Goal: Task Accomplishment & Management: Use online tool/utility

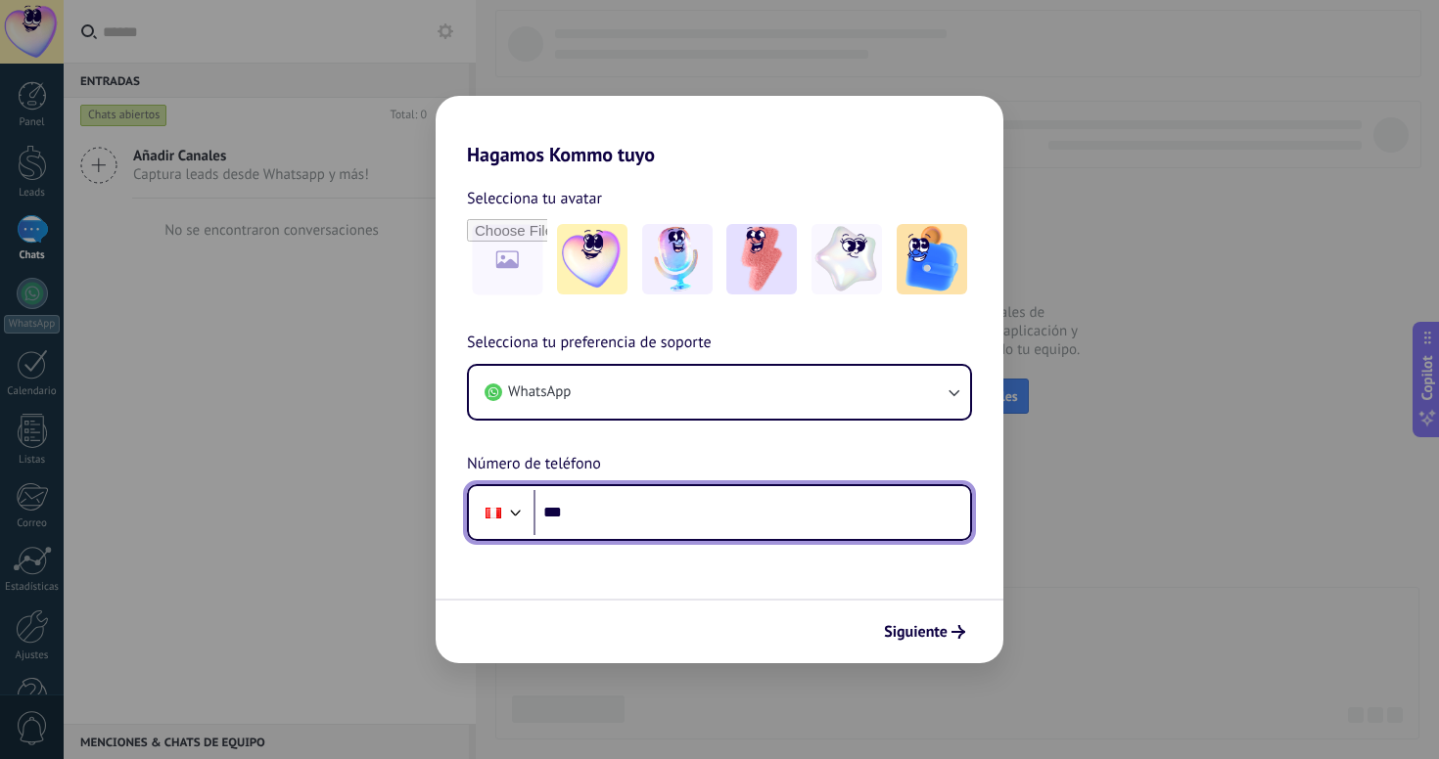
click at [599, 516] on input "***" at bounding box center [751, 512] width 436 height 45
type input "**********"
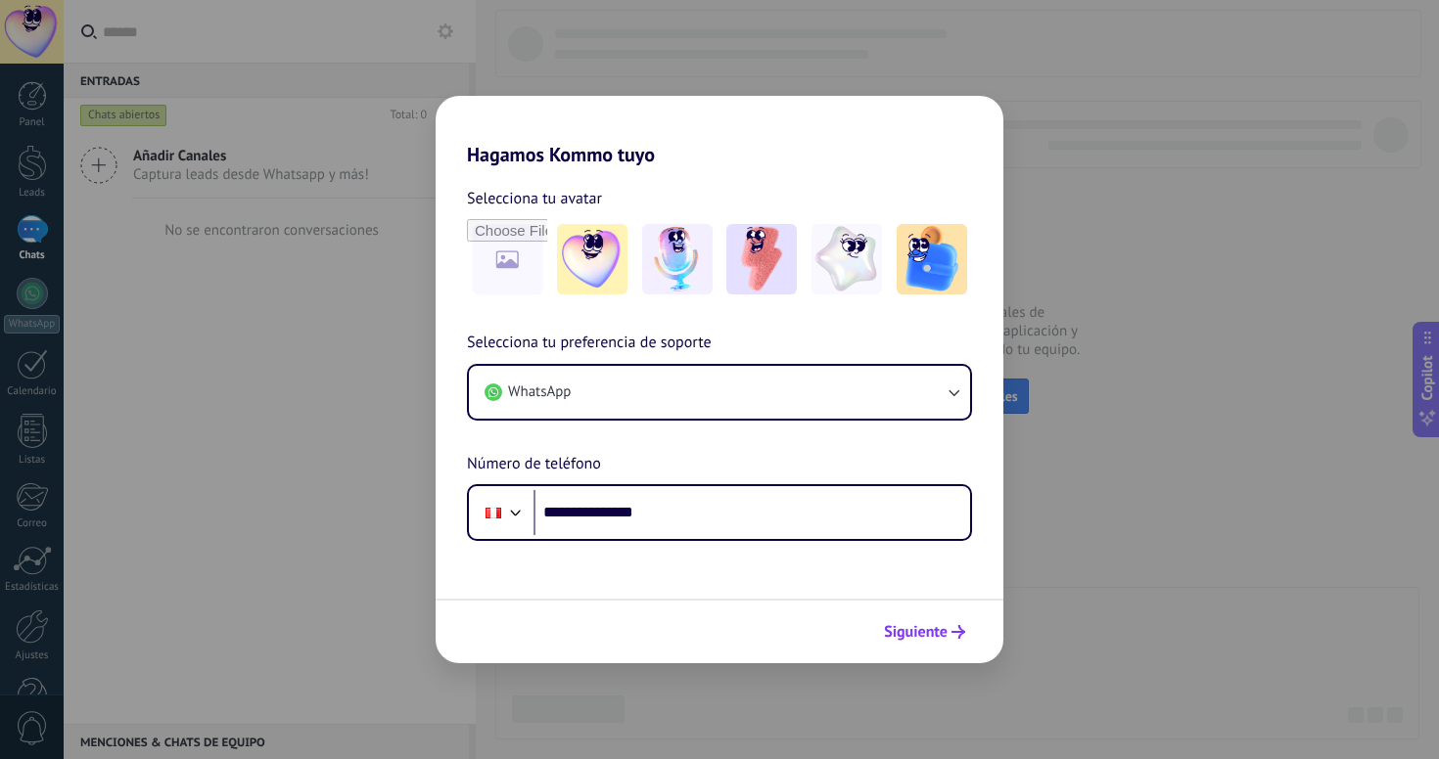
click at [934, 626] on span "Siguiente" at bounding box center [916, 632] width 64 height 14
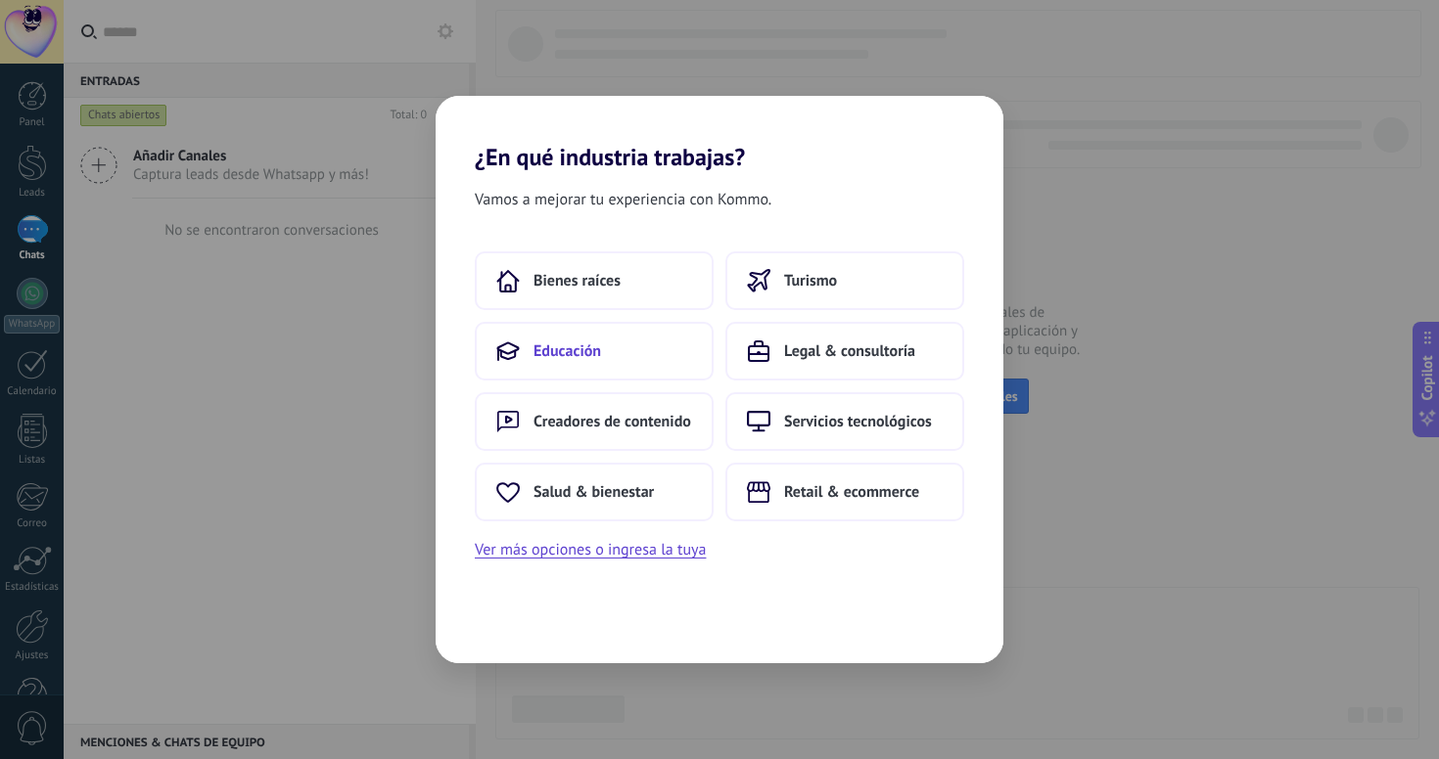
click at [538, 349] on span "Educación" at bounding box center [567, 352] width 68 height 20
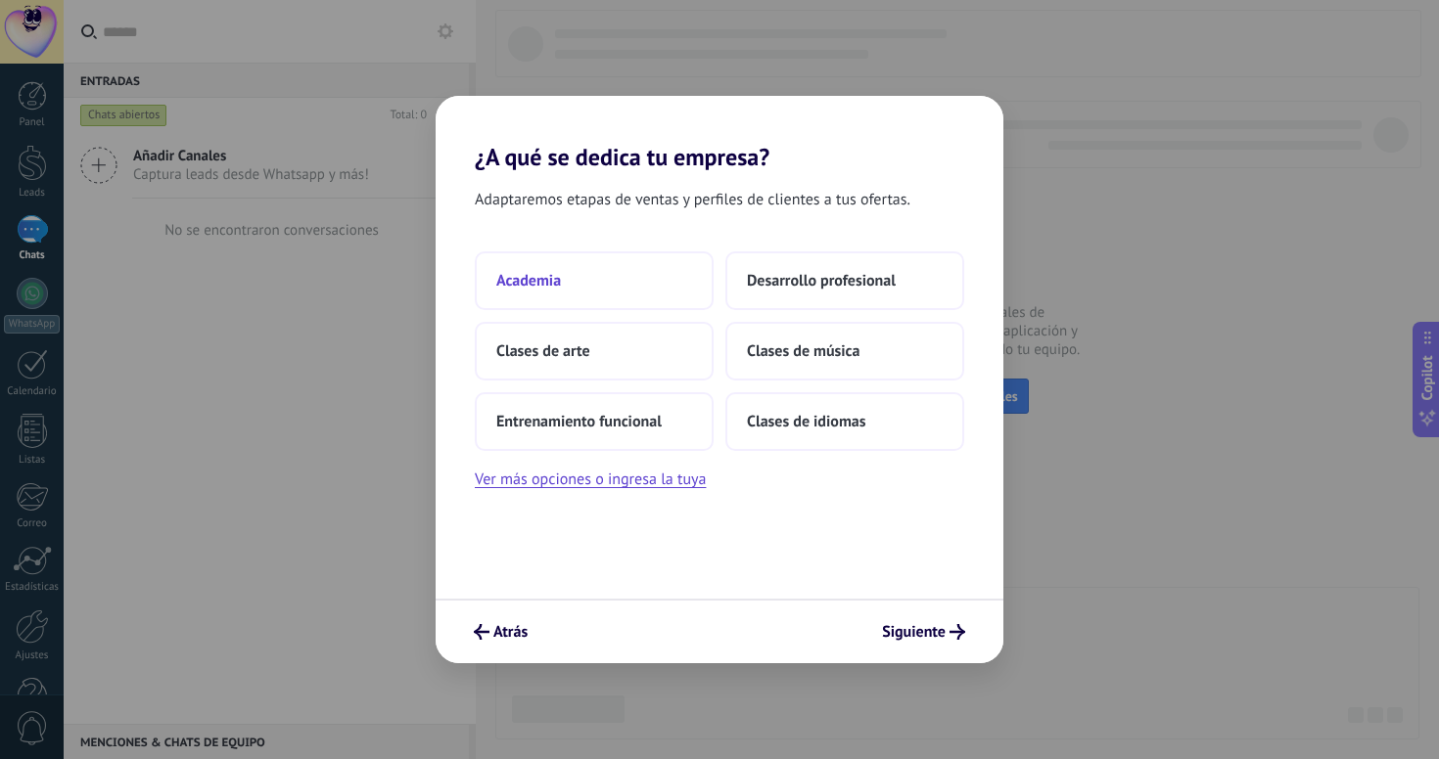
click at [579, 275] on button "Academia" at bounding box center [594, 281] width 239 height 59
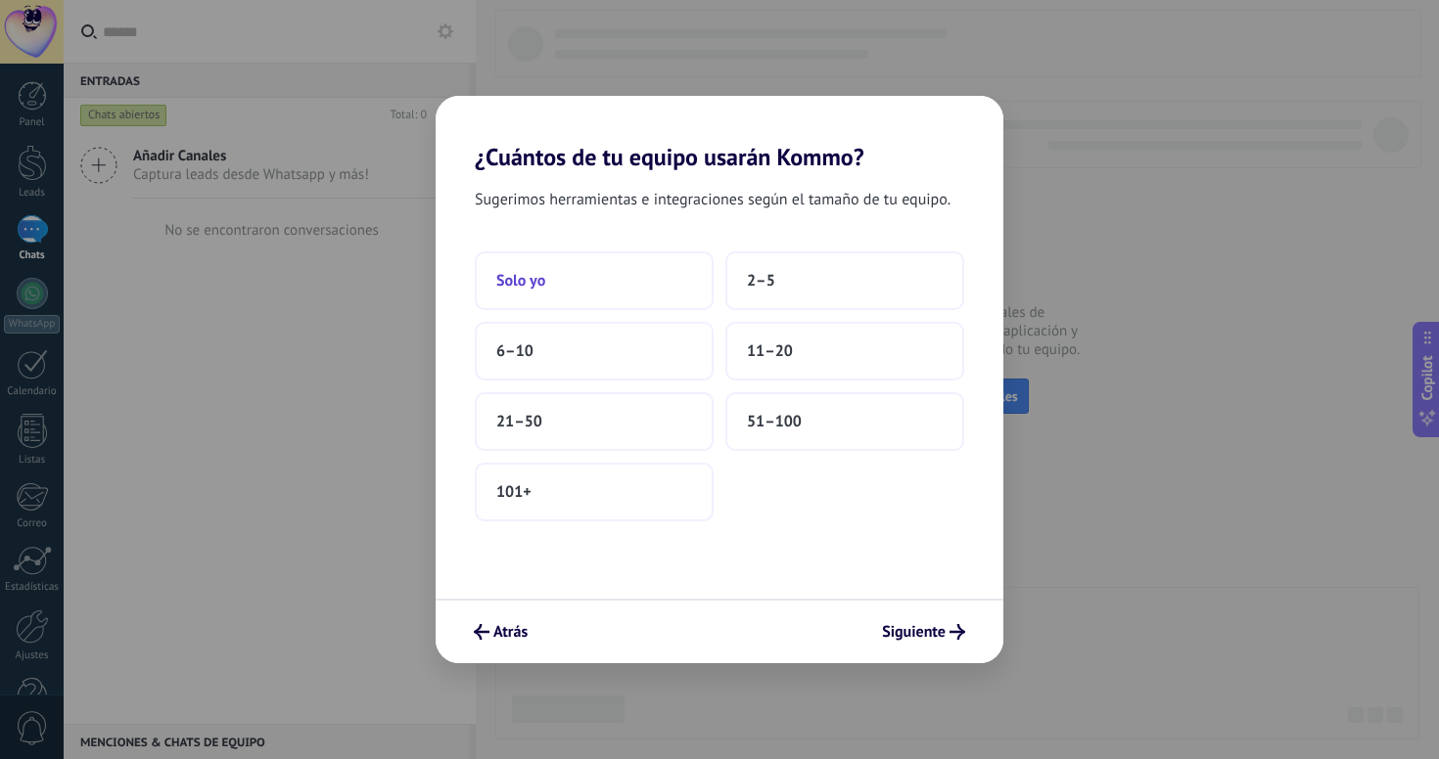
click at [592, 279] on button "Solo yo" at bounding box center [594, 281] width 239 height 59
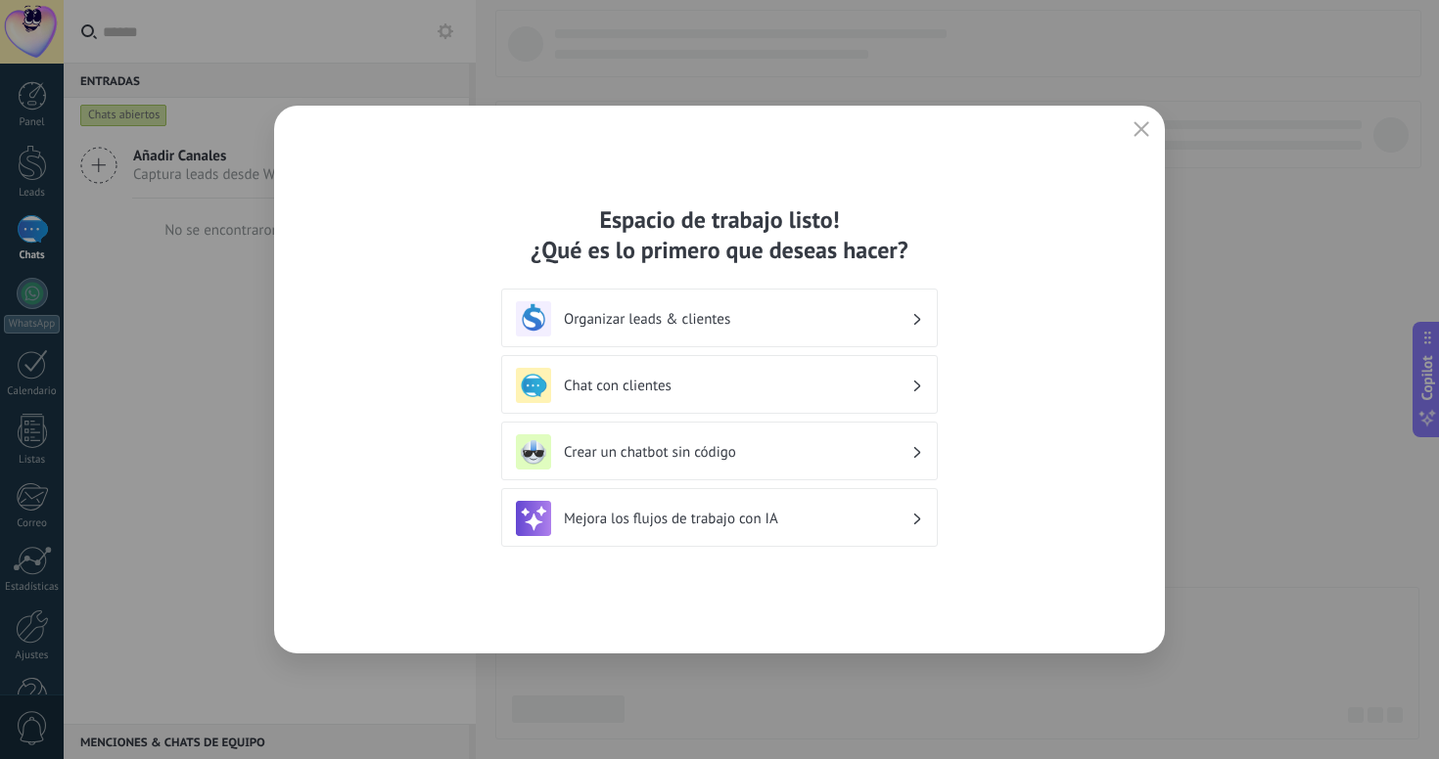
click at [651, 462] on div "Crear un chatbot sin código" at bounding box center [719, 452] width 407 height 35
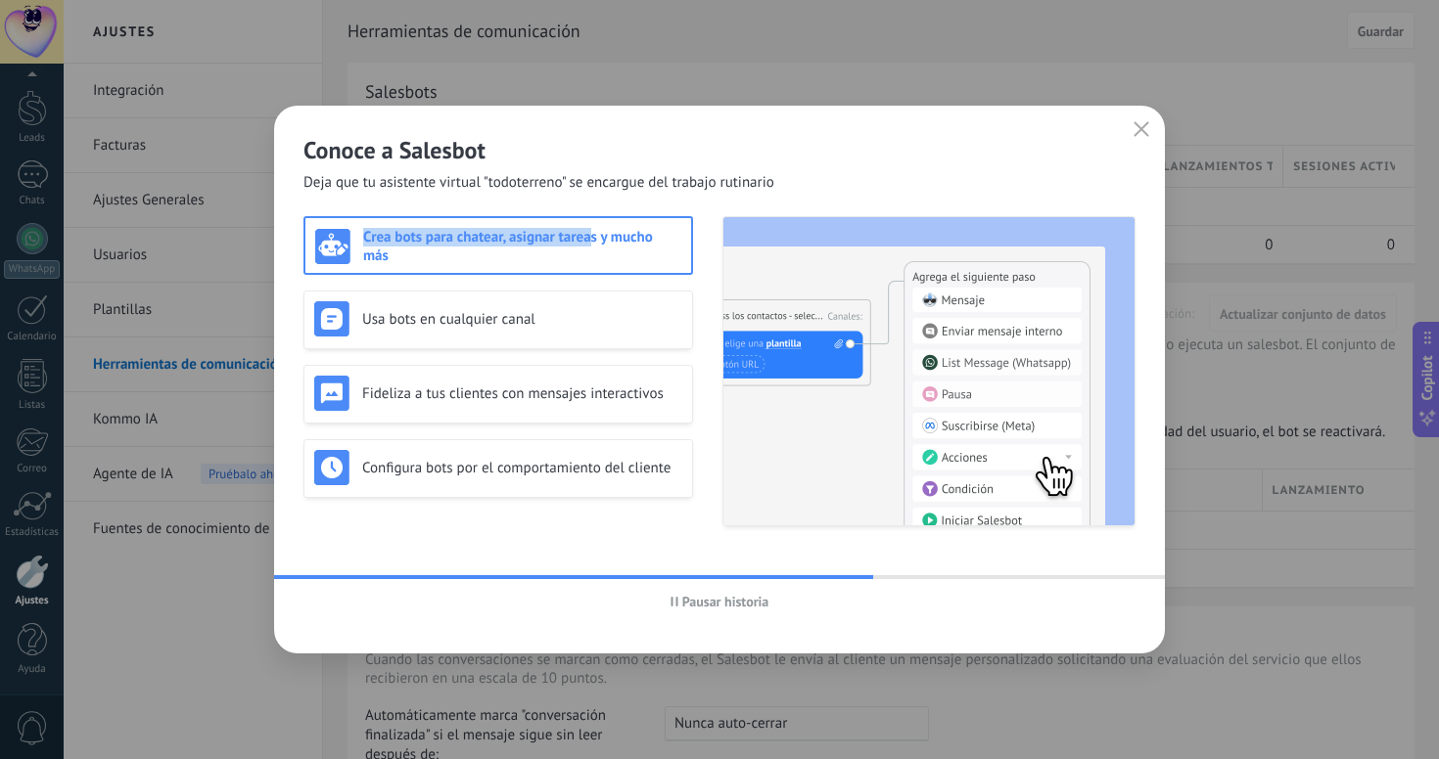
click at [588, 228] on div "Crea bots para chatear, asignar tareas y mucho más" at bounding box center [497, 245] width 389 height 59
click at [583, 240] on h3 "Crea bots para chatear, asignar tareas y mucho más" at bounding box center [522, 246] width 318 height 37
click at [1144, 131] on icon "button" at bounding box center [1141, 129] width 16 height 16
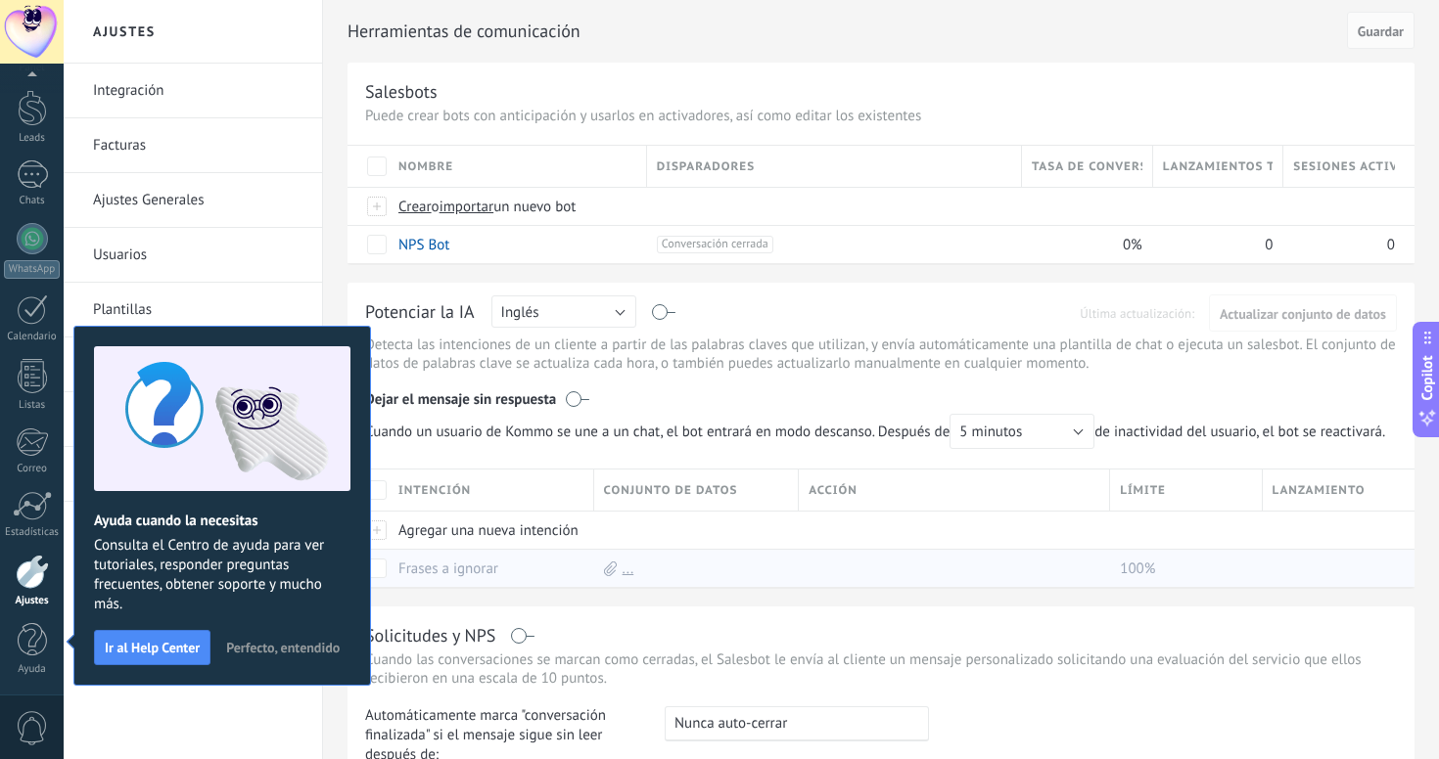
click at [440, 577] on link "Frases a ignorar" at bounding box center [448, 569] width 100 height 19
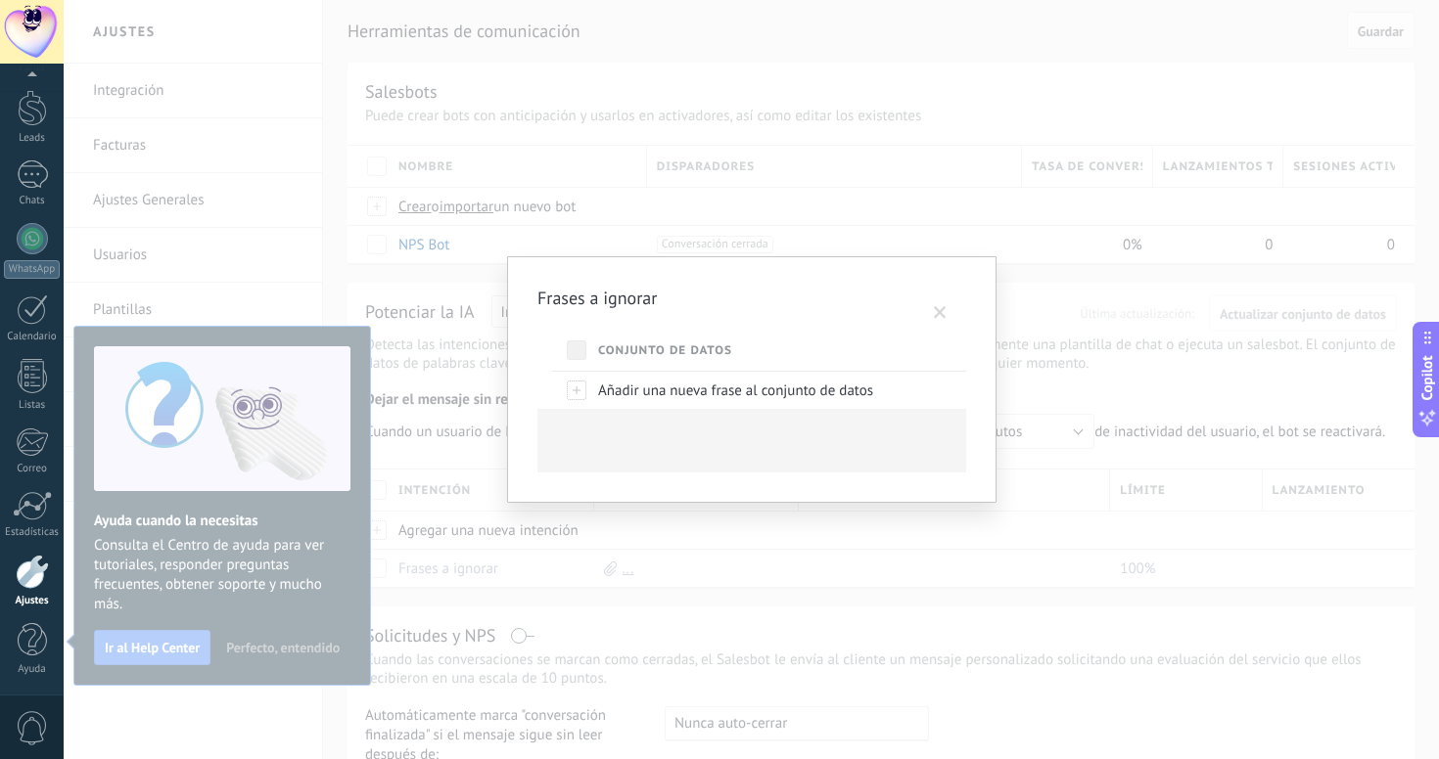
click at [942, 312] on span at bounding box center [940, 313] width 13 height 14
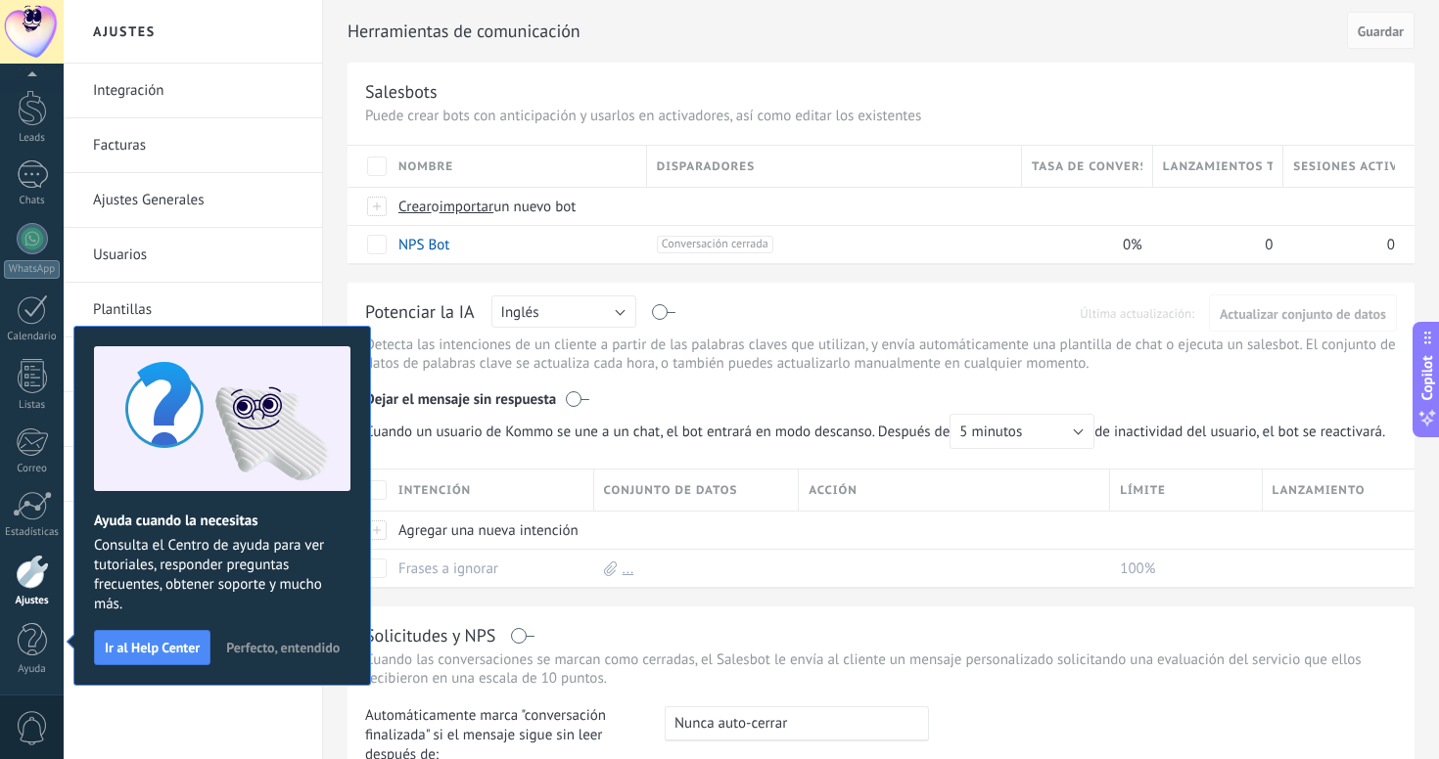
click at [276, 648] on span "Perfecto, entendido" at bounding box center [283, 648] width 114 height 14
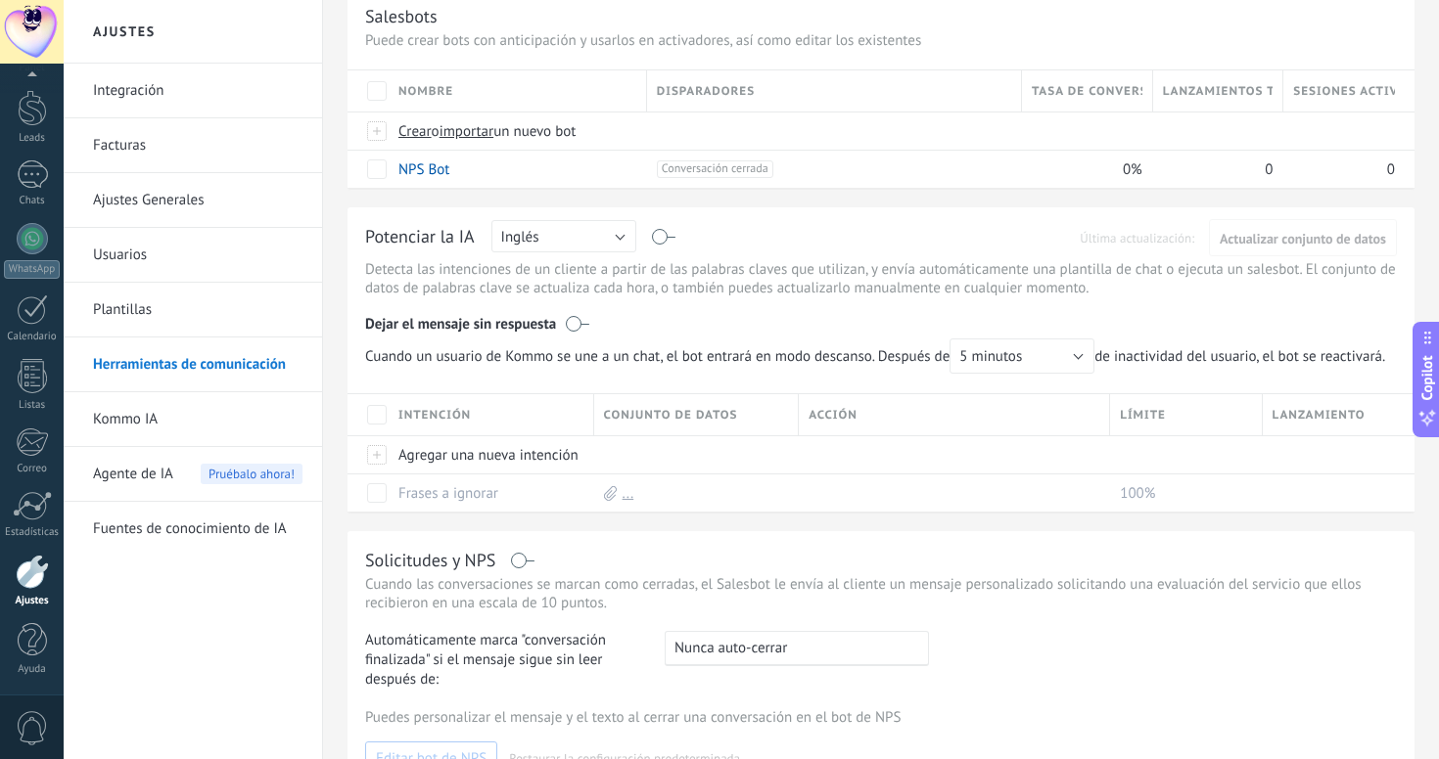
scroll to position [76, 0]
click at [661, 236] on label at bounding box center [664, 236] width 23 height 1
click at [1016, 358] on span "5 minutos" at bounding box center [990, 355] width 63 height 19
click at [865, 349] on span "Cuando un usuario de Kommo se une a un chat, el bot entrará en modo descanso. D…" at bounding box center [729, 355] width 729 height 35
click at [578, 320] on label at bounding box center [577, 323] width 23 height 20
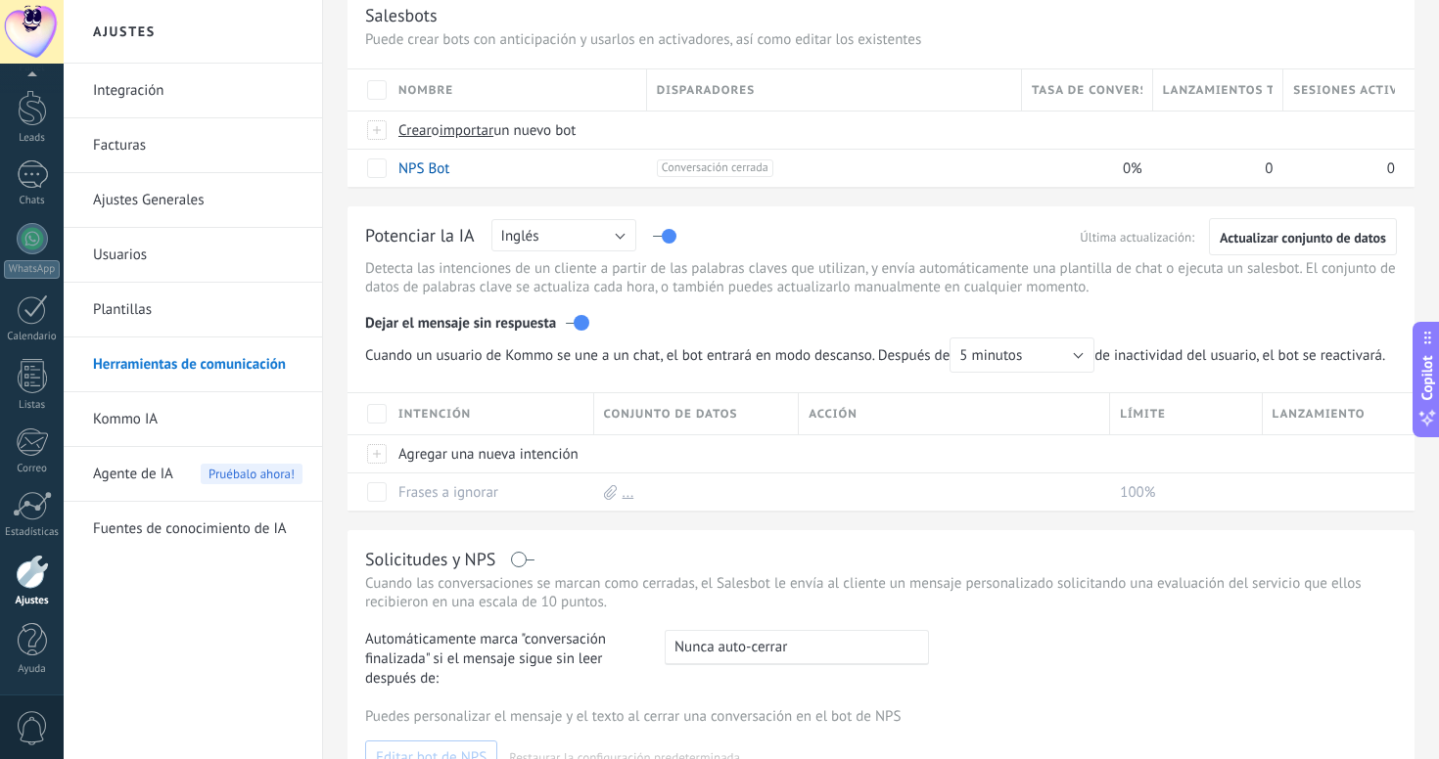
click at [580, 320] on label at bounding box center [577, 323] width 23 height 20
click at [577, 322] on label at bounding box center [577, 323] width 23 height 20
click at [479, 502] on link "Frases a ignorar" at bounding box center [448, 492] width 100 height 19
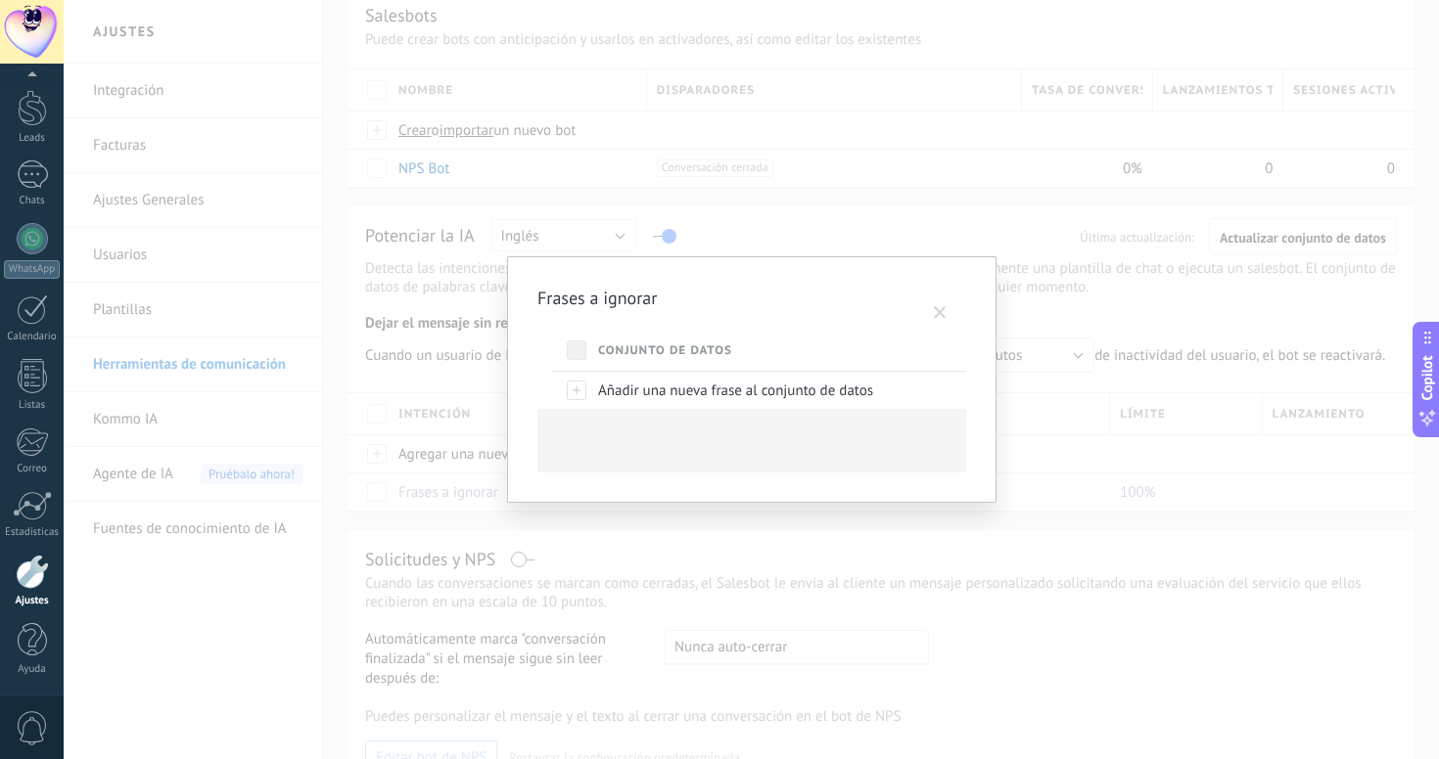
click at [957, 296] on div "Frases a ignorar Conjunto de datos Añadir una nueva frase al conjunto de datos" at bounding box center [751, 380] width 429 height 186
click at [947, 304] on span at bounding box center [940, 313] width 32 height 33
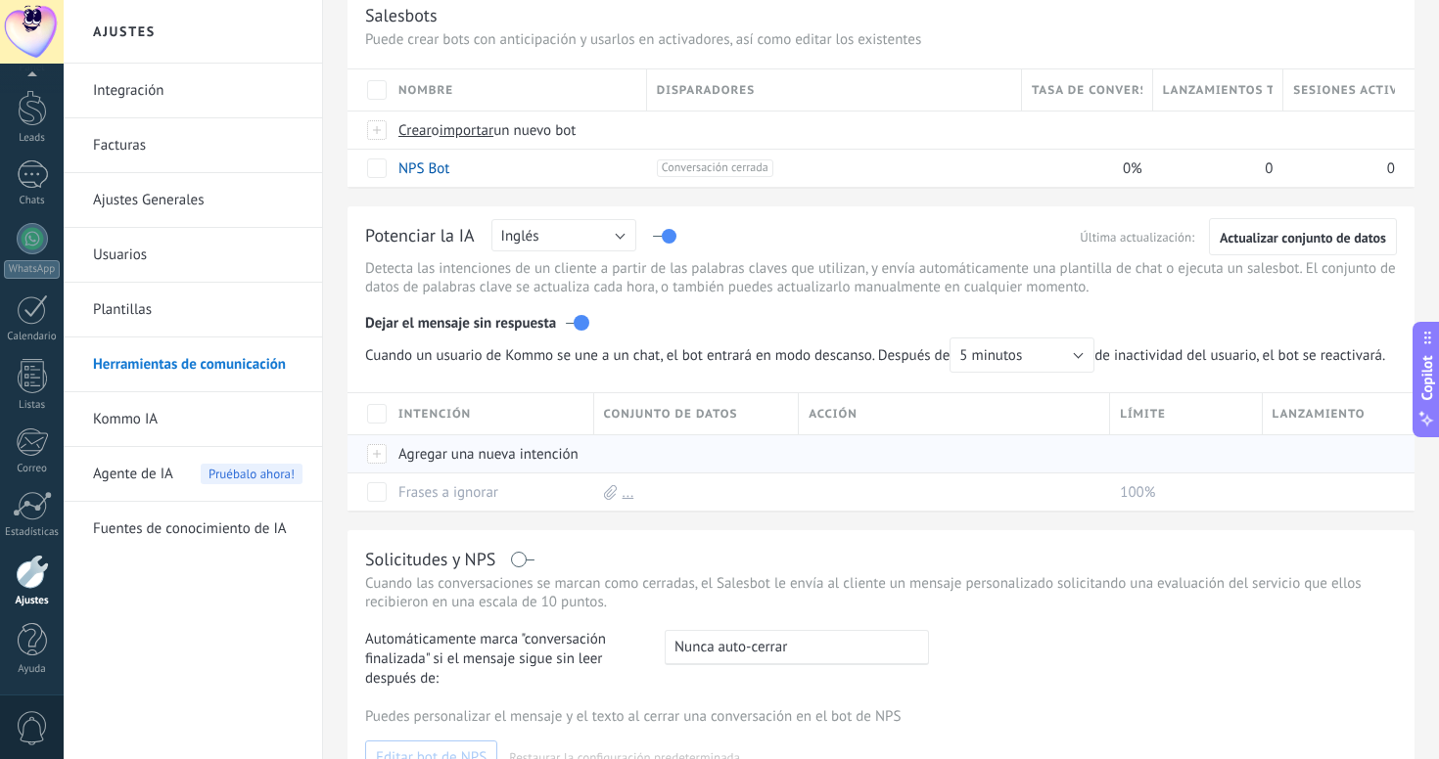
click at [497, 473] on div "Agregar una nueva intención" at bounding box center [487, 453] width 196 height 37
click at [387, 474] on div "Guardar Cancelar" at bounding box center [490, 484] width 208 height 98
click at [375, 463] on div at bounding box center [378, 454] width 22 height 18
type input "*"
click at [528, 507] on span "Cancelar" at bounding box center [526, 498] width 50 height 18
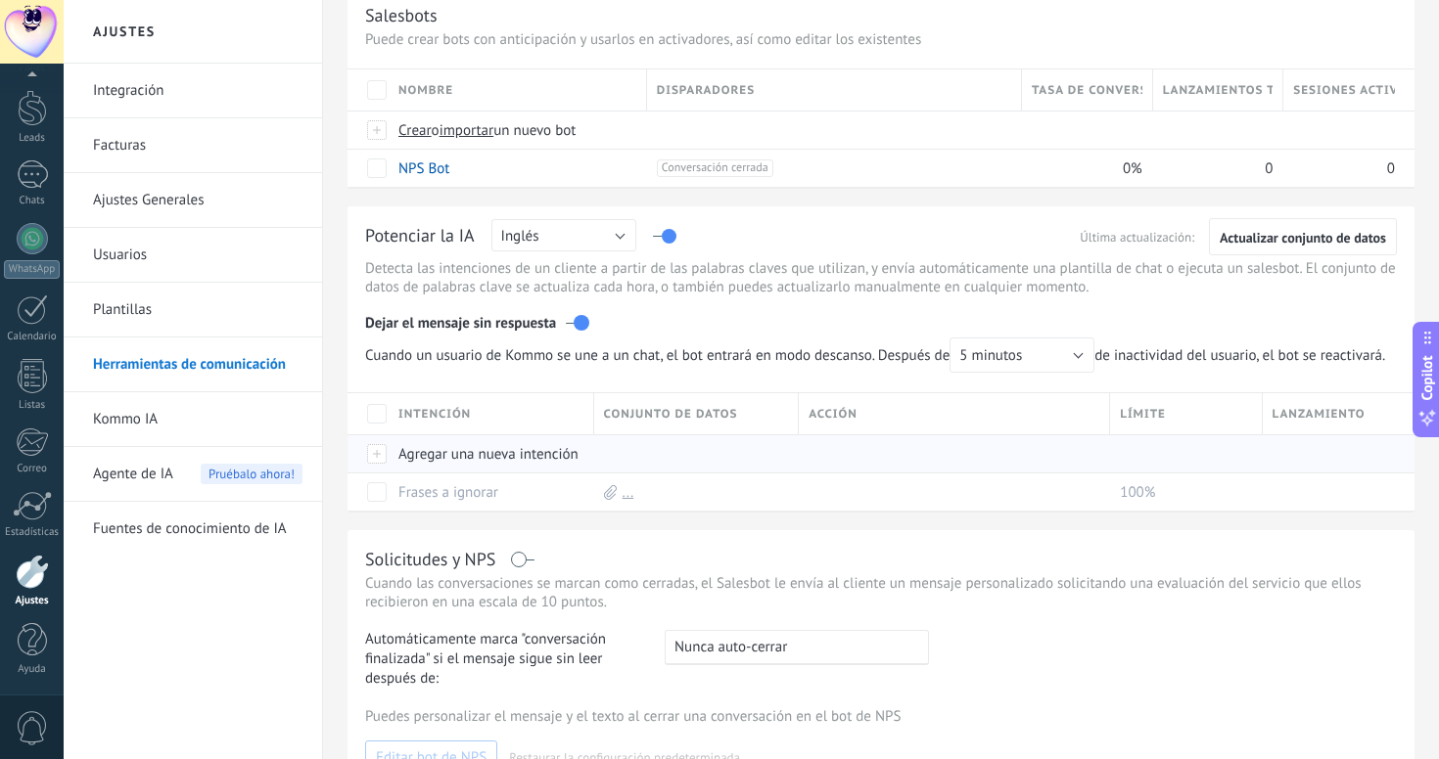
click at [376, 463] on div at bounding box center [378, 454] width 22 height 18
type input "******"
click at [457, 506] on span "Guardar" at bounding box center [443, 499] width 46 height 14
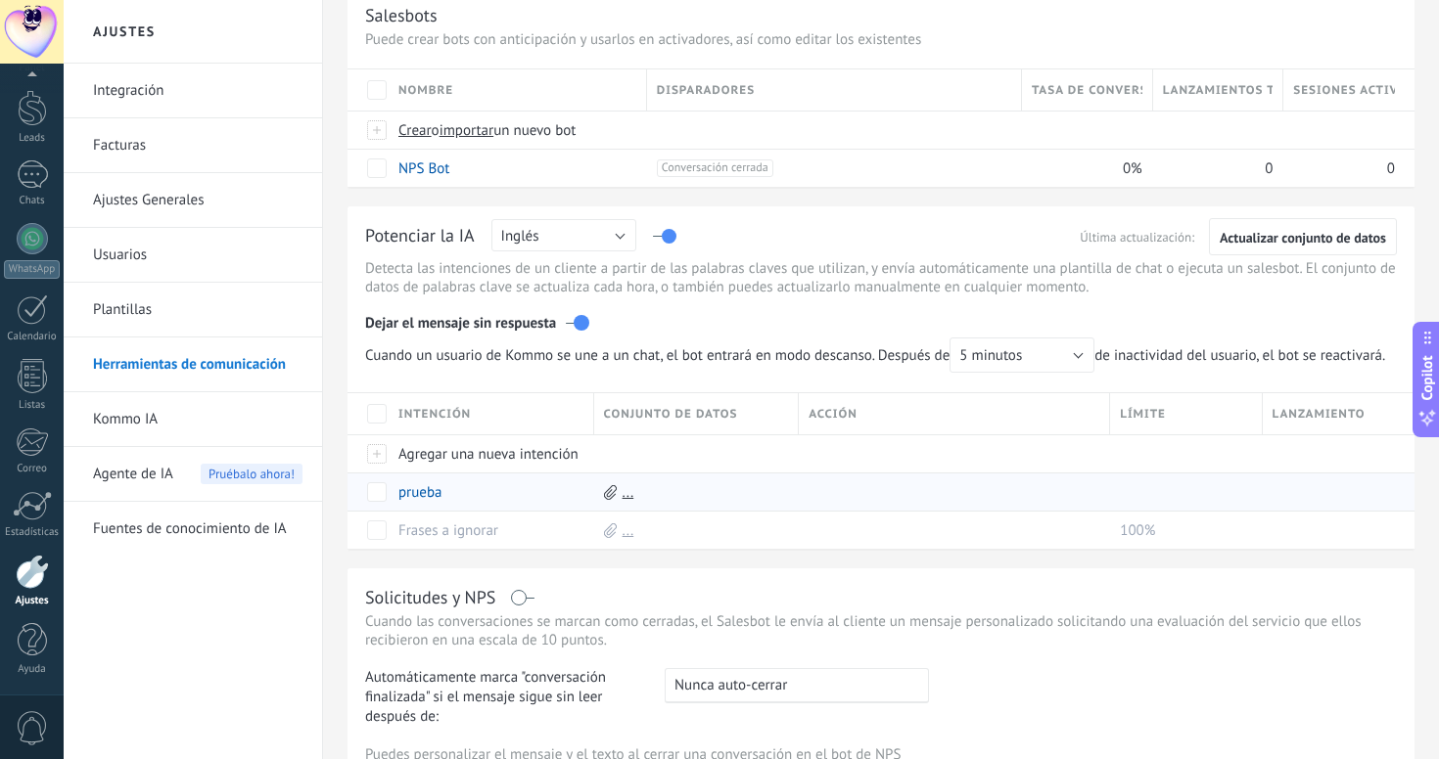
click at [623, 502] on link "..." at bounding box center [628, 492] width 12 height 19
click at [688, 433] on link "Descargar plantilla" at bounding box center [711, 423] width 118 height 19
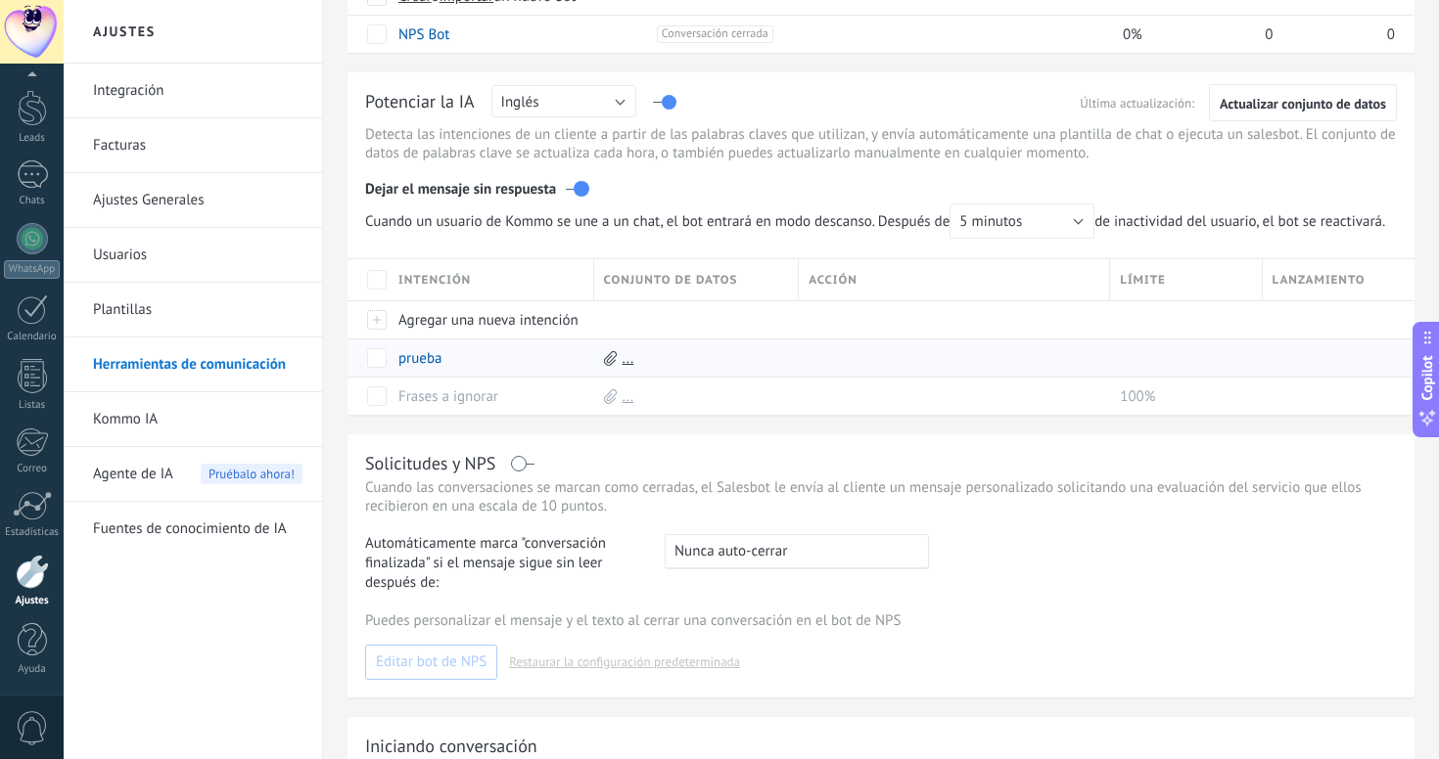
scroll to position [215, 0]
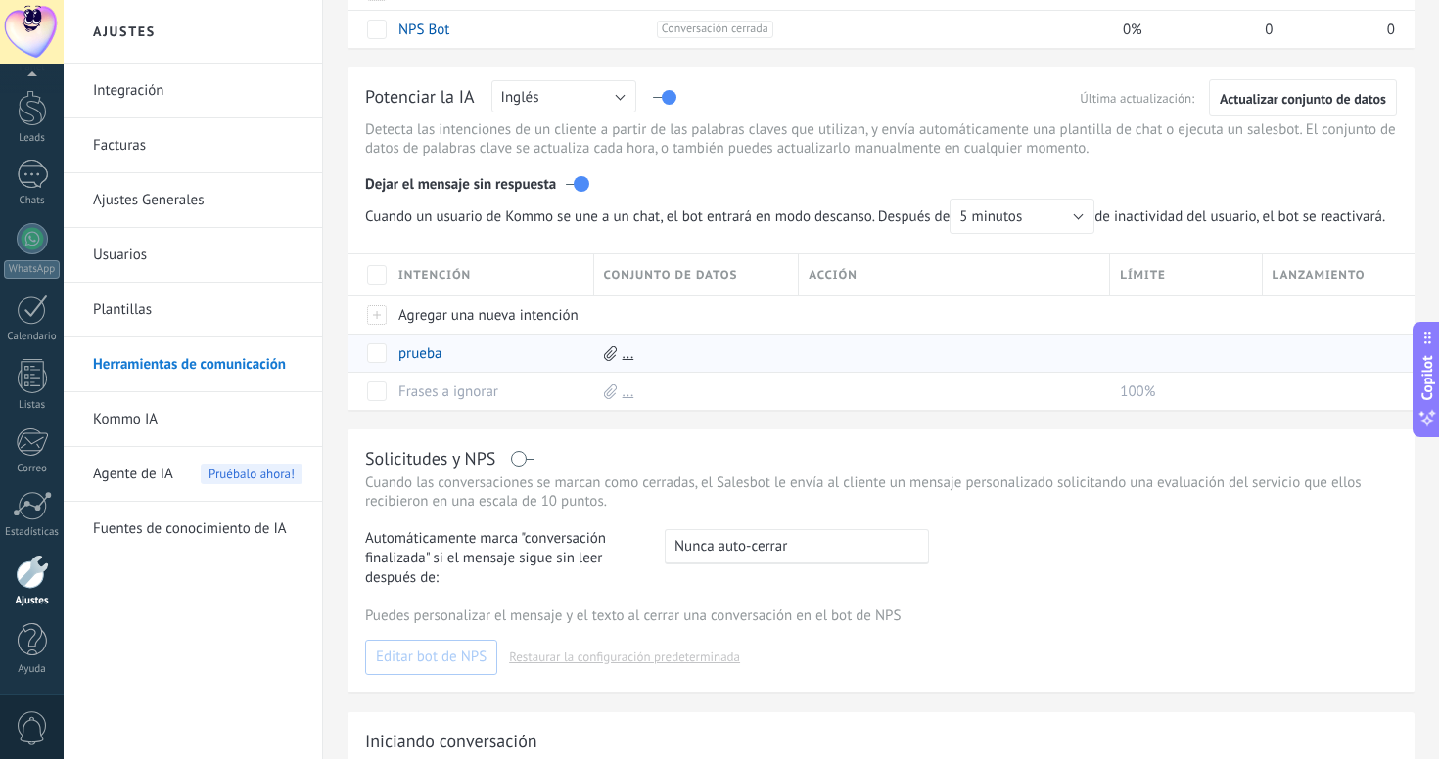
click at [156, 463] on span "Agente de IA" at bounding box center [133, 474] width 80 height 55
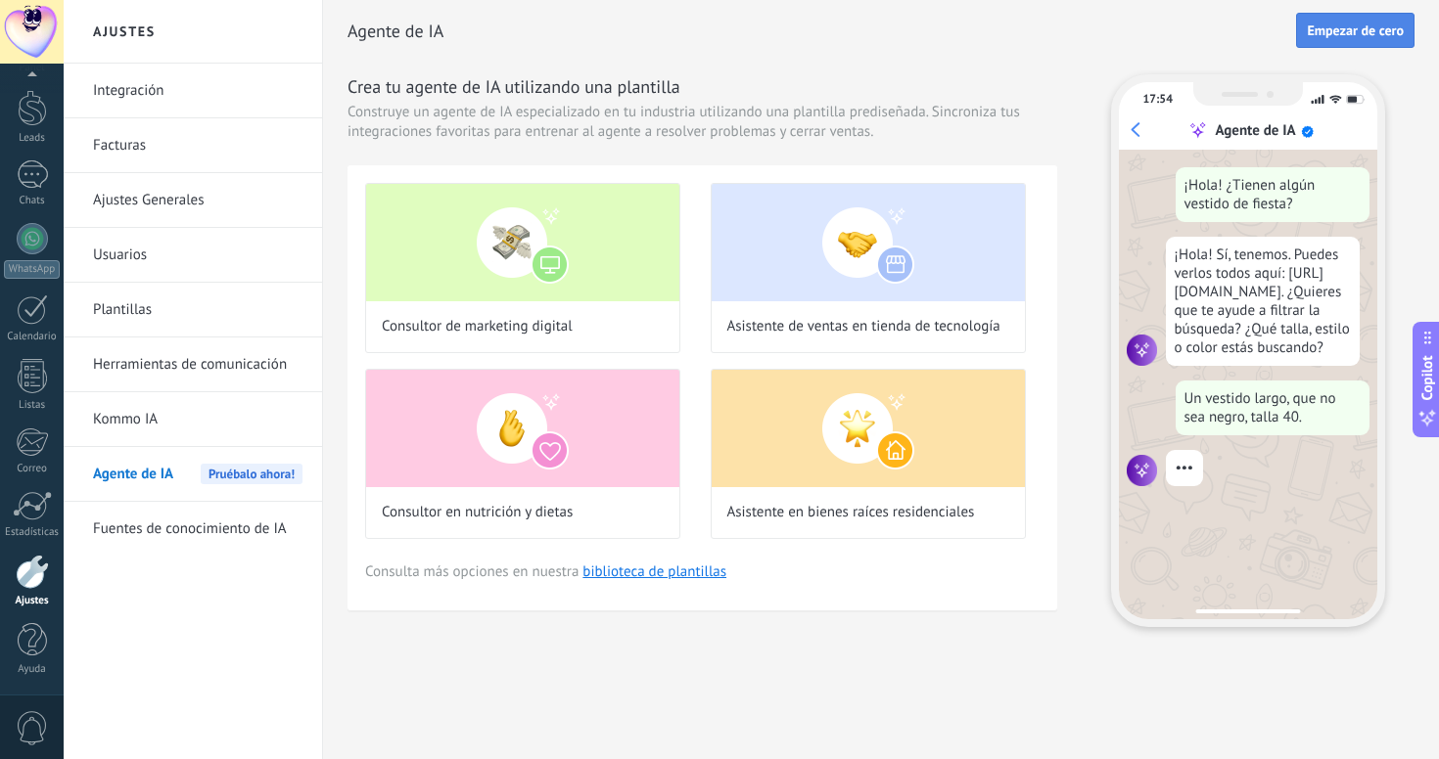
click at [1367, 37] on span "Empezar de cero" at bounding box center [1354, 30] width 97 height 14
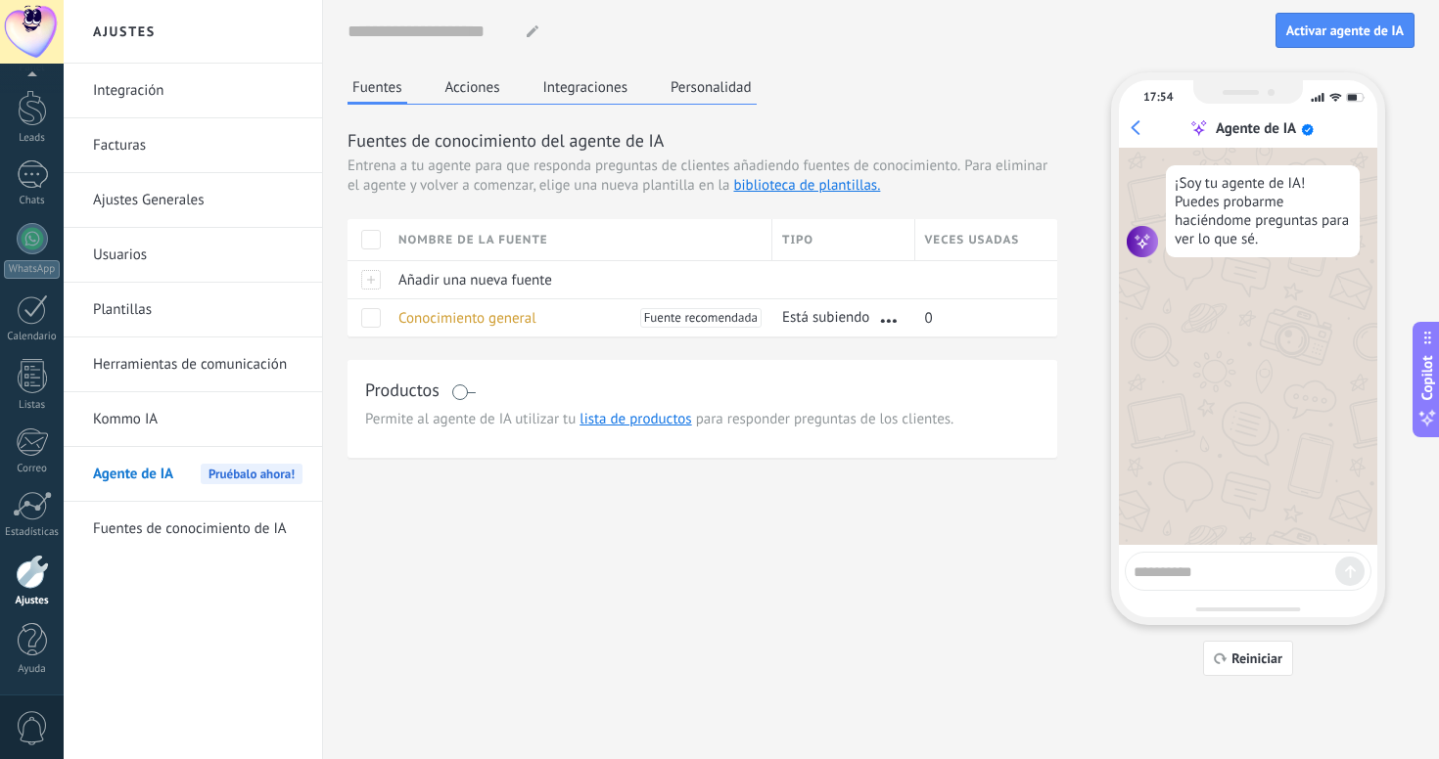
drag, startPoint x: 1232, startPoint y: 60, endPoint x: 595, endPoint y: 482, distance: 764.6
click at [595, 482] on div "Fuentes Acciones Integraciones Personalidad Fuentes de conocimiento del agente …" at bounding box center [880, 374] width 1067 height 604
click at [499, 314] on span "Conocimiento general" at bounding box center [467, 318] width 138 height 19
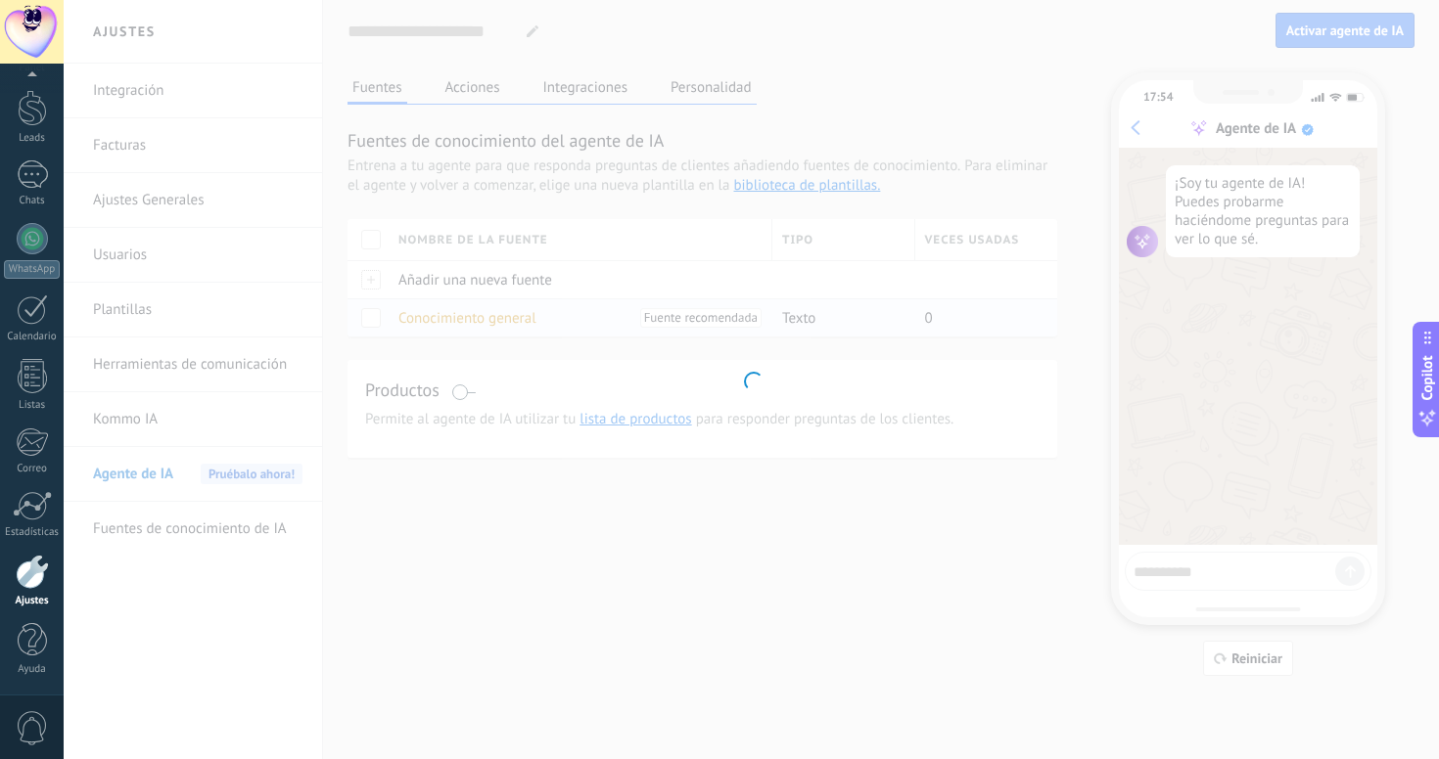
type input "**********"
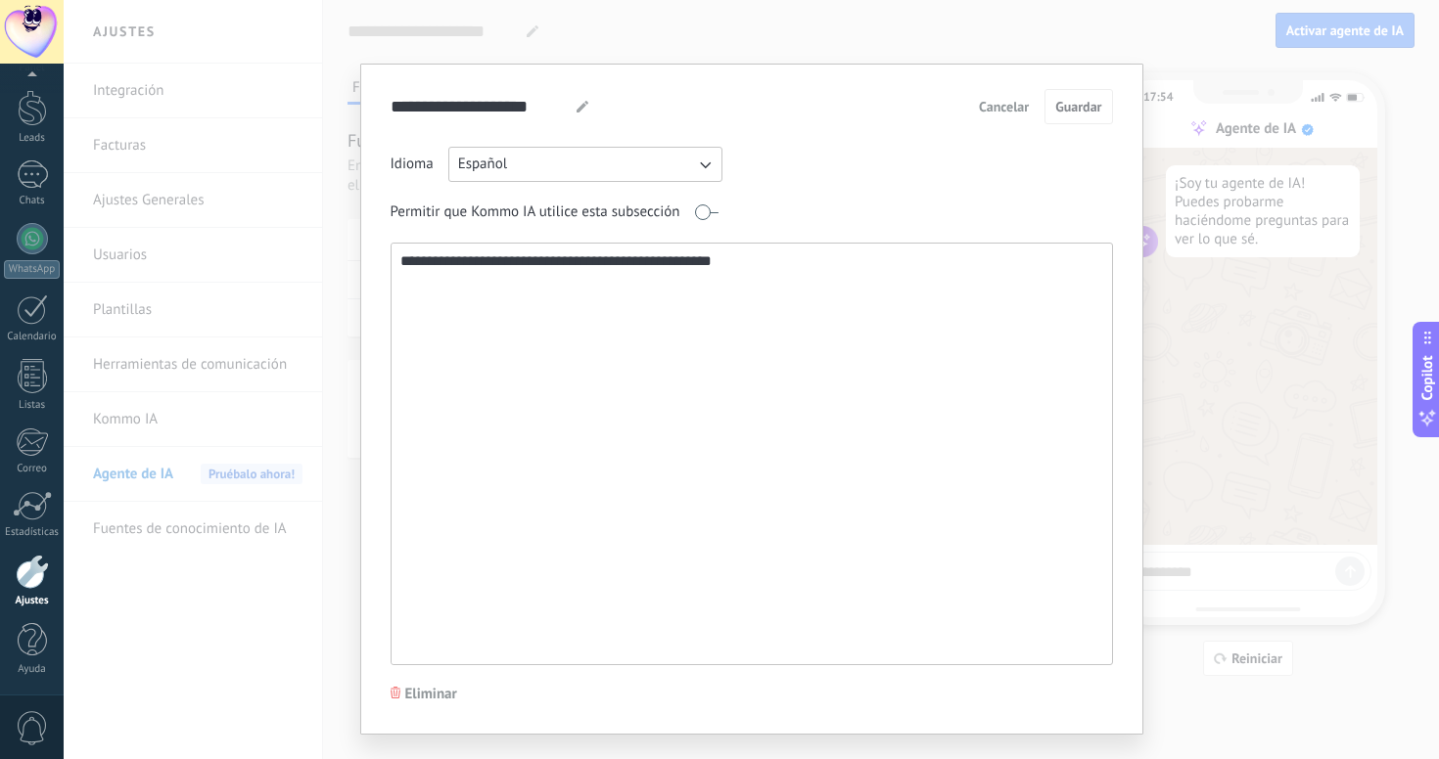
drag, startPoint x: 785, startPoint y: 269, endPoint x: 349, endPoint y: 263, distance: 435.5
click at [349, 263] on div "**********" at bounding box center [751, 379] width 1375 height 759
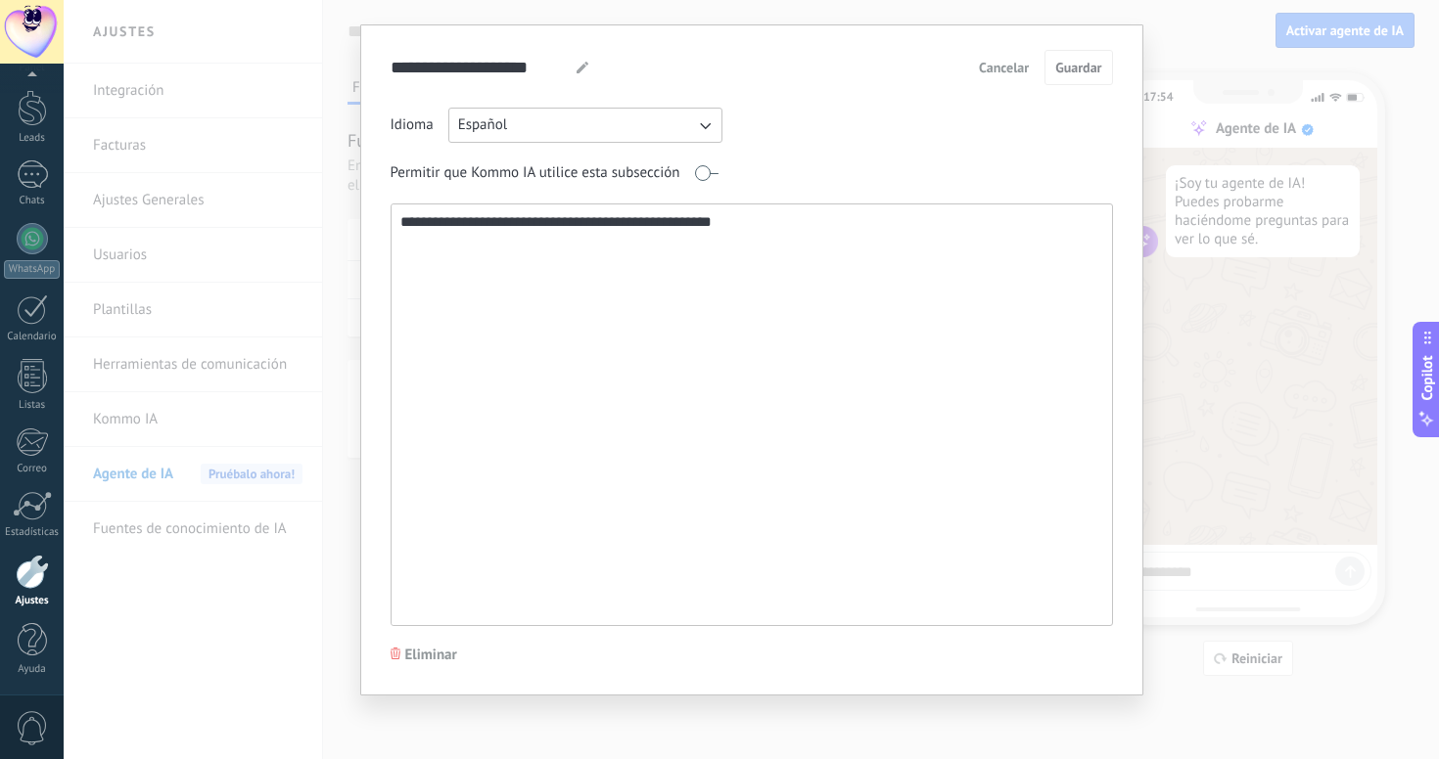
scroll to position [39, 0]
paste textarea "**********"
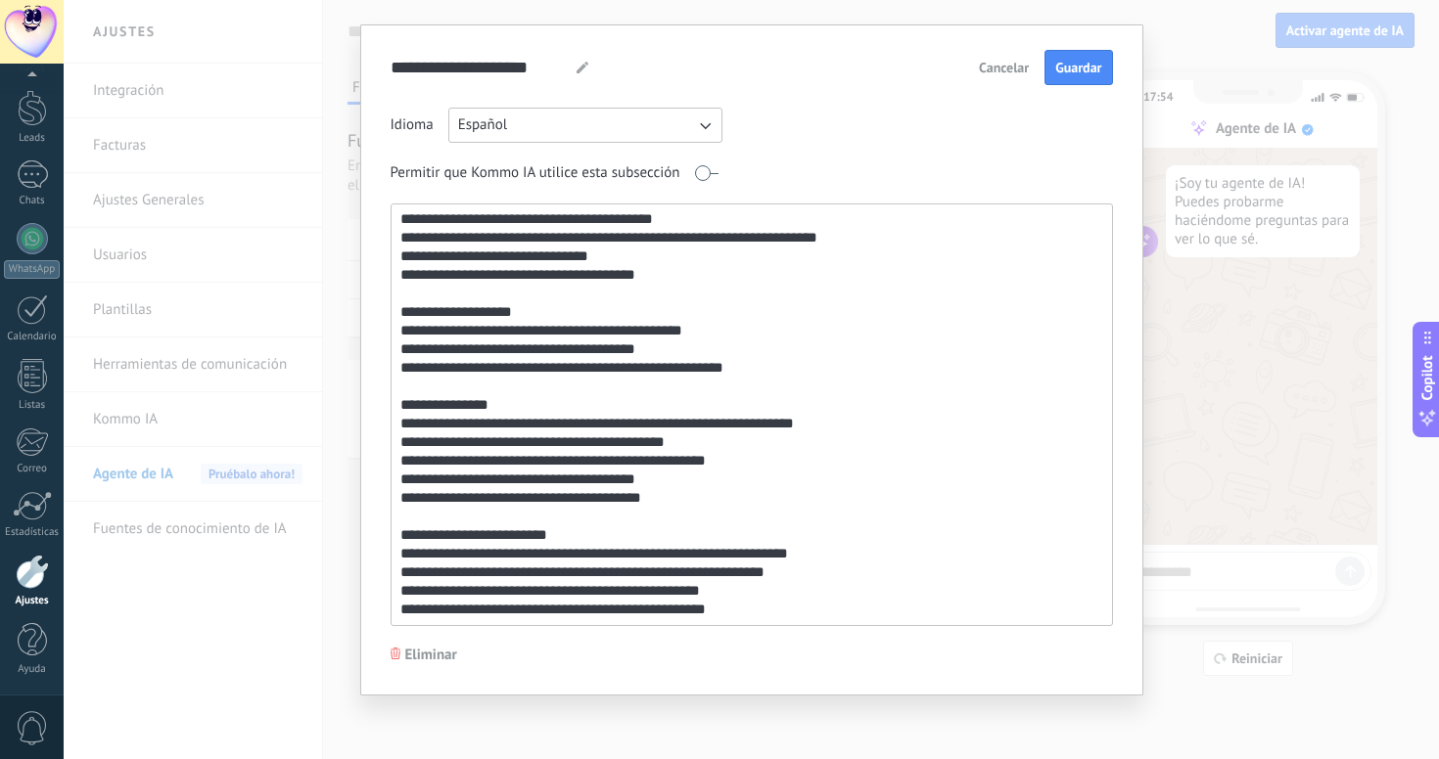
click at [762, 327] on textarea at bounding box center [749, 415] width 716 height 421
click at [641, 325] on textarea at bounding box center [749, 415] width 716 height 421
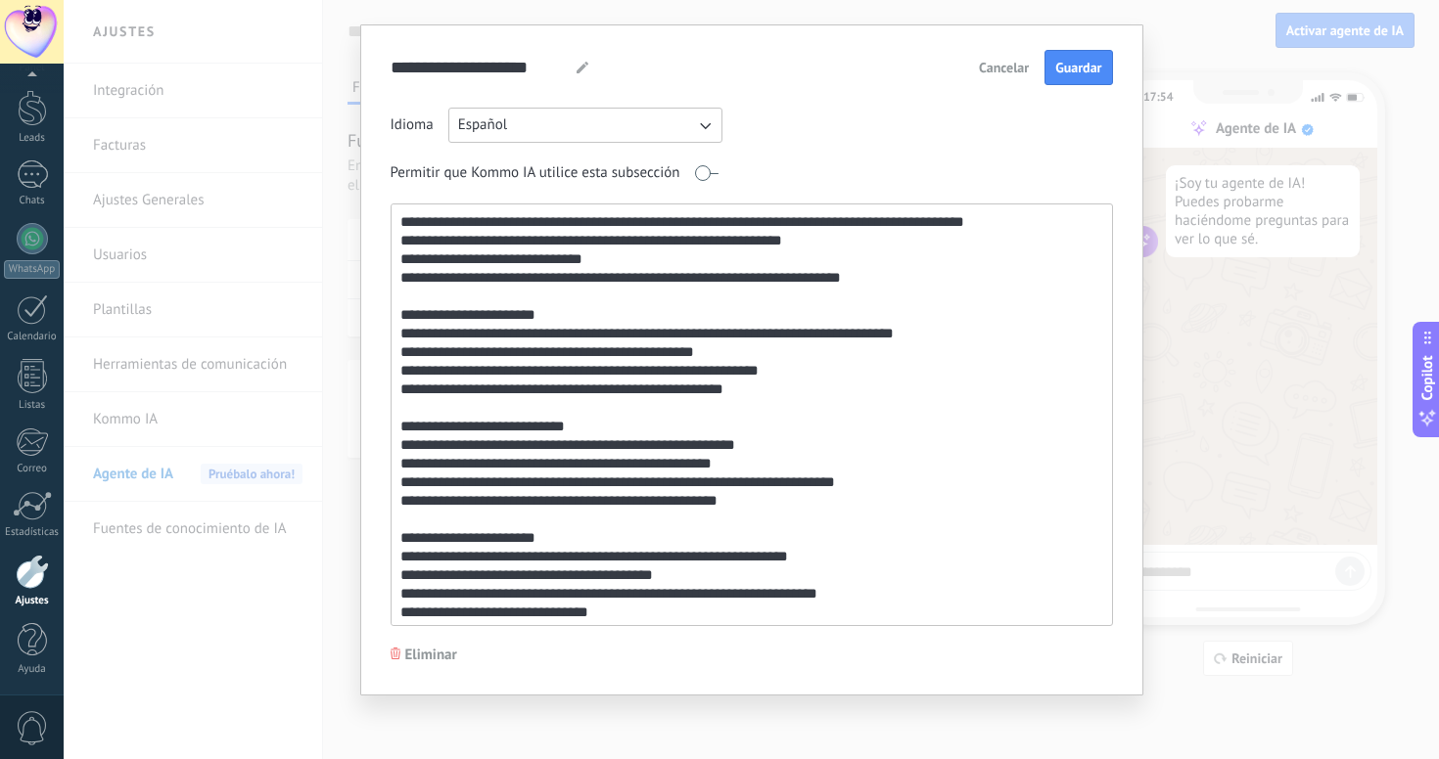
scroll to position [0, 0]
type textarea "**********"
click at [1088, 73] on span "Guardar" at bounding box center [1078, 68] width 46 height 14
click at [993, 73] on span "Cancelar" at bounding box center [1004, 68] width 50 height 14
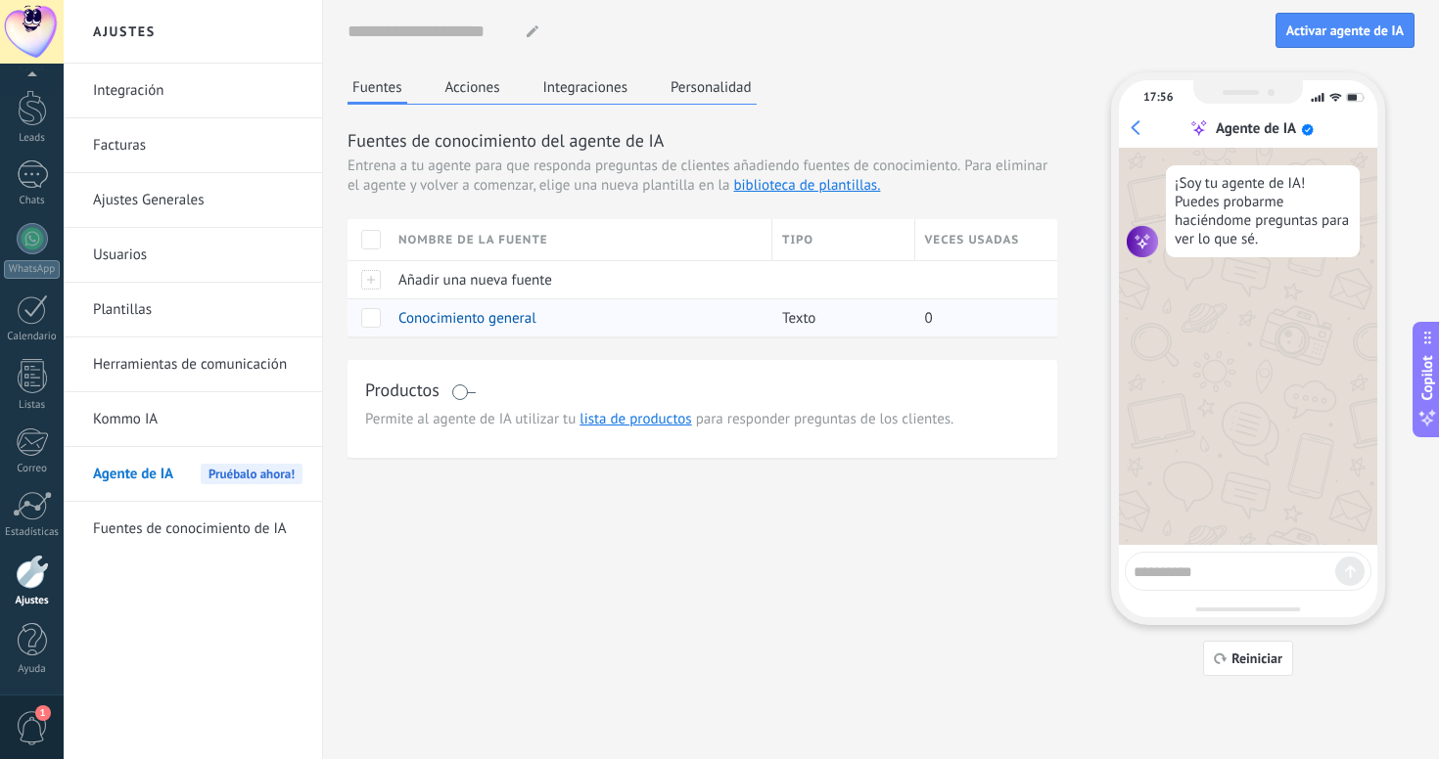
click at [497, 320] on span "Conocimiento general" at bounding box center [467, 318] width 138 height 19
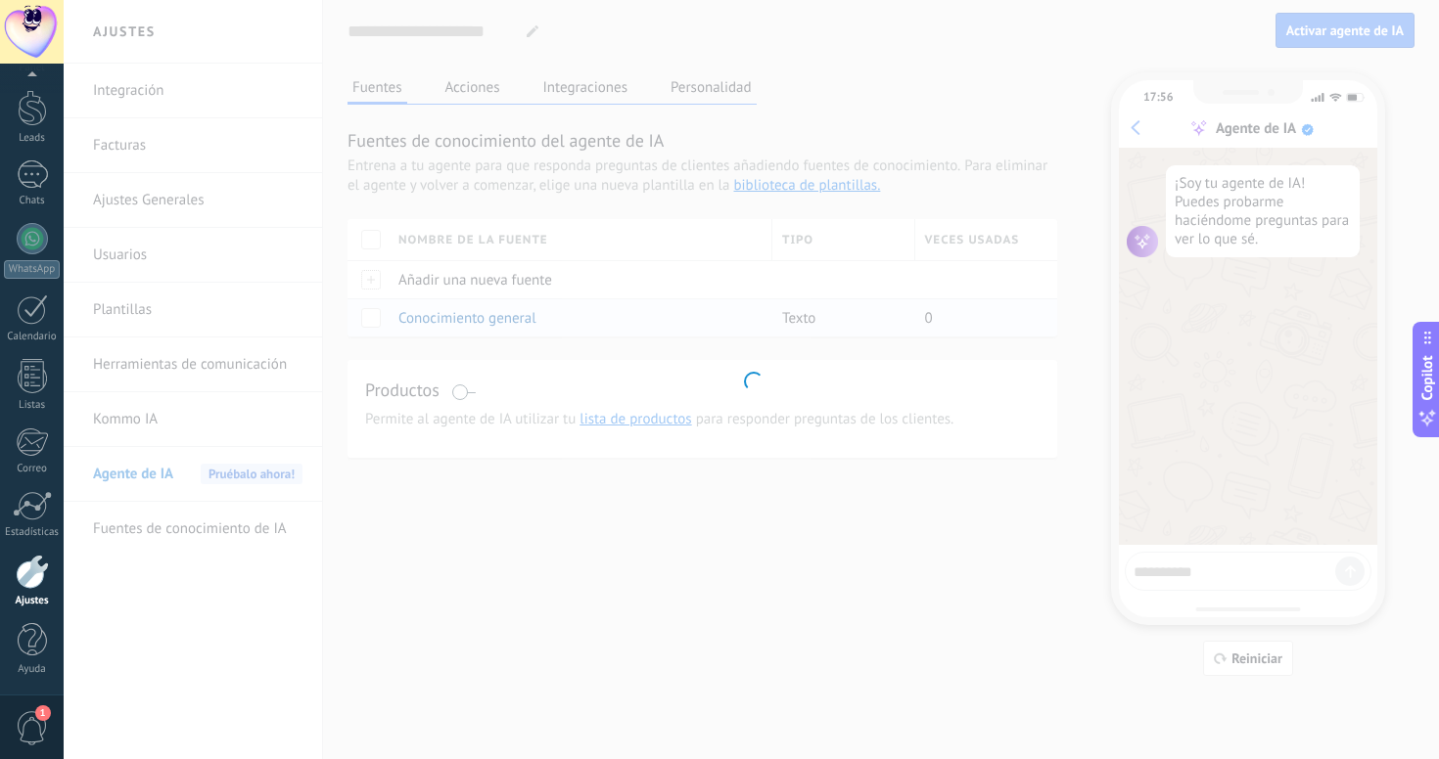
type input "**********"
type textarea "**********"
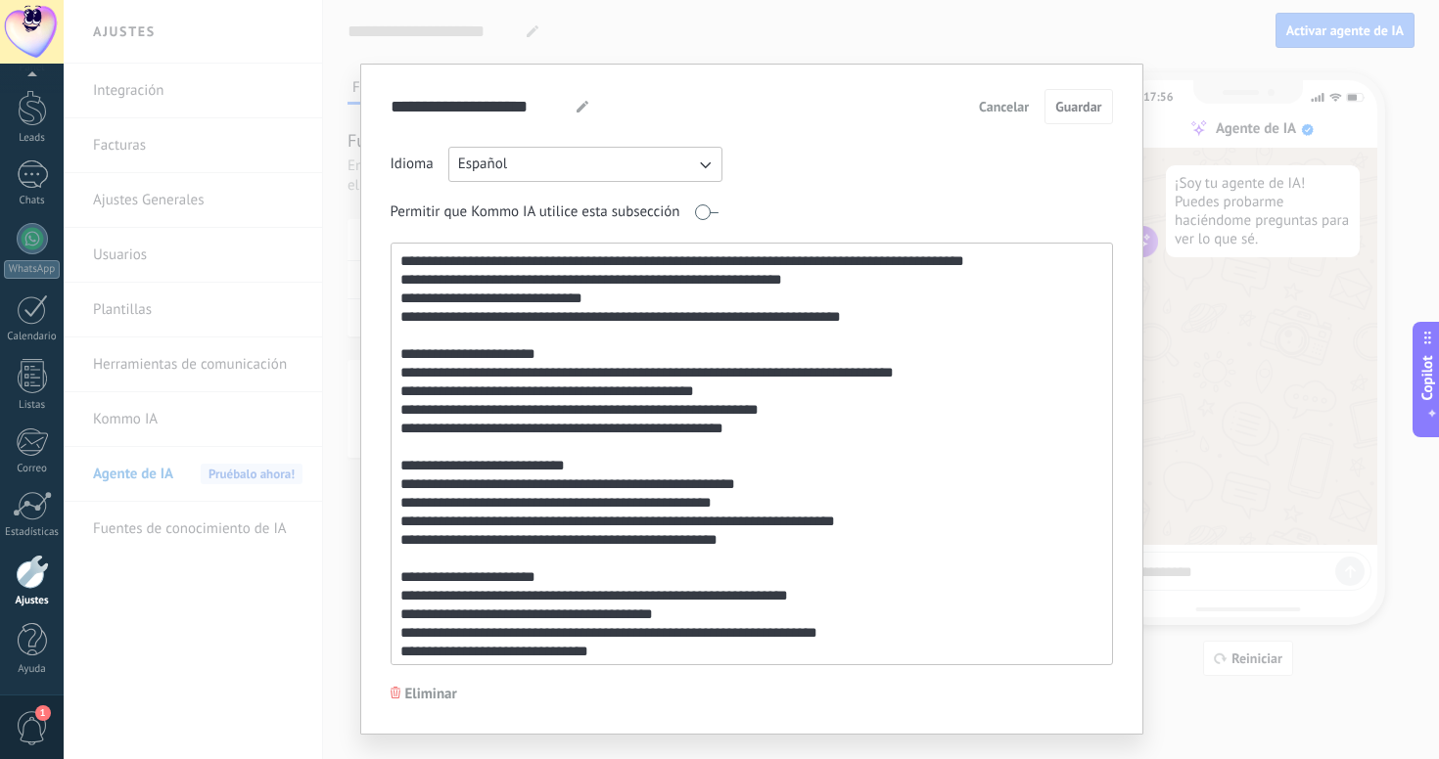
click at [1005, 109] on span "Cancelar" at bounding box center [1004, 107] width 50 height 14
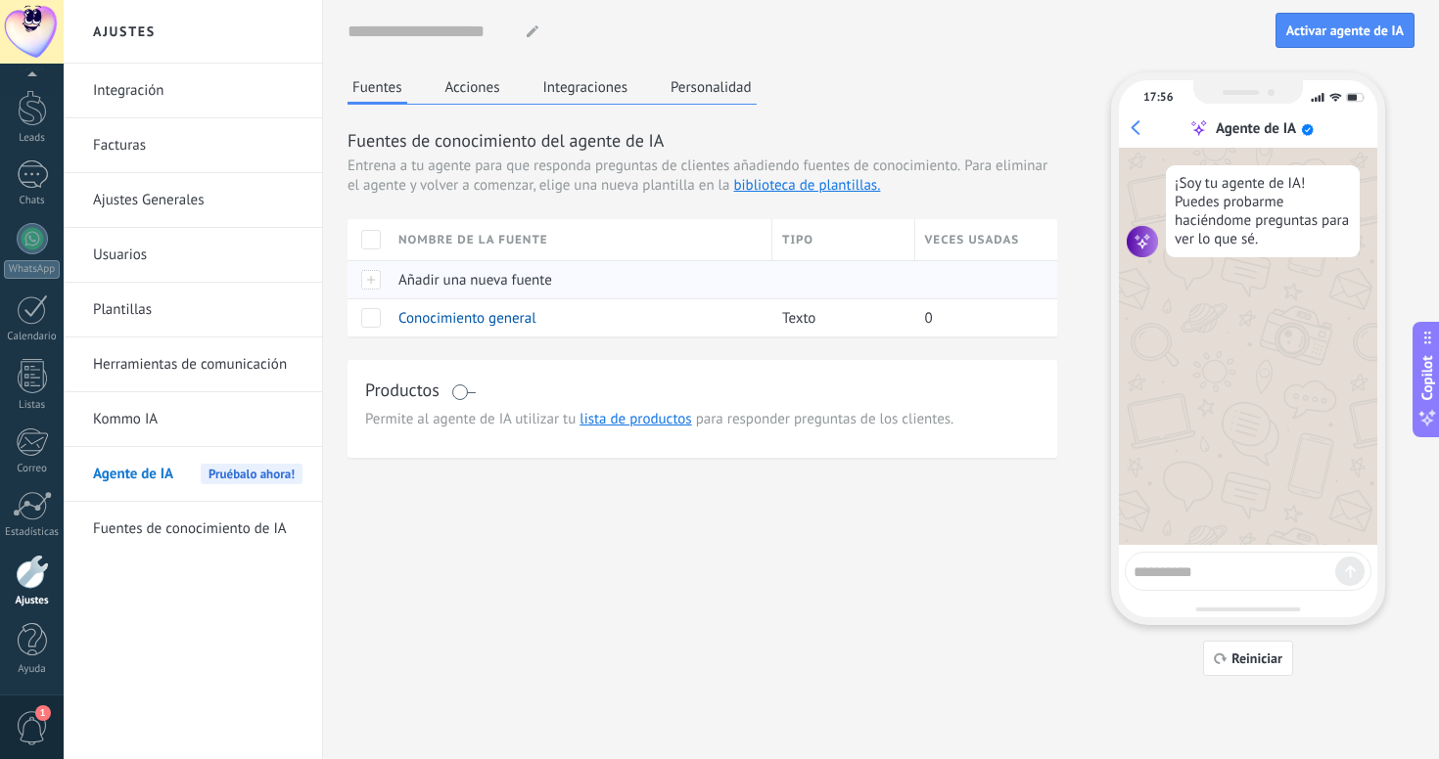
click at [475, 282] on span "Añadir una nueva fuente" at bounding box center [475, 280] width 154 height 19
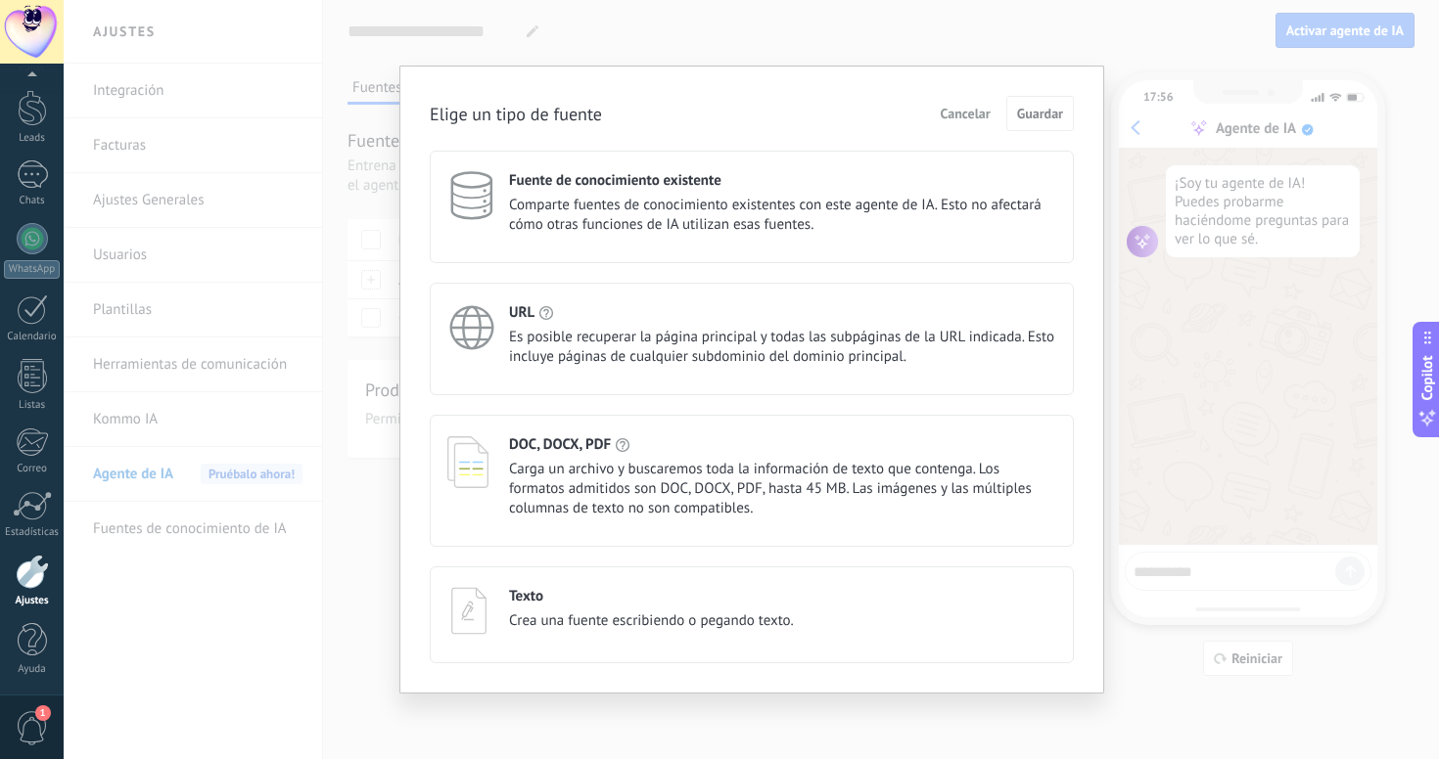
click at [602, 207] on span "Comparte fuentes de conocimiento existentes con este agente de IA. Esto no afec…" at bounding box center [782, 215] width 547 height 39
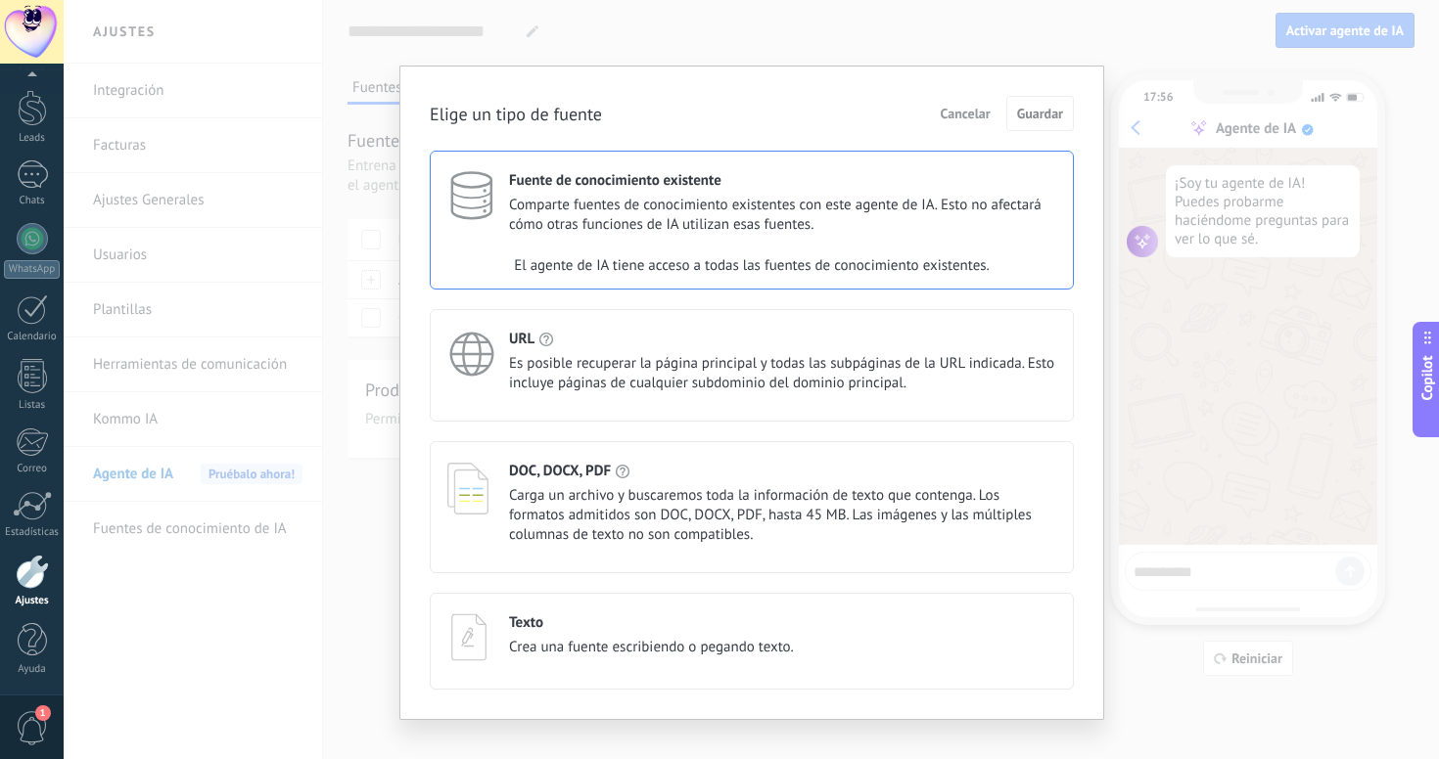
click at [755, 261] on div "El agente de IA tiene acceso a todas las fuentes de conocimiento existentes." at bounding box center [752, 266] width 642 height 39
click at [613, 626] on div "Texto" at bounding box center [651, 623] width 285 height 19
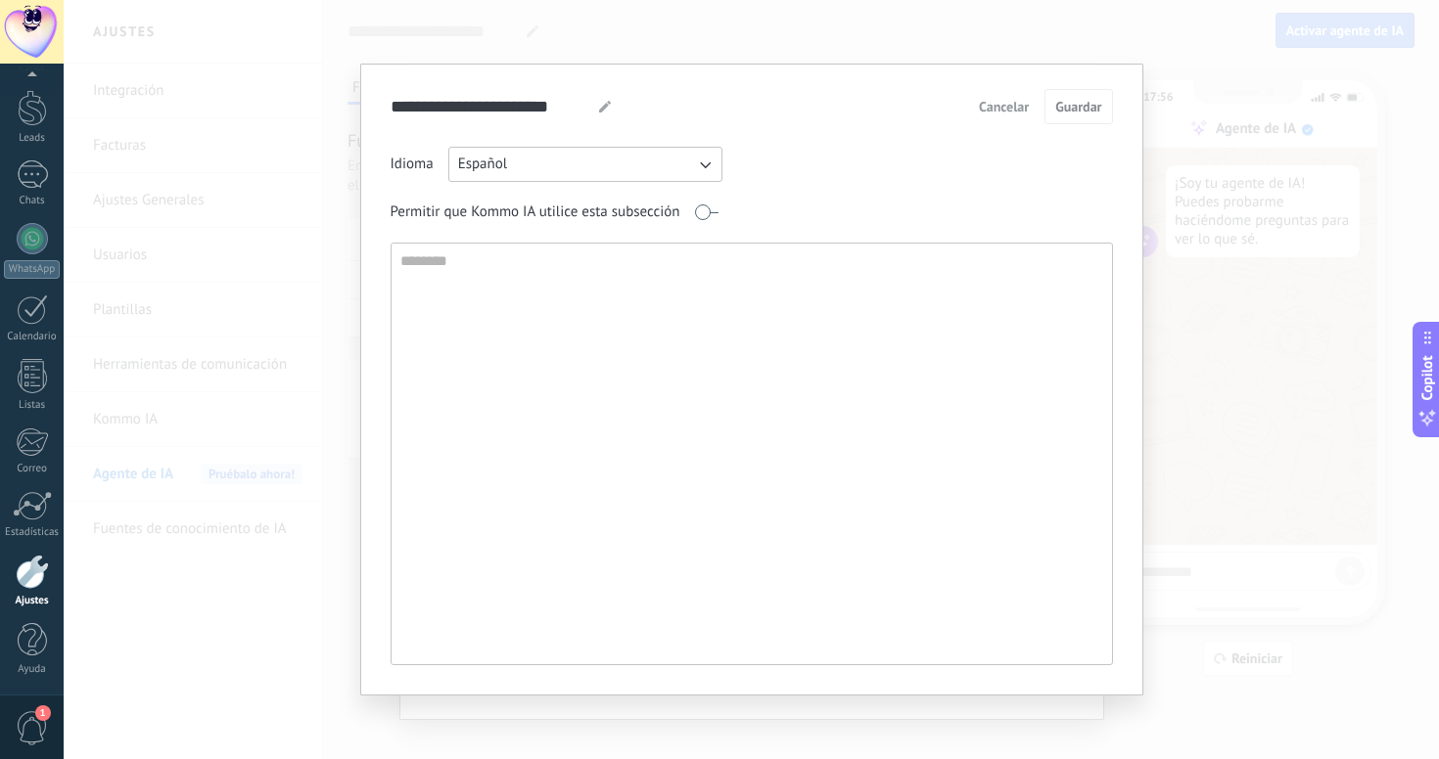
click at [517, 275] on textarea at bounding box center [749, 454] width 716 height 421
paste textarea "**********"
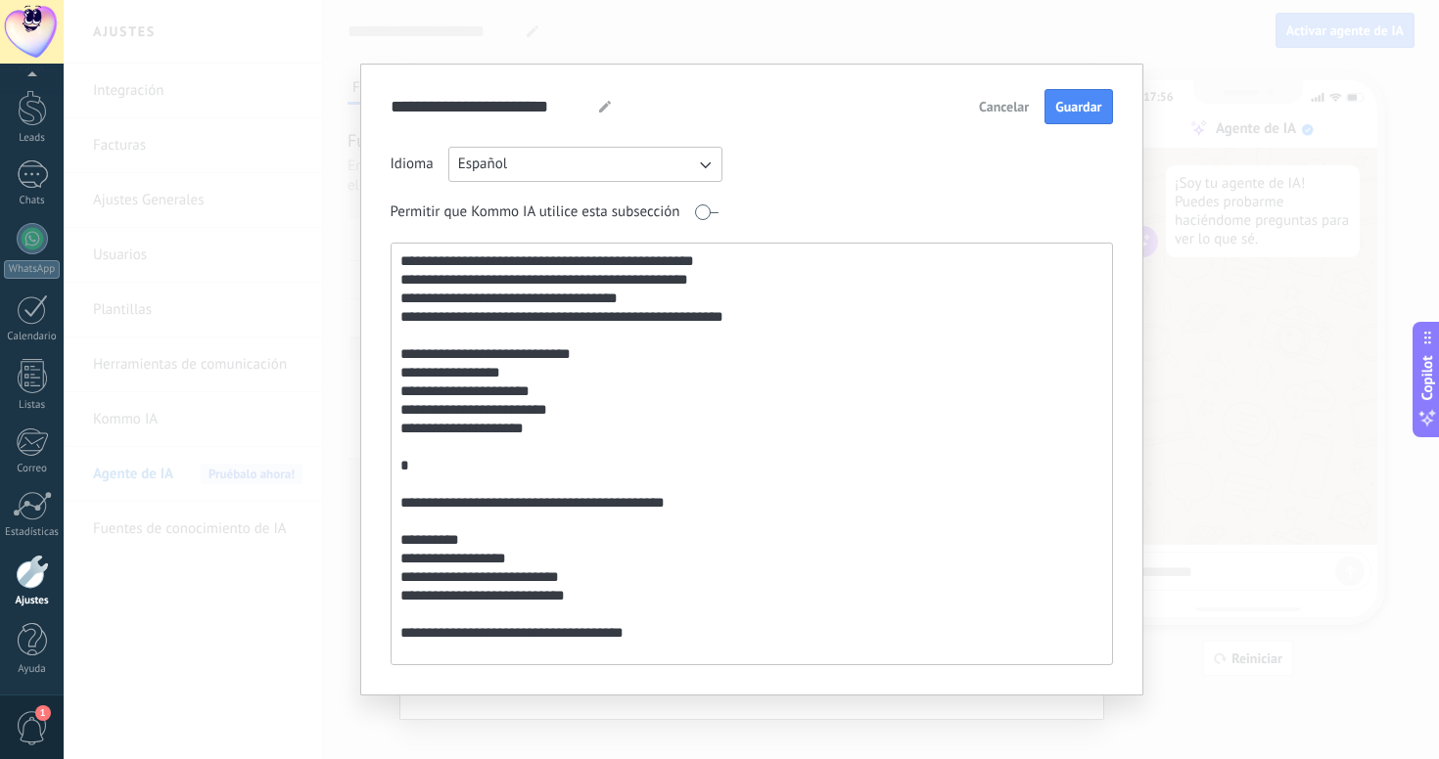
scroll to position [765, 0]
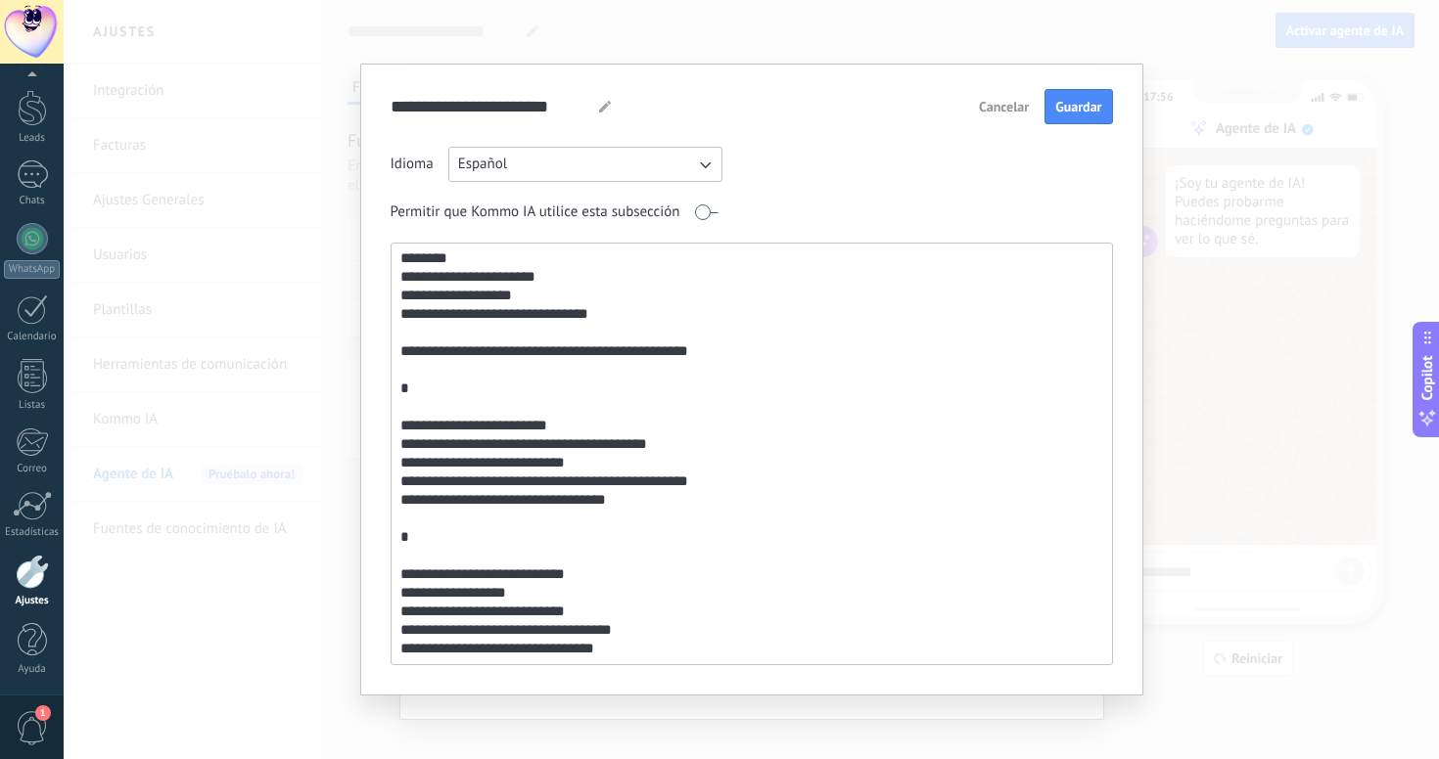
drag, startPoint x: 685, startPoint y: 653, endPoint x: 386, endPoint y: 394, distance: 395.5
click at [386, 394] on div "**********" at bounding box center [751, 380] width 783 height 632
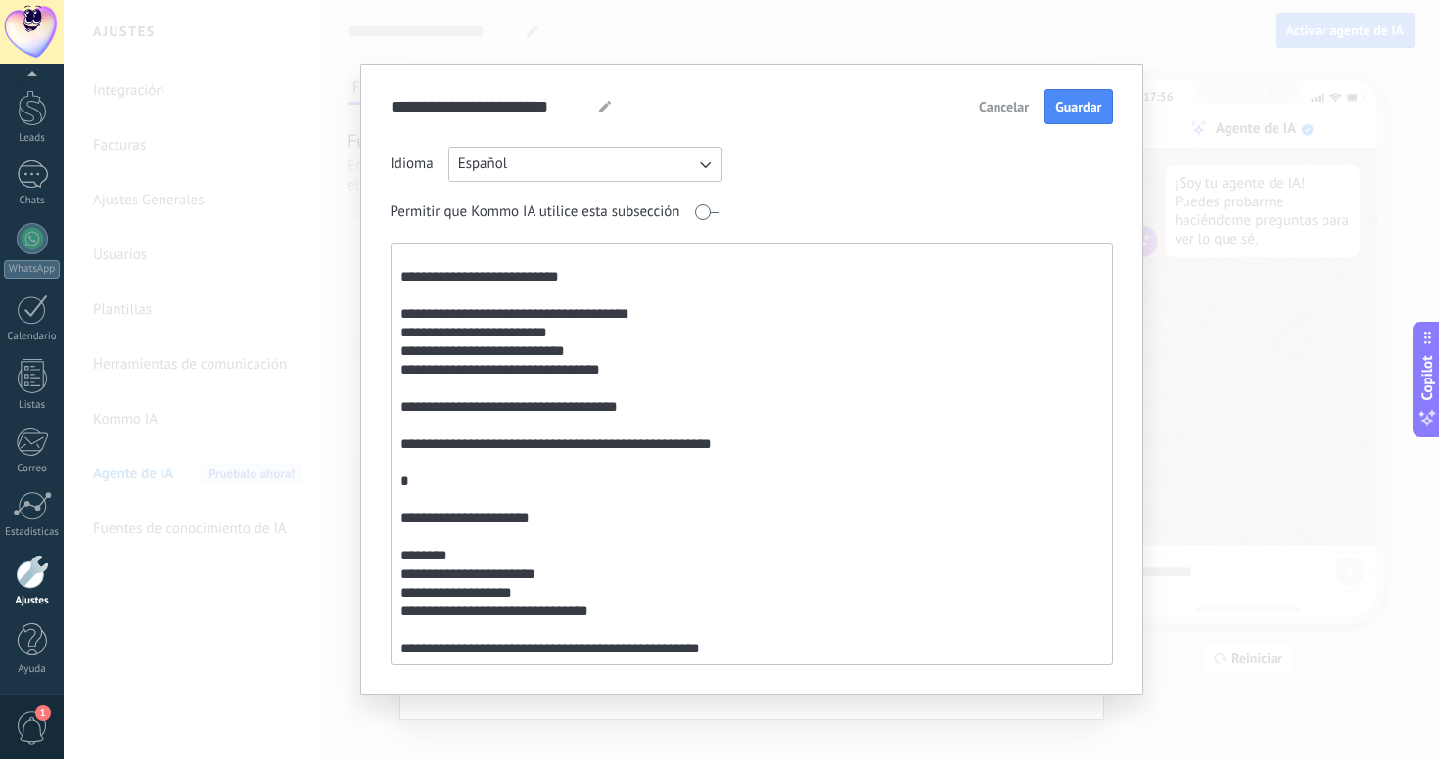
scroll to position [498, 0]
drag, startPoint x: 584, startPoint y: 642, endPoint x: 394, endPoint y: 468, distance: 257.7
click at [394, 468] on textarea "**********" at bounding box center [749, 454] width 716 height 421
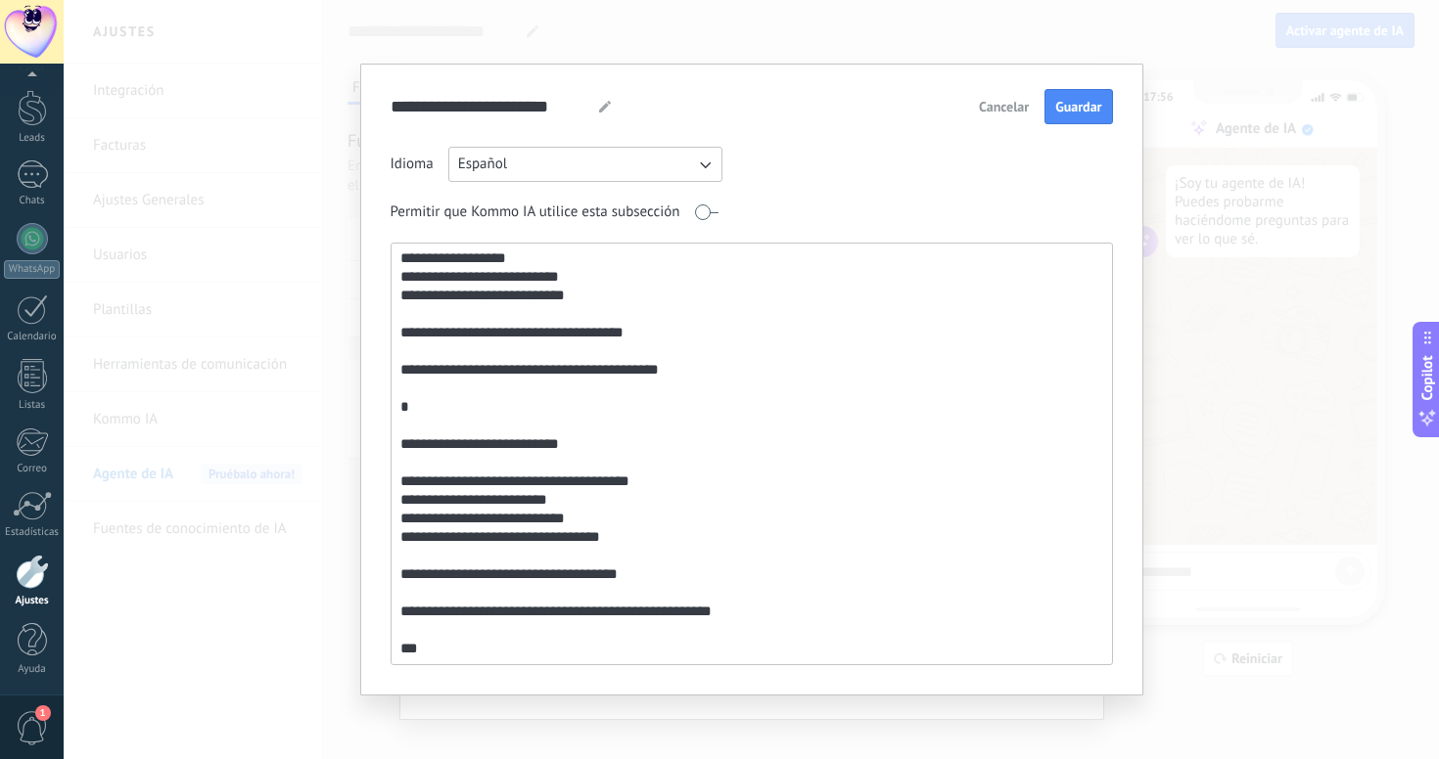
scroll to position [338, 0]
drag, startPoint x: 456, startPoint y: 631, endPoint x: 406, endPoint y: 374, distance: 262.2
click at [406, 374] on textarea "**********" at bounding box center [749, 454] width 716 height 421
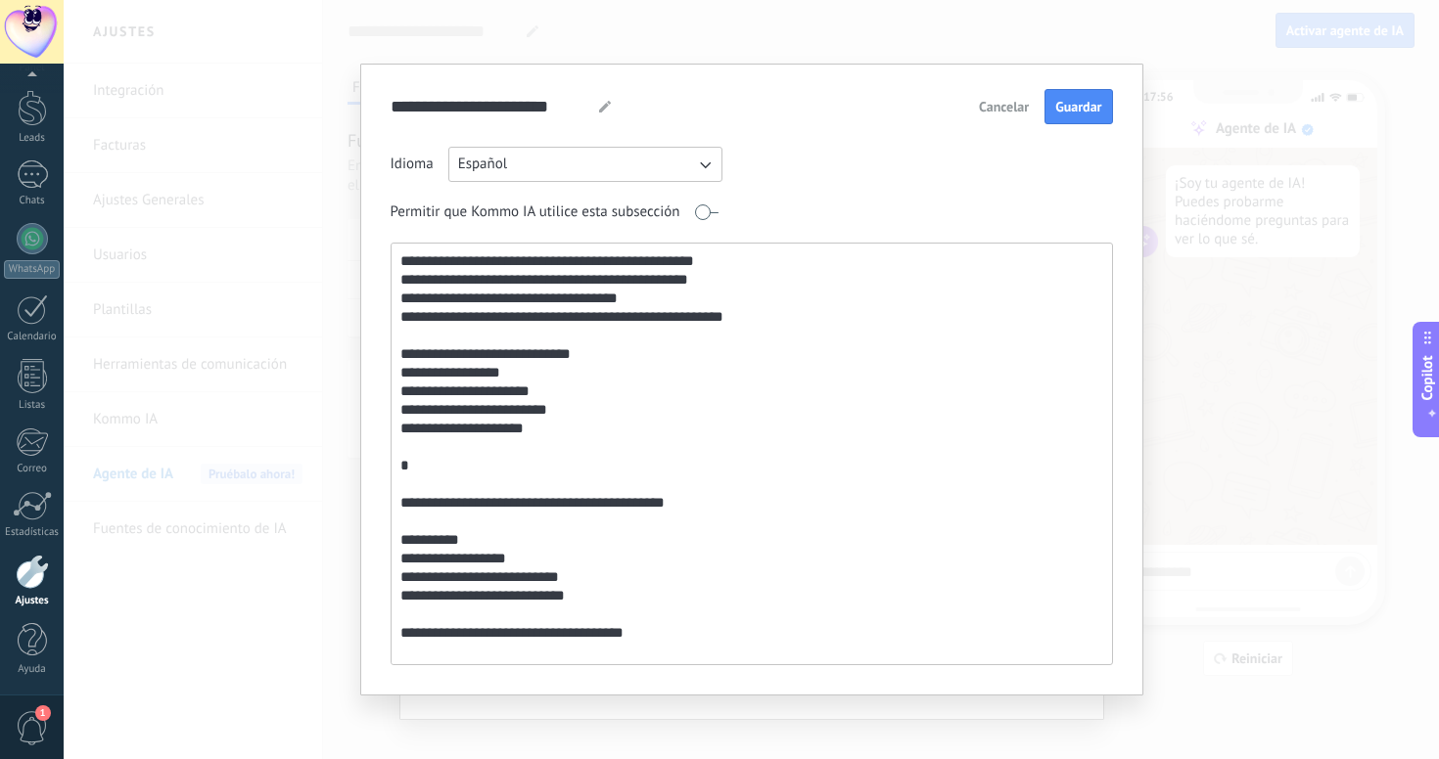
scroll to position [0, 0]
type textarea "**********"
click at [1069, 118] on button "Guardar" at bounding box center [1078, 106] width 68 height 35
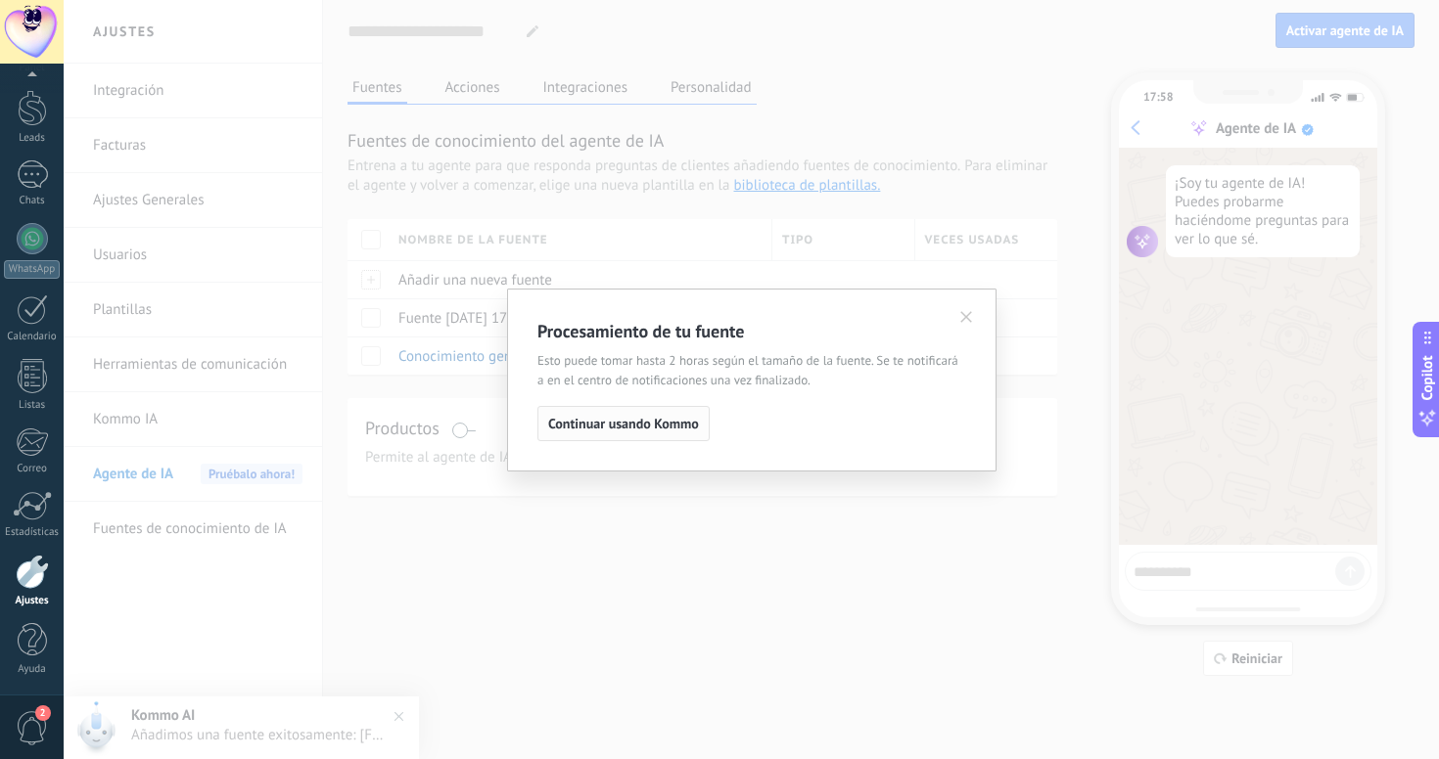
click at [636, 430] on span "Continuar usando Kommo" at bounding box center [623, 424] width 151 height 14
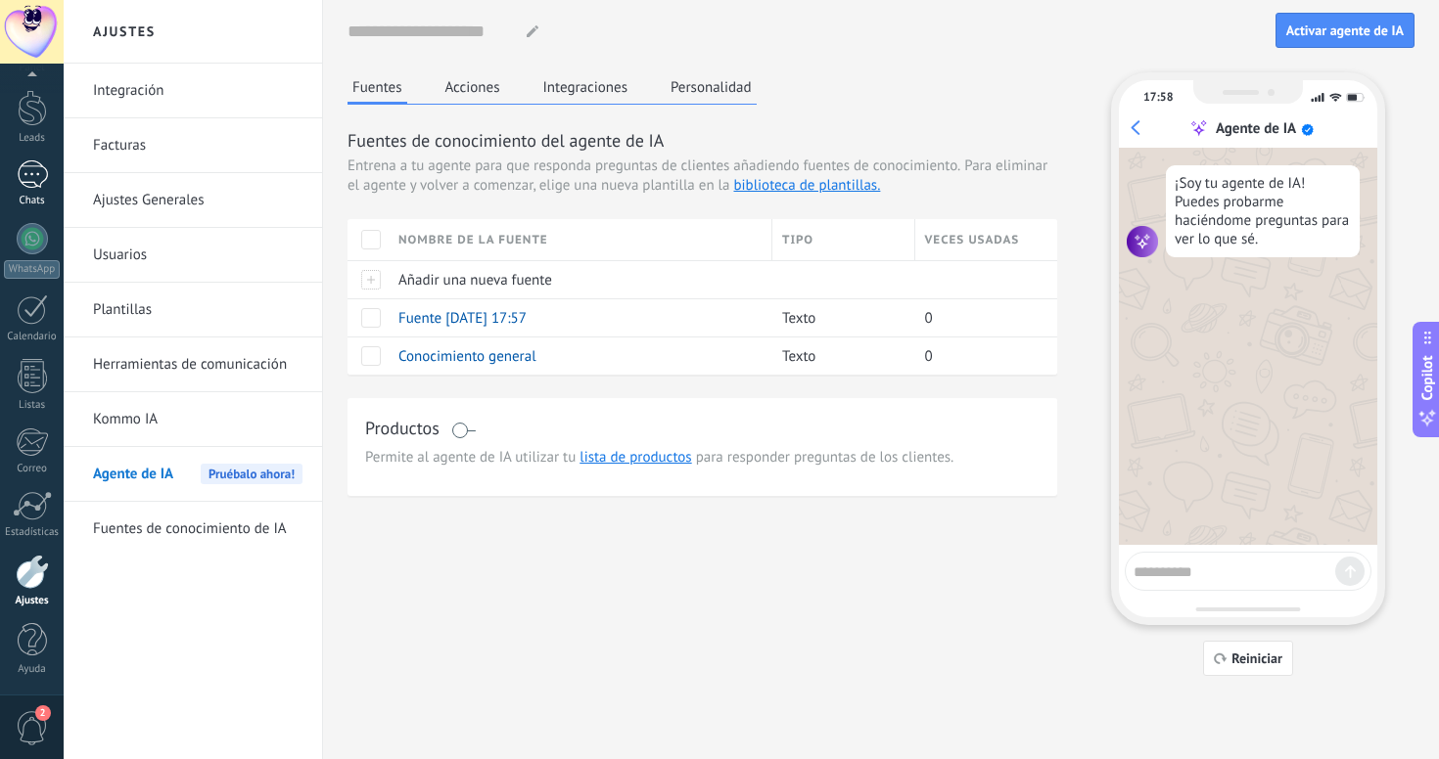
click at [35, 196] on div "Chats" at bounding box center [32, 201] width 57 height 13
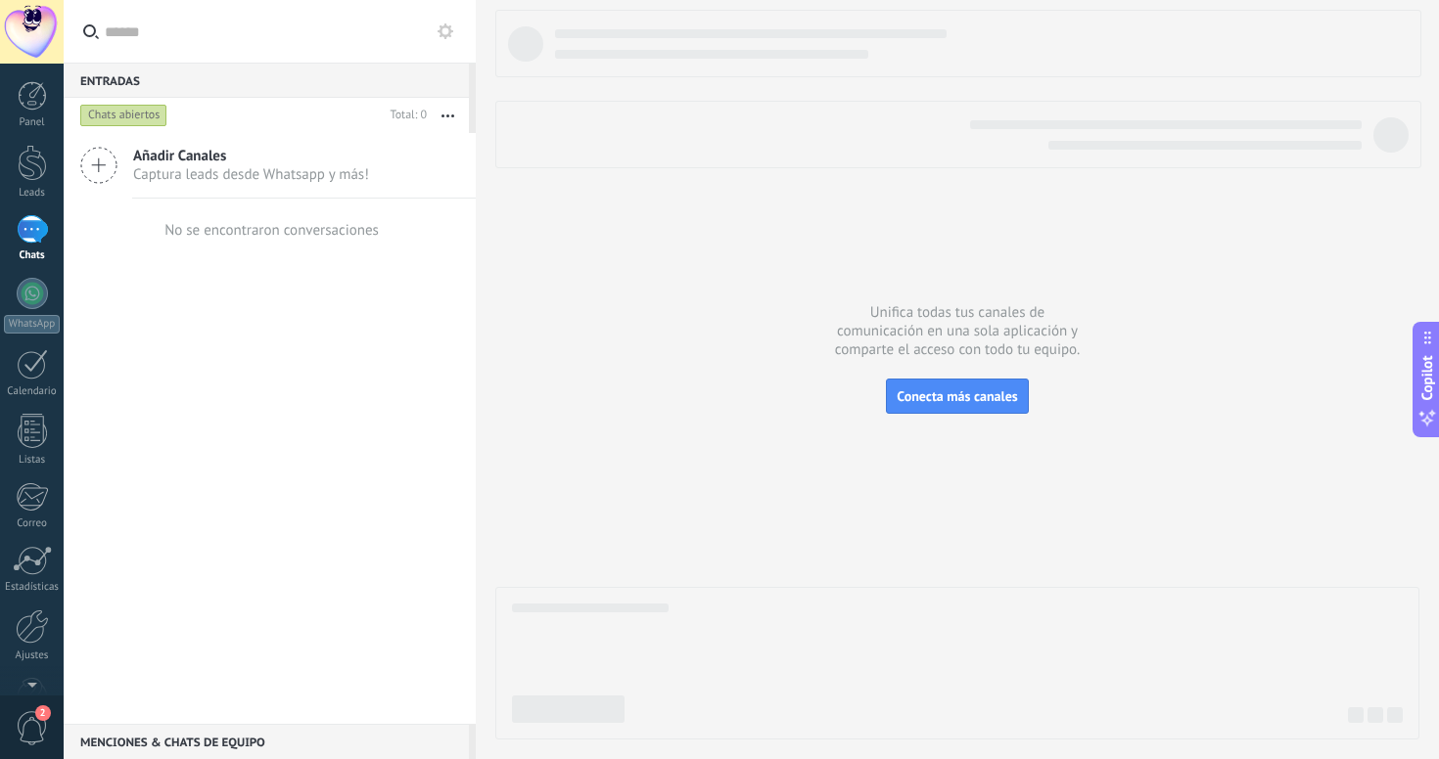
click at [145, 162] on span "Añadir Canales" at bounding box center [251, 156] width 236 height 19
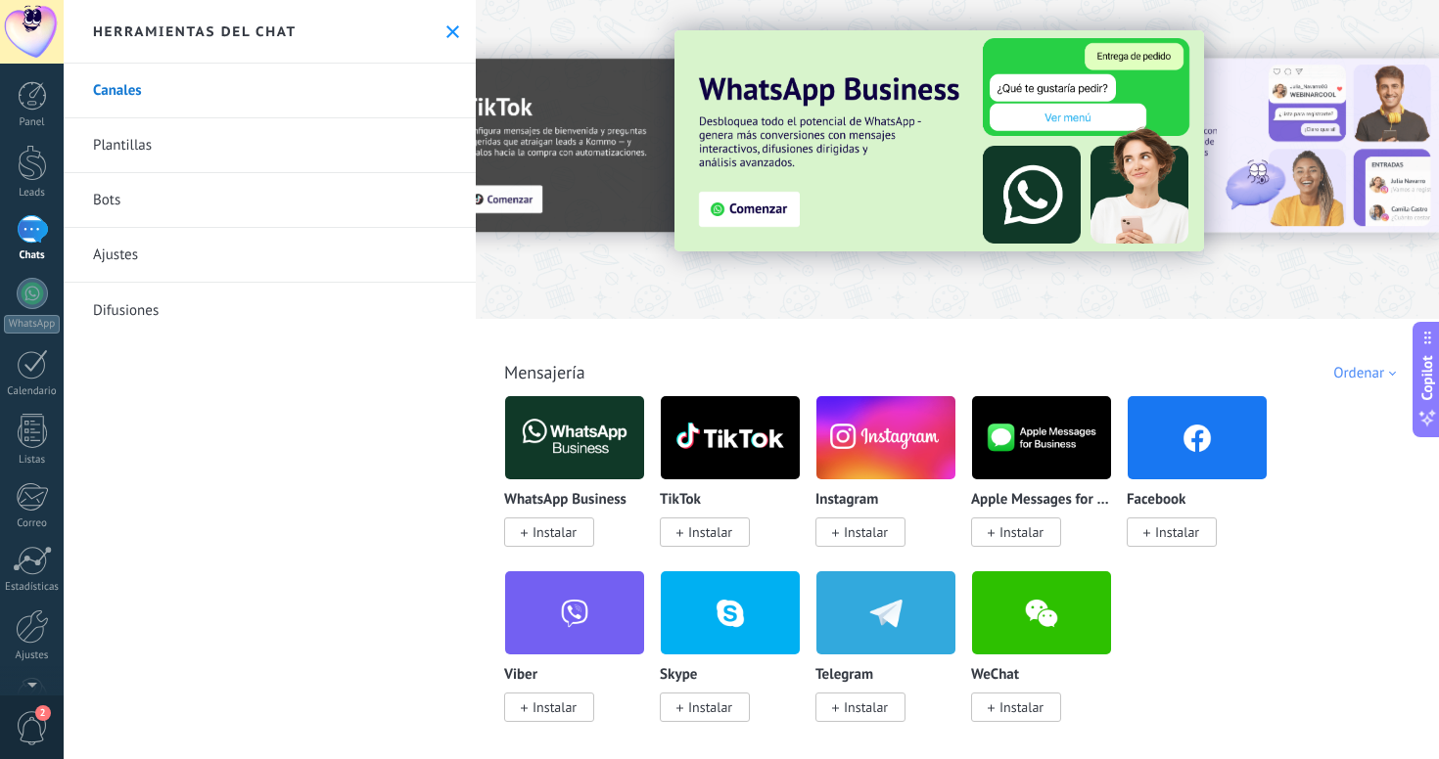
click at [436, 32] on div "Herramientas del chat" at bounding box center [270, 32] width 412 height 64
click at [450, 28] on icon at bounding box center [452, 31] width 13 height 13
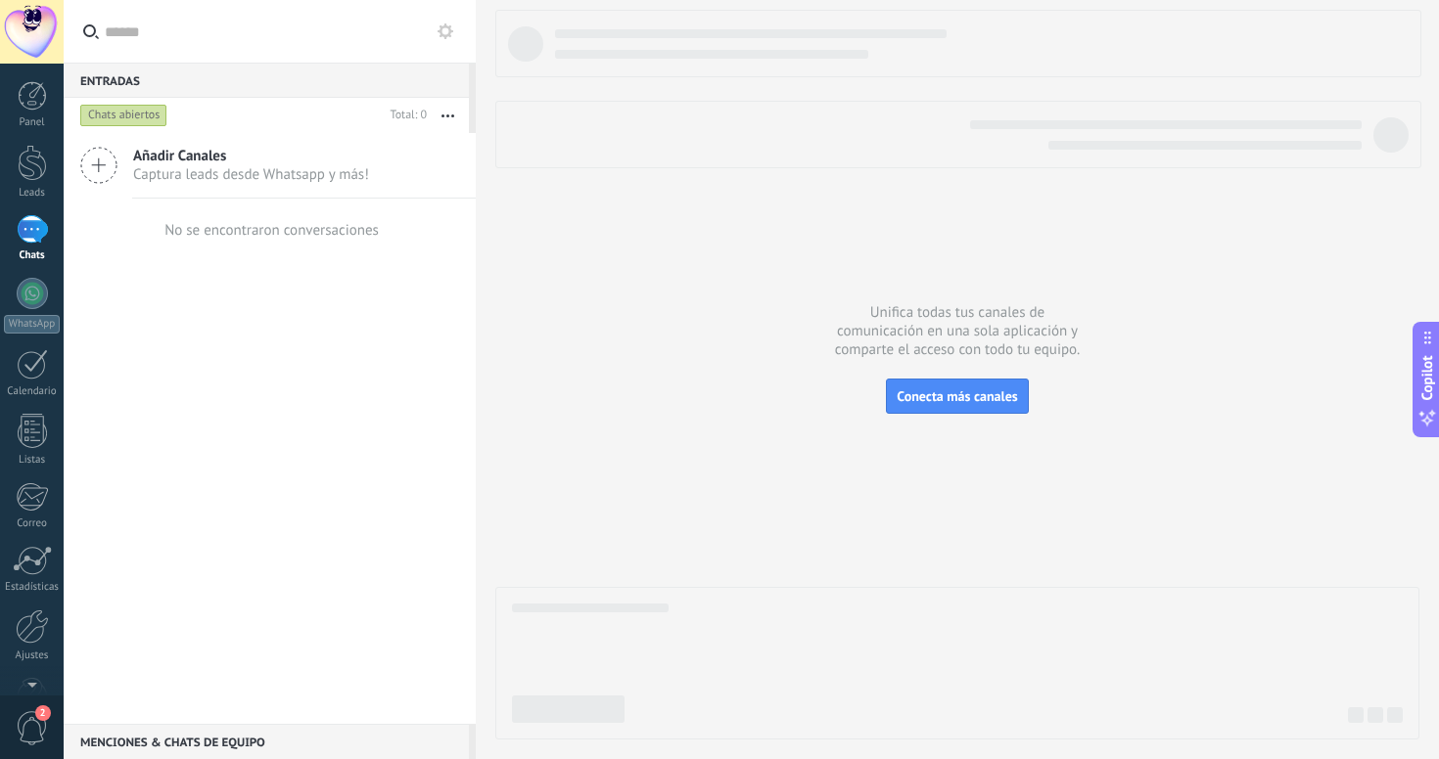
click at [197, 25] on input "text" at bounding box center [280, 31] width 351 height 63
type input "*"
click at [115, 170] on icon at bounding box center [98, 165] width 37 height 37
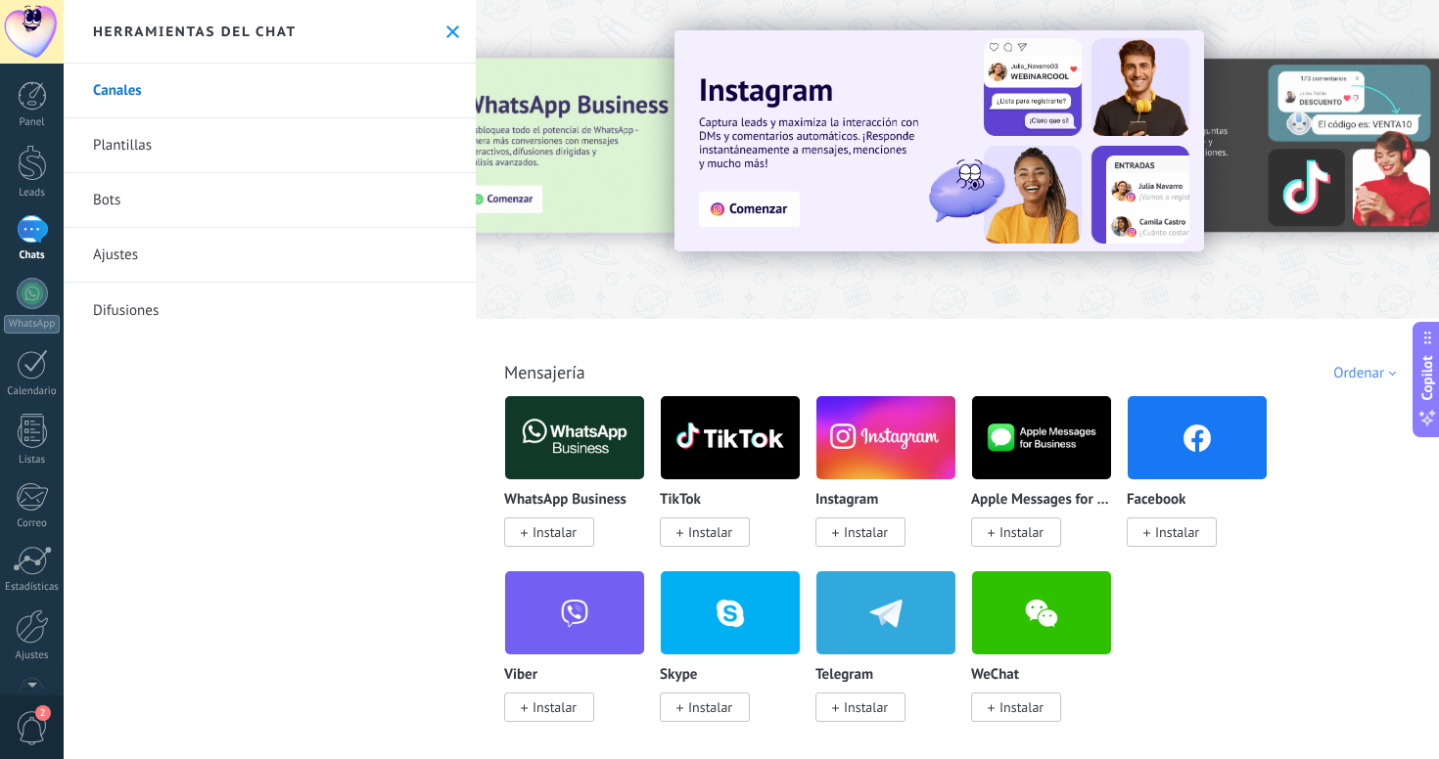
click at [867, 348] on div "Todo Bandeja de entrada Soluciones de IA Automatizaciones Fuentes de leads Inst…" at bounding box center [956, 351] width 951 height 64
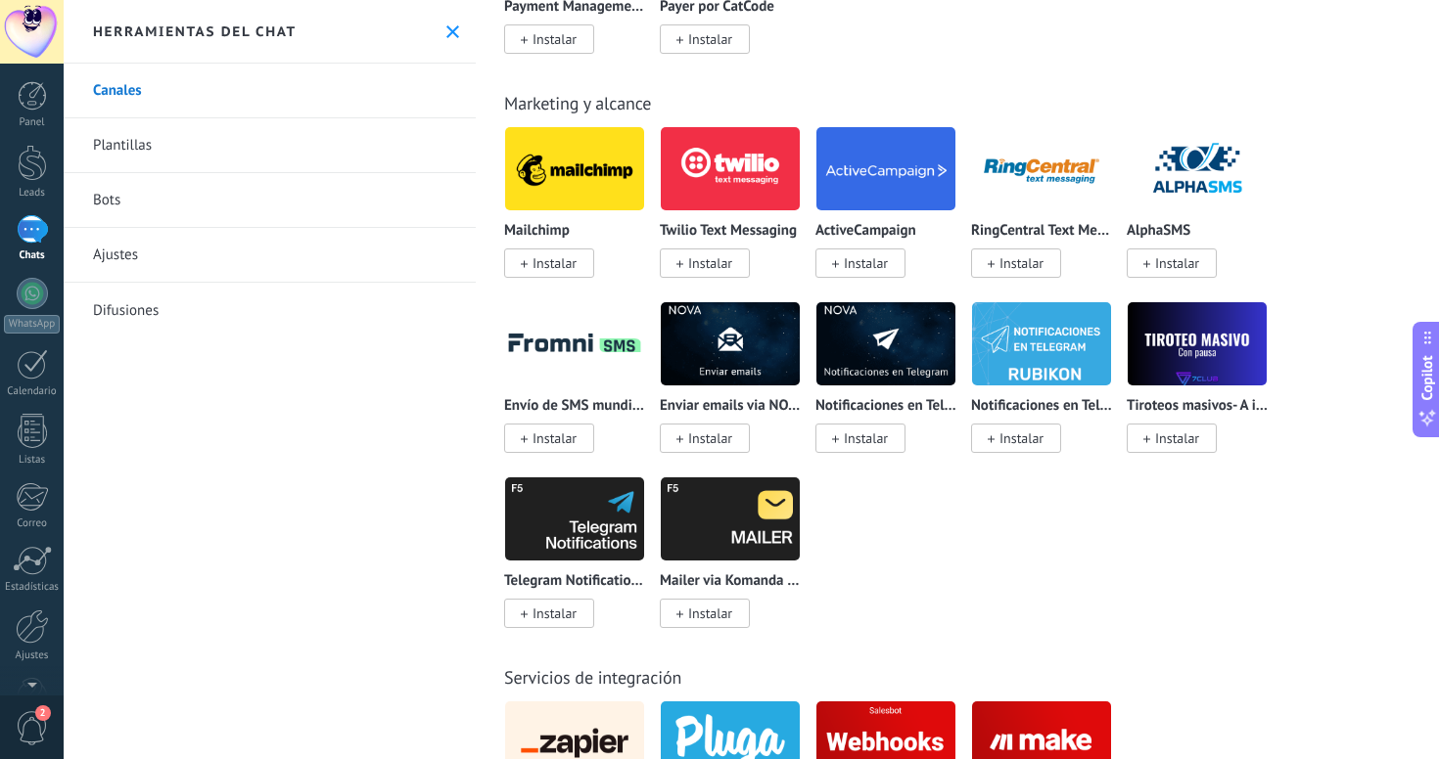
scroll to position [3294, 0]
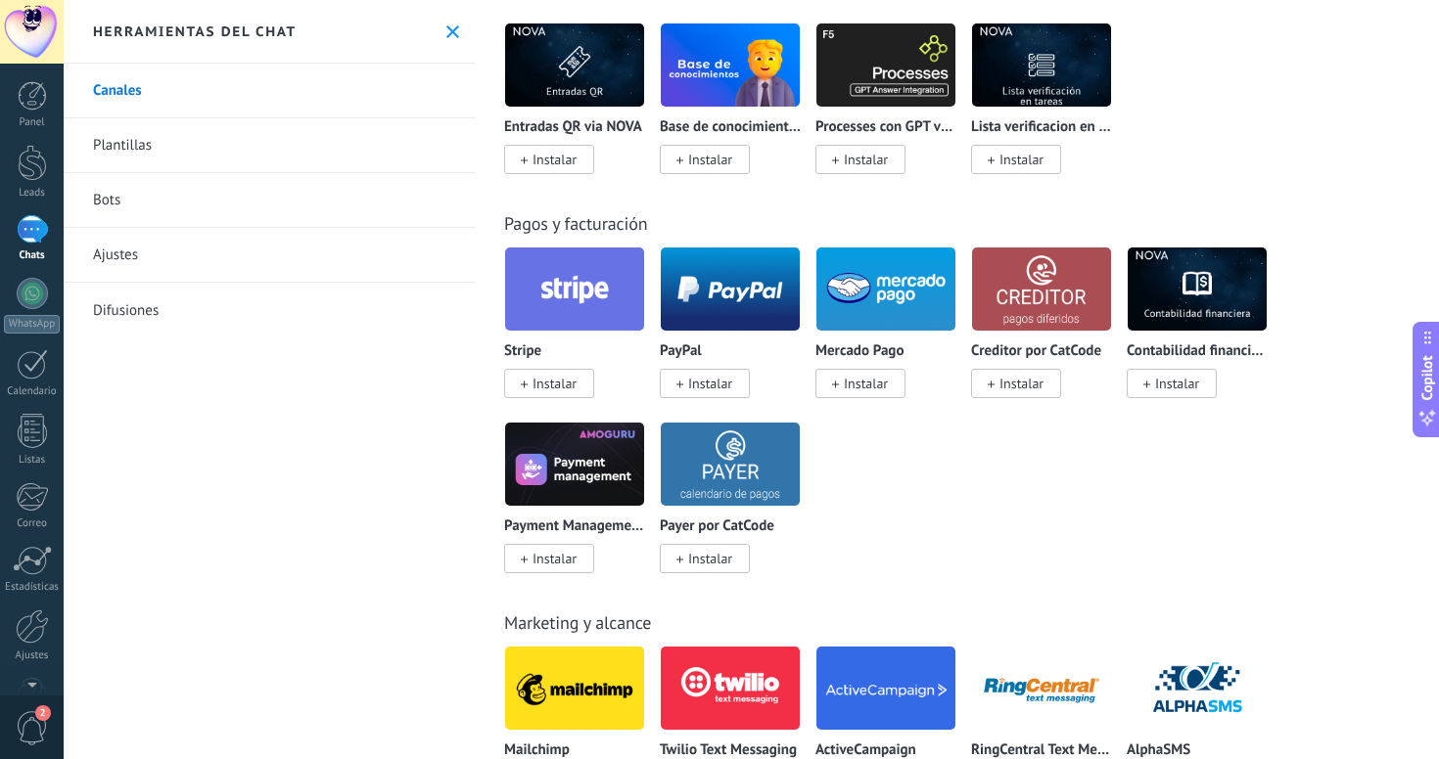
click at [446, 34] on icon at bounding box center [452, 31] width 13 height 13
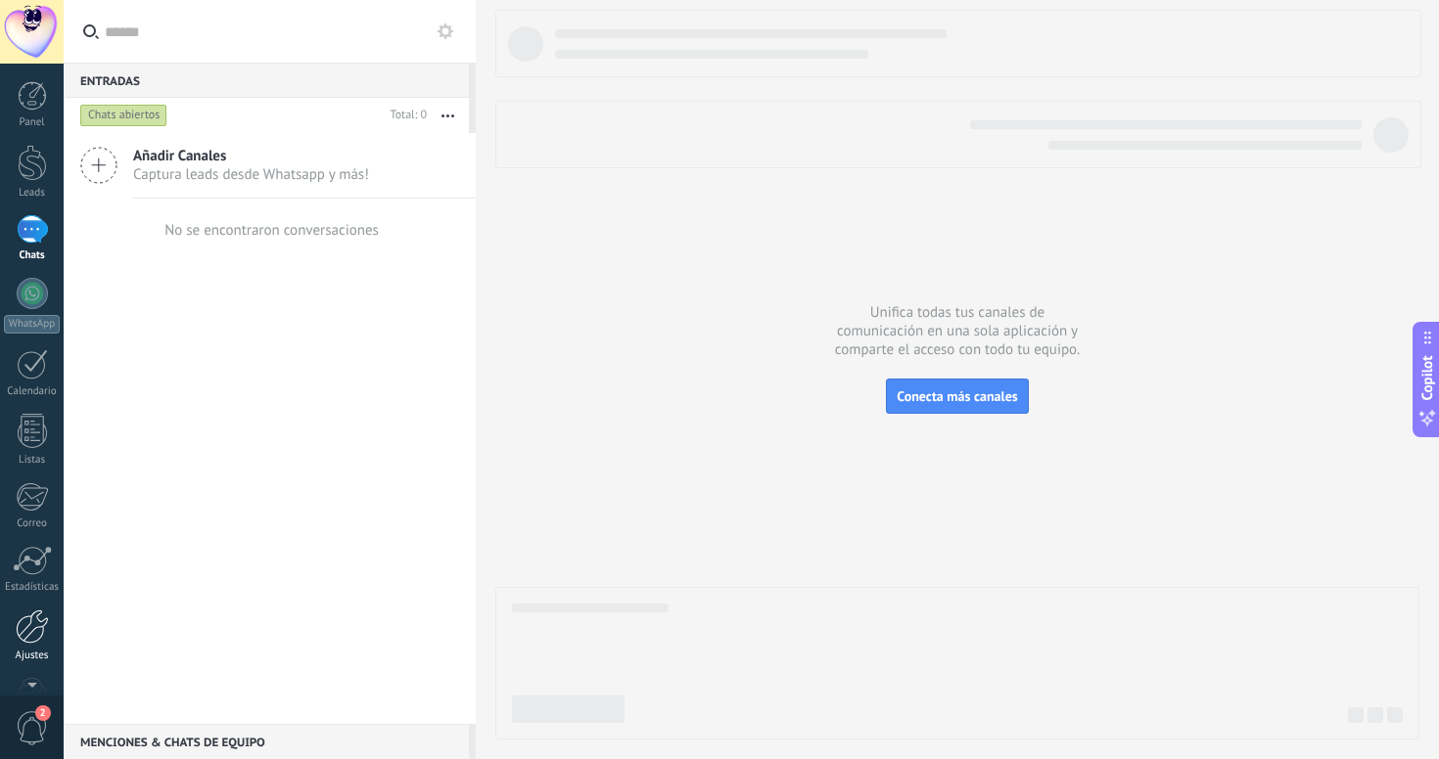
click at [33, 620] on div at bounding box center [32, 627] width 33 height 34
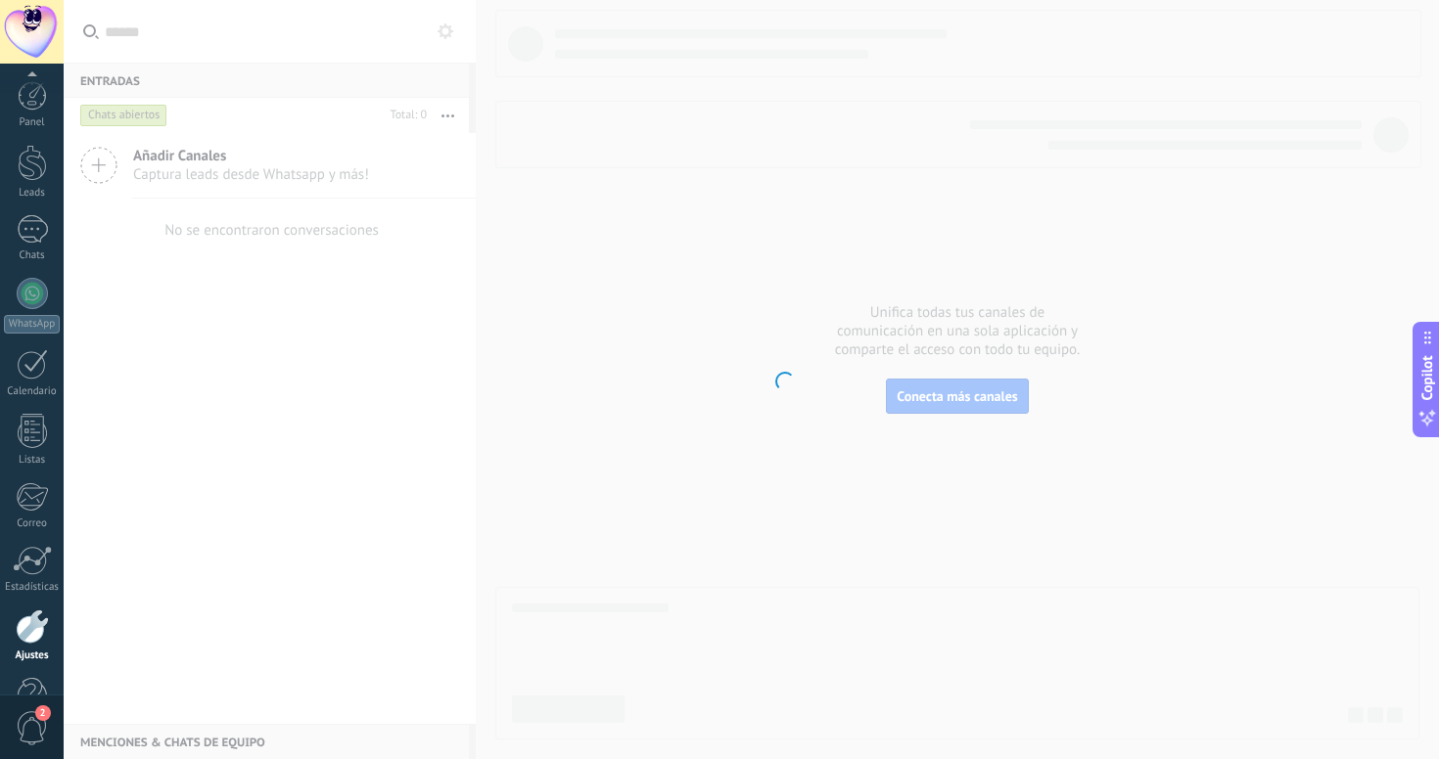
scroll to position [55, 0]
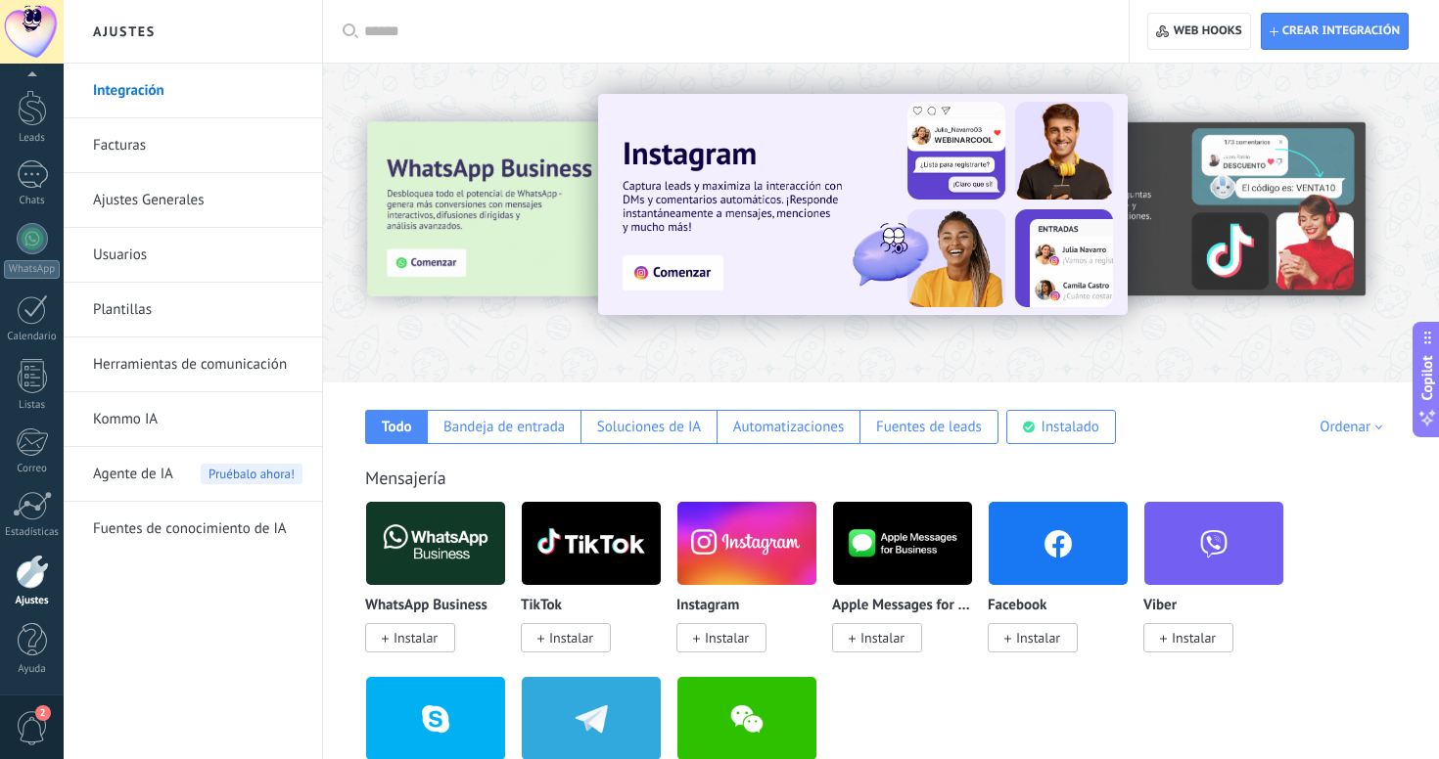
click at [180, 369] on link "Herramientas de comunicación" at bounding box center [197, 365] width 209 height 55
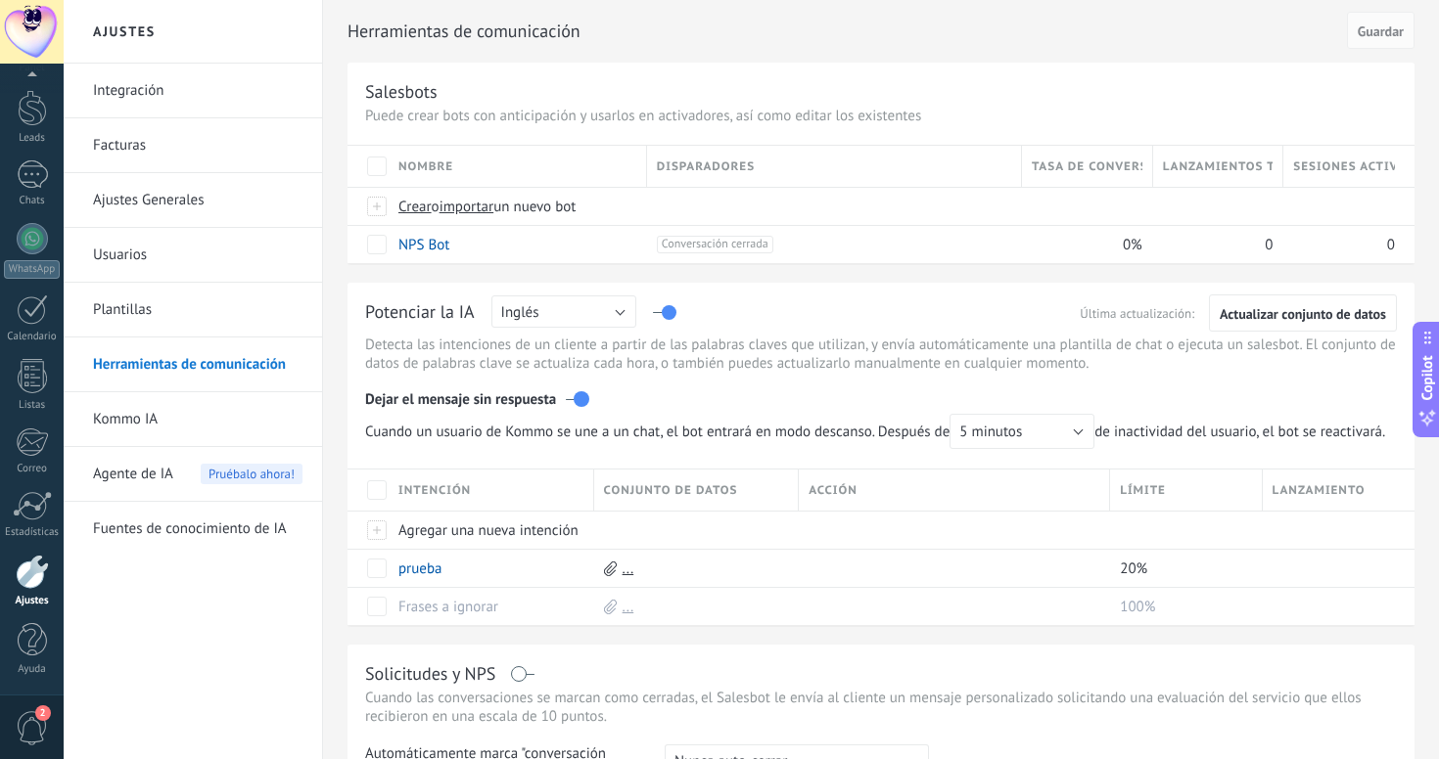
click at [128, 86] on link "Integración" at bounding box center [197, 91] width 209 height 55
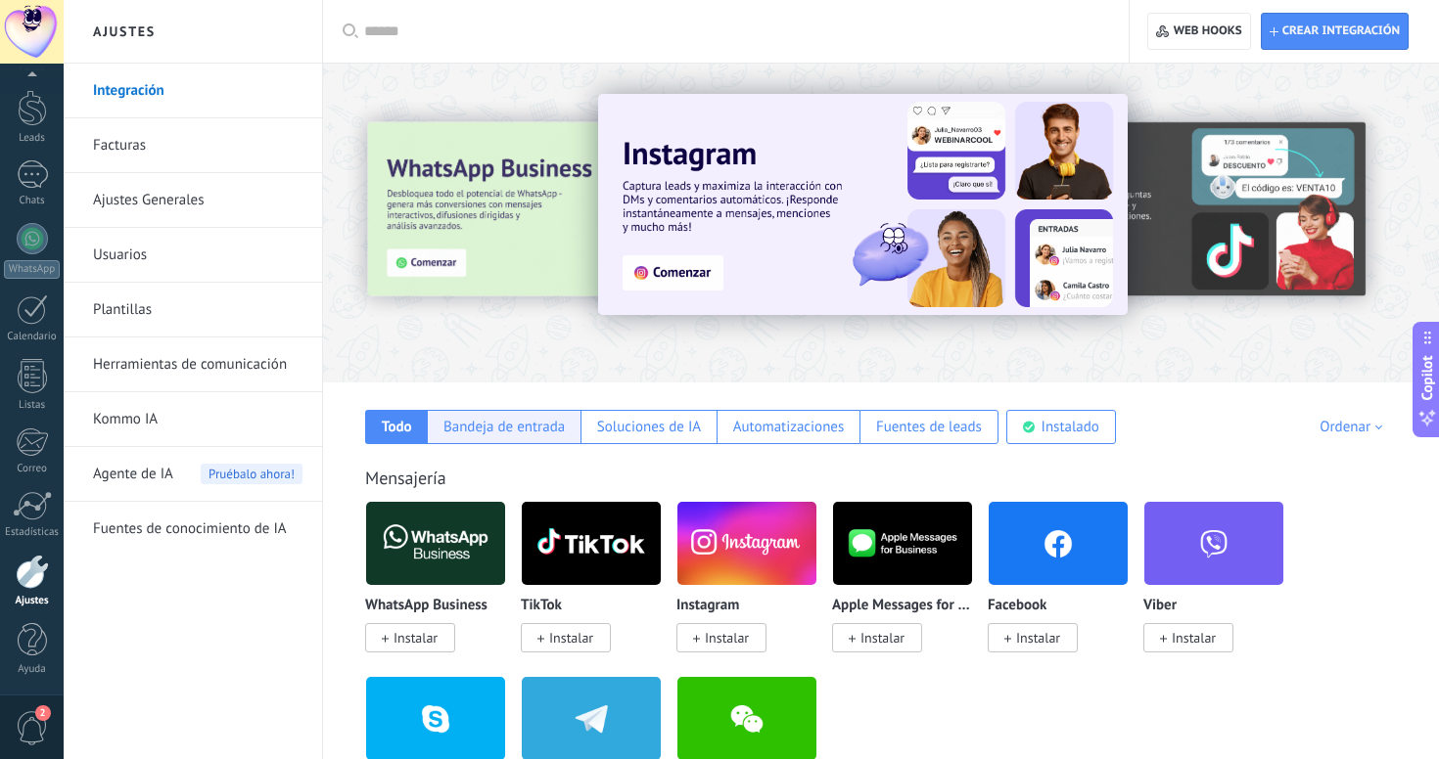
click at [522, 433] on div "Bandeja de entrada" at bounding box center [503, 427] width 121 height 19
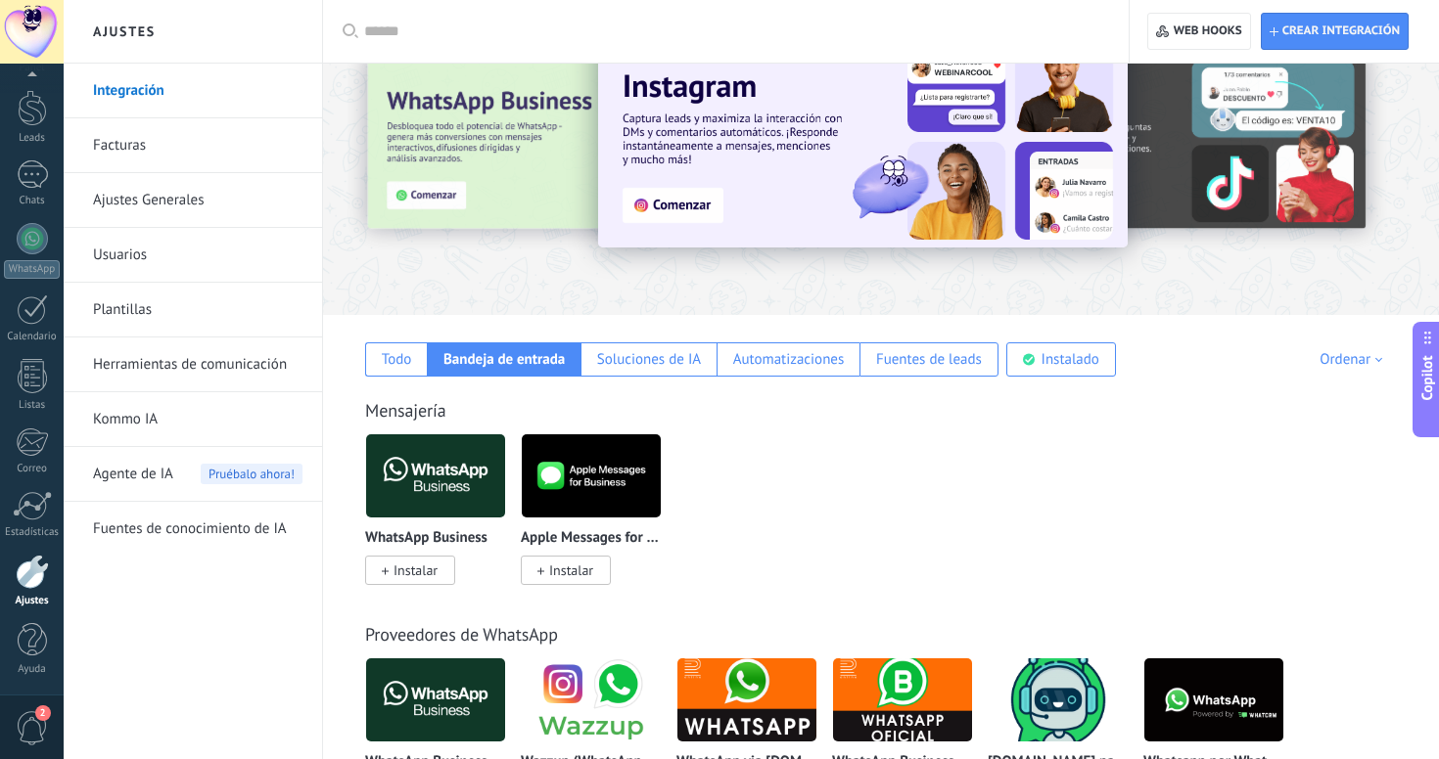
scroll to position [58, 0]
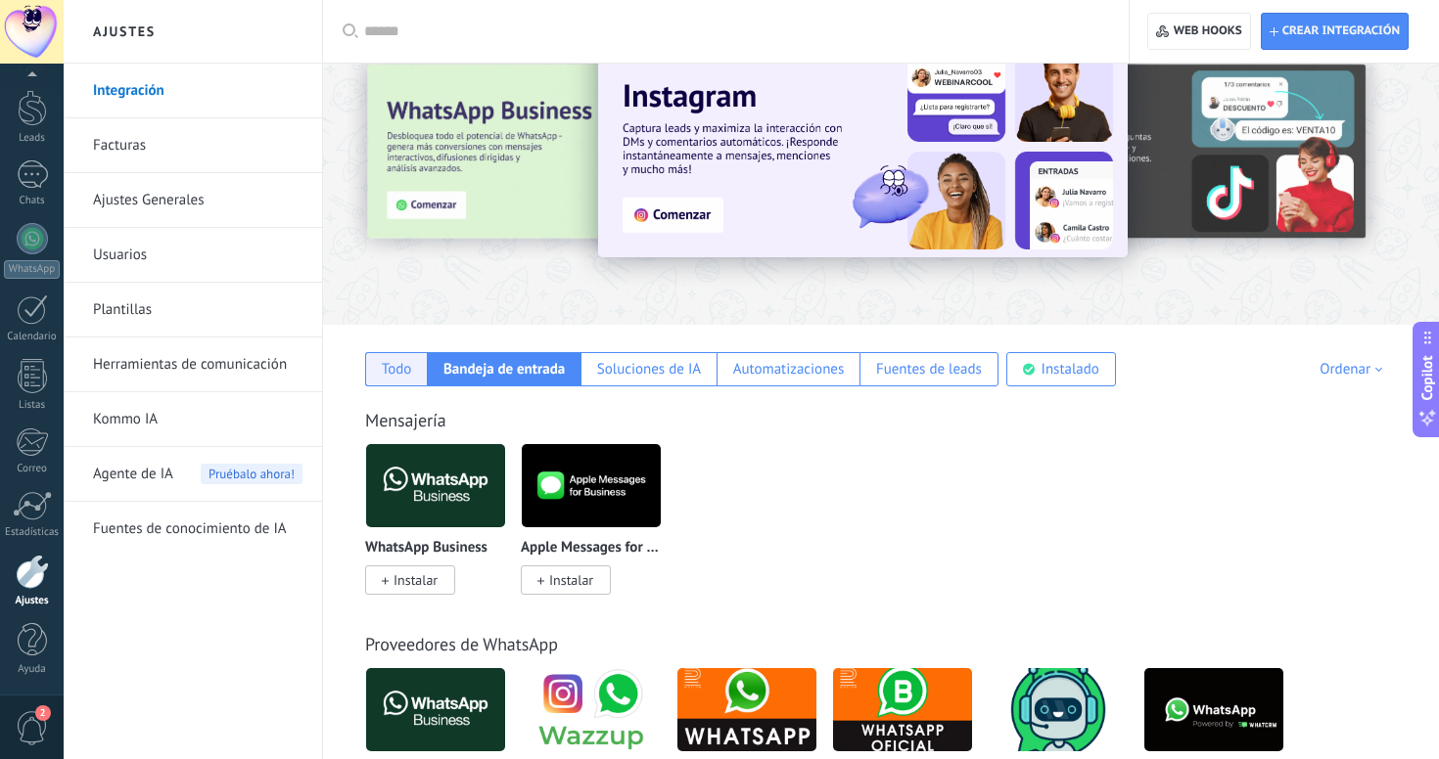
click at [412, 376] on div "Todo" at bounding box center [396, 369] width 62 height 34
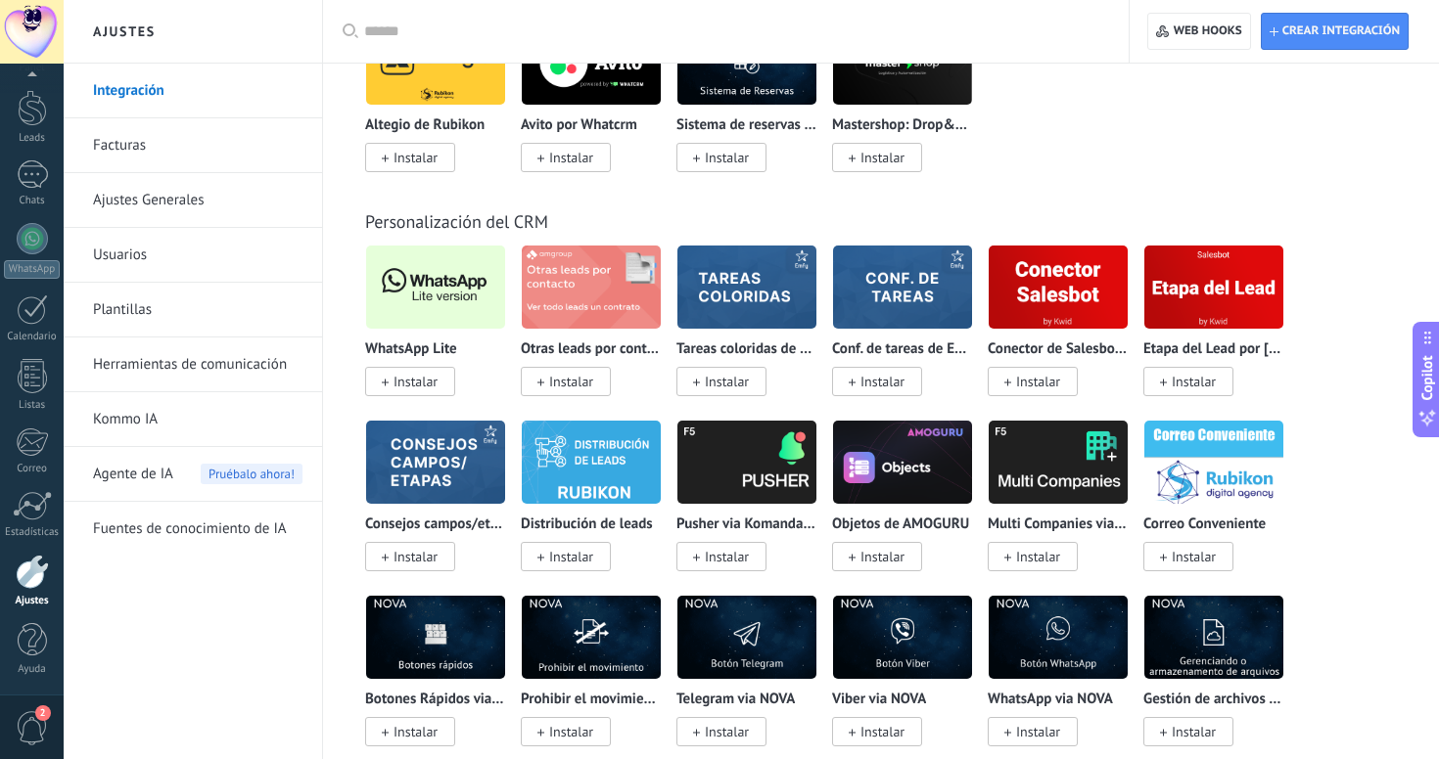
scroll to position [4601, 0]
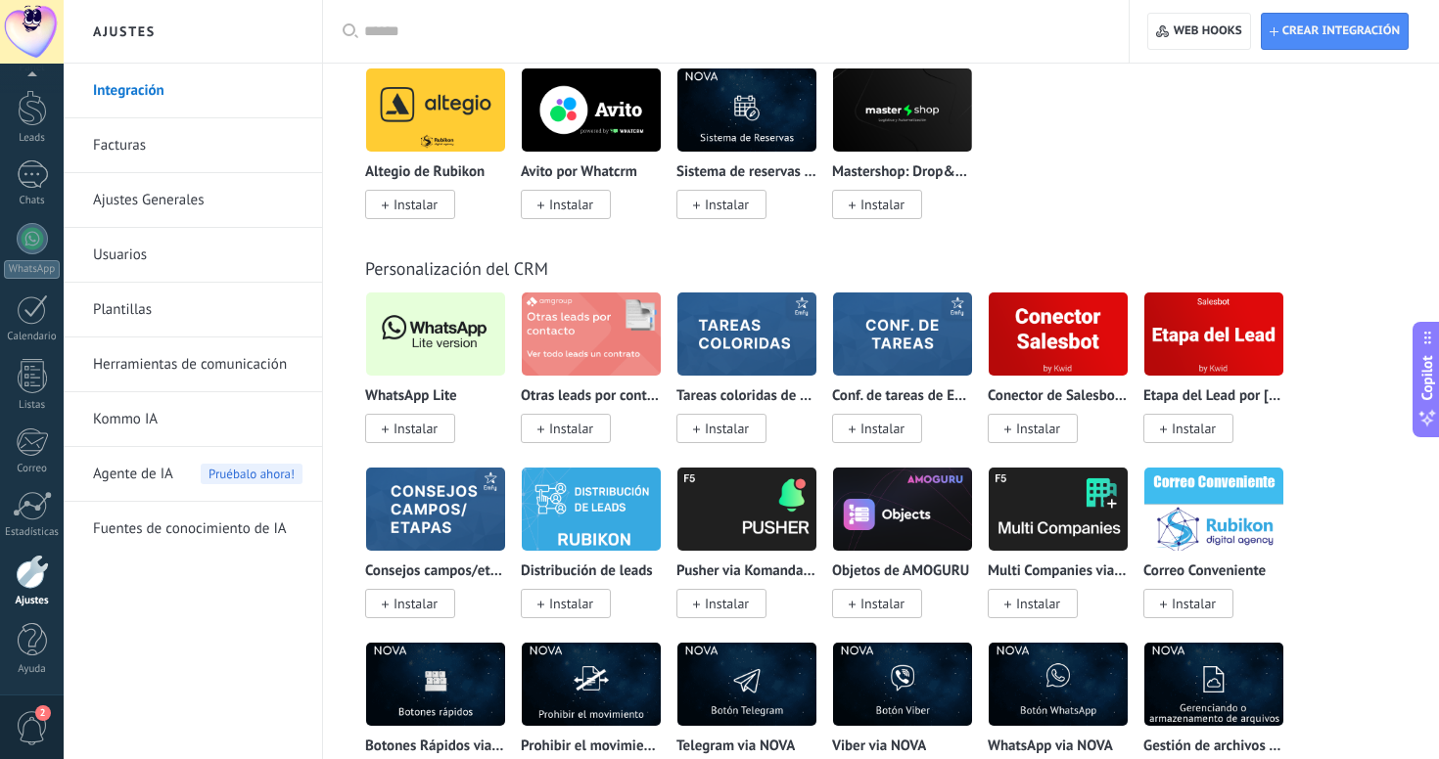
click at [409, 428] on span "Instalar" at bounding box center [415, 429] width 44 height 18
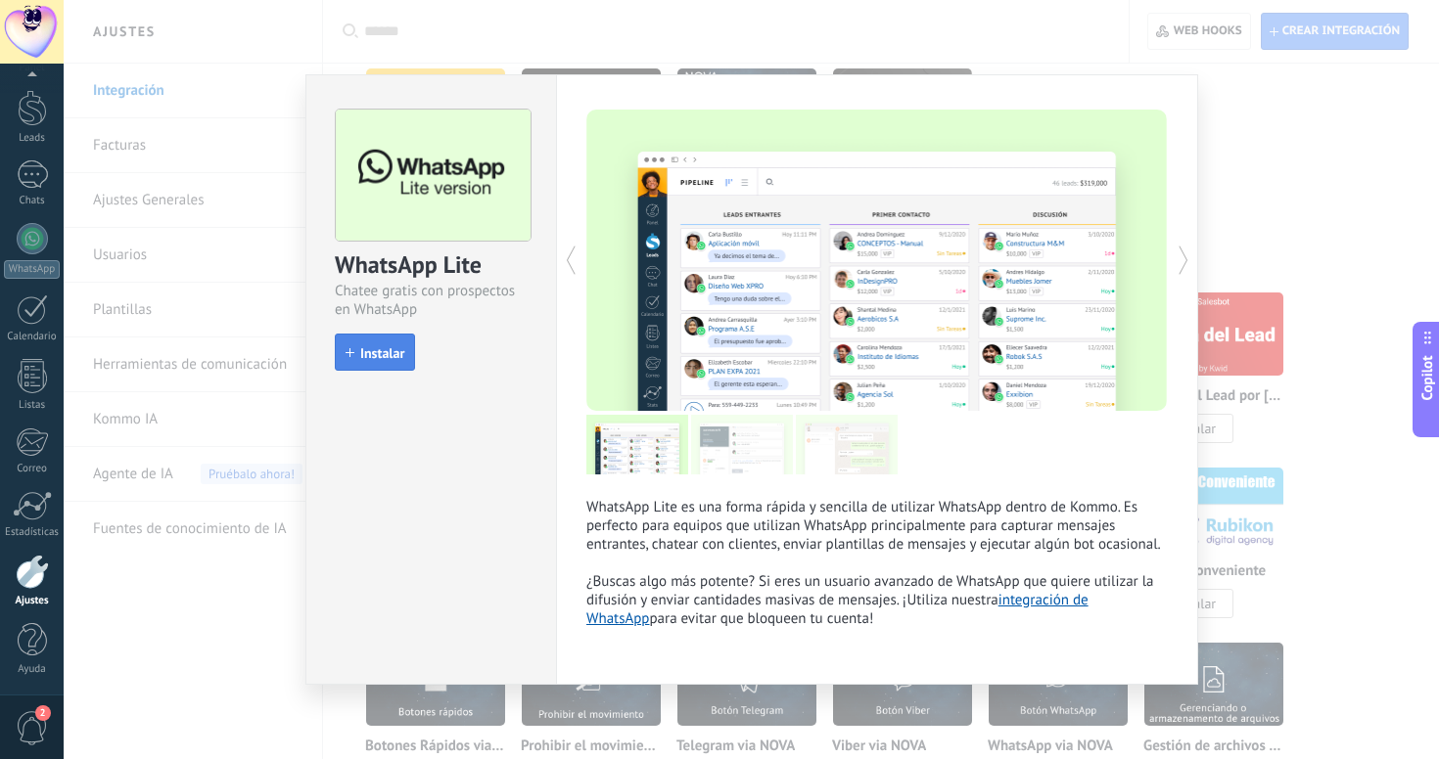
click at [367, 355] on span "Instalar" at bounding box center [382, 353] width 44 height 14
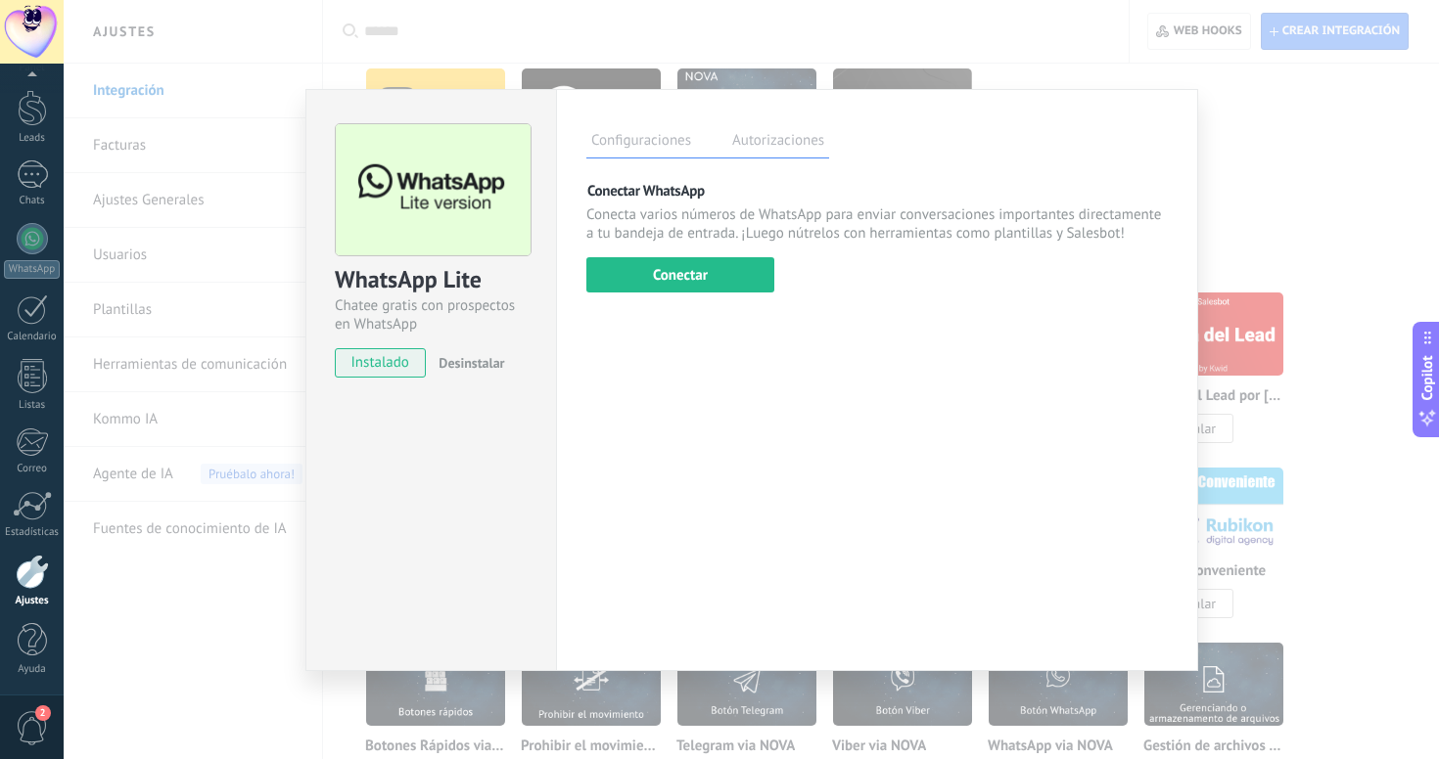
click at [696, 293] on div "Configuraciones Autorizaciones Esta pestaña registra a los usuarios que han con…" at bounding box center [877, 380] width 642 height 582
click at [693, 287] on button "Conectar" at bounding box center [680, 274] width 188 height 35
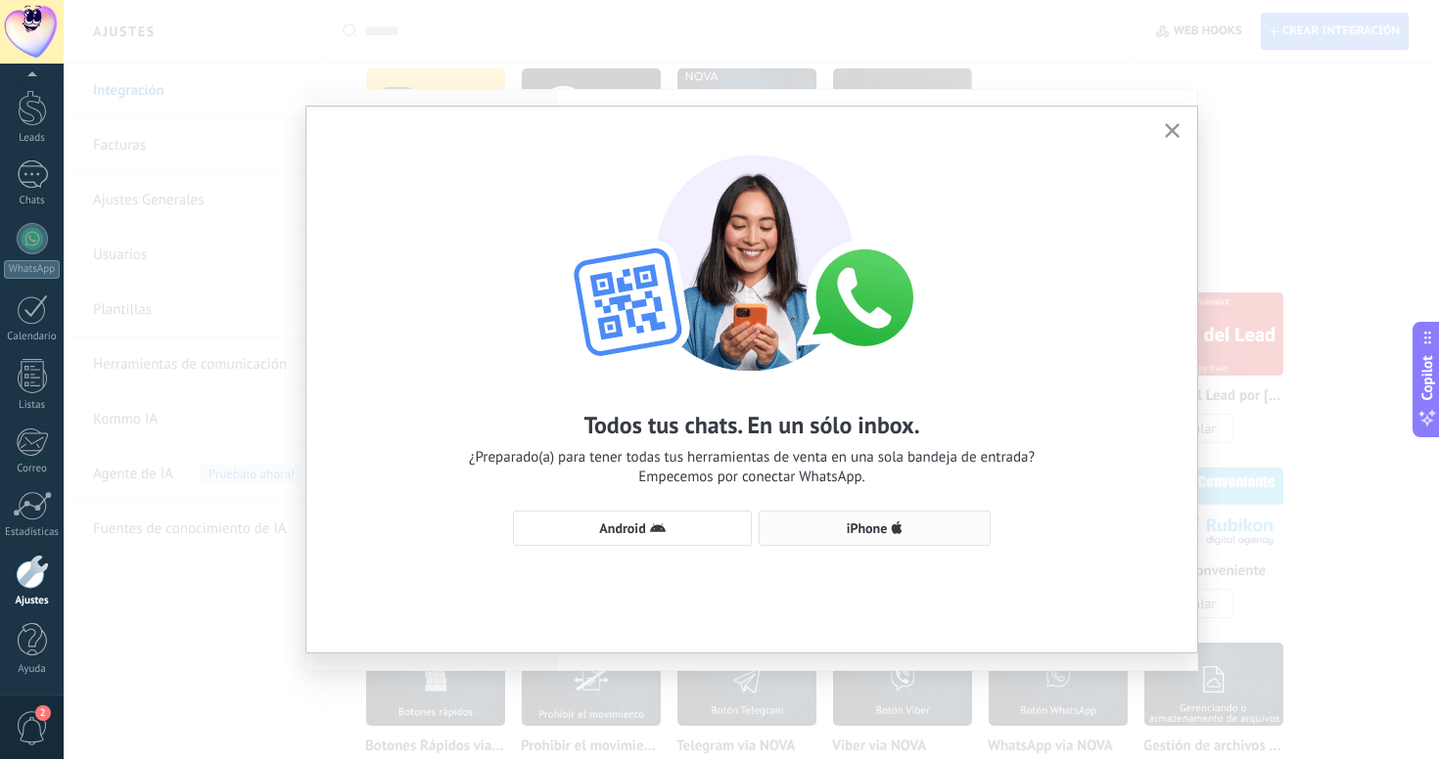
click at [874, 538] on button "iPhone" at bounding box center [874, 528] width 232 height 35
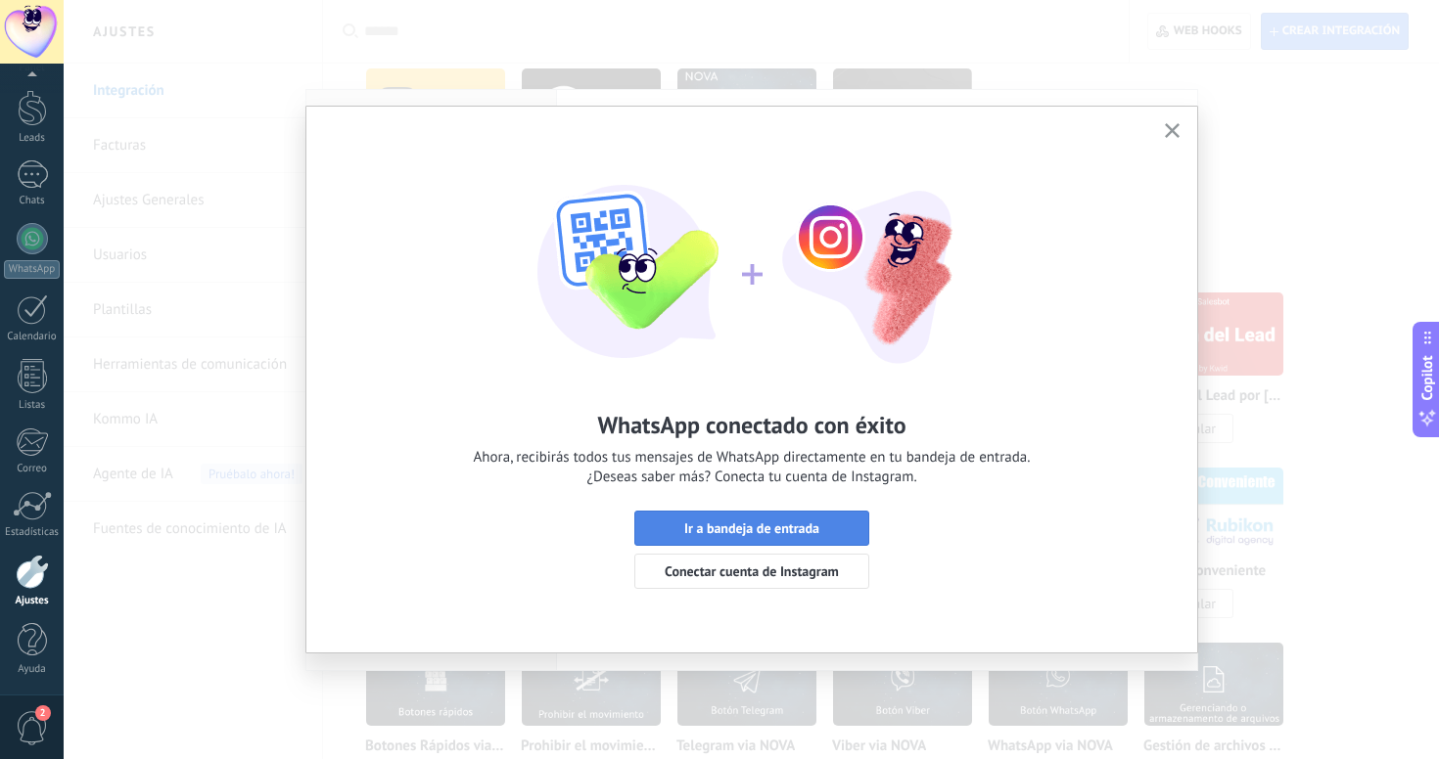
click at [755, 538] on button "Ir a bandeja de entrada" at bounding box center [751, 528] width 235 height 35
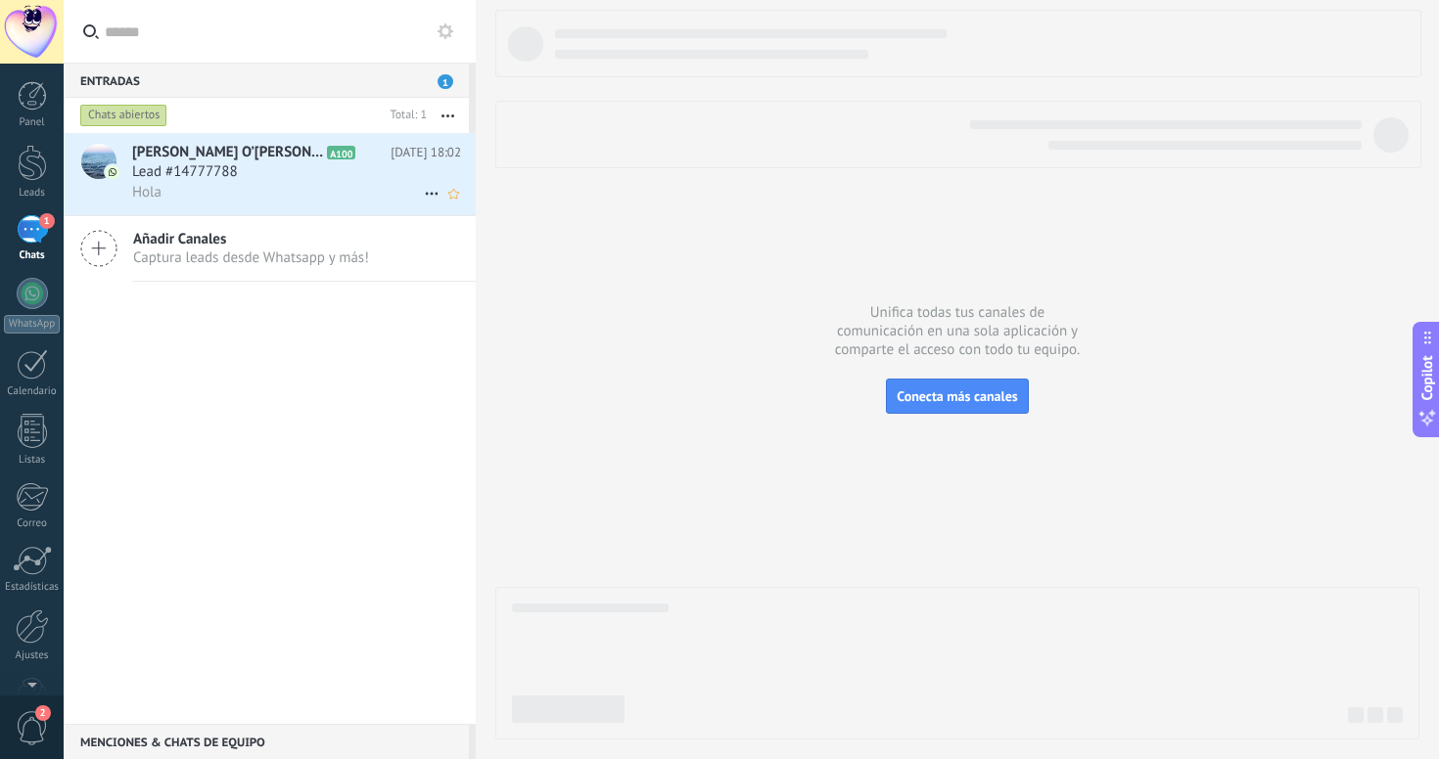
click at [185, 166] on span "Lead #14777788" at bounding box center [185, 172] width 106 height 20
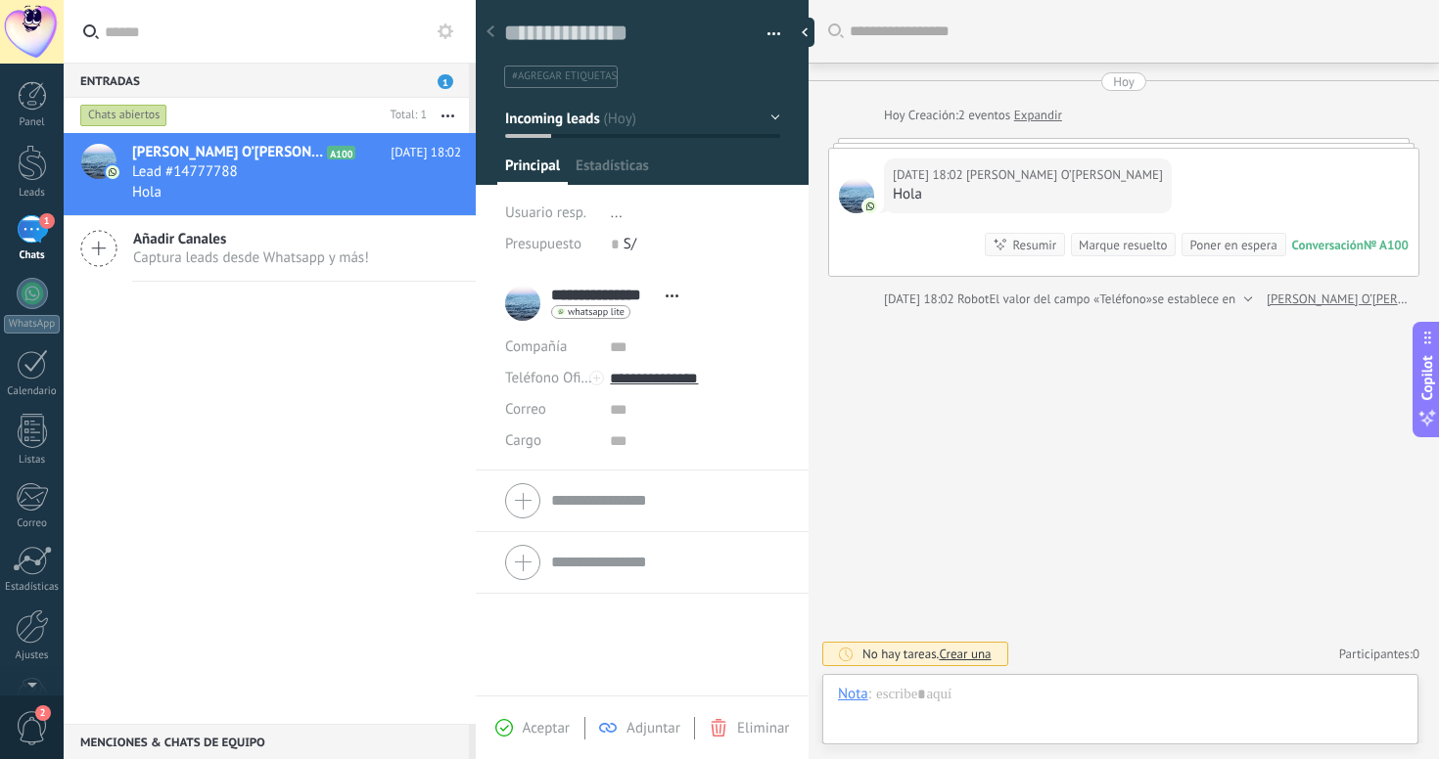
scroll to position [29, 0]
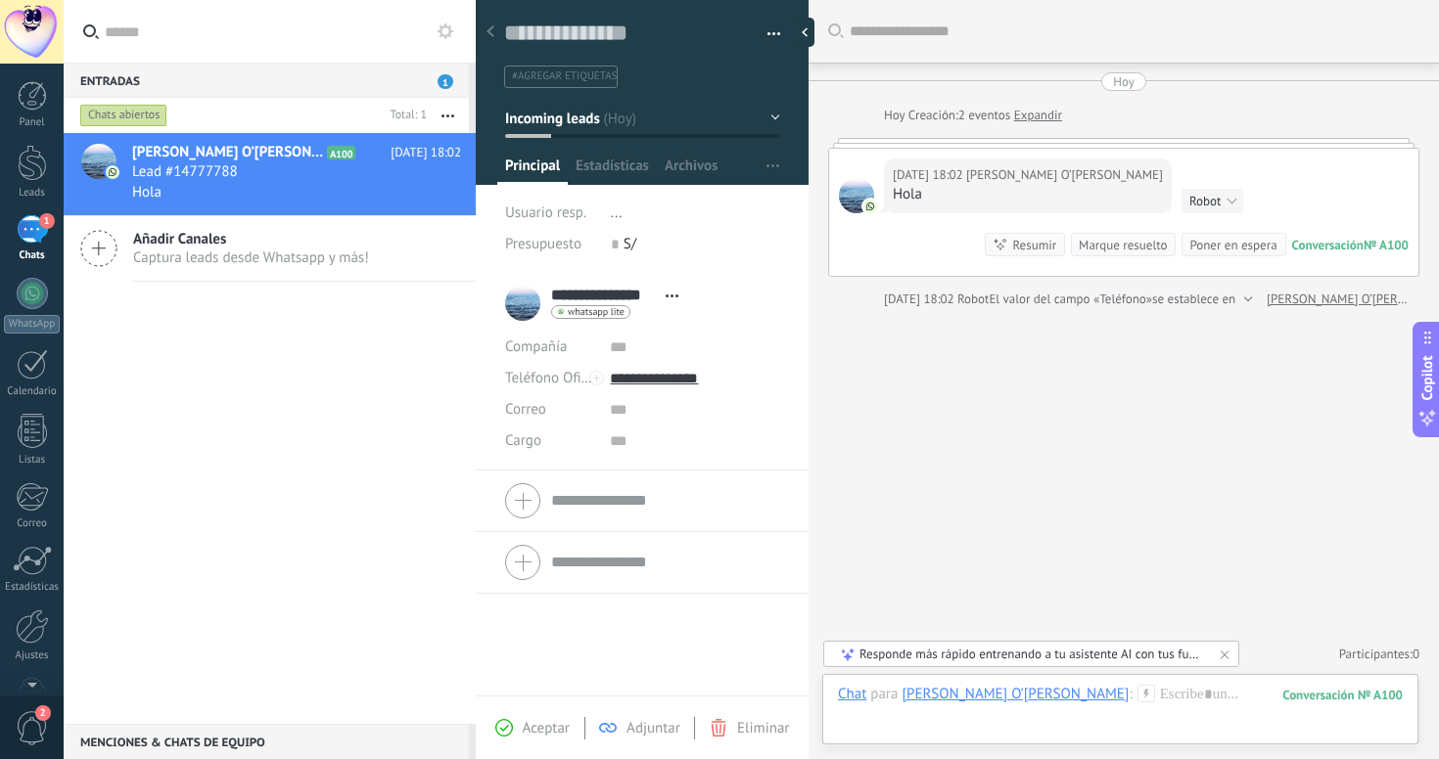
click at [1119, 237] on div "Marque resuelto" at bounding box center [1122, 245] width 88 height 19
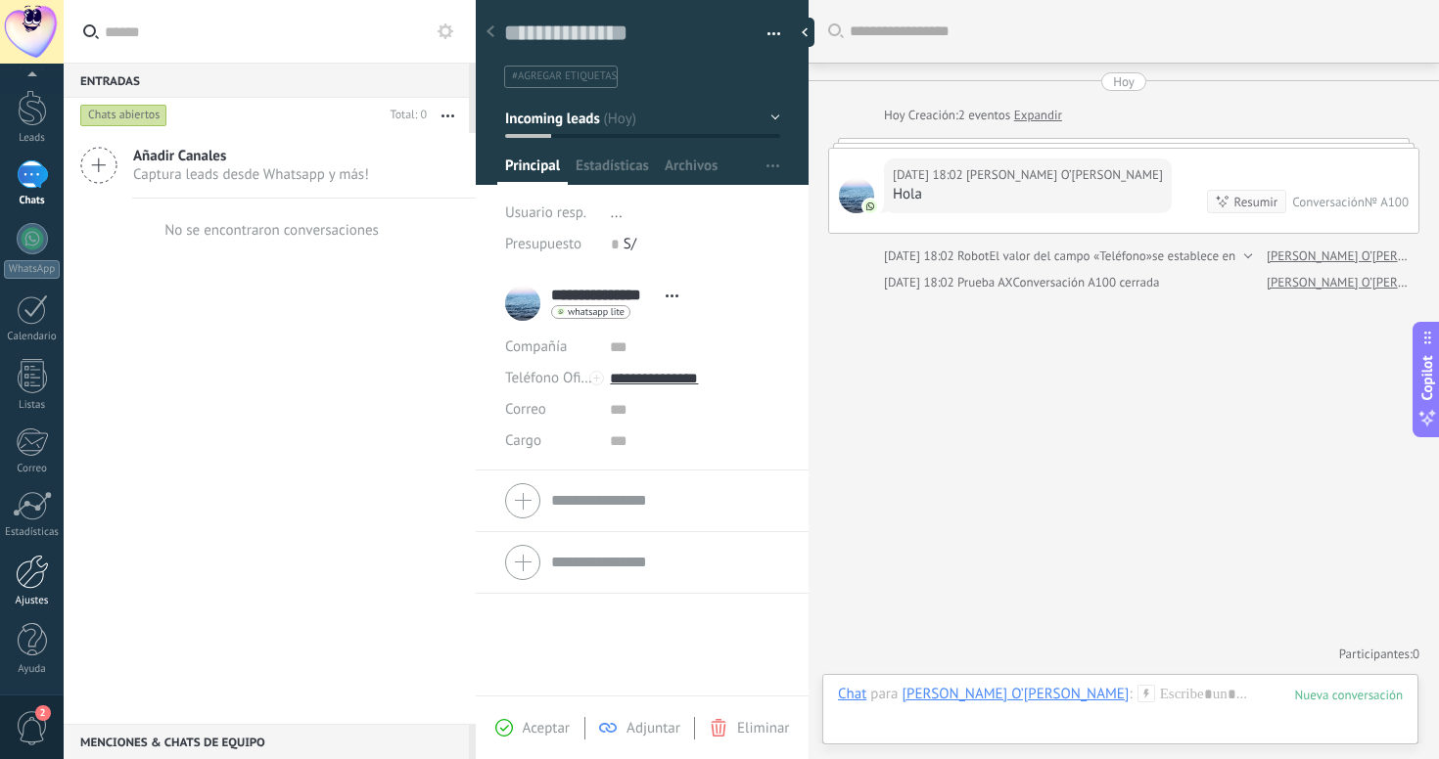
scroll to position [55, 0]
click at [33, 572] on div at bounding box center [32, 572] width 33 height 34
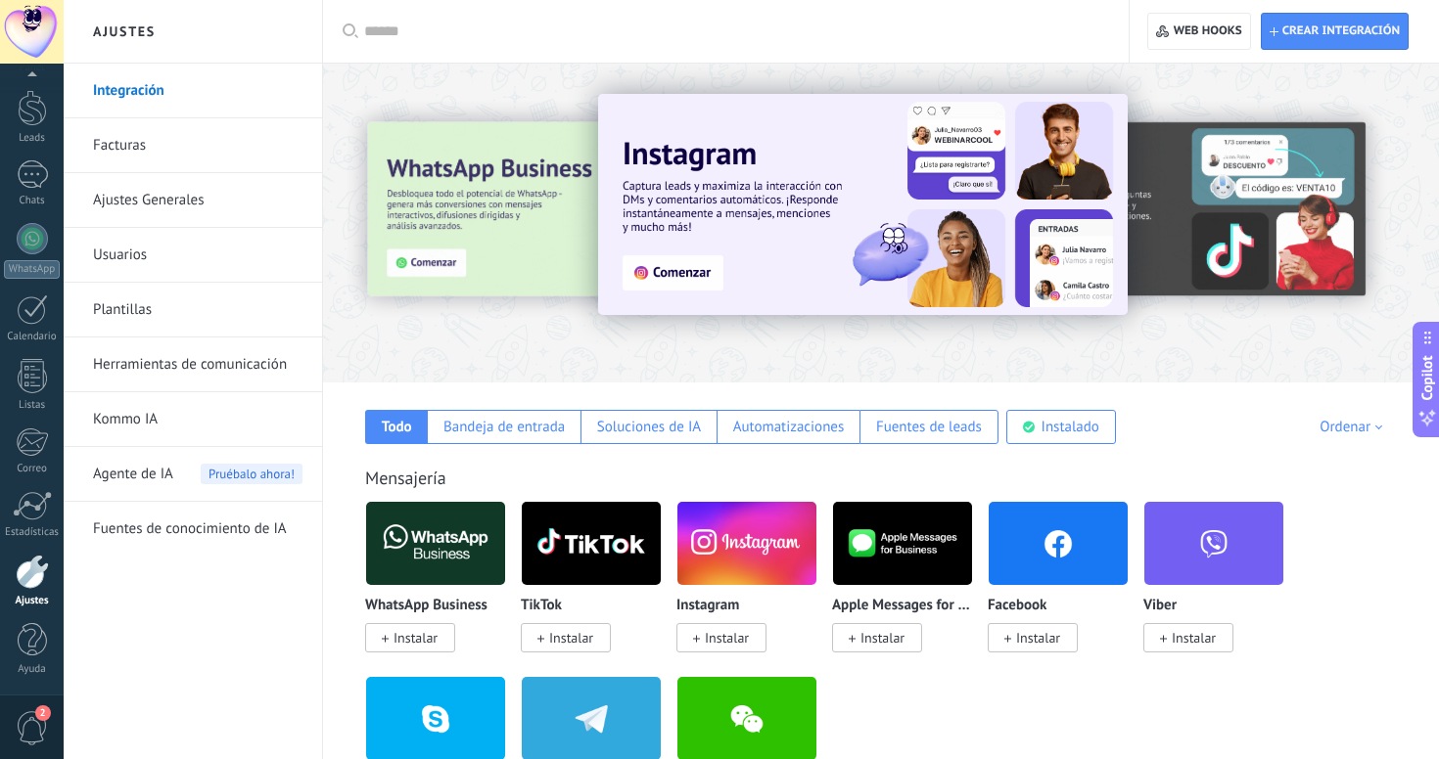
click at [138, 480] on span "Agente de IA" at bounding box center [133, 474] width 80 height 55
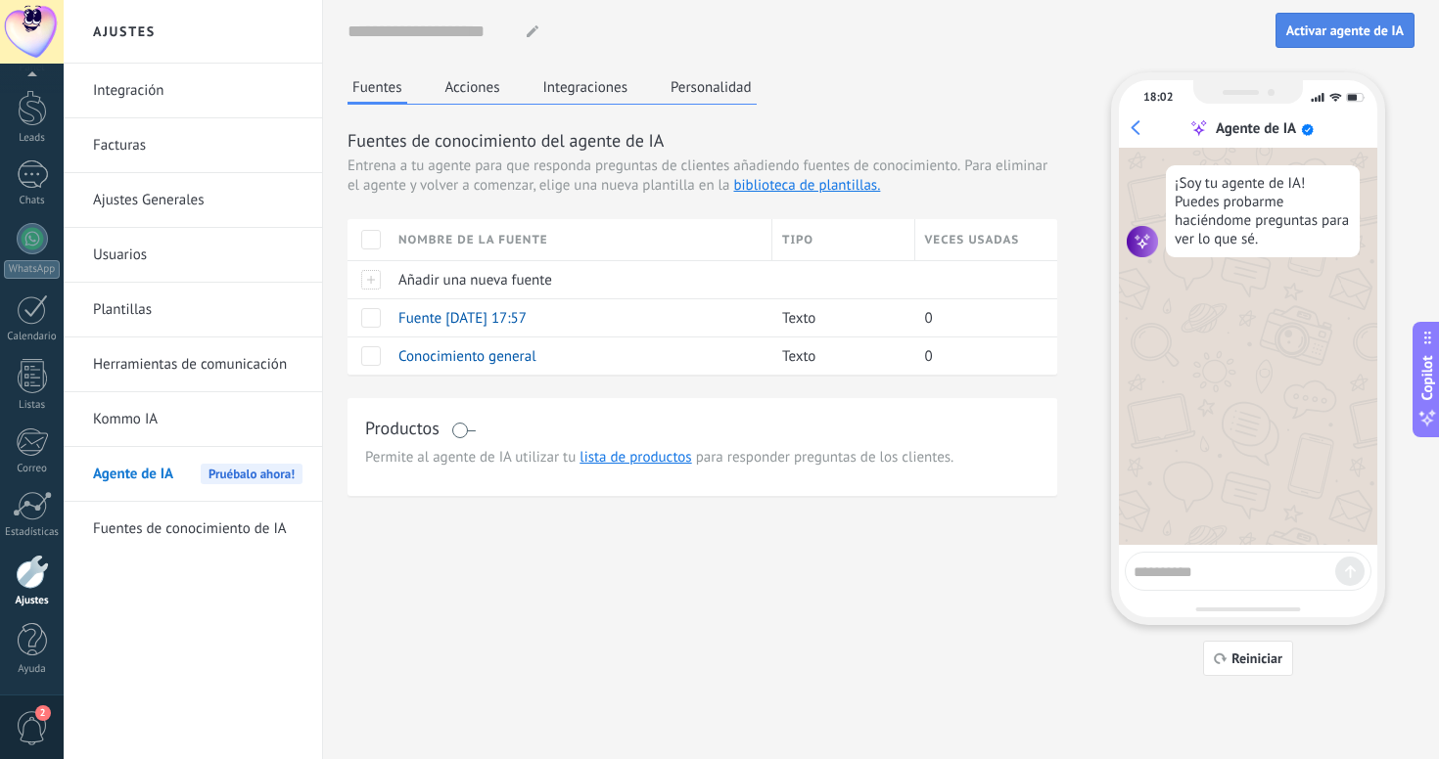
click at [1338, 26] on span "Activar agente de IA" at bounding box center [1344, 30] width 117 height 14
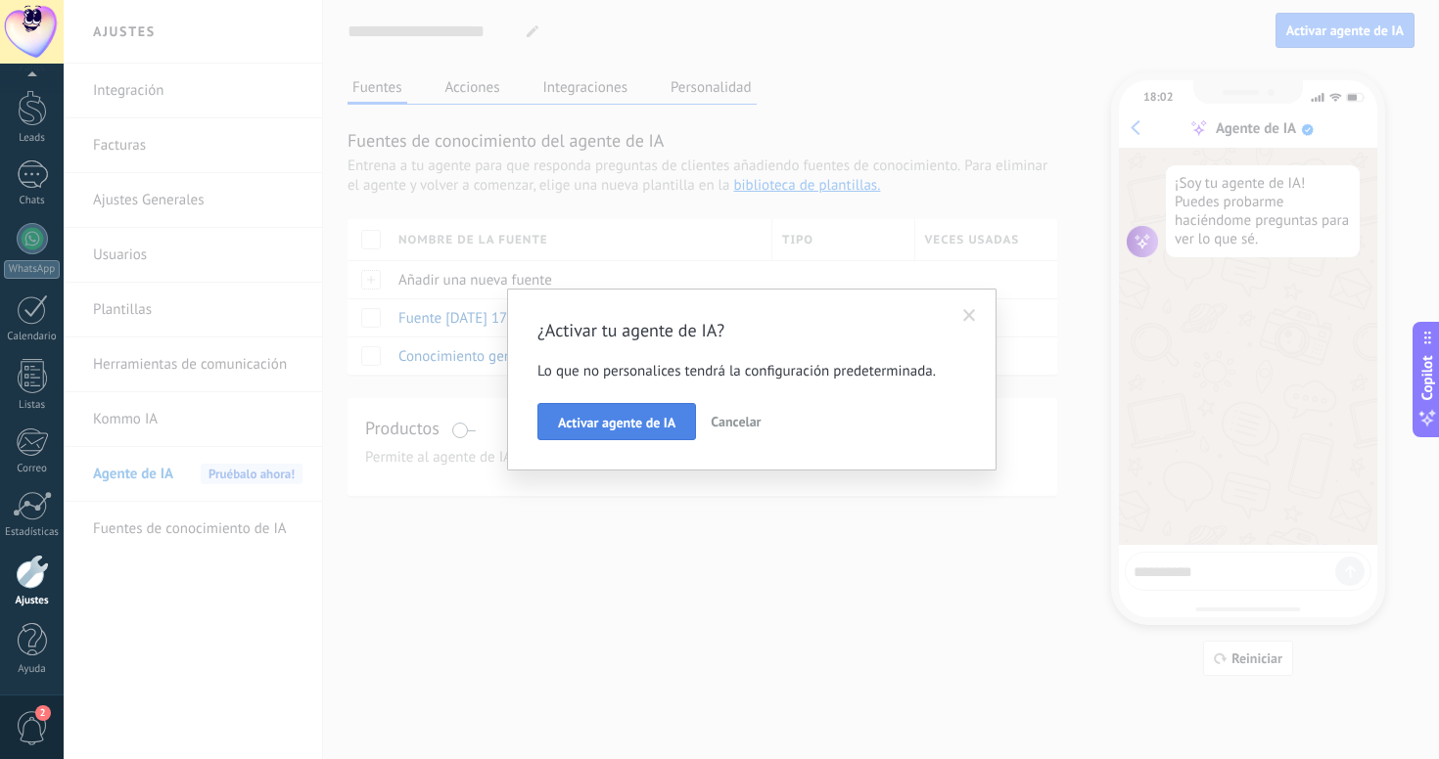
click at [582, 421] on span "Activar agente de IA" at bounding box center [616, 423] width 117 height 14
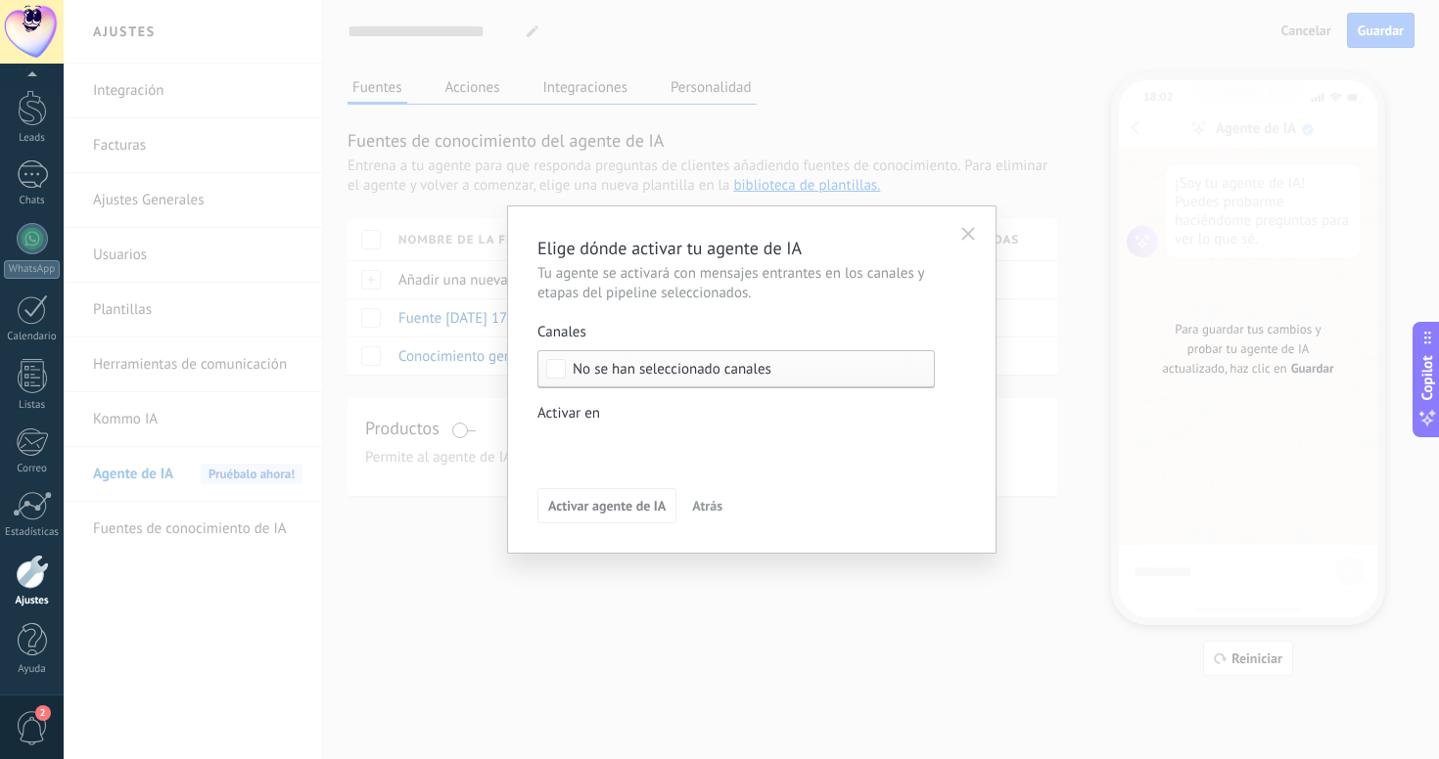
click at [613, 371] on span "No se han seleccionado canales" at bounding box center [671, 369] width 199 height 15
click at [630, 377] on div "Seleccionar todo" at bounding box center [624, 370] width 105 height 20
click at [596, 371] on div "Seleccionar todo" at bounding box center [624, 370] width 105 height 20
click at [0, 0] on div "Incoming leads Contacto inicial Negociación Debate contractual Discusión de con…" at bounding box center [0, 0] width 0 height 0
click at [636, 371] on div at bounding box center [751, 379] width 1375 height 759
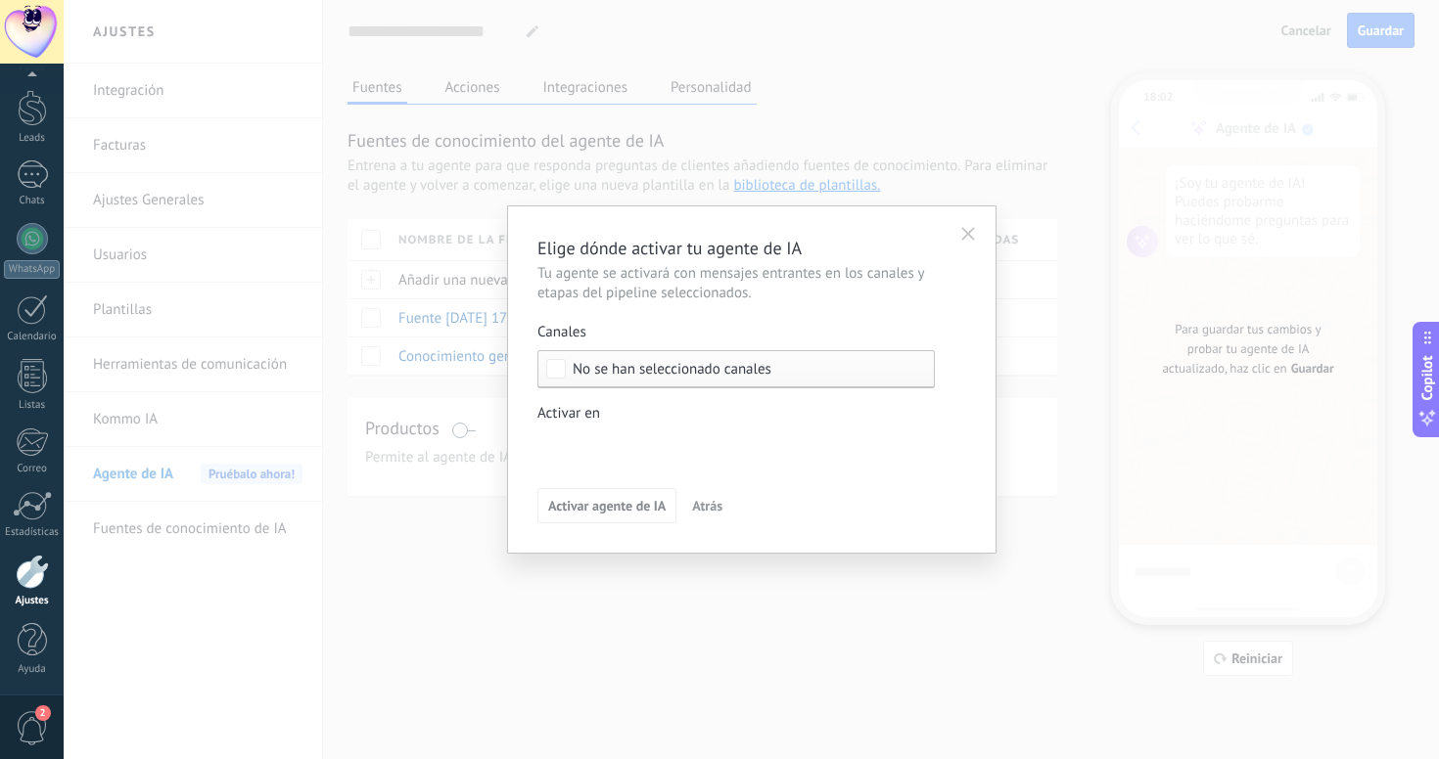
click at [598, 372] on span "No se han seleccionado canales" at bounding box center [671, 369] width 199 height 15
click at [602, 368] on div "Seleccionar todo" at bounding box center [624, 370] width 105 height 20
click at [712, 509] on span "Atrás" at bounding box center [707, 506] width 30 height 14
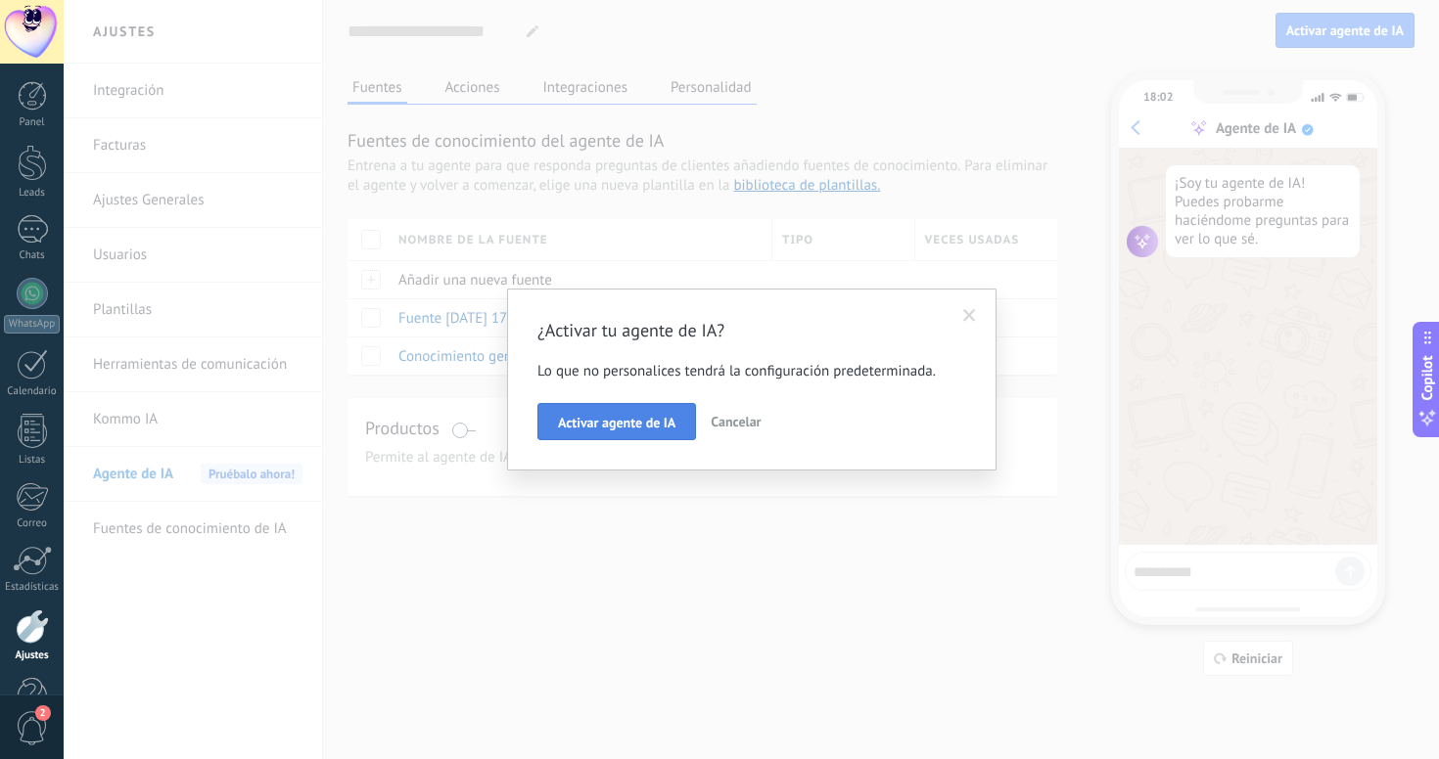
click at [639, 421] on span "Activar agente de IA" at bounding box center [616, 423] width 117 height 14
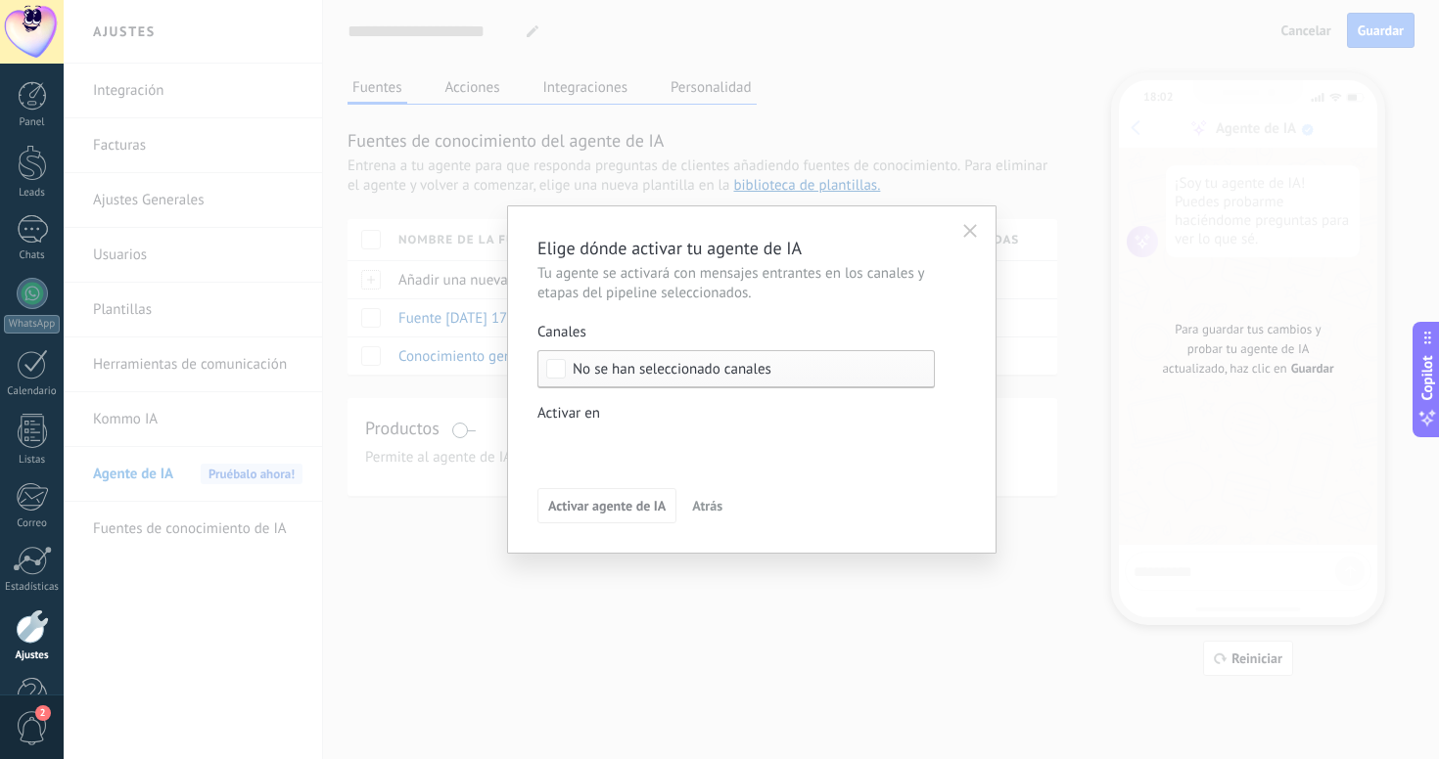
click at [608, 373] on span "No se han seleccionado canales" at bounding box center [671, 369] width 199 height 15
click at [648, 398] on div "Canales Seleccionar todo No se han seleccionado canales Activar en Incoming lea…" at bounding box center [735, 394] width 397 height 142
click at [0, 0] on div "Incoming leads Contacto inicial Negociación Debate contractual Discusión de con…" at bounding box center [0, 0] width 0 height 0
click at [687, 415] on div at bounding box center [751, 379] width 1375 height 759
click at [707, 511] on span "Atrás" at bounding box center [707, 506] width 30 height 14
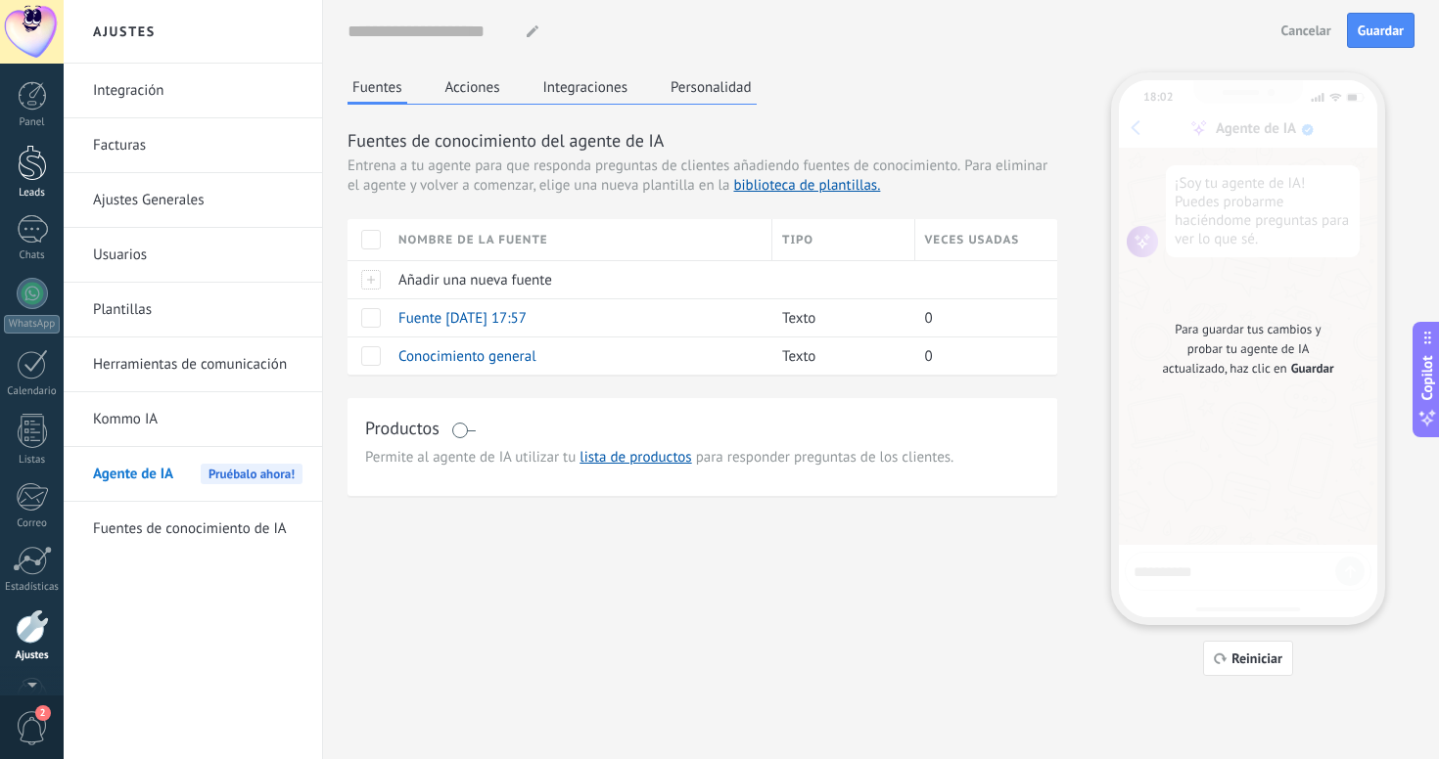
click at [43, 166] on div "Panel Leads Chats WhatsApp Clientes" at bounding box center [32, 415] width 64 height 669
click at [35, 132] on div "Leads" at bounding box center [32, 138] width 57 height 13
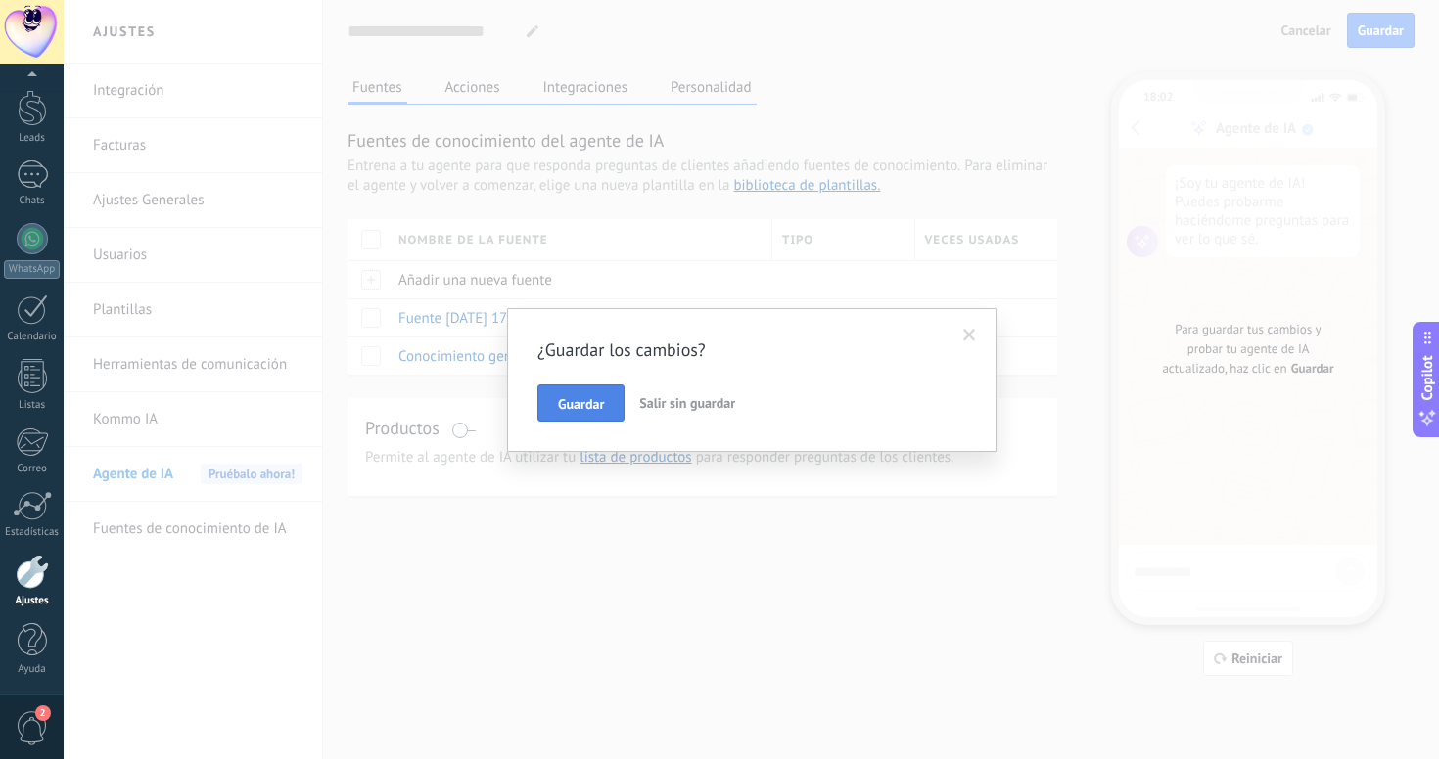
click at [564, 397] on span "Guardar" at bounding box center [581, 404] width 46 height 14
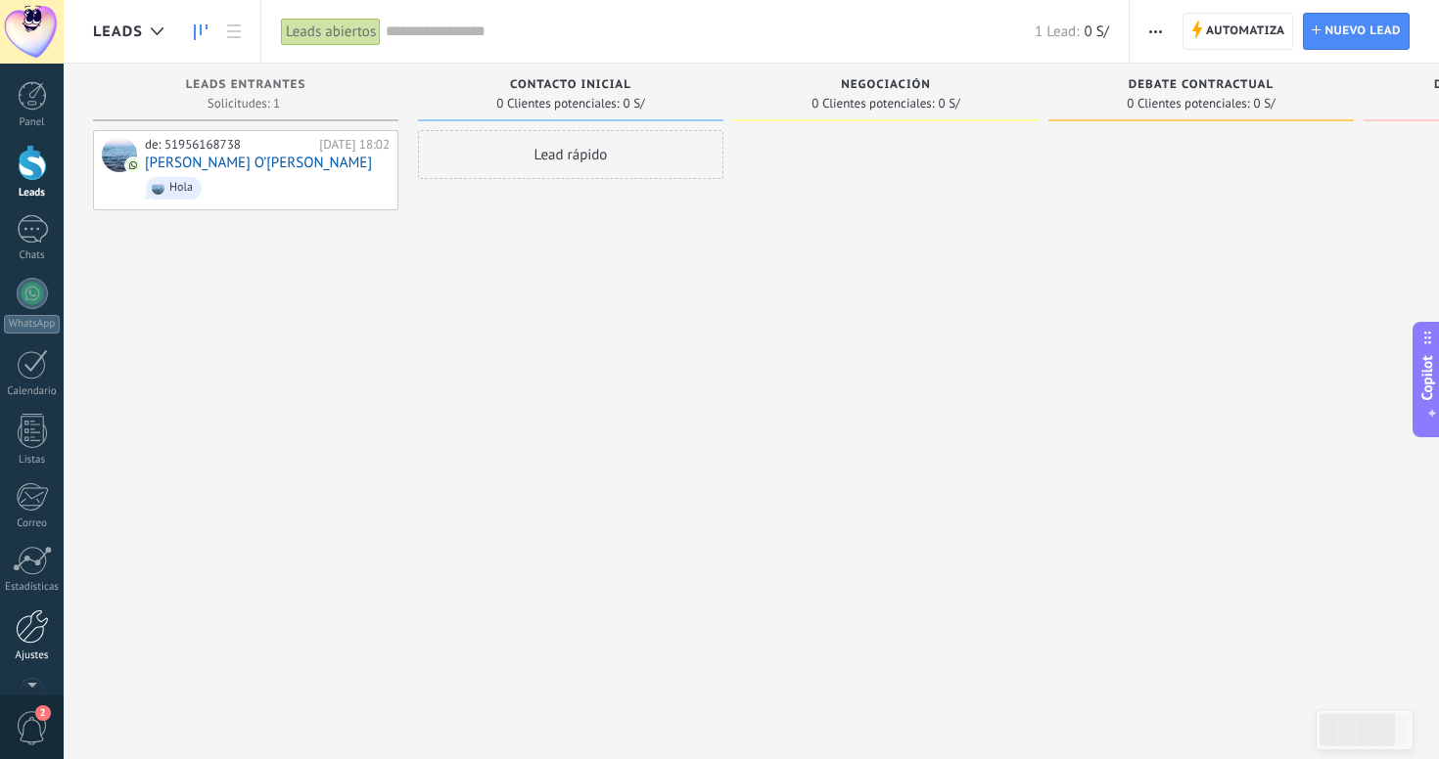
click at [38, 642] on div at bounding box center [32, 627] width 33 height 34
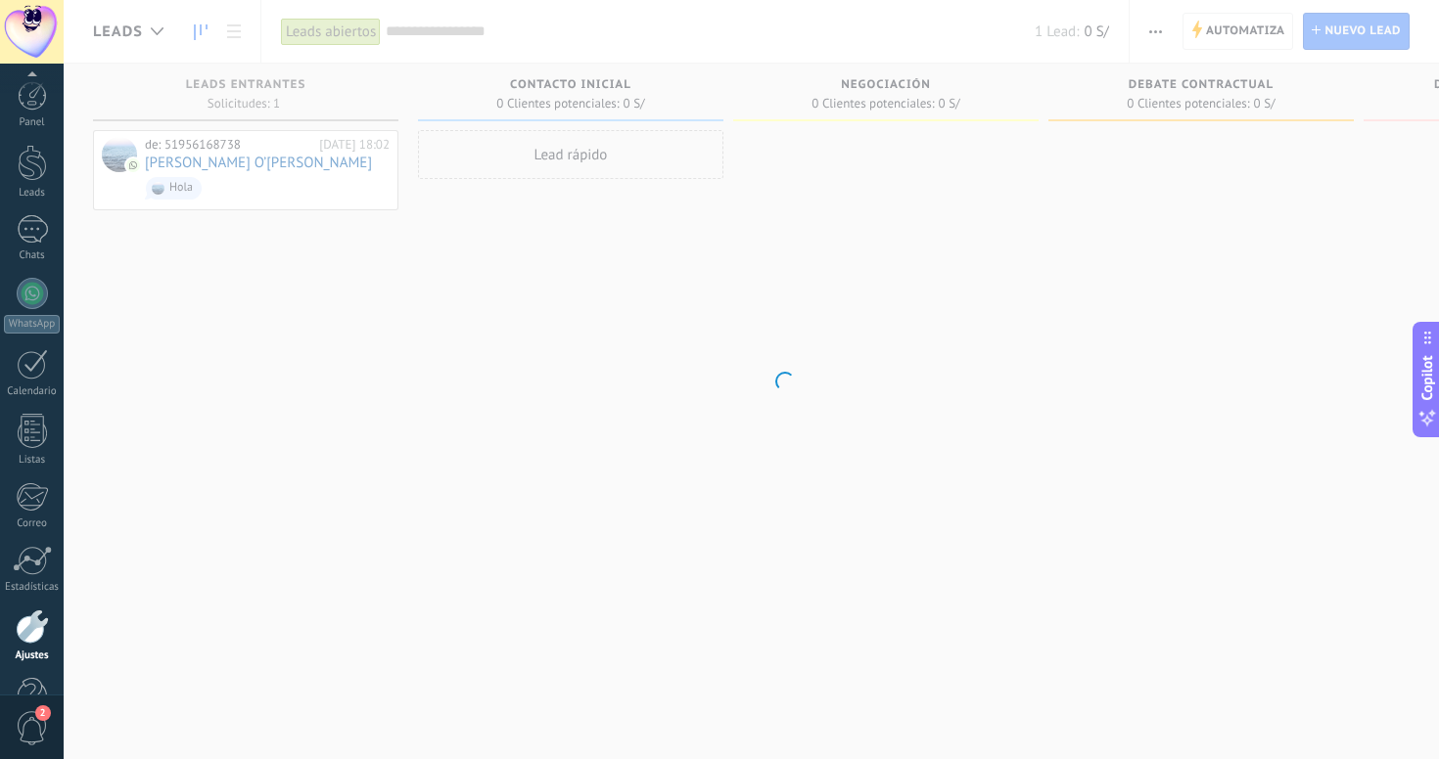
scroll to position [55, 0]
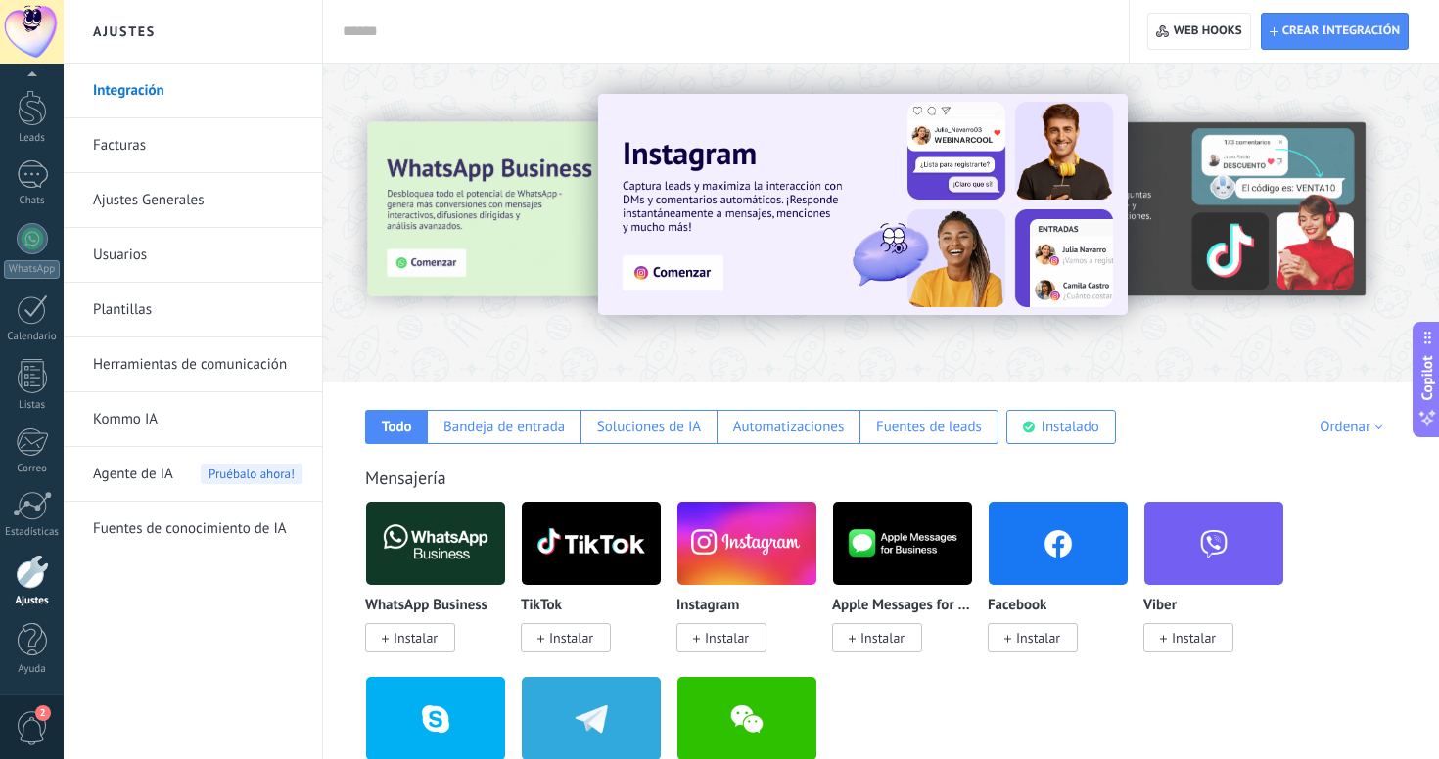
click at [152, 475] on span "Agente de IA" at bounding box center [133, 474] width 80 height 55
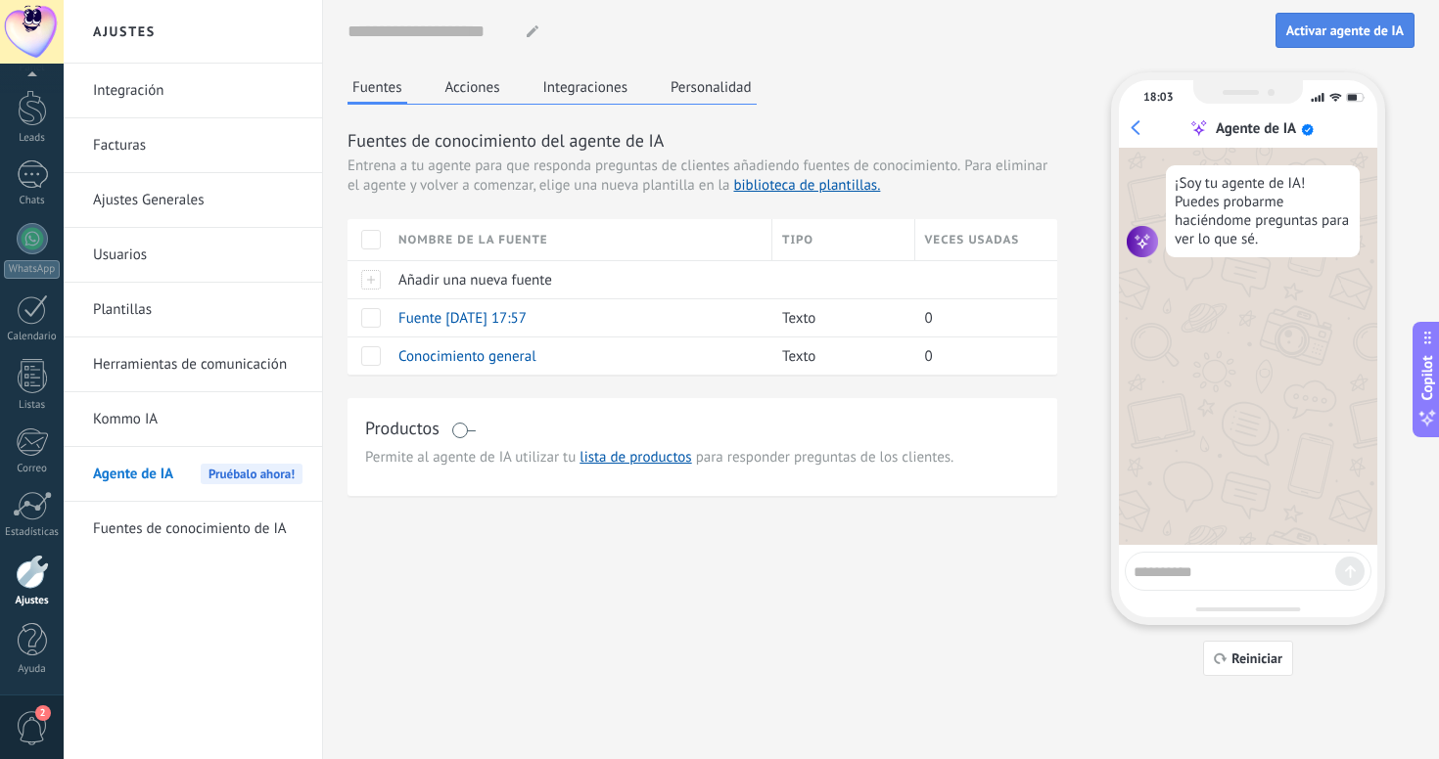
click at [1310, 33] on span "Activar agente de IA" at bounding box center [1344, 30] width 117 height 14
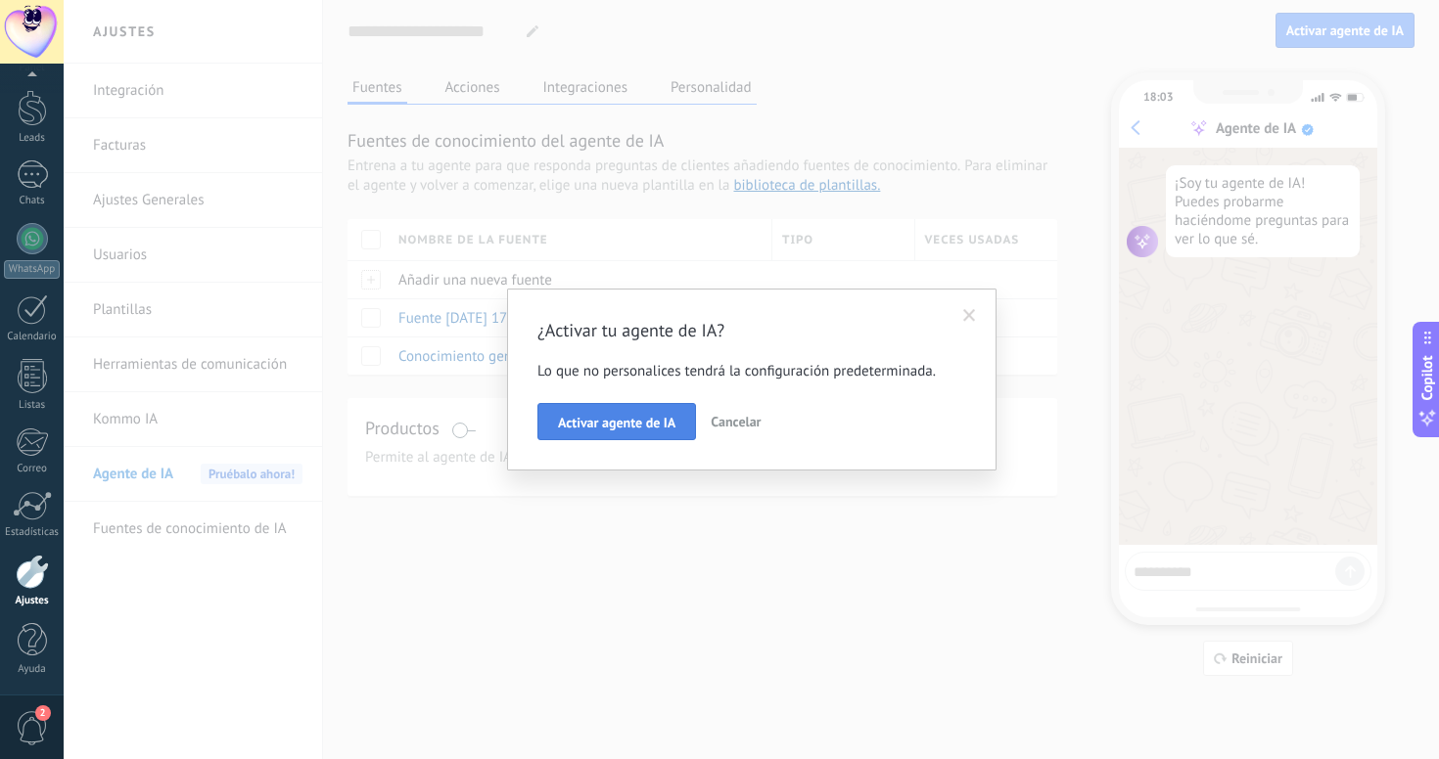
click at [619, 430] on span "Activar agente de IA" at bounding box center [616, 423] width 117 height 14
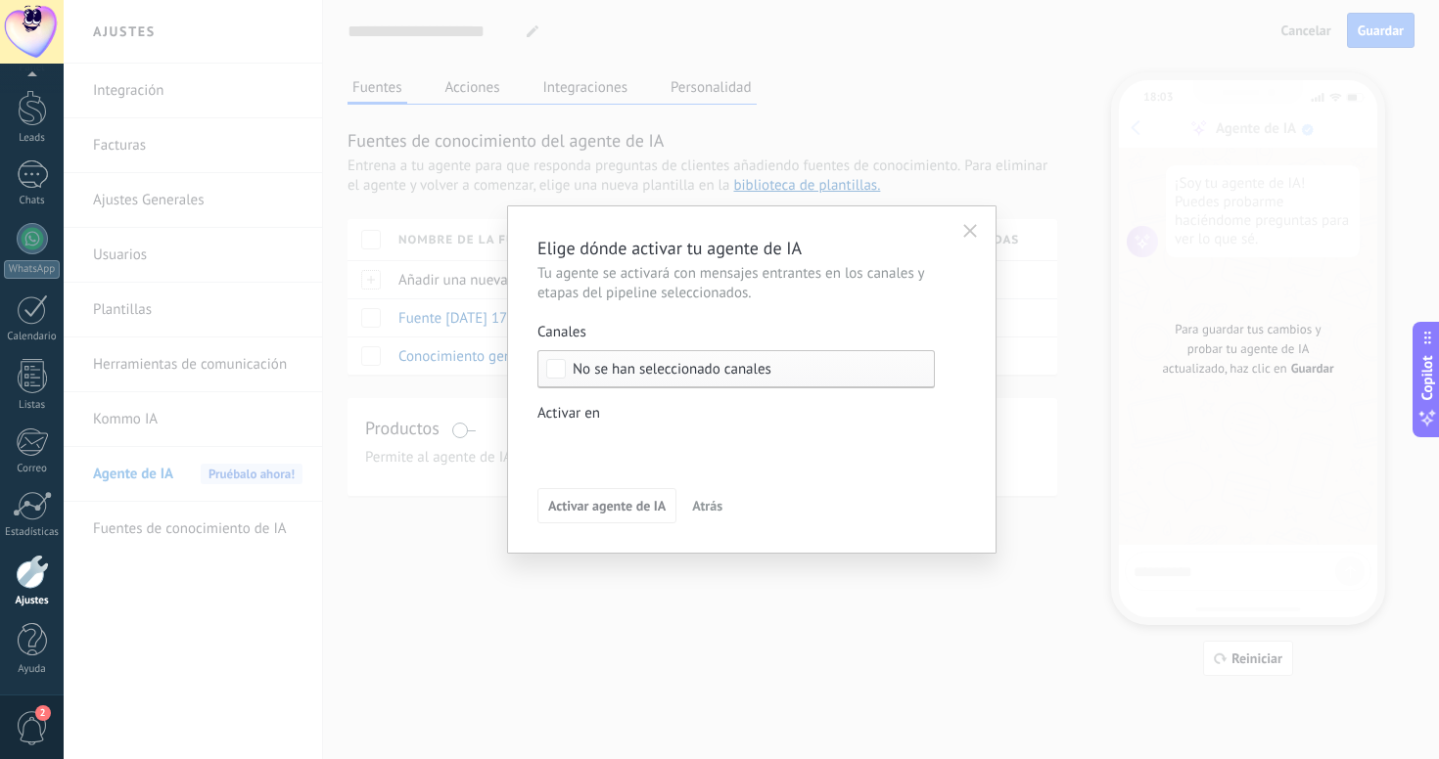
click at [724, 511] on button "Atrás" at bounding box center [707, 505] width 48 height 29
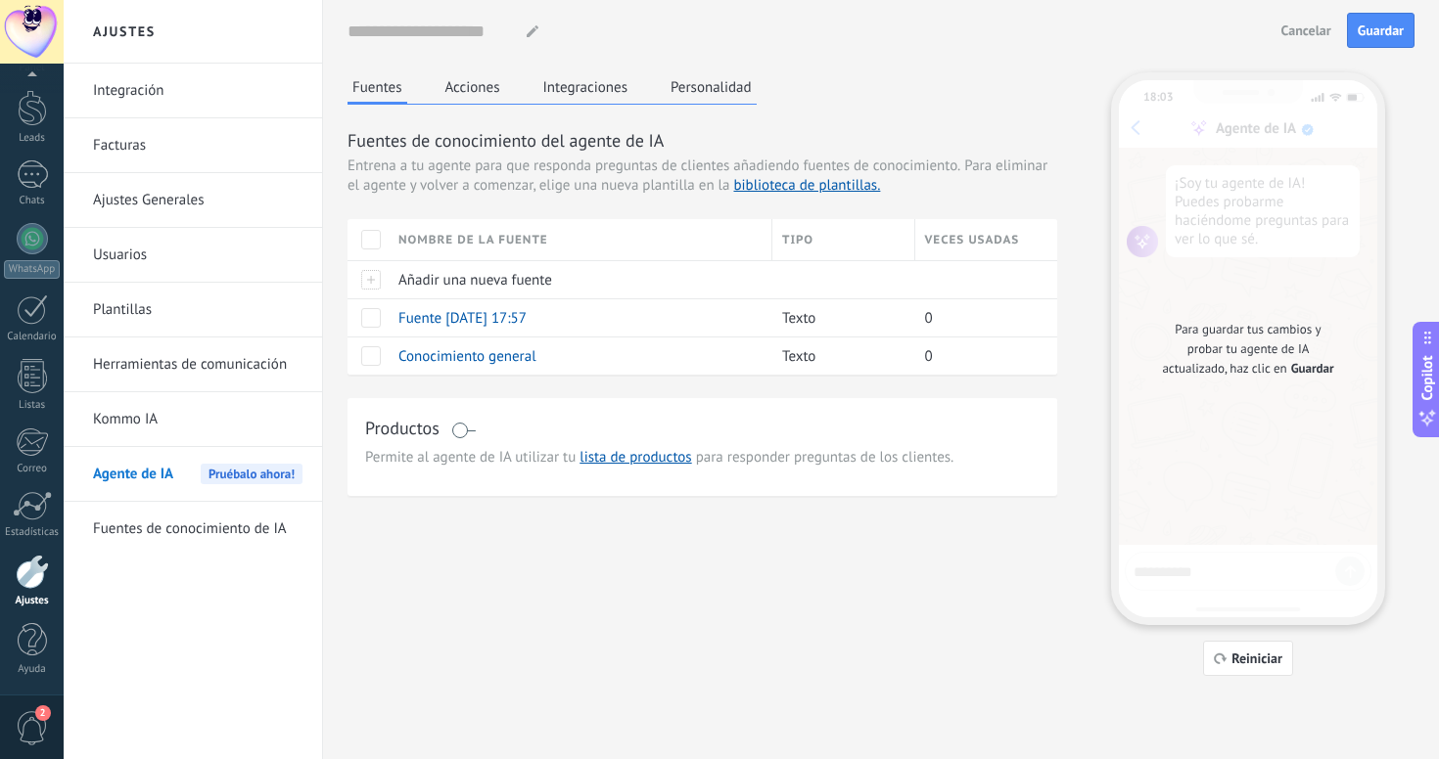
click at [484, 88] on button "Acciones" at bounding box center [472, 86] width 65 height 29
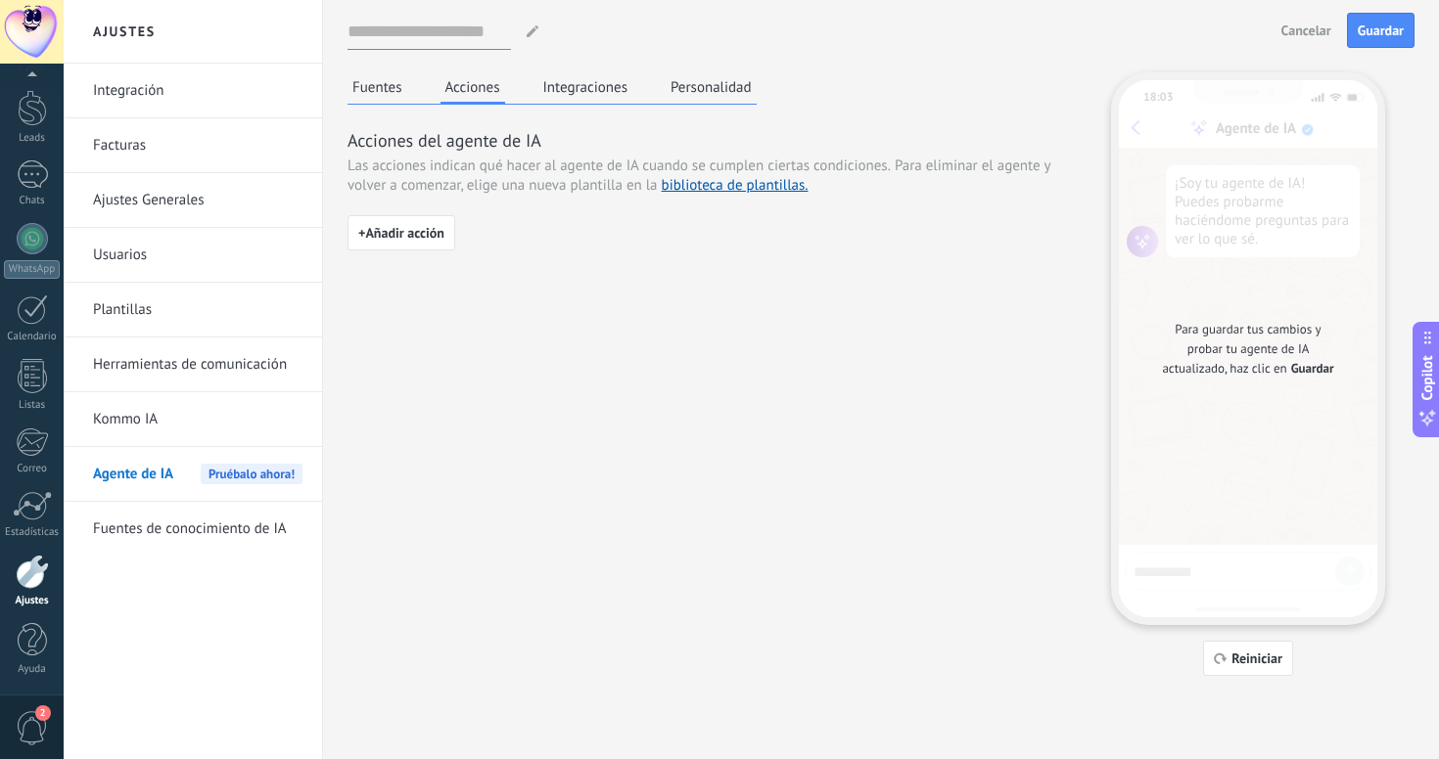
click at [454, 30] on input at bounding box center [428, 31] width 163 height 35
type input "*"
type input "******"
click at [653, 254] on div "+ Añadir acción" at bounding box center [701, 240] width 709 height 51
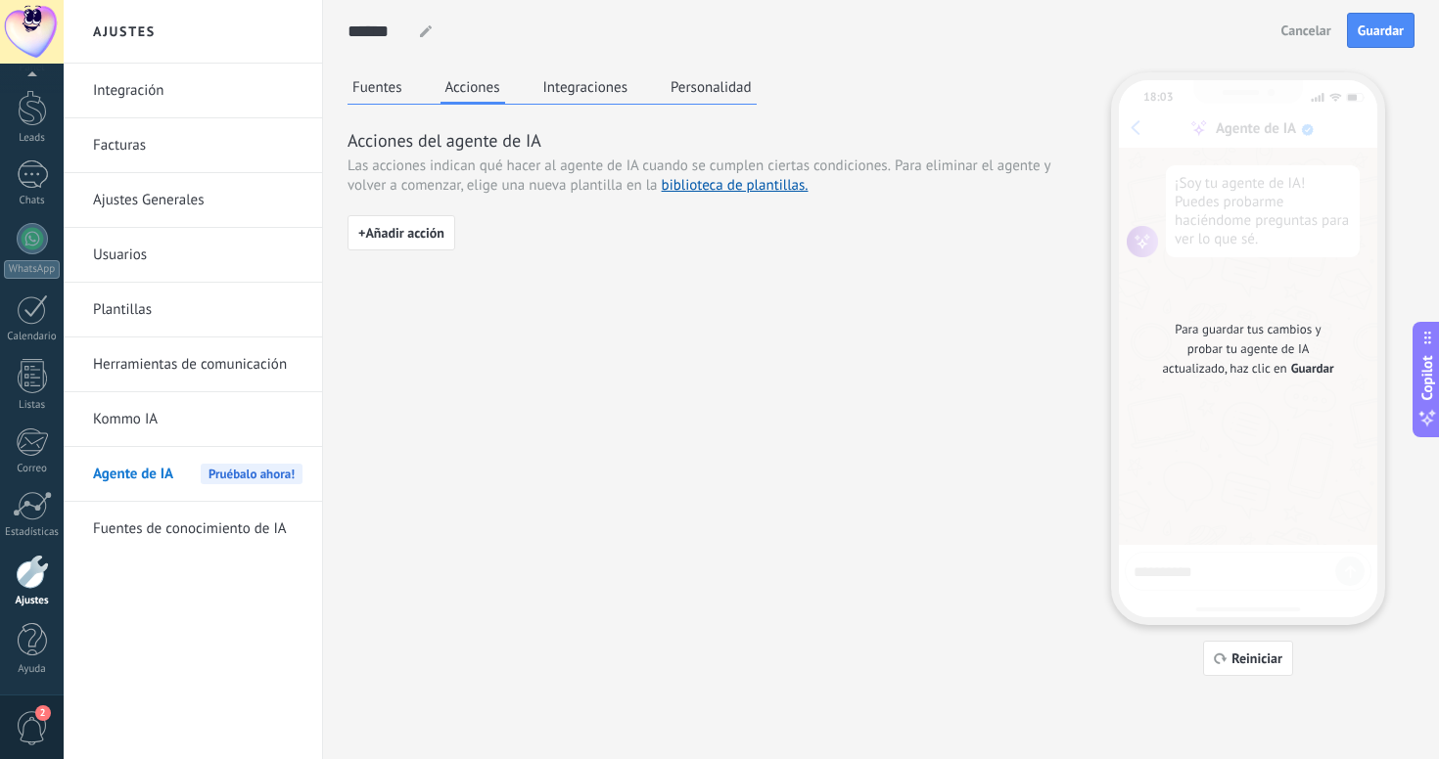
click at [572, 225] on div "+ Añadir acción" at bounding box center [701, 240] width 709 height 51
click at [516, 47] on div "****** Prueba Prueba Prueba Prueba Prueba Prueba Prueba Prueba Prueba Prueba Pr…" at bounding box center [809, 32] width 925 height 36
click at [431, 232] on span "+ Añadir acción" at bounding box center [401, 233] width 86 height 14
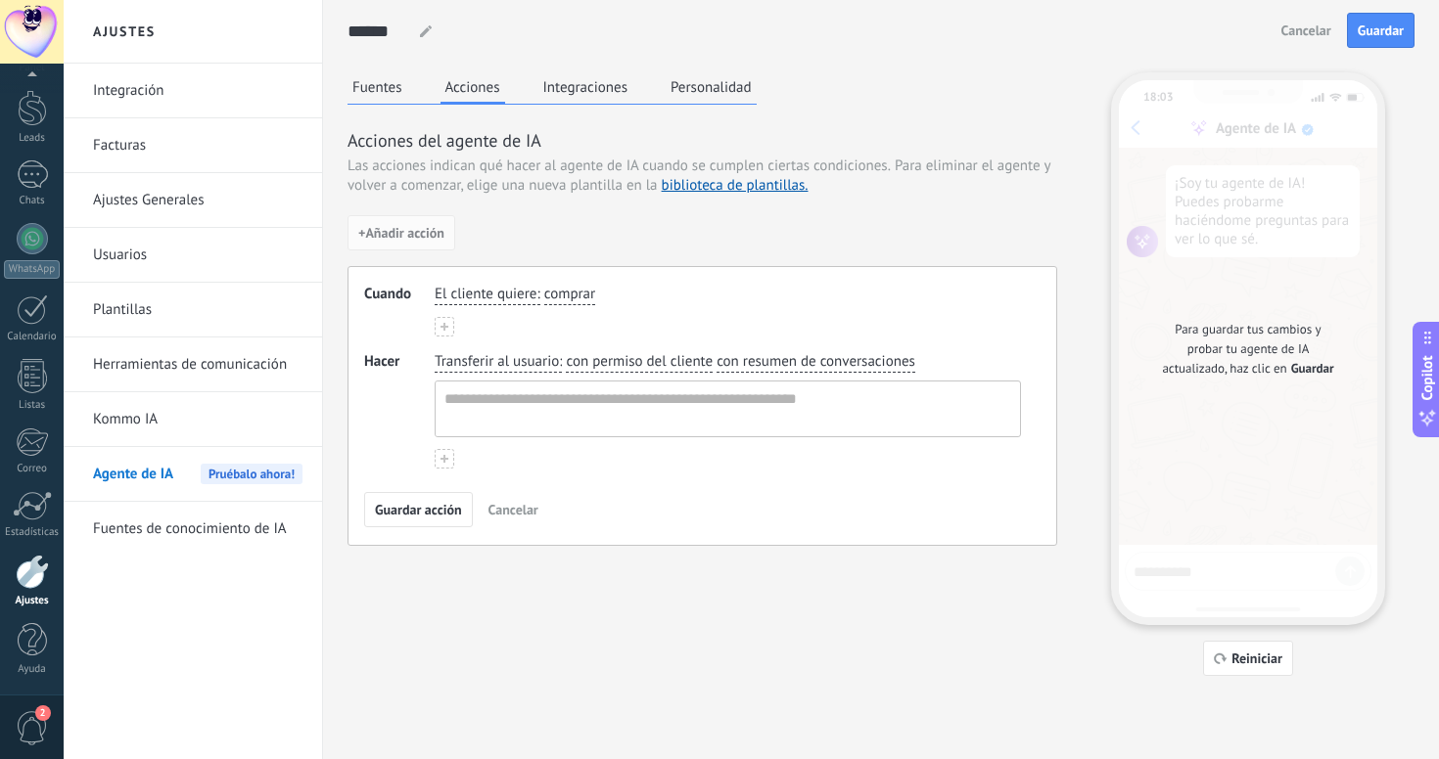
click at [505, 507] on span "Cancelar" at bounding box center [513, 510] width 50 height 14
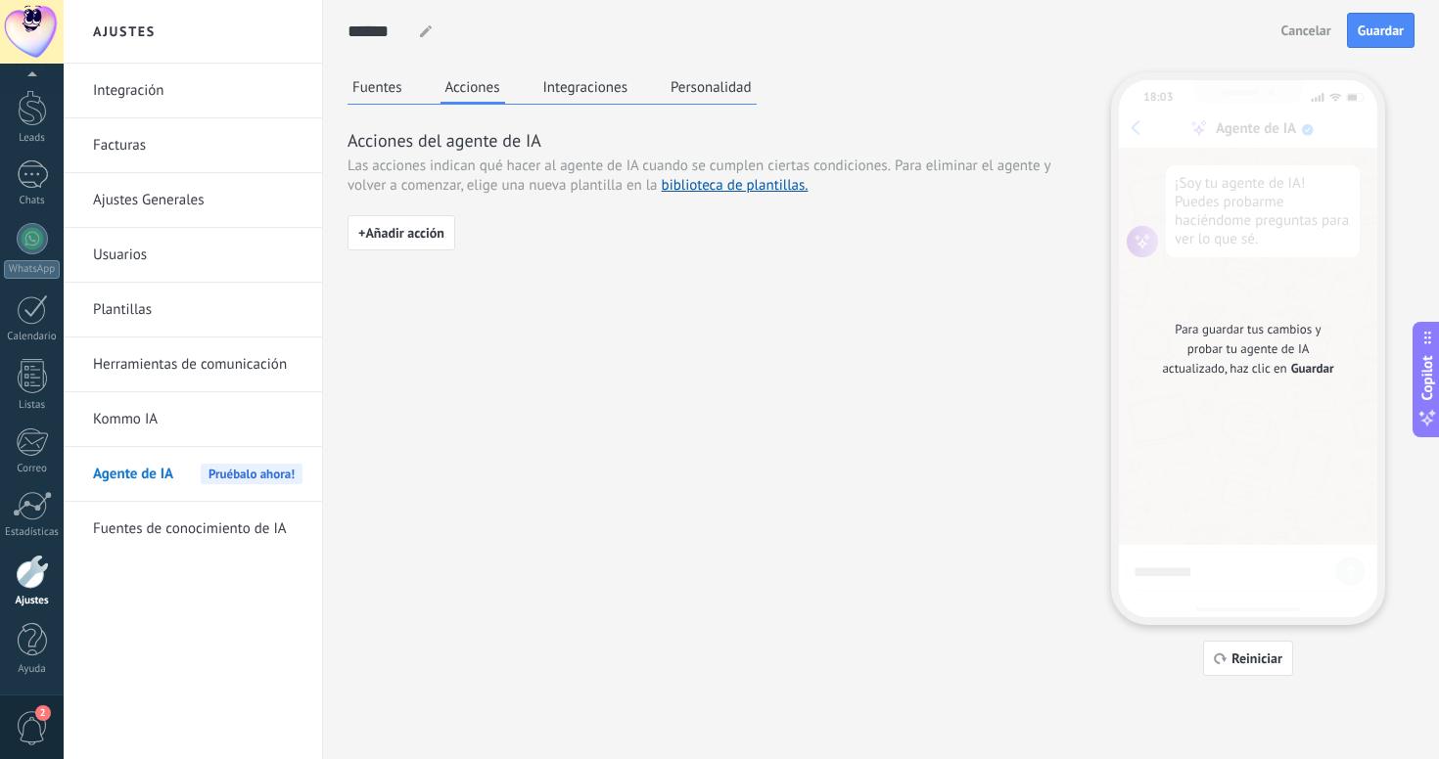
click at [583, 87] on button "Integraciones" at bounding box center [585, 86] width 95 height 29
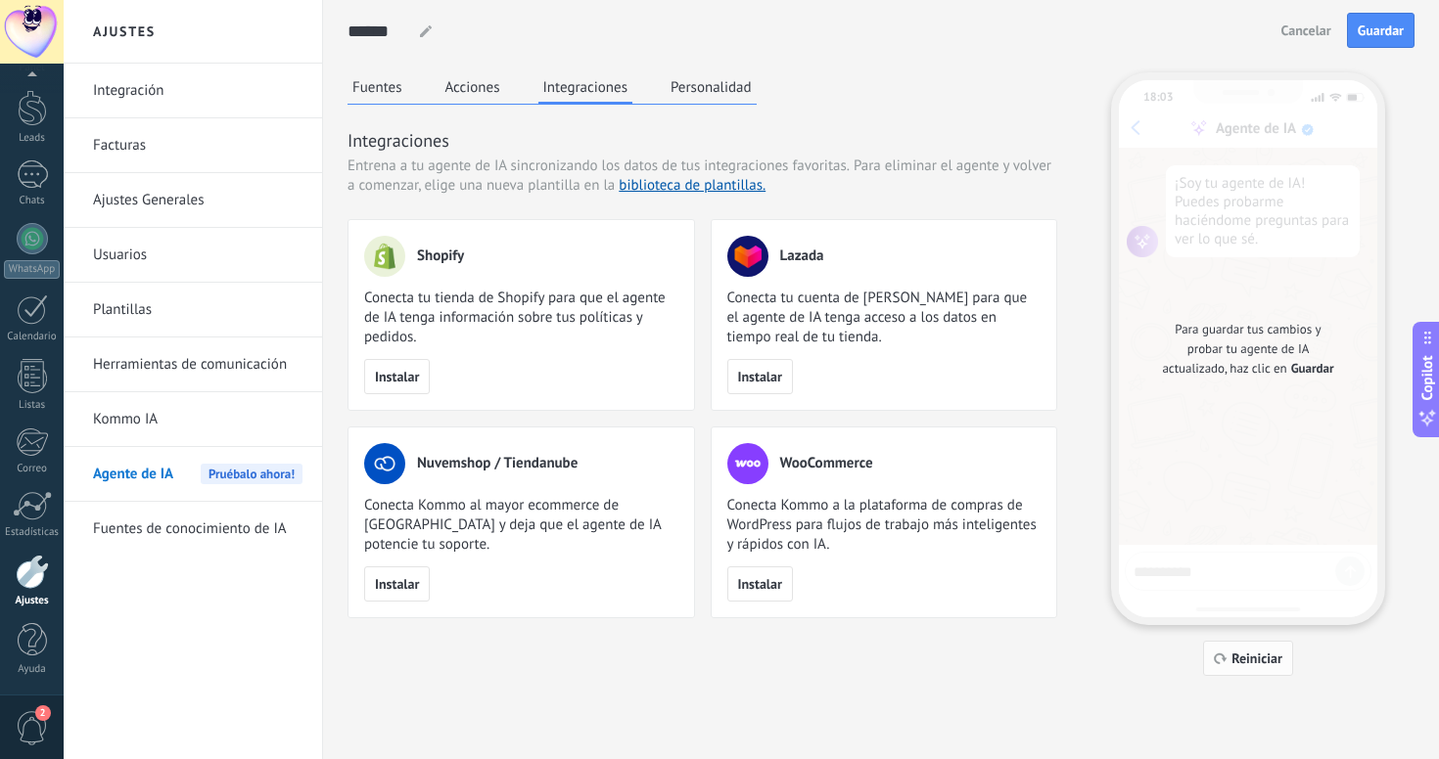
click at [1221, 667] on button "Reiniciar" at bounding box center [1248, 658] width 90 height 35
click at [1246, 660] on span "Reiniciar" at bounding box center [1256, 659] width 51 height 14
click at [1242, 663] on span "Reiniciar" at bounding box center [1256, 659] width 51 height 14
click at [1258, 396] on div "Para guardar tus cambios y probar tu agente de IA actualizado, haz clic en Guar…" at bounding box center [1248, 348] width 258 height 537
click at [1376, 41] on button "Guardar" at bounding box center [1381, 30] width 68 height 35
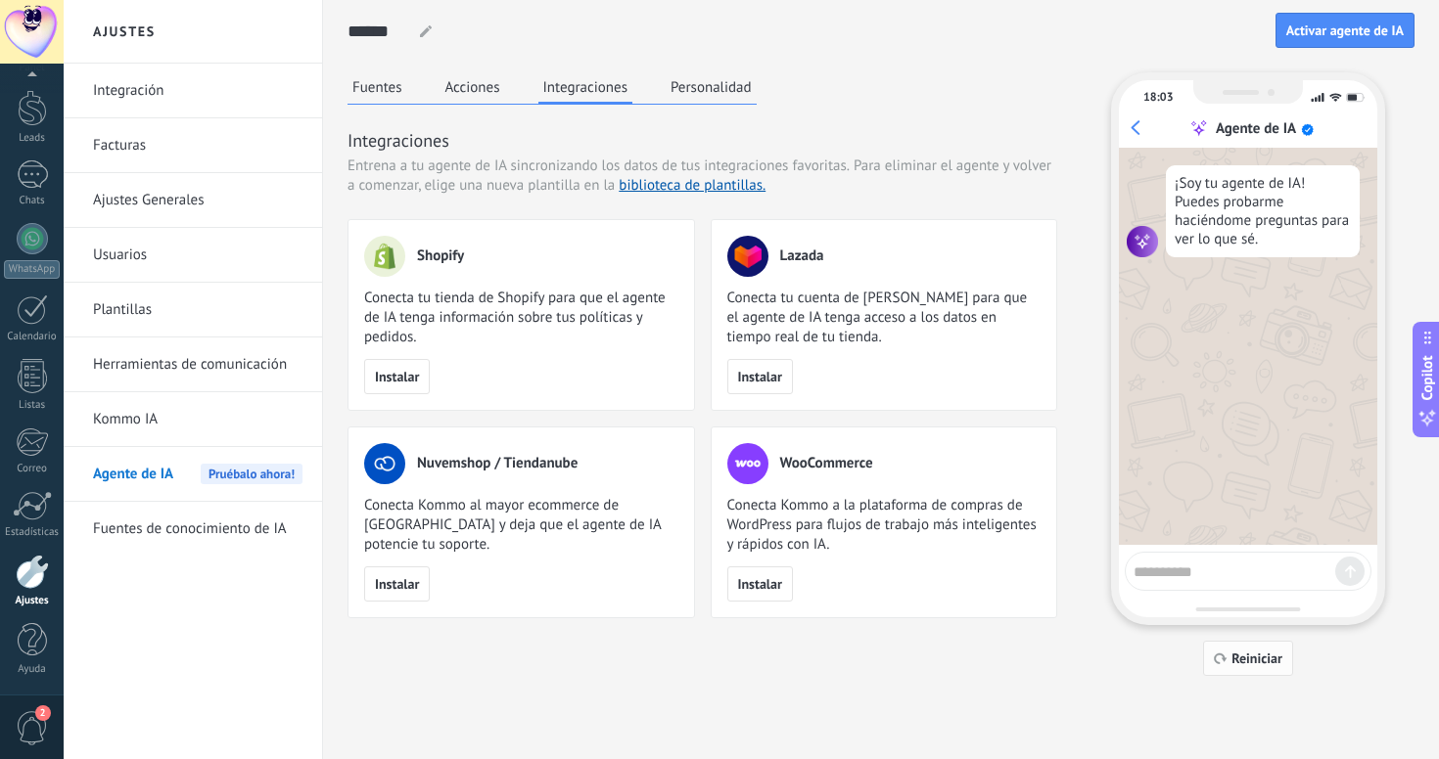
click at [1228, 653] on span "Reiniciar" at bounding box center [1247, 659] width 69 height 14
click at [1171, 577] on textarea at bounding box center [1234, 569] width 202 height 24
type textarea "****"
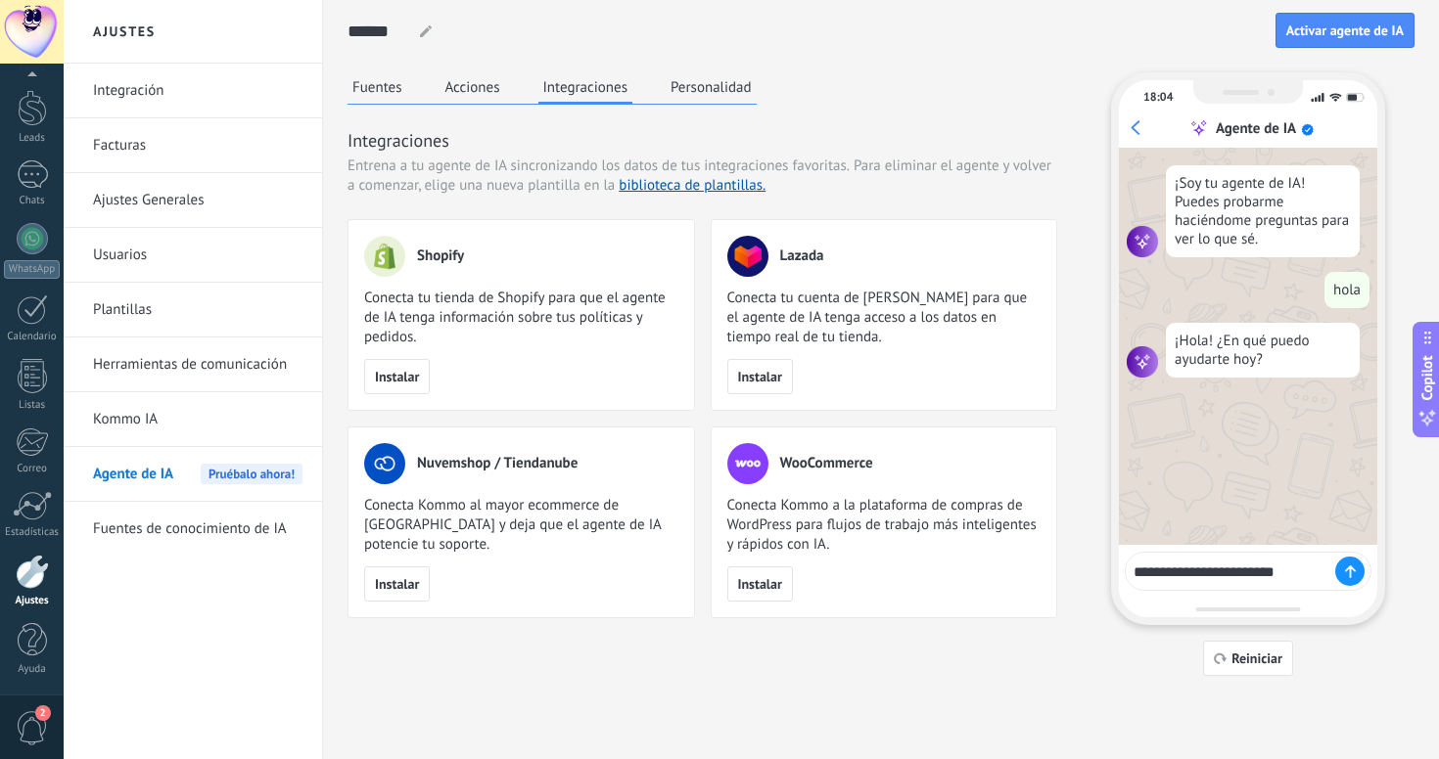
type textarea "**********"
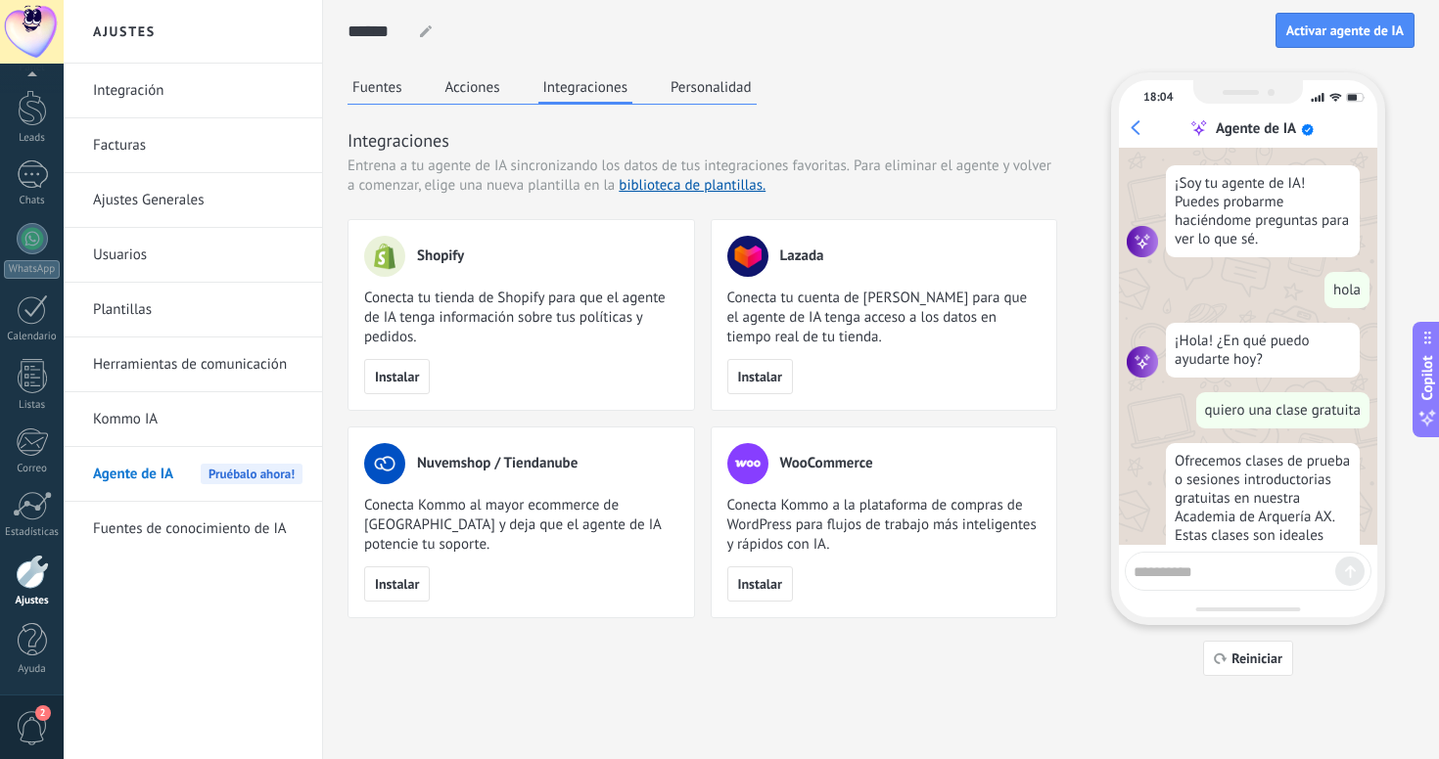
scroll to position [145, 0]
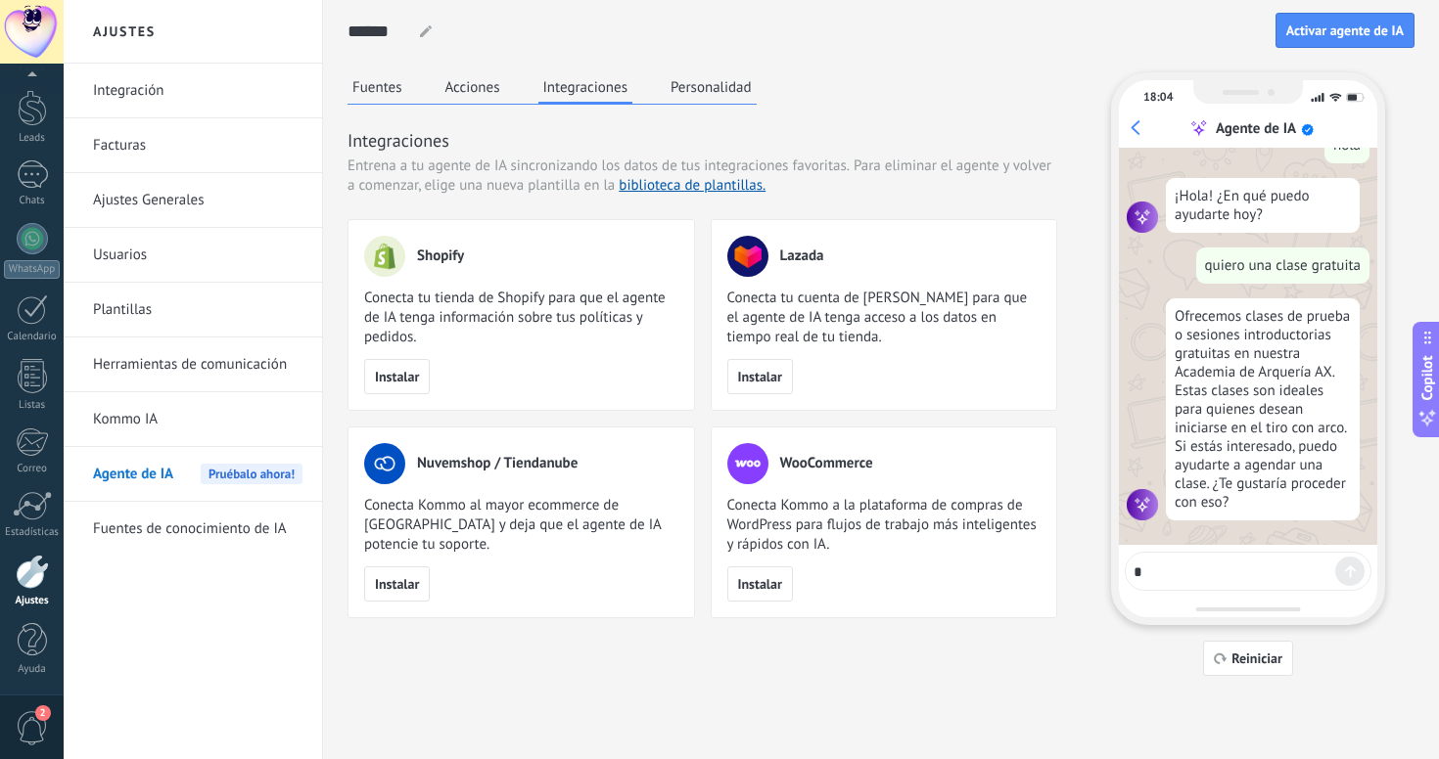
type textarea "**"
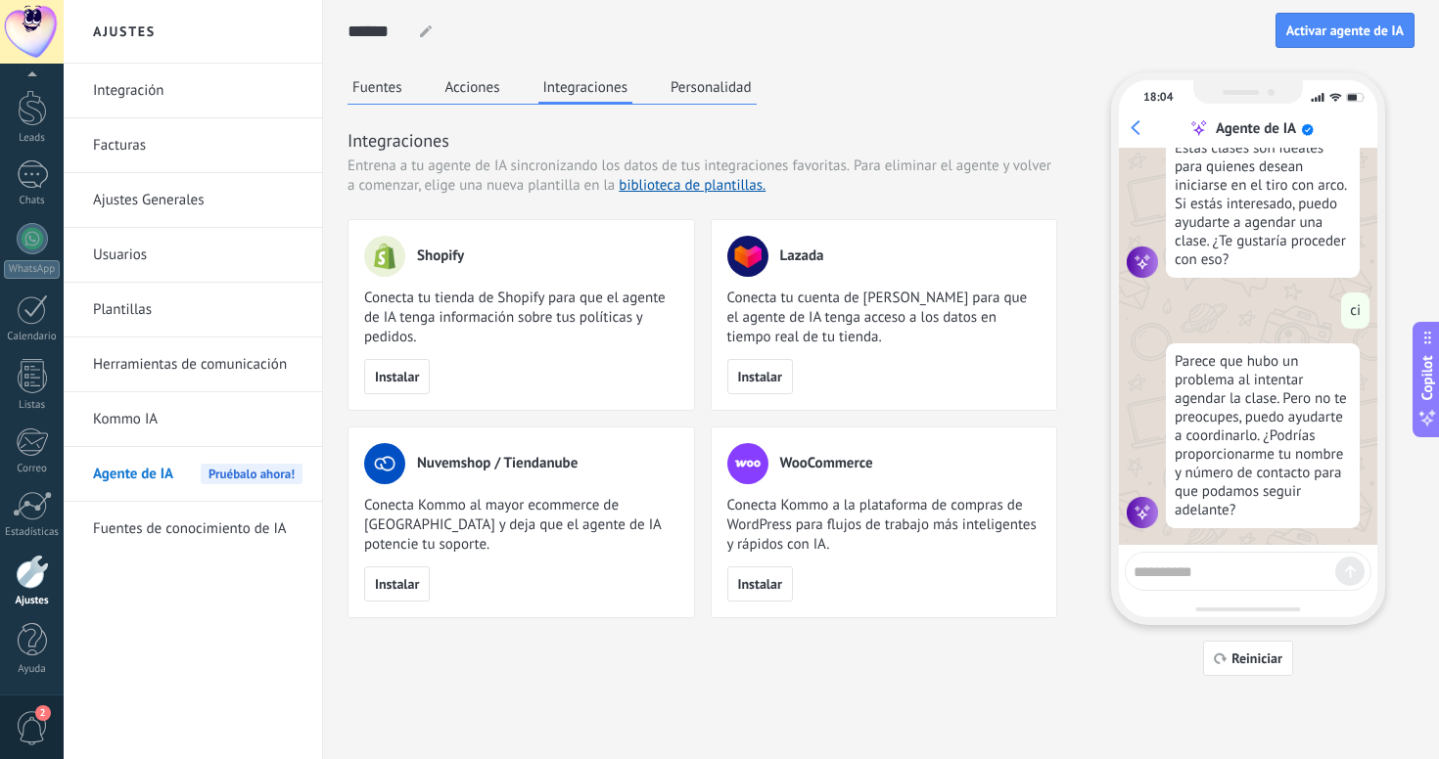
scroll to position [395, 0]
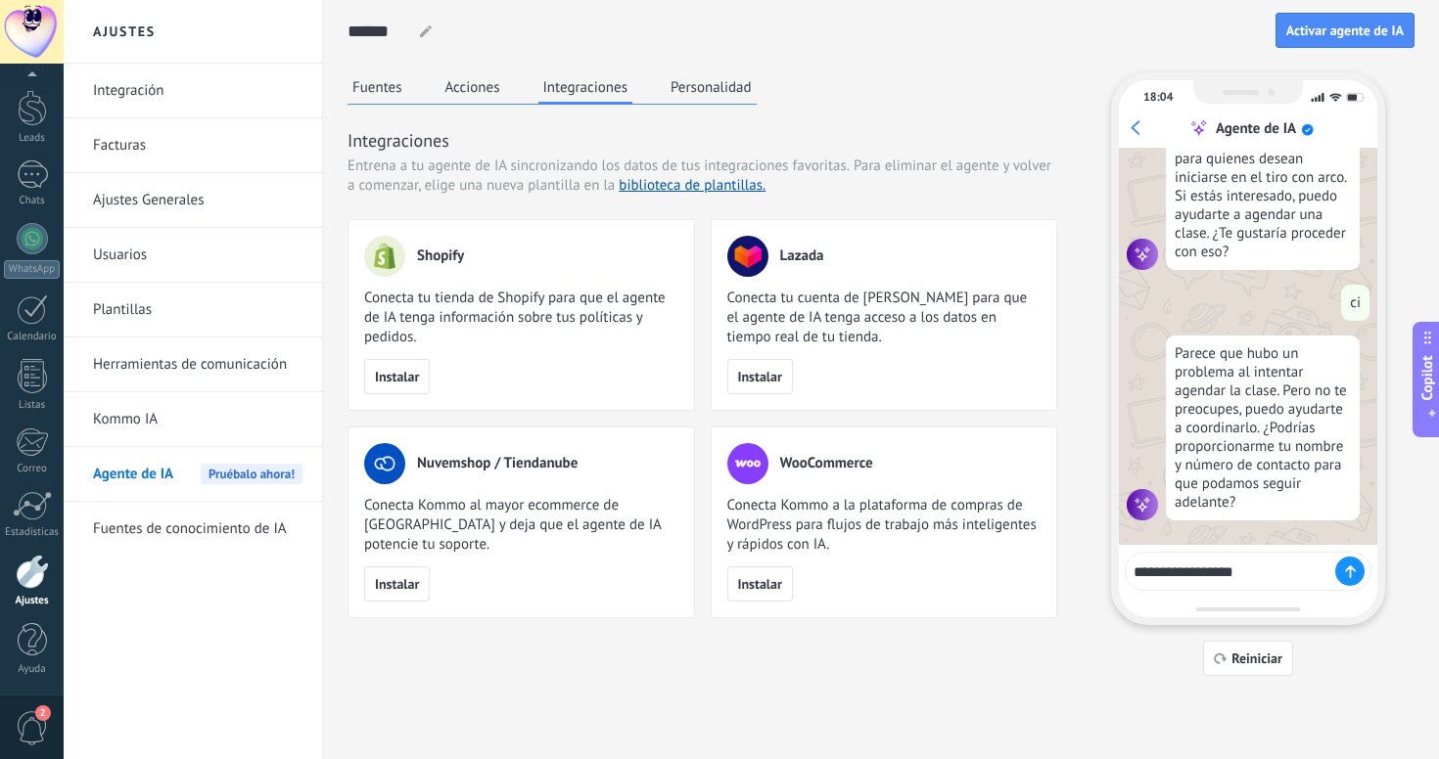
type textarea "**********"
click at [1345, 576] on icon at bounding box center [1350, 572] width 11 height 13
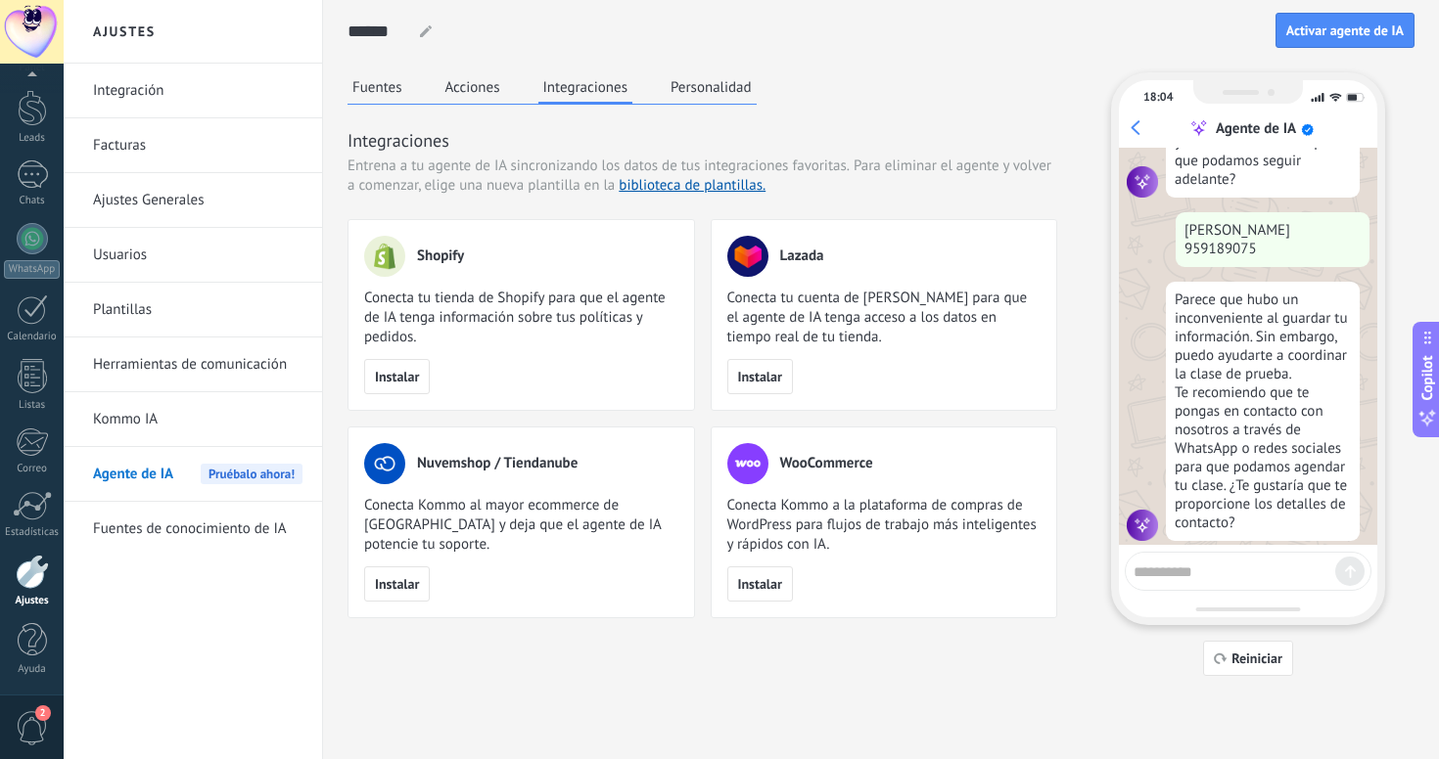
scroll to position [720, 0]
click at [713, 87] on button "Personalidad" at bounding box center [710, 86] width 91 height 29
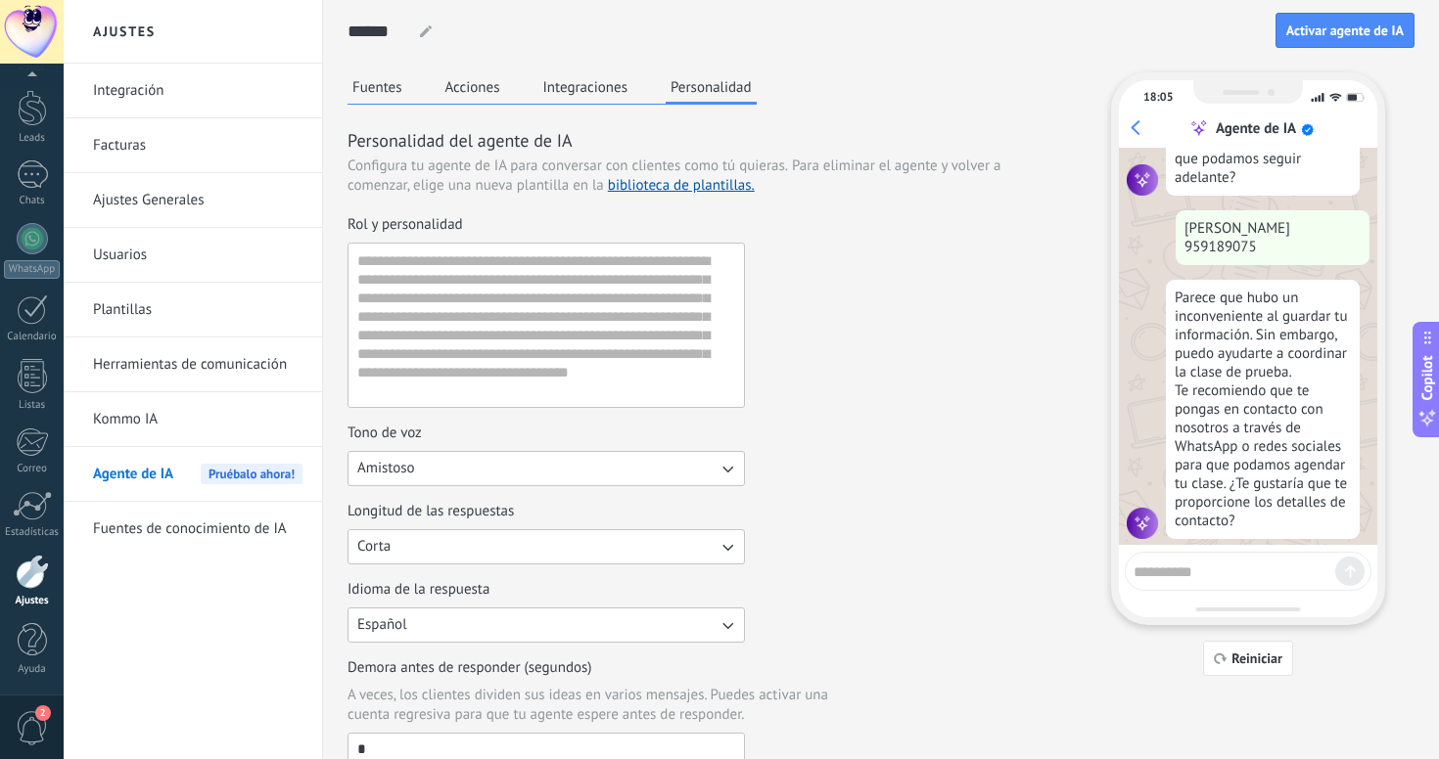
scroll to position [0, 0]
click at [402, 88] on button "Fuentes" at bounding box center [377, 86] width 60 height 29
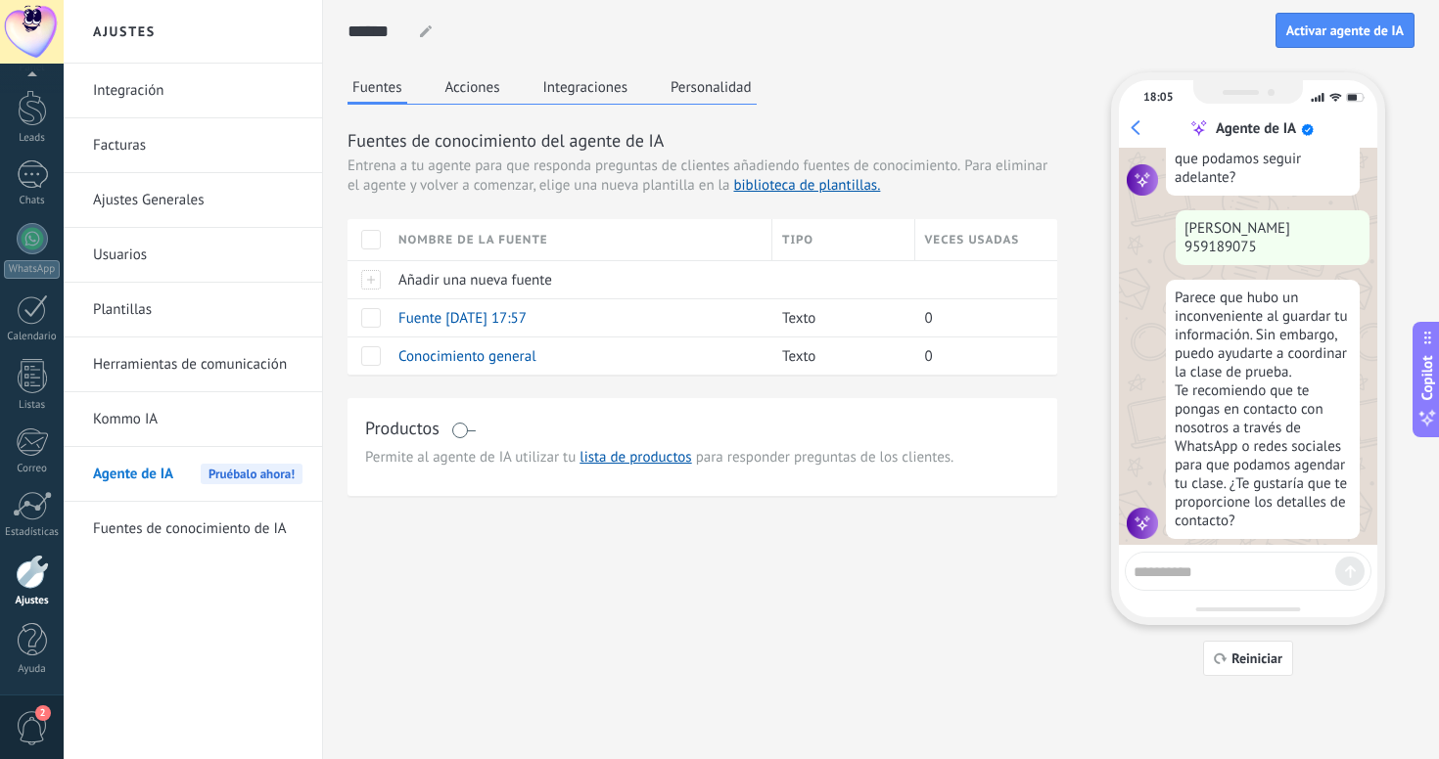
click at [620, 565] on div "Fuentes Acciones Integraciones Personalidad Fuentes de conocimiento del agente …" at bounding box center [880, 374] width 1067 height 604
click at [1335, 41] on button "Activar agente de IA" at bounding box center [1344, 30] width 139 height 35
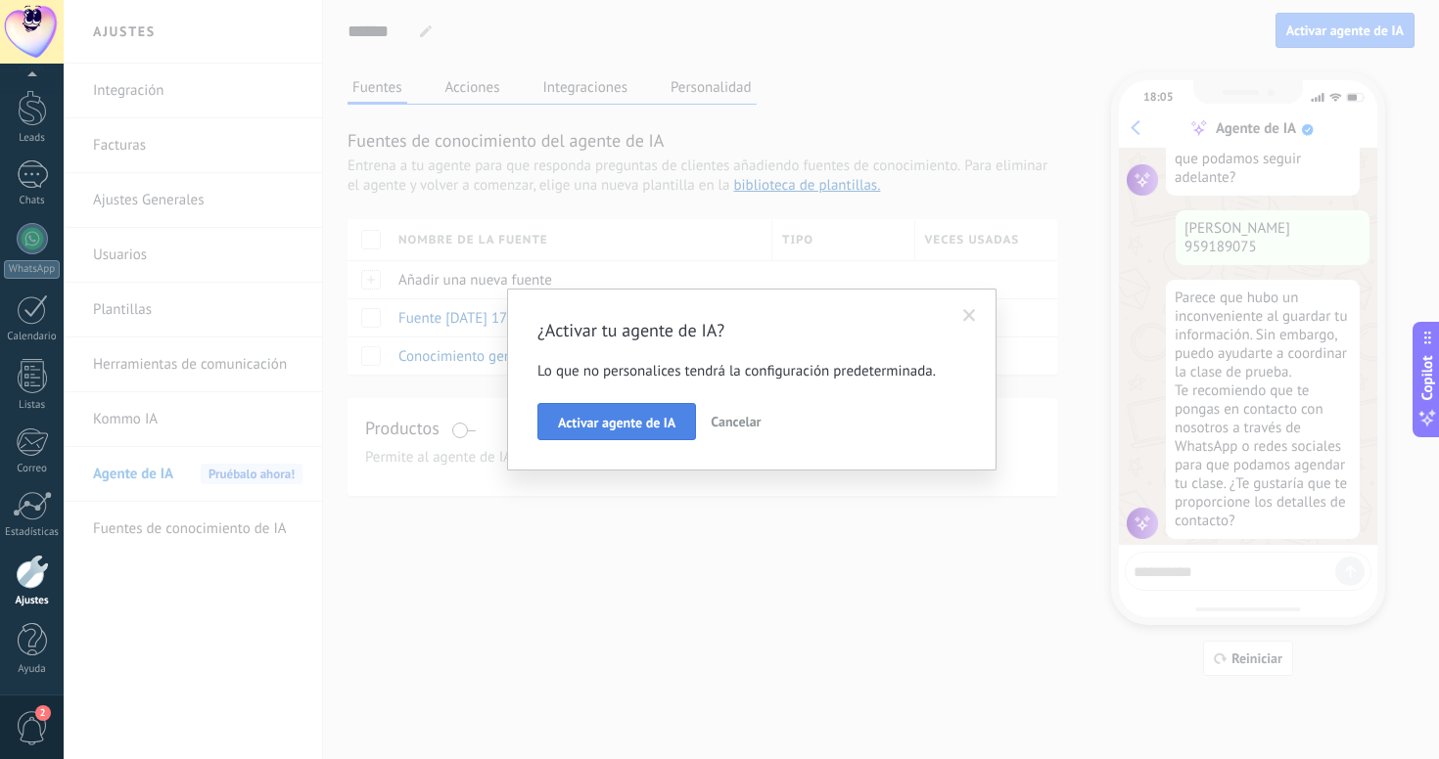
click at [573, 416] on span "Activar agente de IA" at bounding box center [616, 423] width 117 height 14
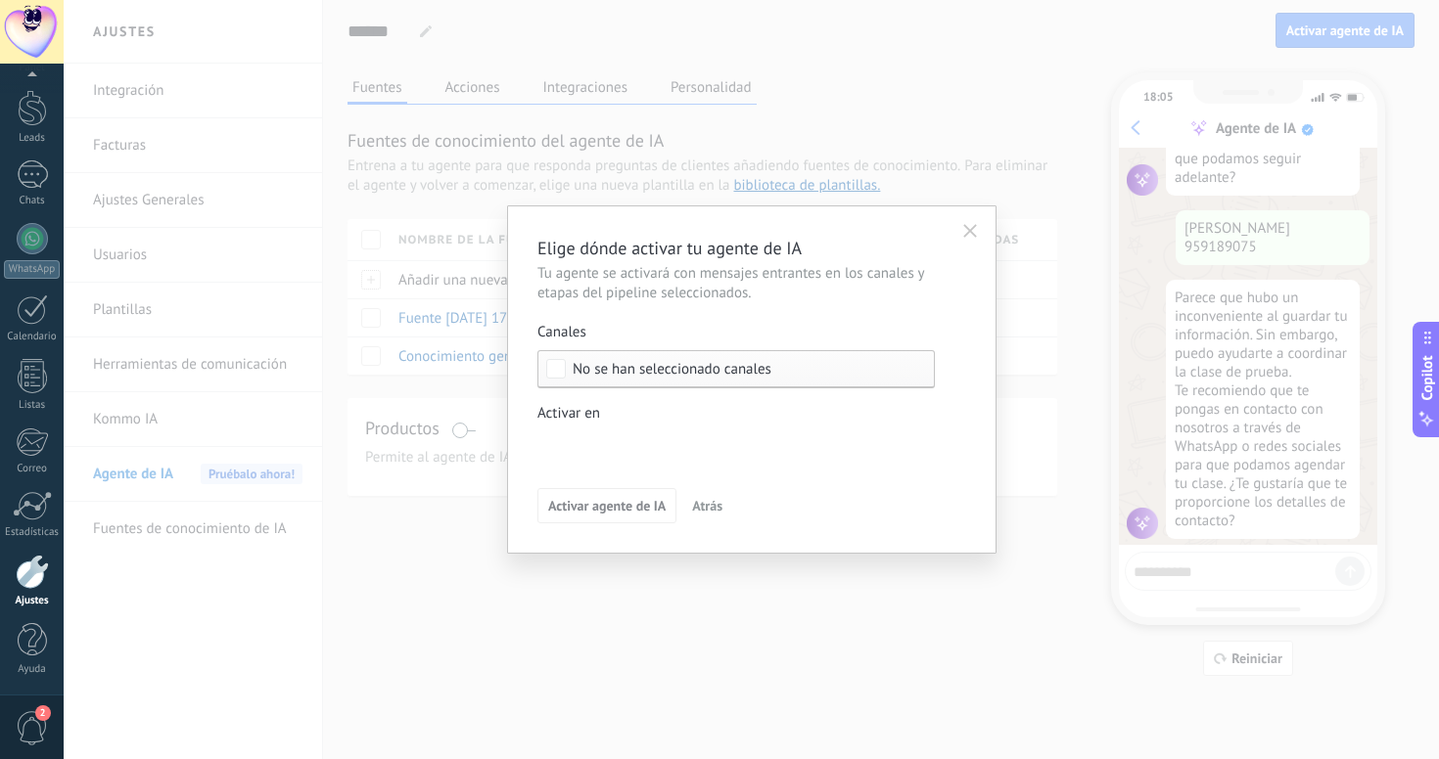
click at [595, 395] on div "Canales No se han seleccionado canales Activar en Incoming leads Contacto inici…" at bounding box center [735, 394] width 397 height 142
click at [598, 378] on div "No se han seleccionado canales" at bounding box center [735, 369] width 397 height 38
click at [615, 377] on div "Seleccionar todo" at bounding box center [624, 370] width 105 height 20
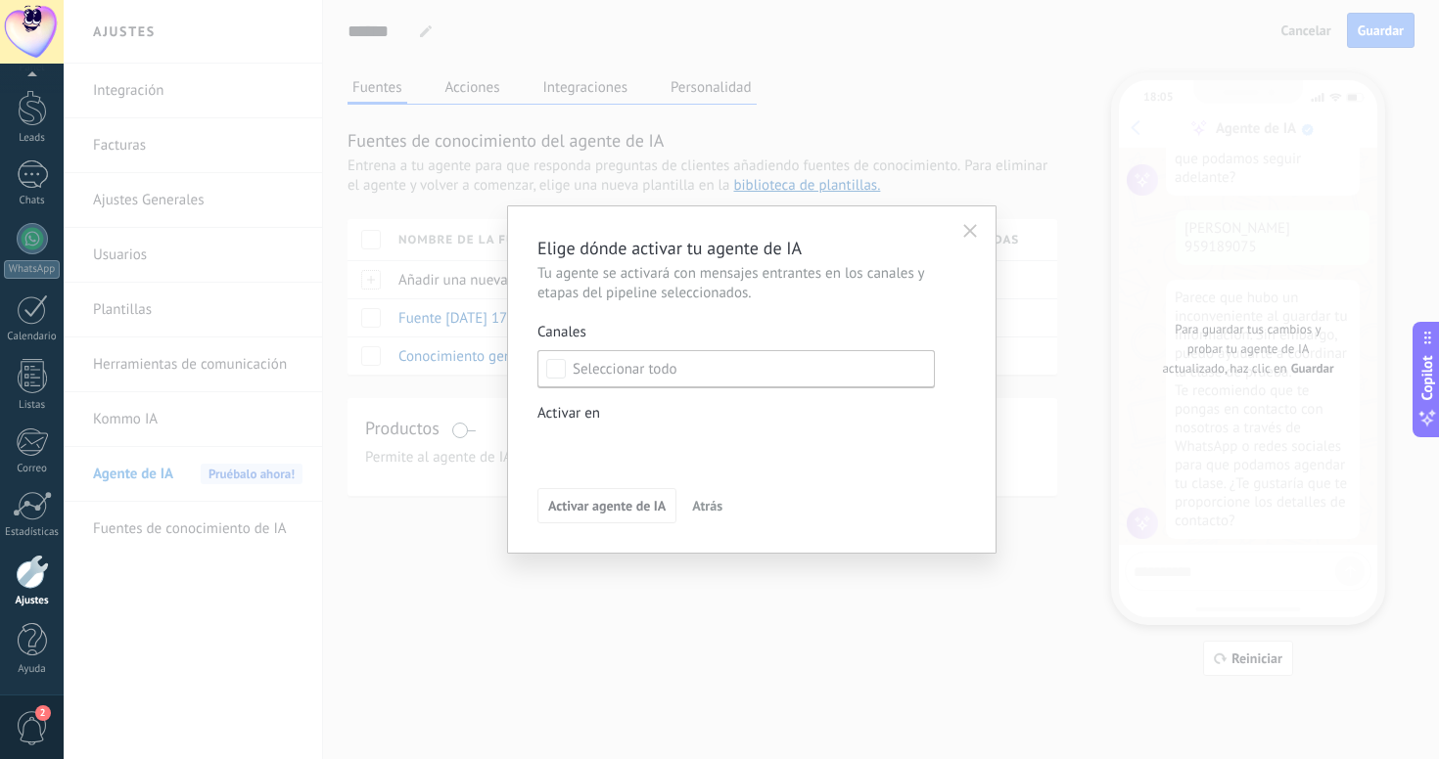
click at [704, 497] on button "Atrás" at bounding box center [707, 505] width 48 height 29
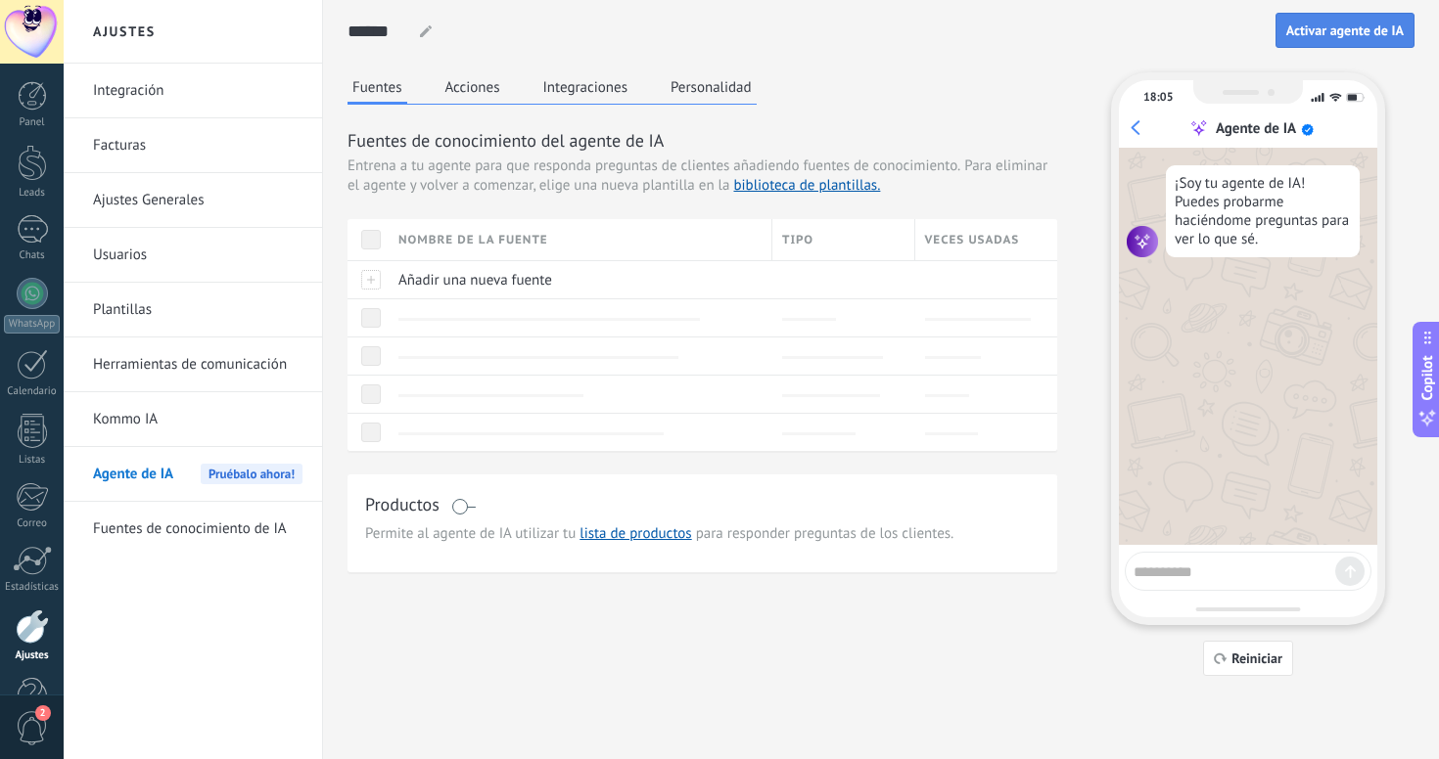
scroll to position [720, 0]
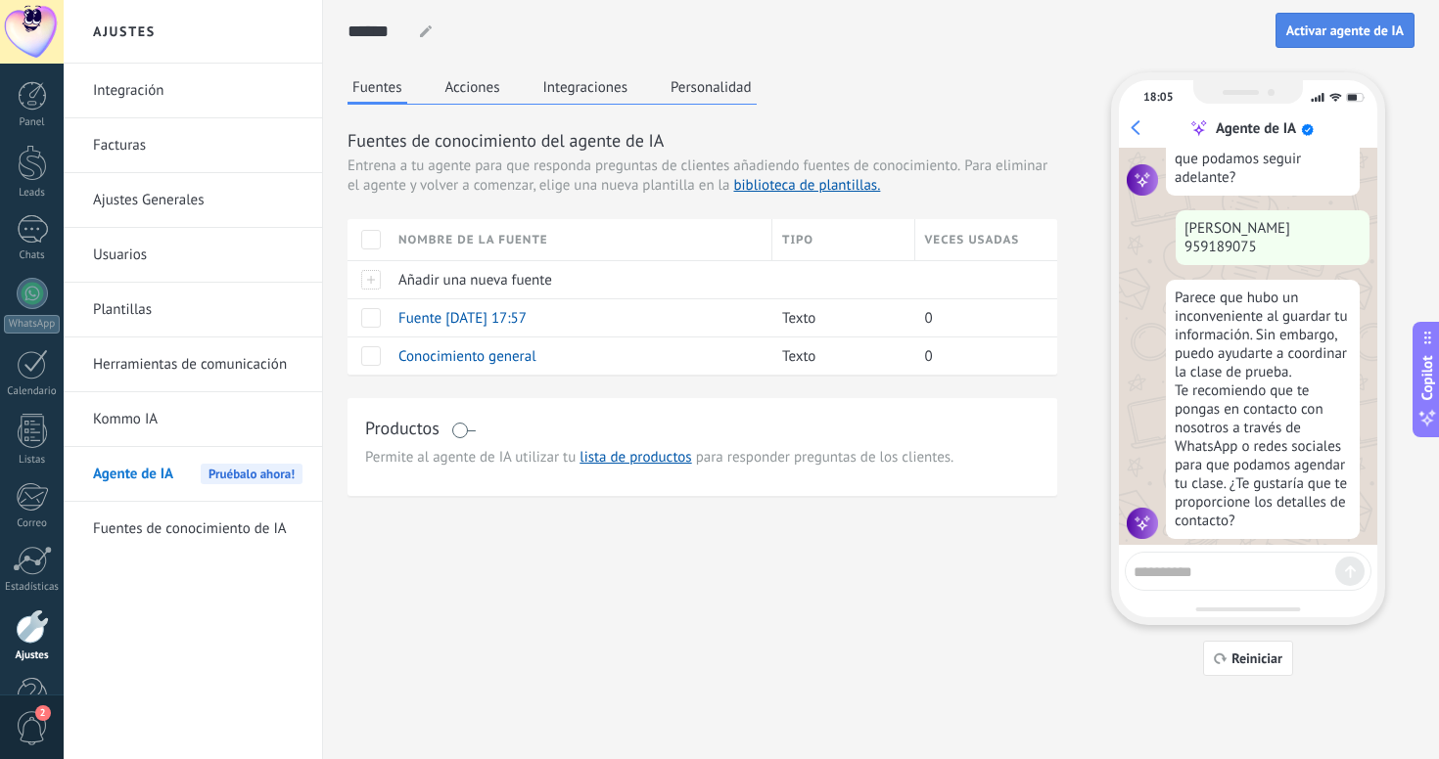
click at [1380, 24] on span "Activar agente de IA" at bounding box center [1344, 30] width 117 height 14
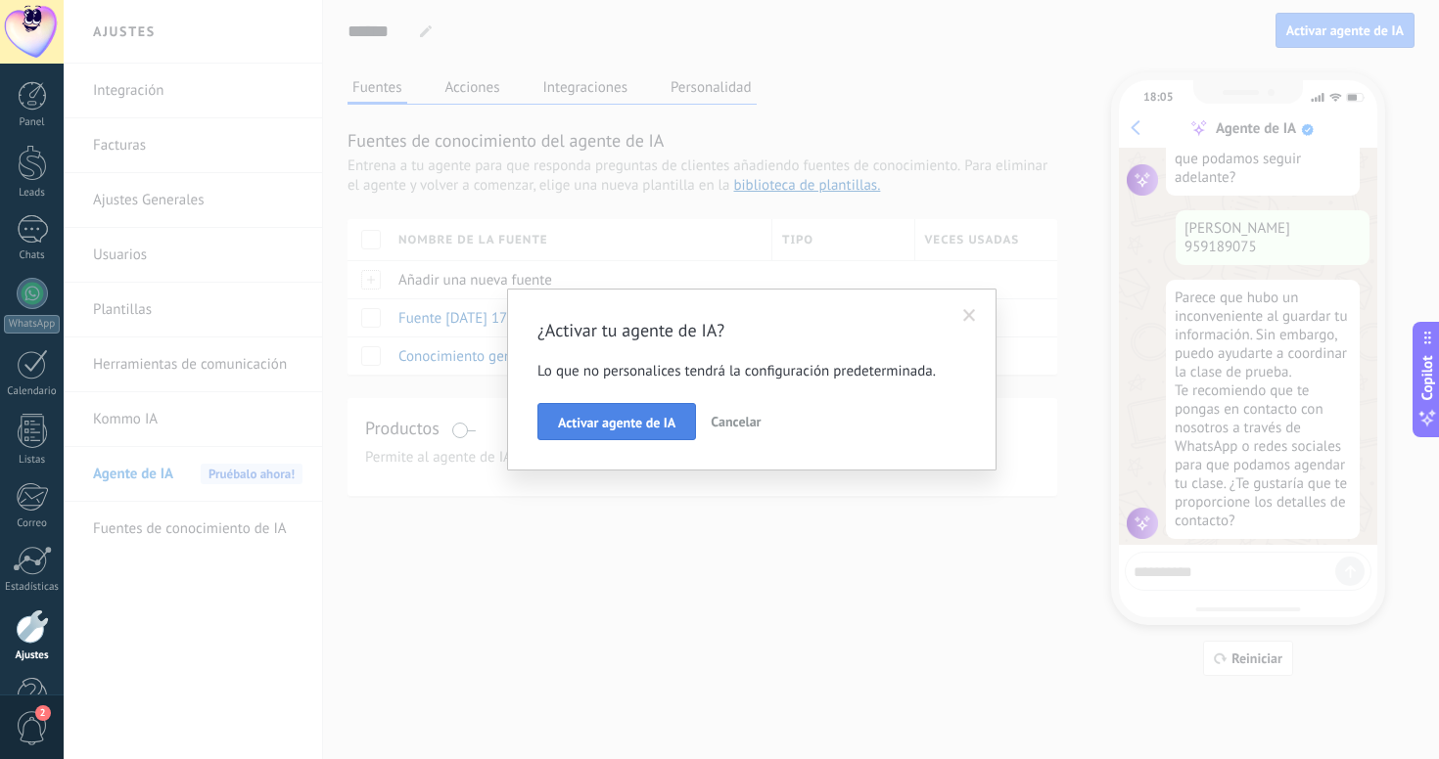
click at [636, 425] on span "Activar agente de IA" at bounding box center [616, 423] width 117 height 14
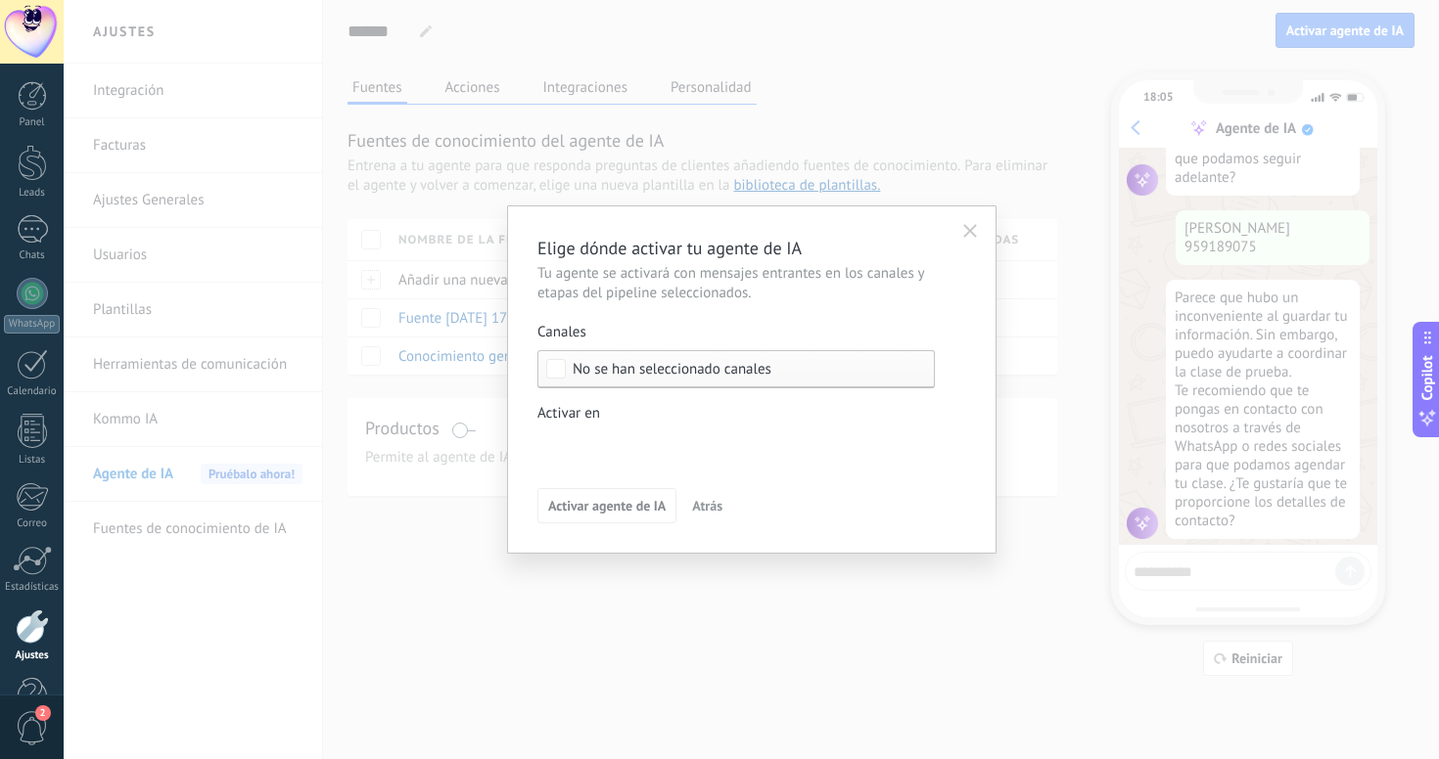
click at [588, 373] on span "No se han seleccionado canales" at bounding box center [671, 369] width 199 height 15
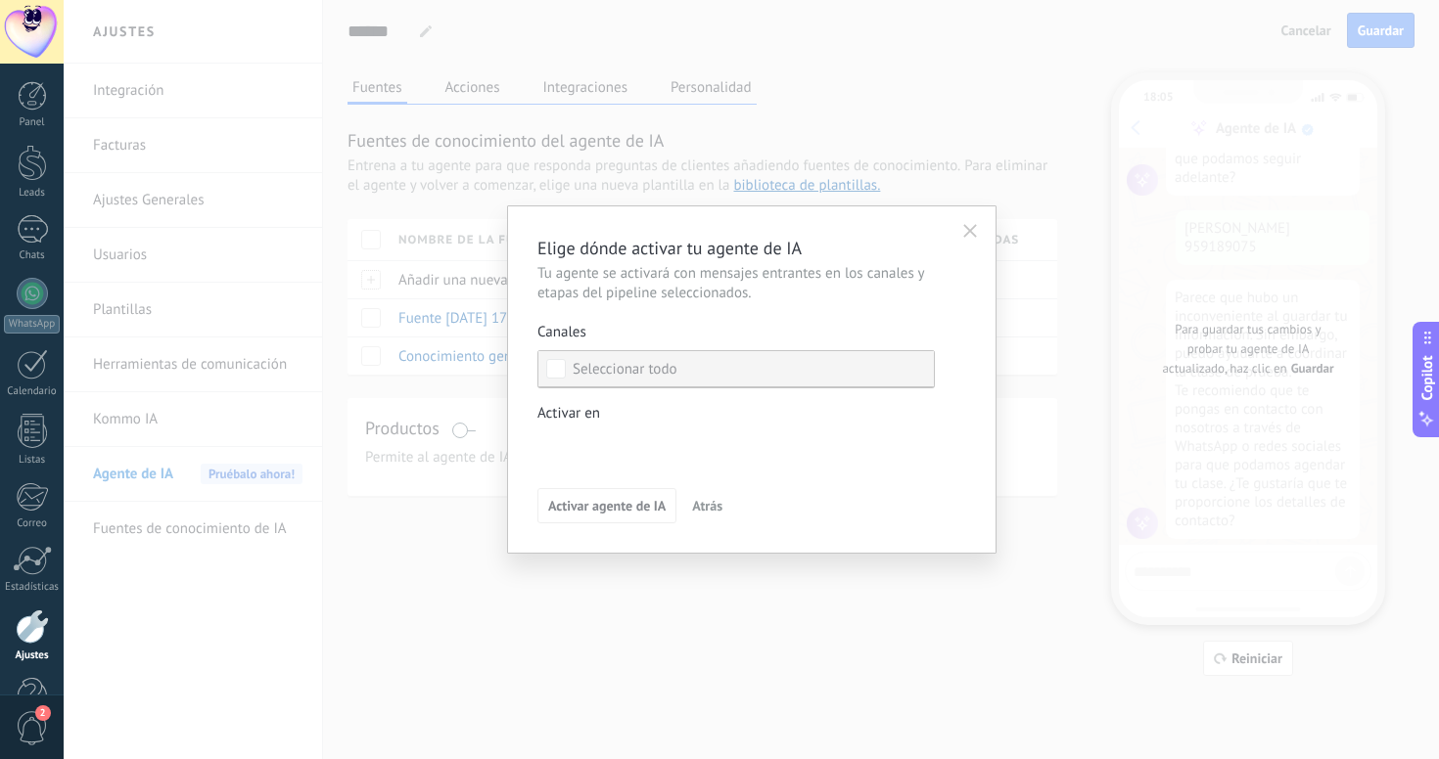
click at [686, 380] on label "Seleccionar todo" at bounding box center [735, 368] width 395 height 35
click at [707, 508] on span "Atrás" at bounding box center [707, 506] width 30 height 14
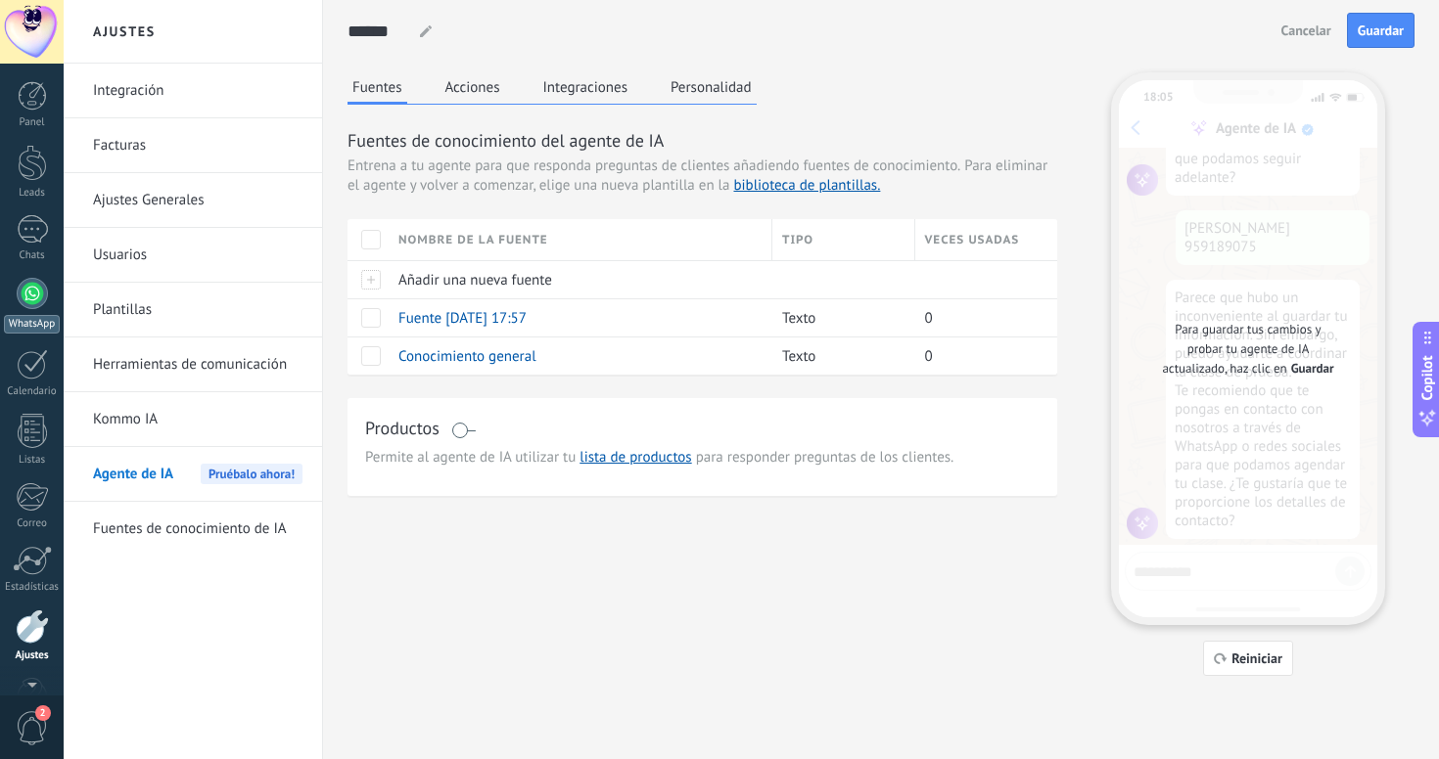
scroll to position [55, 0]
click at [17, 223] on link "WhatsApp" at bounding box center [32, 251] width 64 height 56
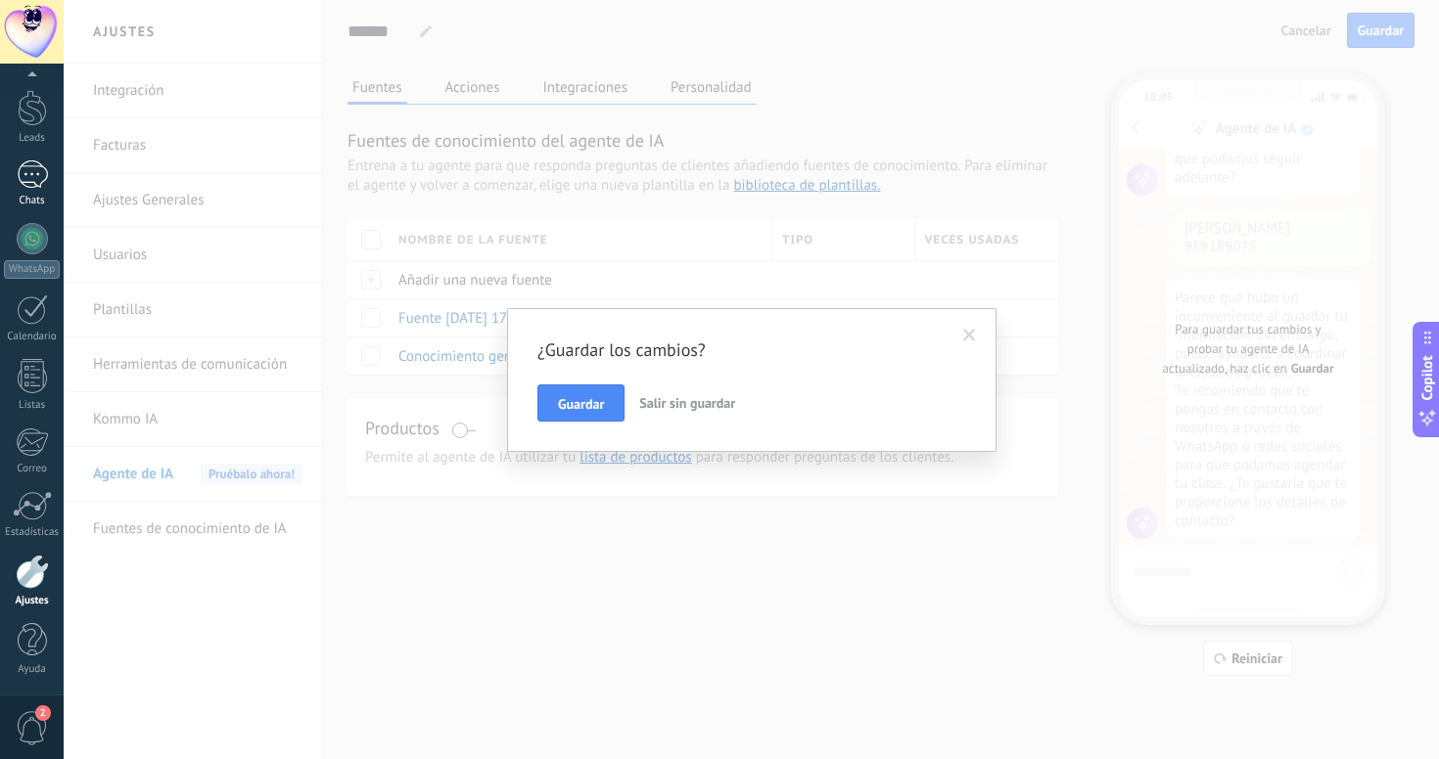
click at [26, 199] on div "Chats" at bounding box center [32, 201] width 57 height 13
click at [568, 406] on body ".abecls-1,.abecls-2{fill-rule:evenodd}.abecls-2{fill:#fff} .abhcls-1{fill:none}…" at bounding box center [719, 379] width 1439 height 759
click at [583, 408] on span "Guardar" at bounding box center [581, 404] width 46 height 14
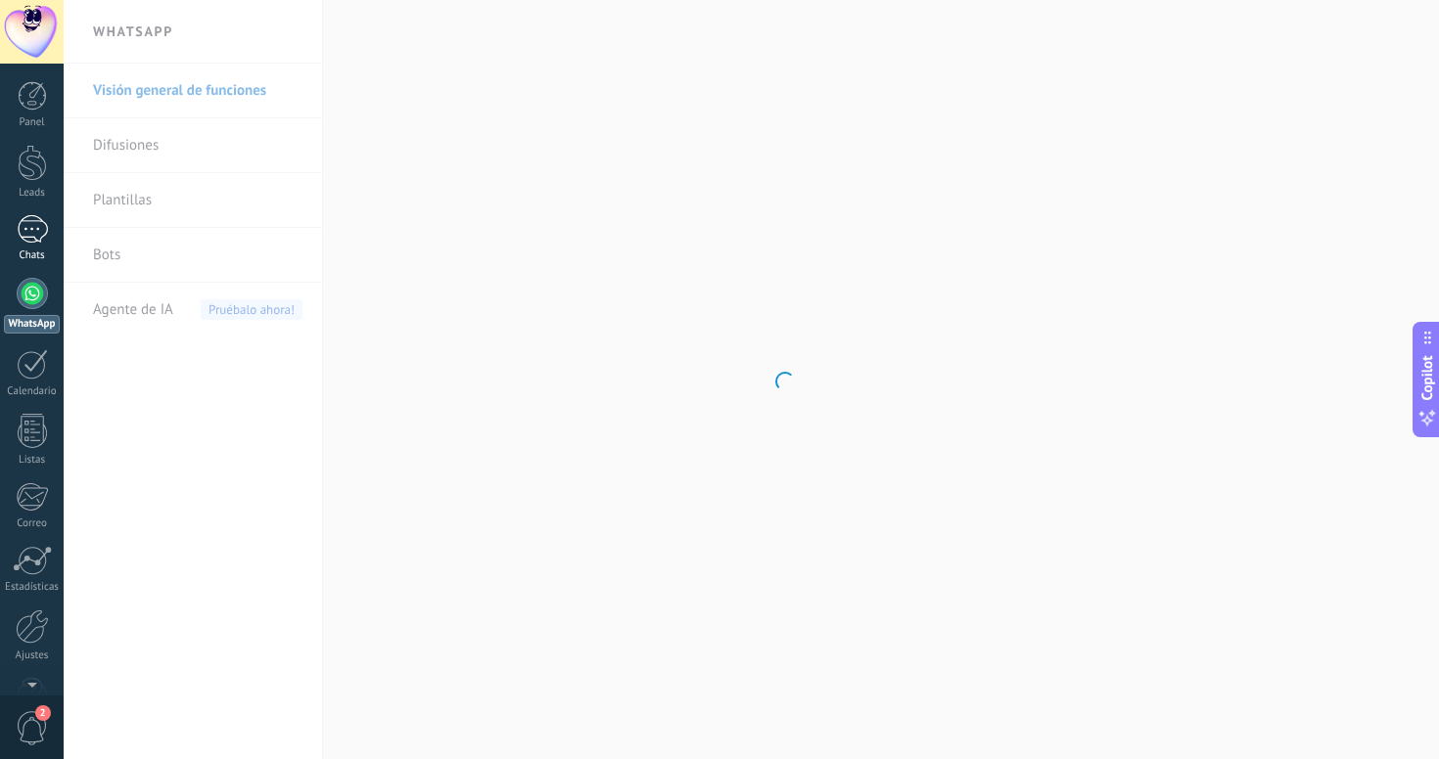
click at [28, 238] on div at bounding box center [32, 229] width 31 height 28
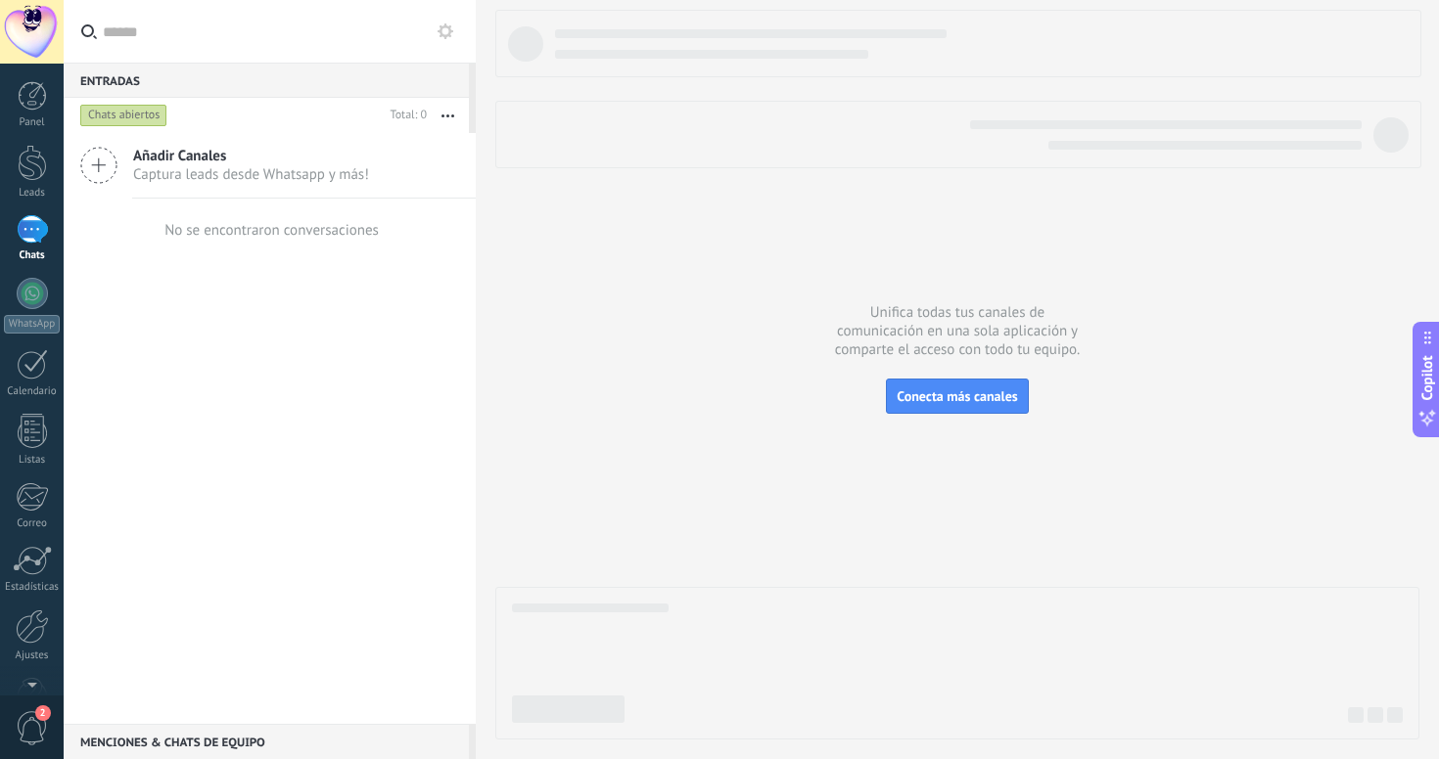
click at [148, 36] on input "text" at bounding box center [281, 31] width 357 height 63
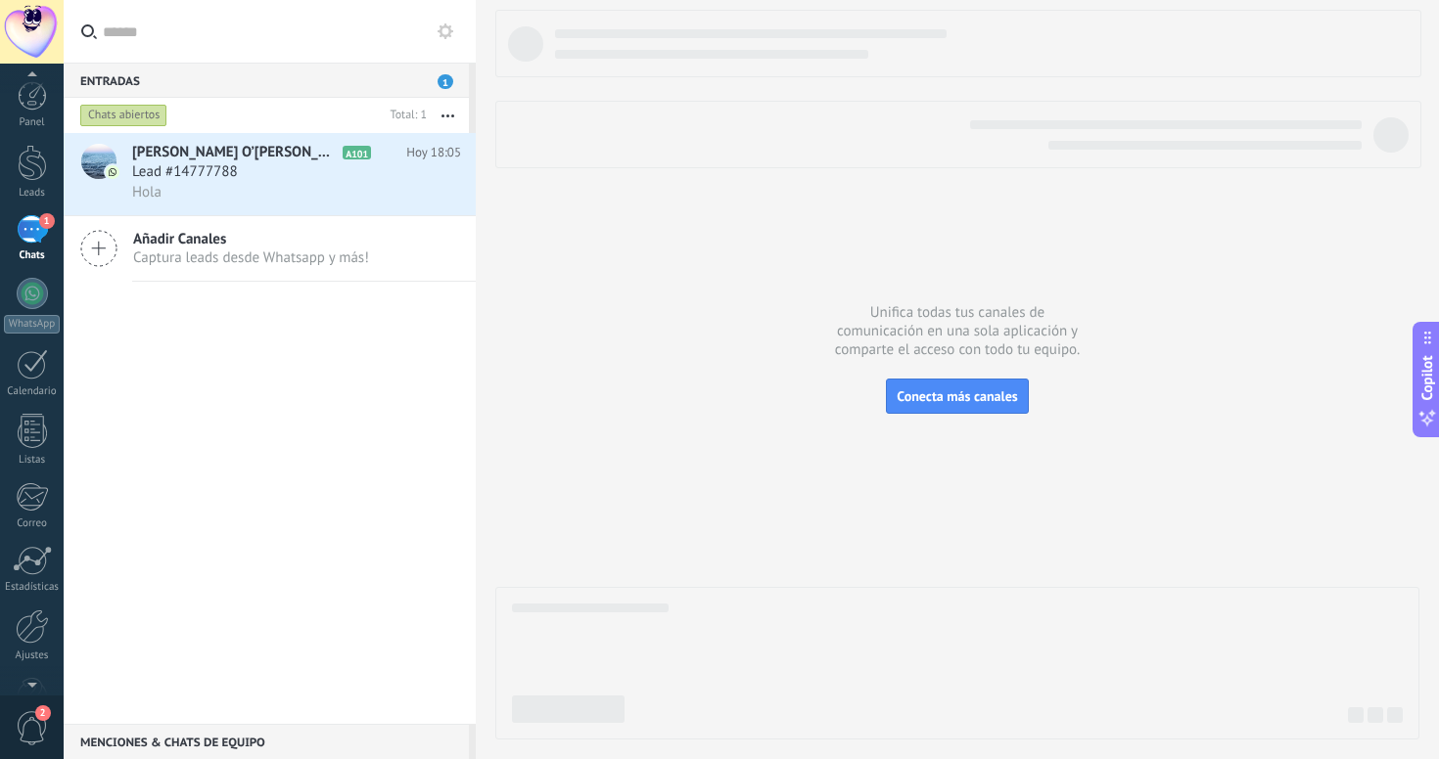
scroll to position [37, 0]
click at [32, 591] on div at bounding box center [32, 589] width 33 height 34
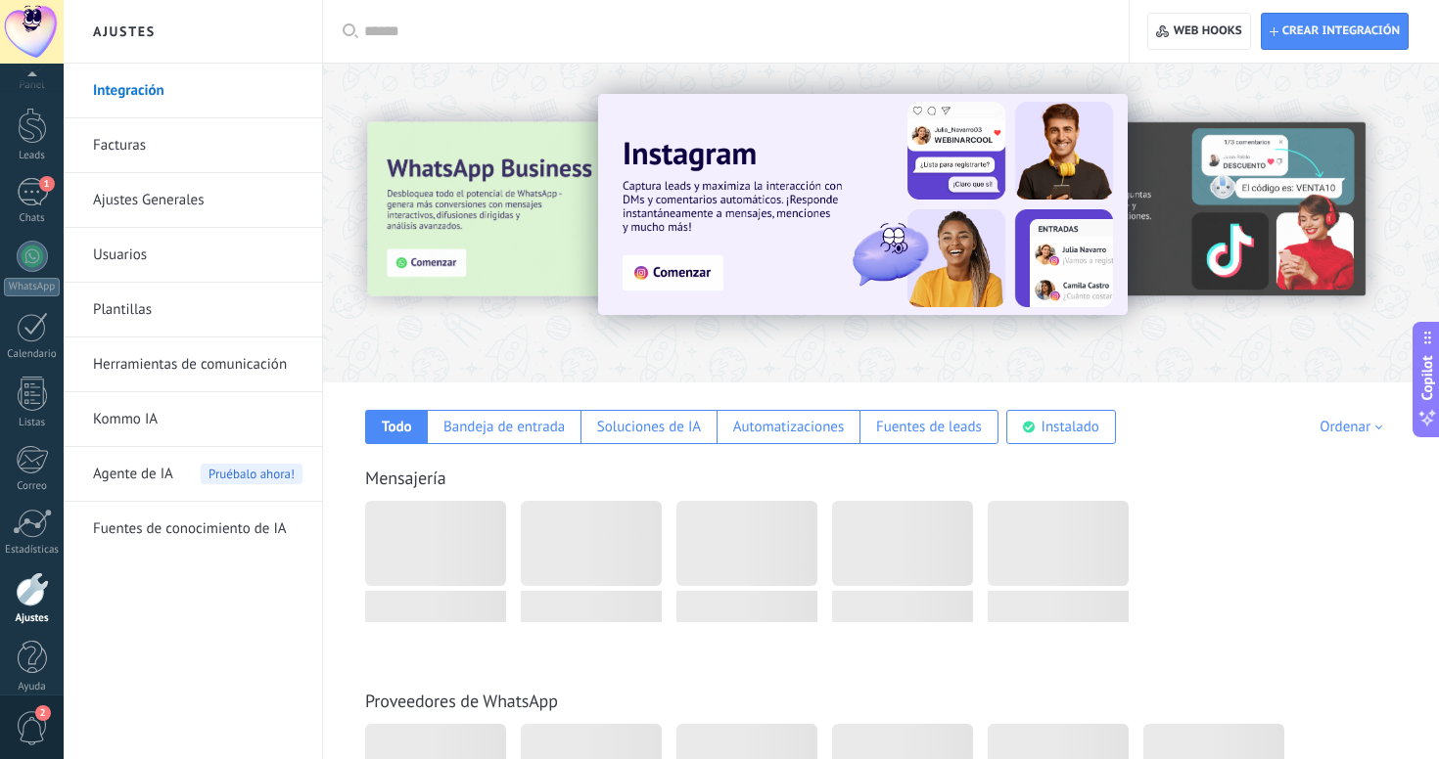
scroll to position [55, 0]
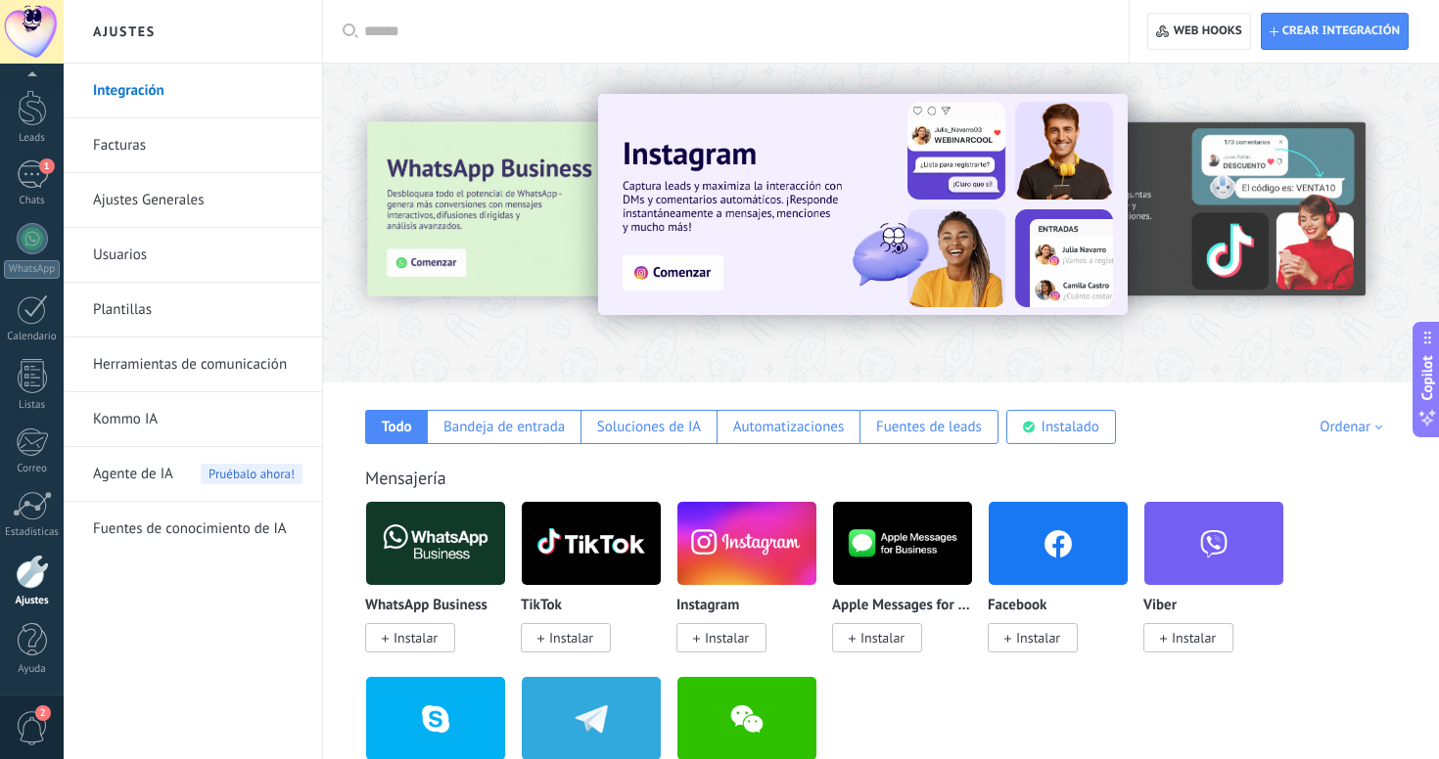
click at [142, 465] on span "Agente de IA" at bounding box center [133, 474] width 80 height 55
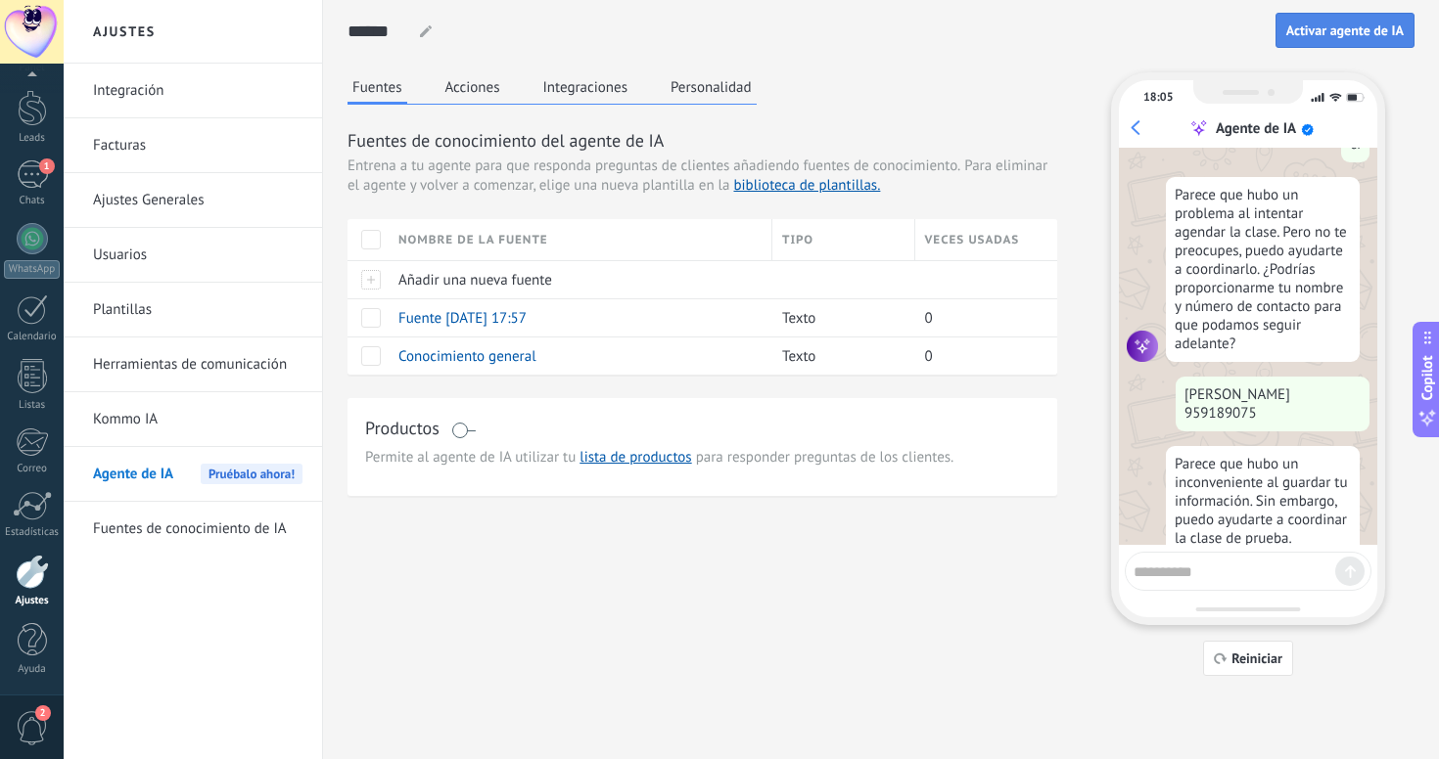
scroll to position [720, 0]
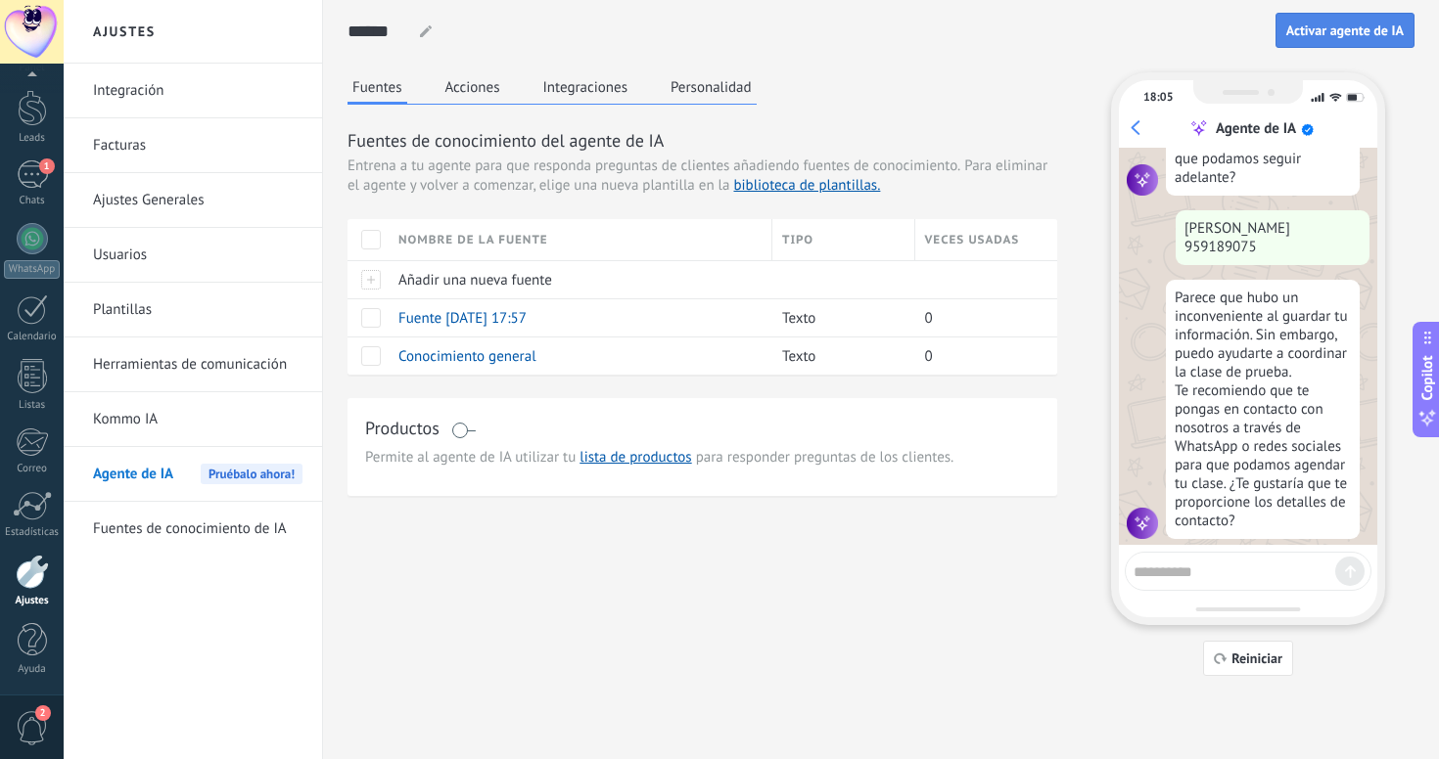
click at [1333, 40] on button "Activar agente de IA" at bounding box center [1344, 30] width 139 height 35
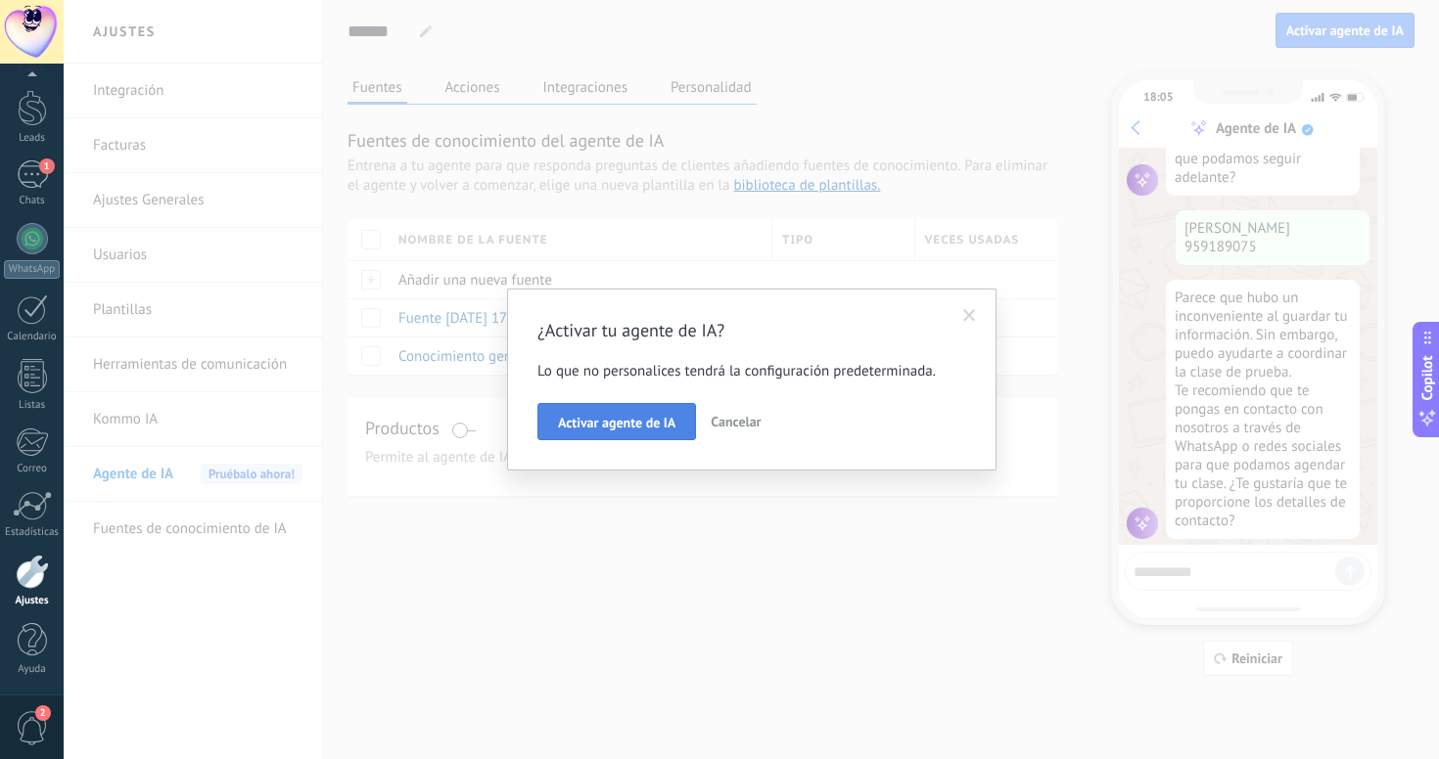
click at [640, 437] on button "Activar agente de IA" at bounding box center [616, 421] width 159 height 37
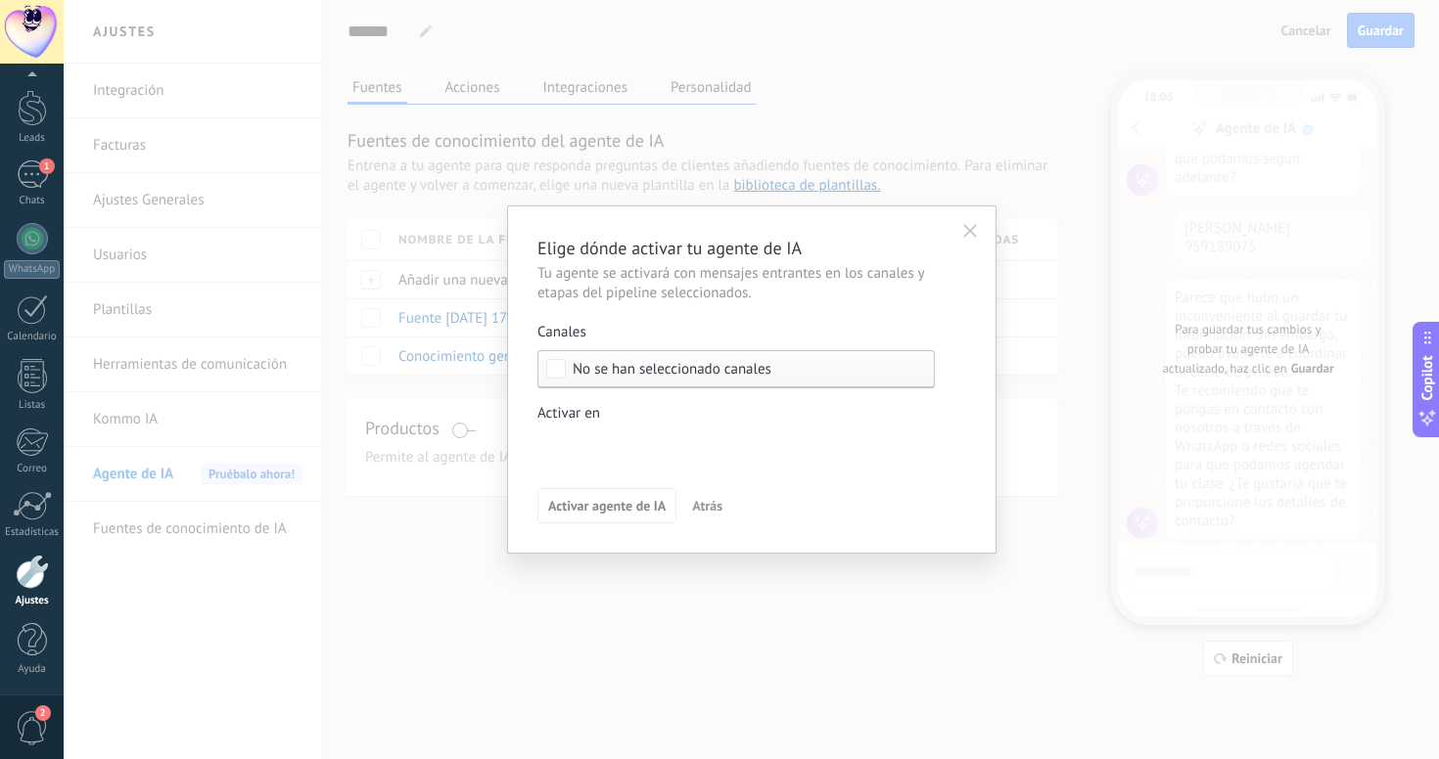
click at [634, 379] on div "No se han seleccionado canales" at bounding box center [735, 369] width 397 height 38
click at [634, 379] on div "Seleccionar todo" at bounding box center [624, 370] width 105 height 20
click at [723, 506] on button "Atrás" at bounding box center [707, 505] width 48 height 29
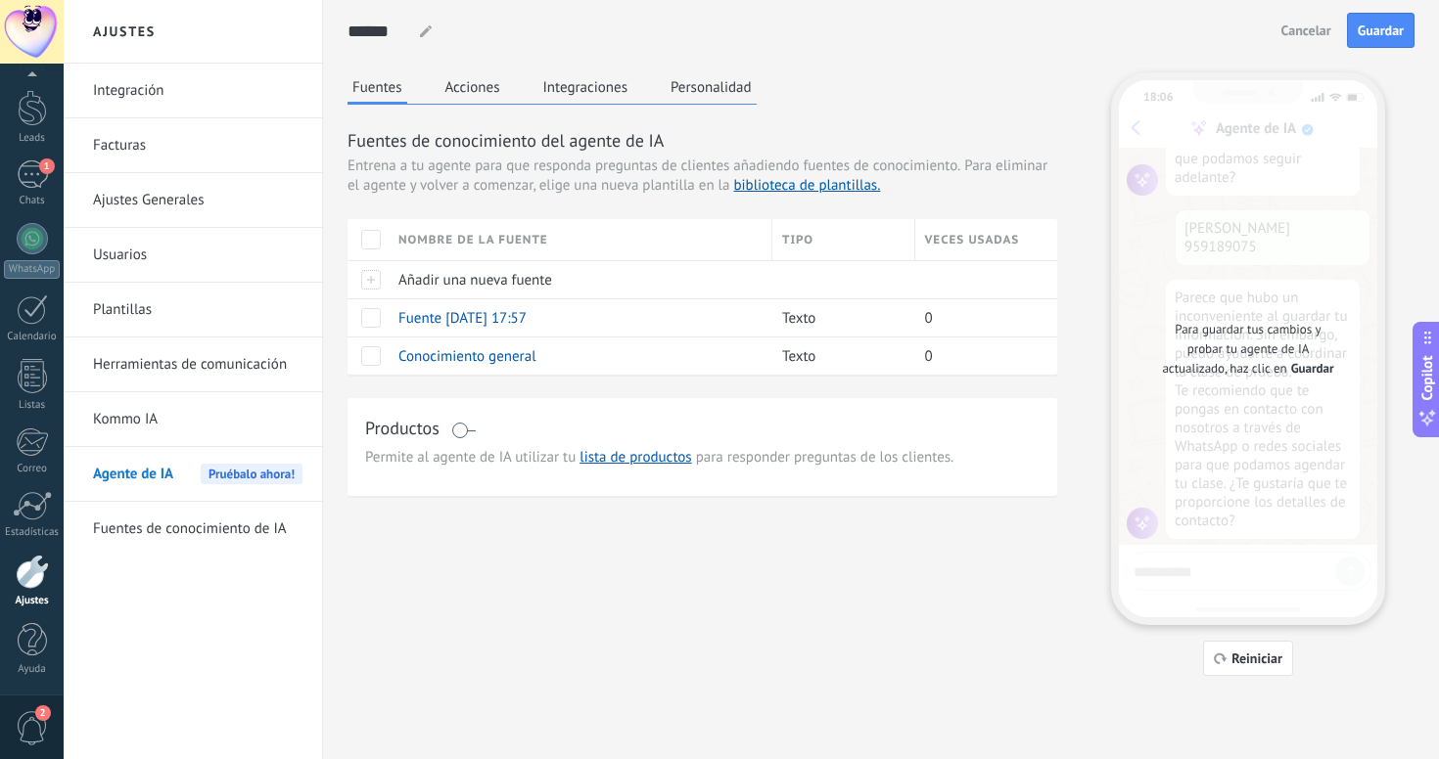
click at [588, 82] on button "Integraciones" at bounding box center [585, 86] width 95 height 29
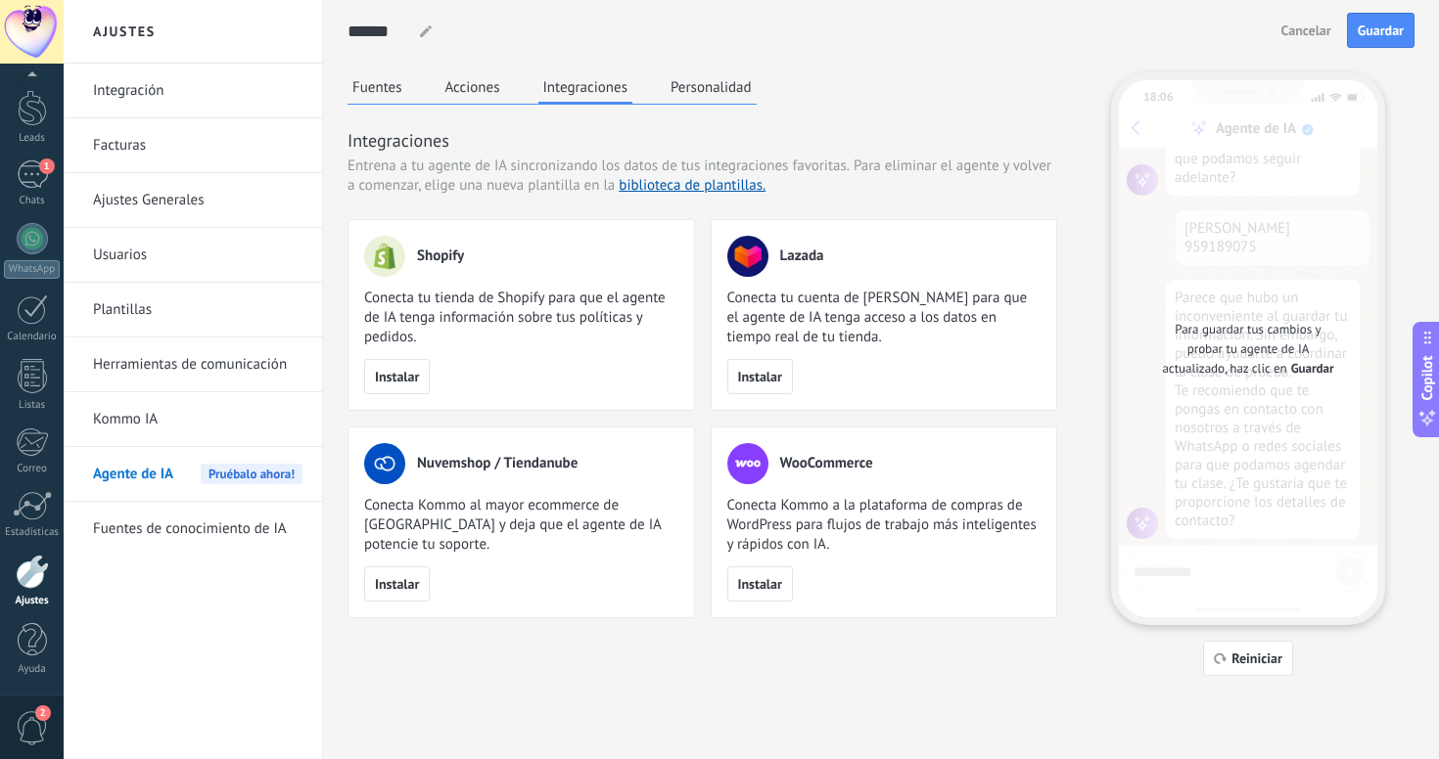
click at [704, 78] on button "Personalidad" at bounding box center [710, 86] width 91 height 29
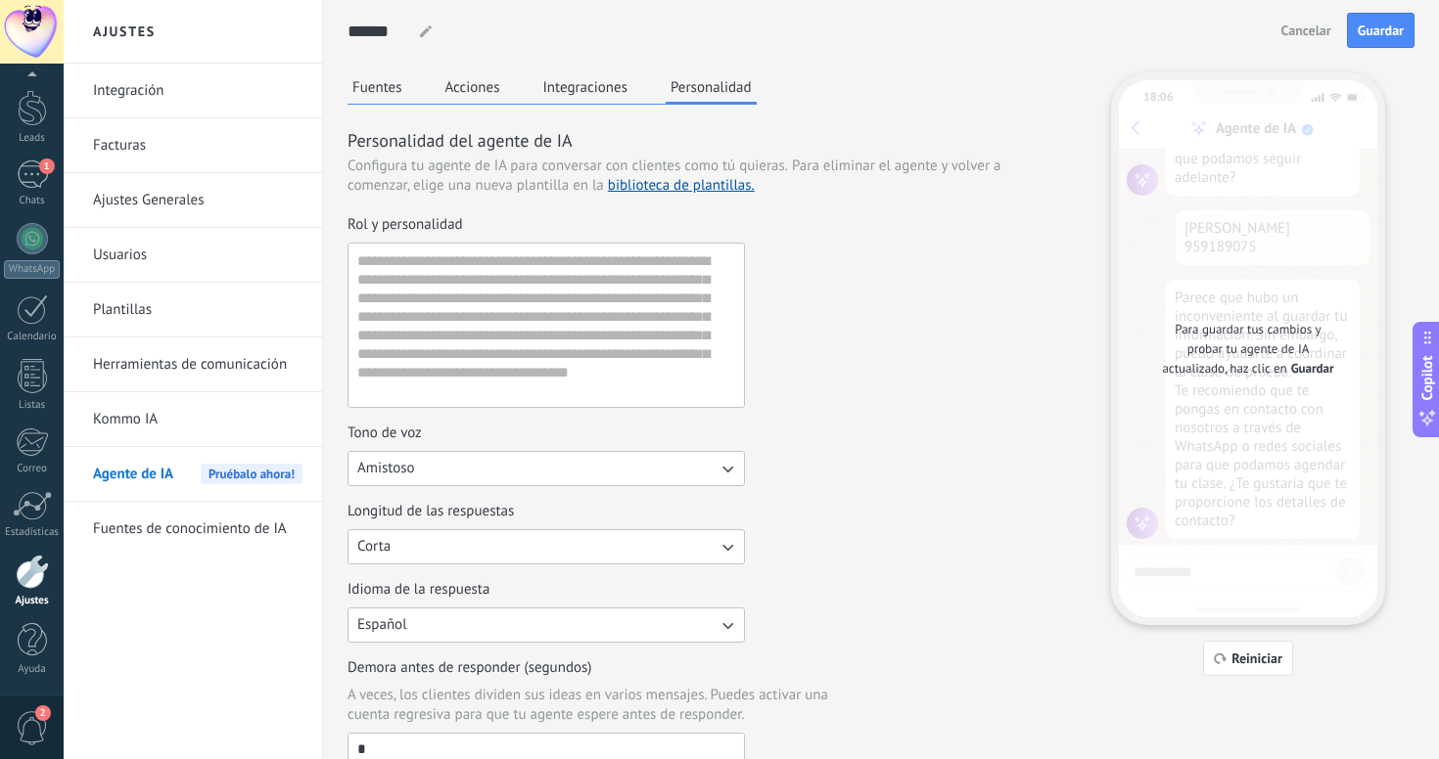
scroll to position [0, 0]
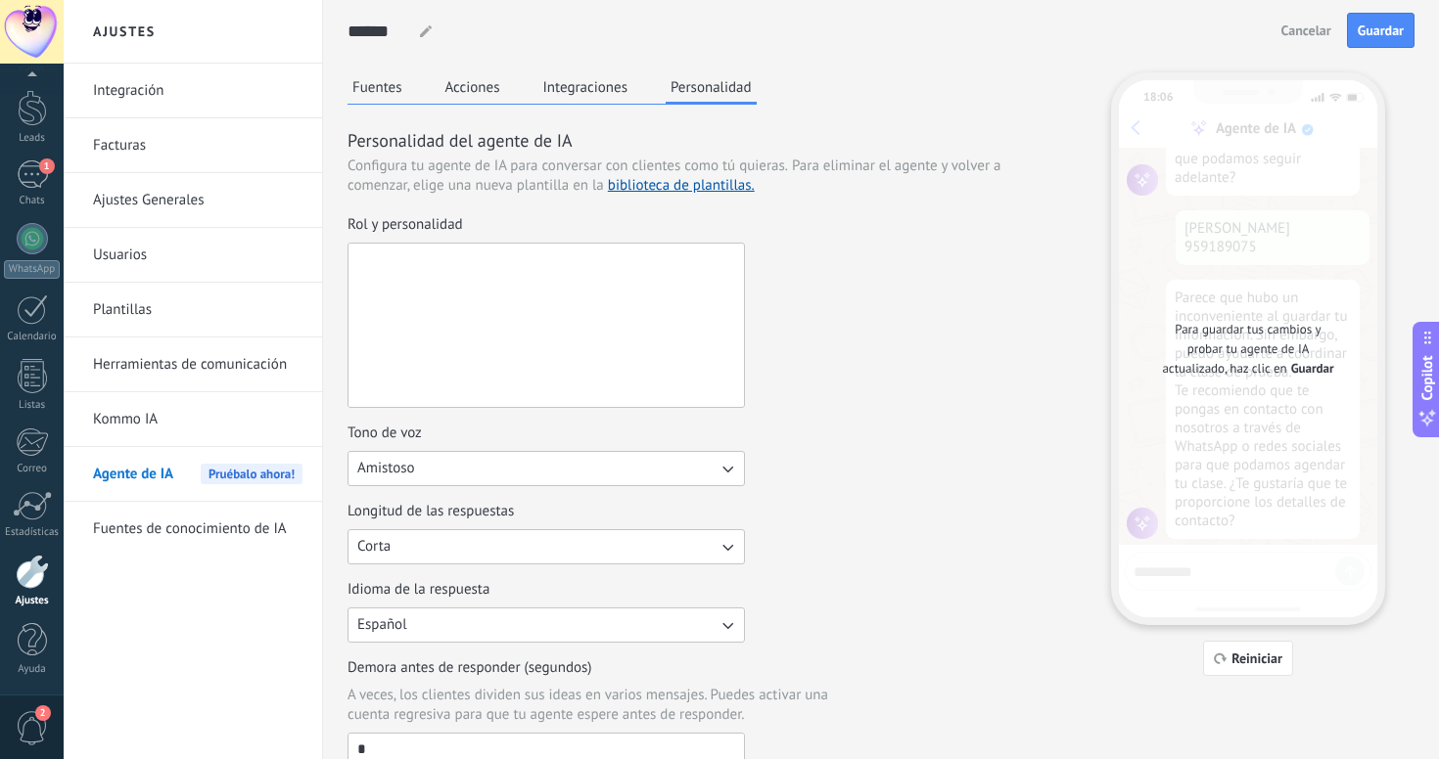
click at [405, 258] on textarea "Rol y personalidad" at bounding box center [543, 325] width 391 height 163
type textarea "**********"
click at [892, 345] on div "**********" at bounding box center [701, 311] width 709 height 193
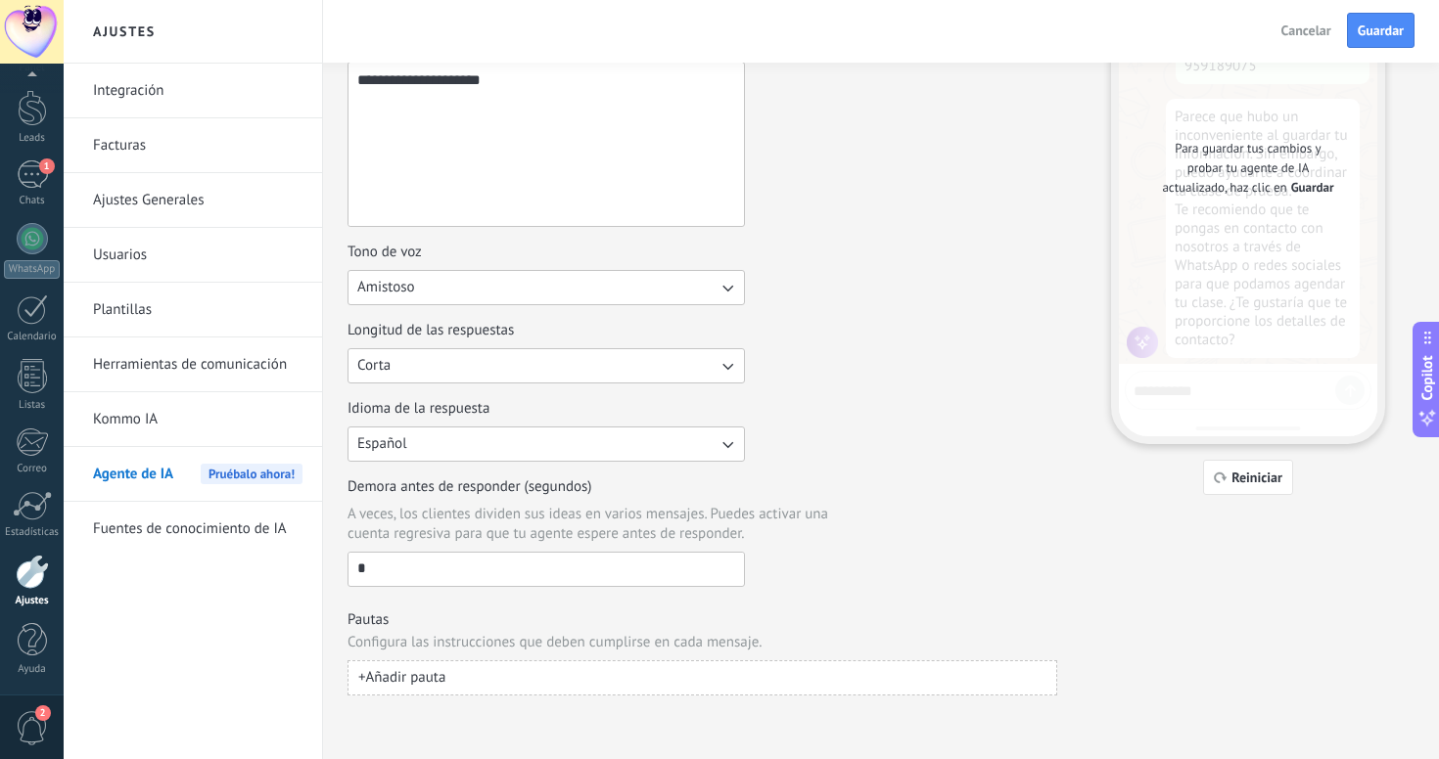
scroll to position [181, 0]
click at [423, 670] on span "+ Añadir pauta" at bounding box center [401, 678] width 87 height 20
click at [1040, 679] on icon "button" at bounding box center [1040, 678] width 10 height 12
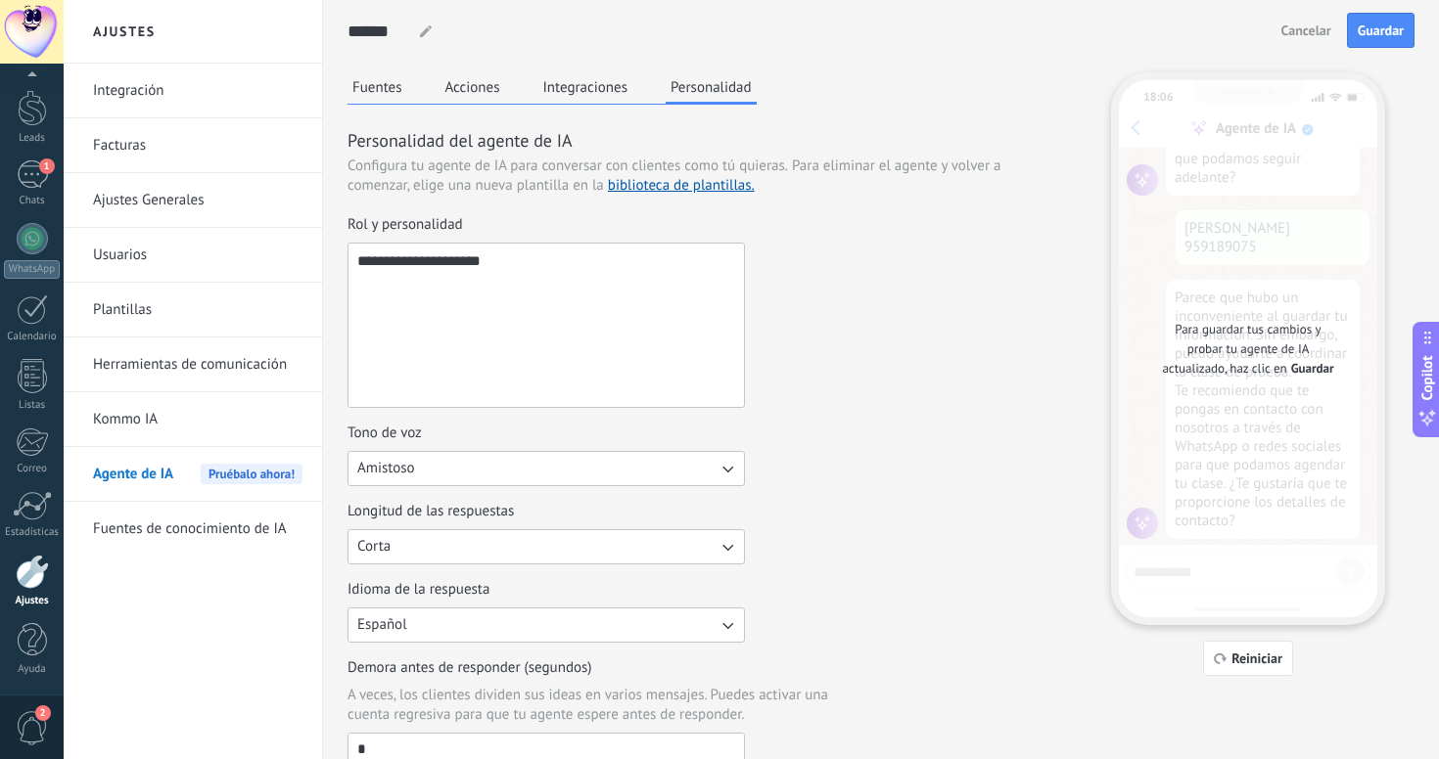
scroll to position [0, 0]
click at [478, 86] on button "Acciones" at bounding box center [472, 86] width 65 height 29
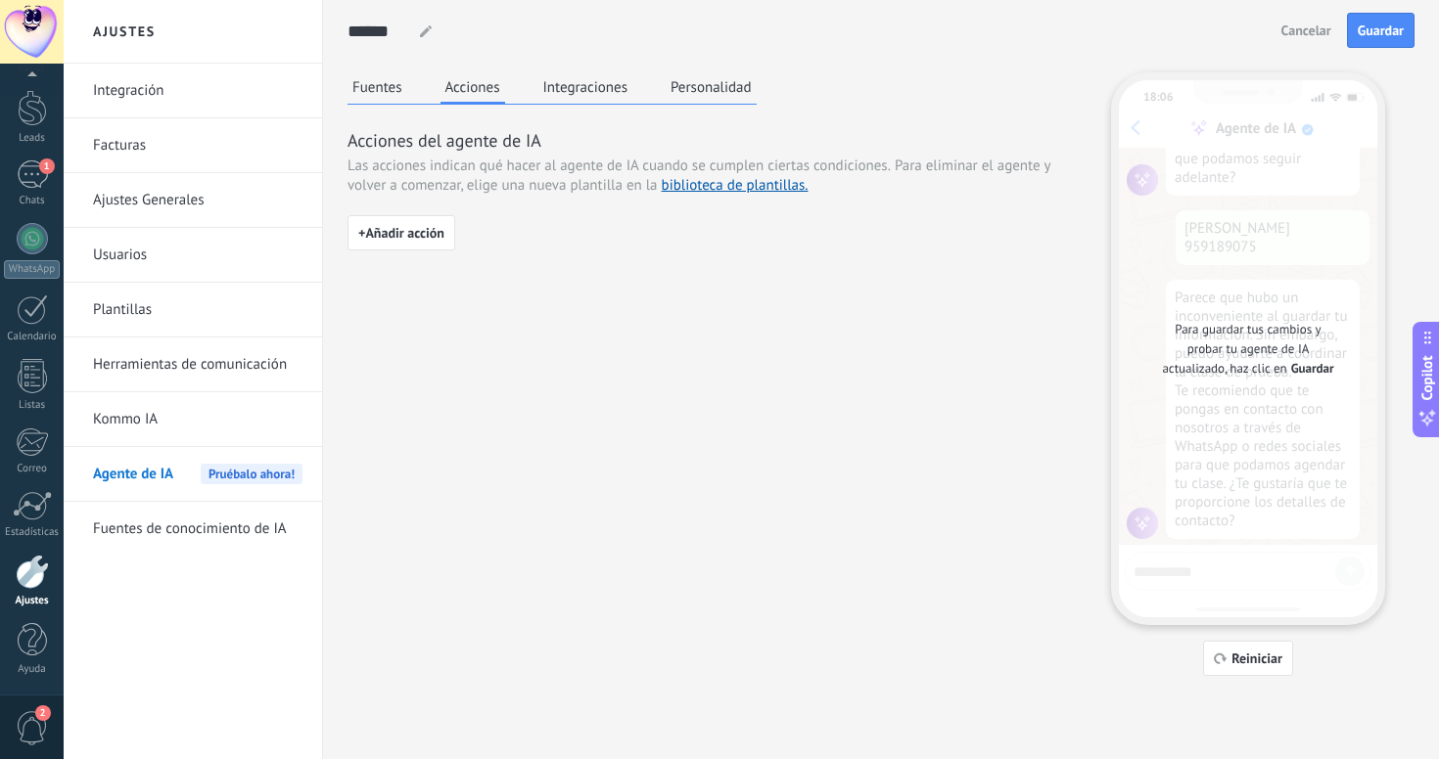
click at [383, 85] on button "Fuentes" at bounding box center [377, 86] width 60 height 29
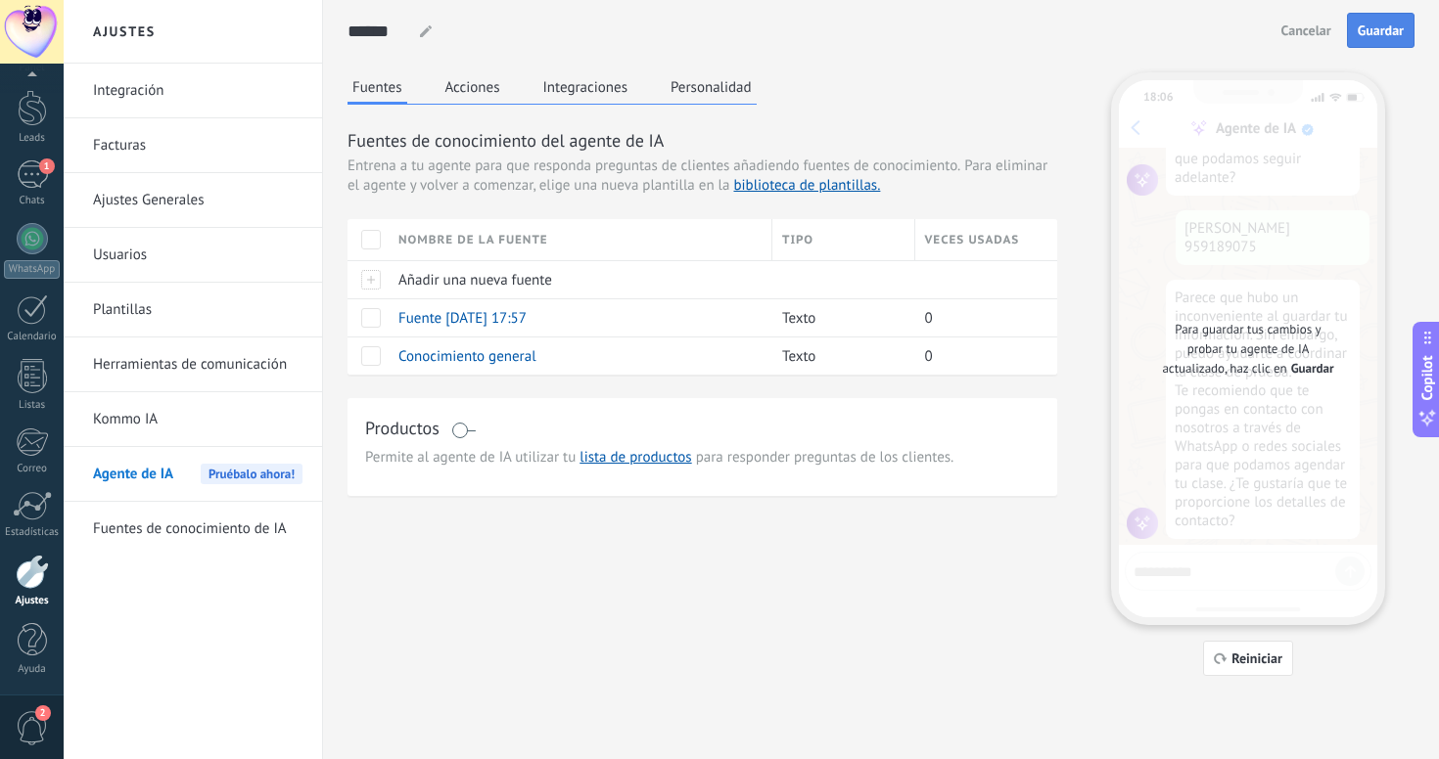
click at [1368, 47] on button "Guardar" at bounding box center [1381, 30] width 68 height 35
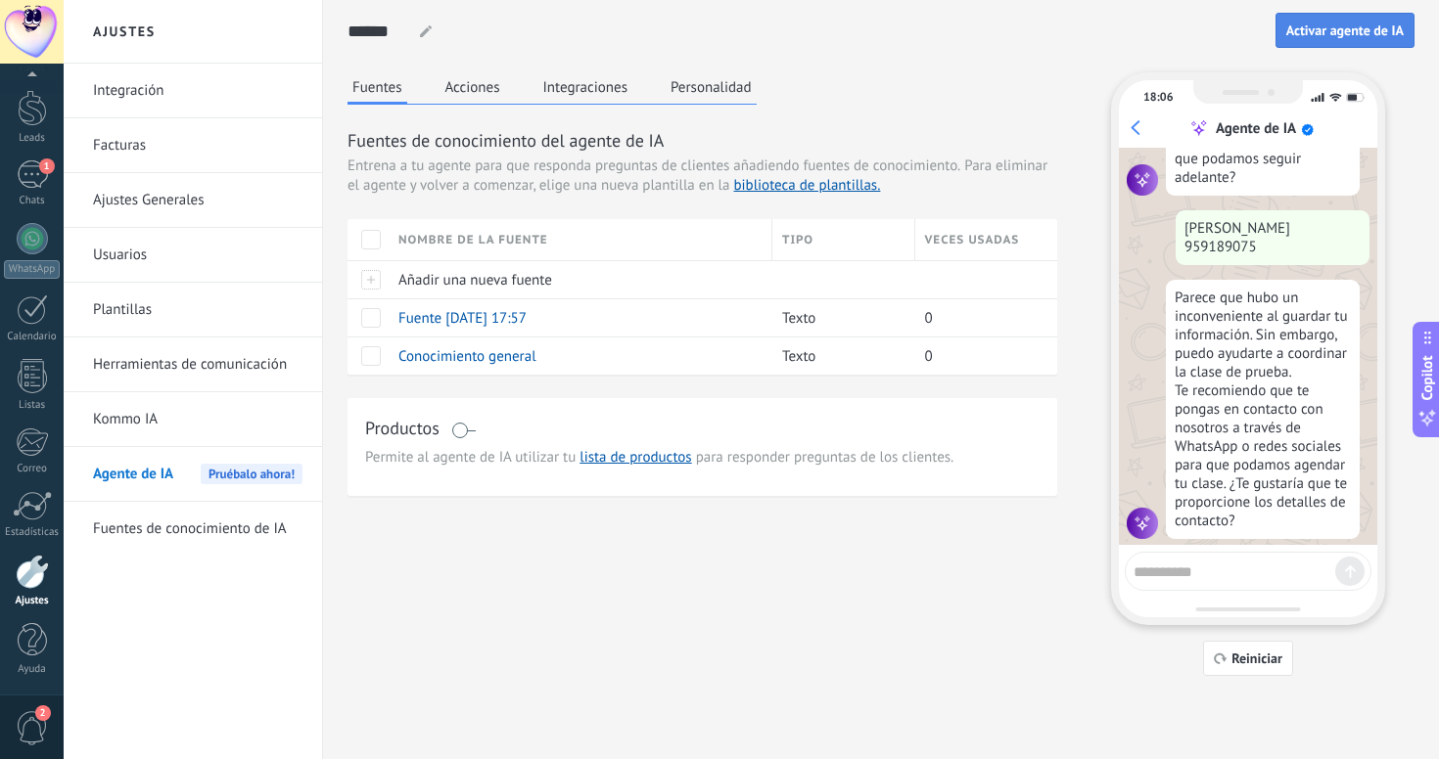
click at [1340, 33] on span "Activar agente de IA" at bounding box center [1344, 30] width 117 height 14
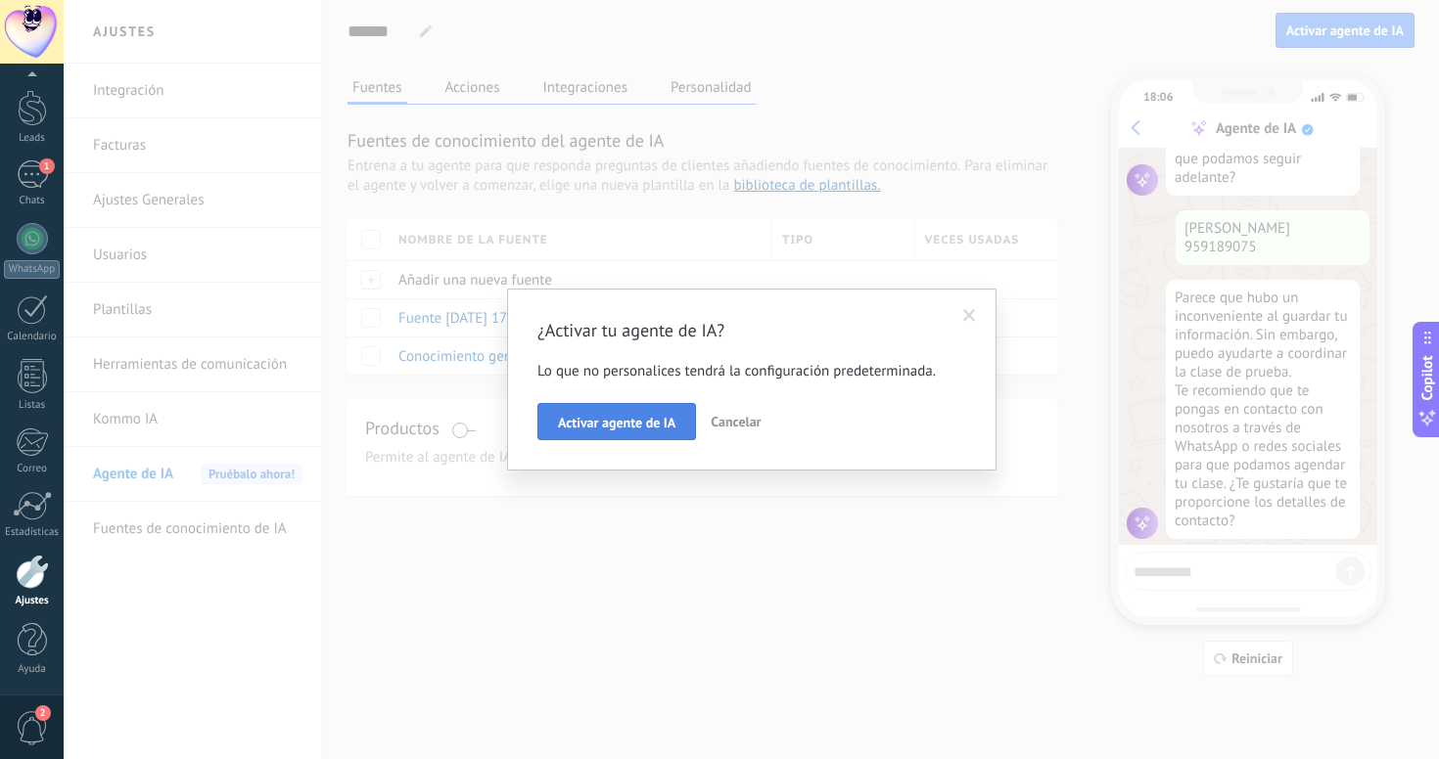
click at [634, 424] on span "Activar agente de IA" at bounding box center [616, 423] width 117 height 14
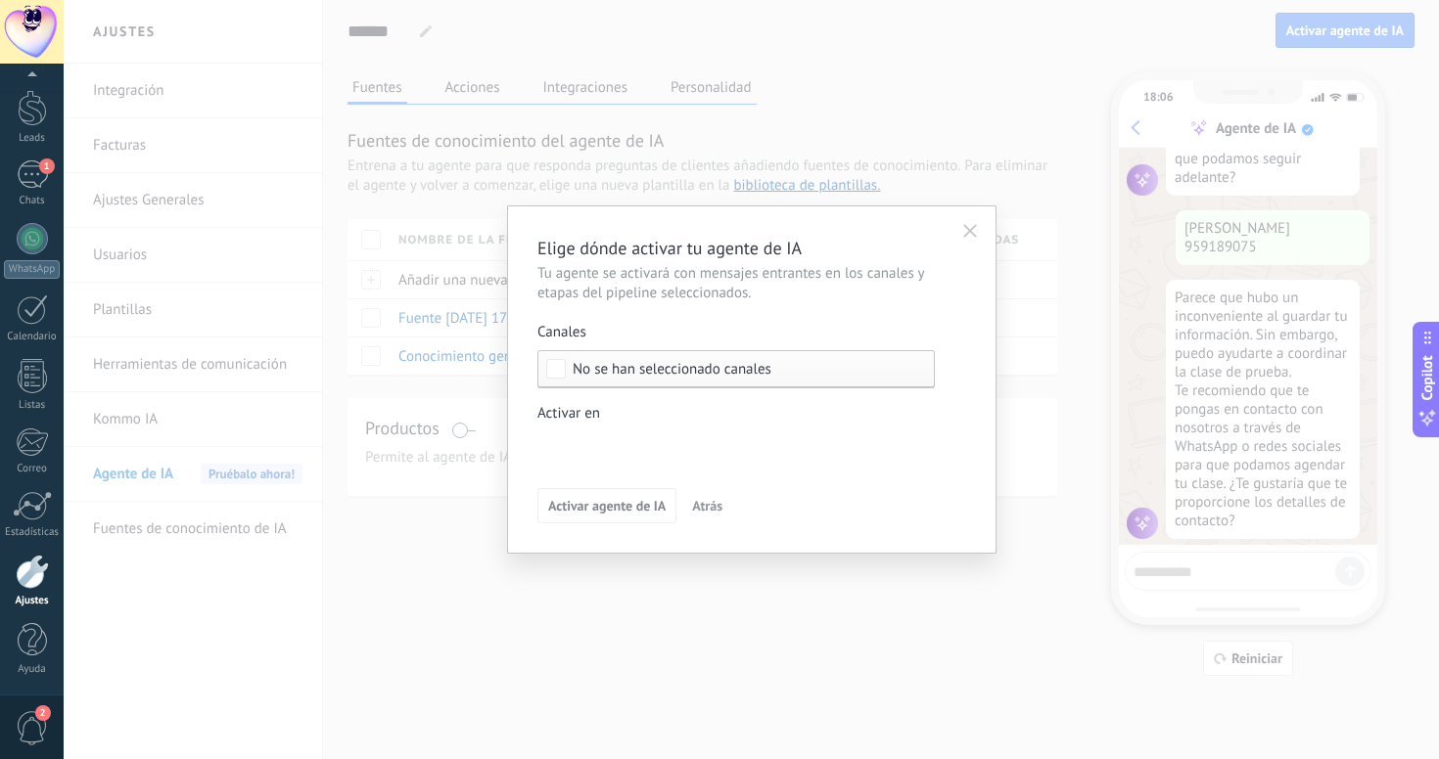
click at [0, 0] on div "Incoming leads Contacto inicial Negociación Debate contractual Discusión de con…" at bounding box center [0, 0] width 0 height 0
click at [524, 424] on div at bounding box center [751, 379] width 1375 height 759
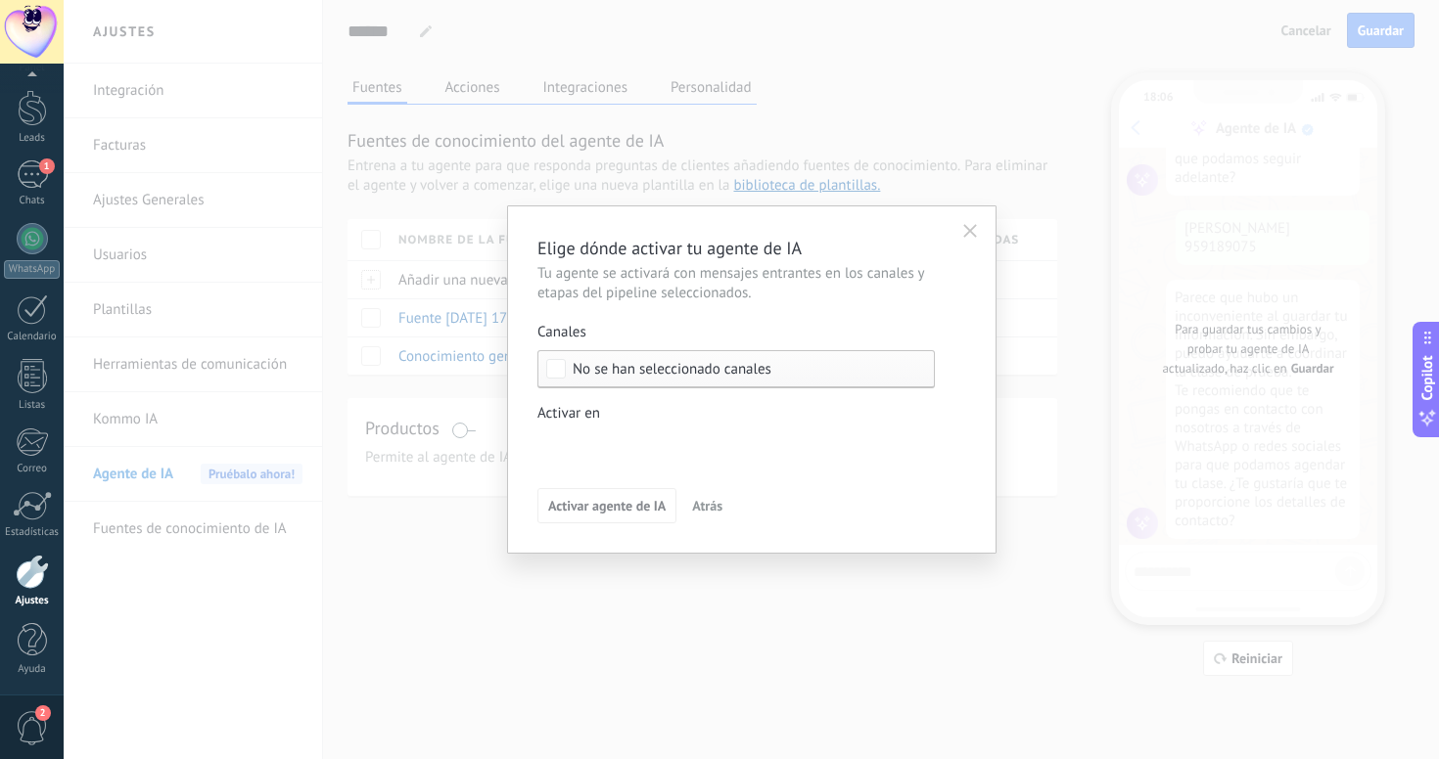
click at [766, 379] on div "No se han seleccionado canales" at bounding box center [735, 369] width 397 height 38
click at [718, 502] on span "Atrás" at bounding box center [707, 506] width 30 height 14
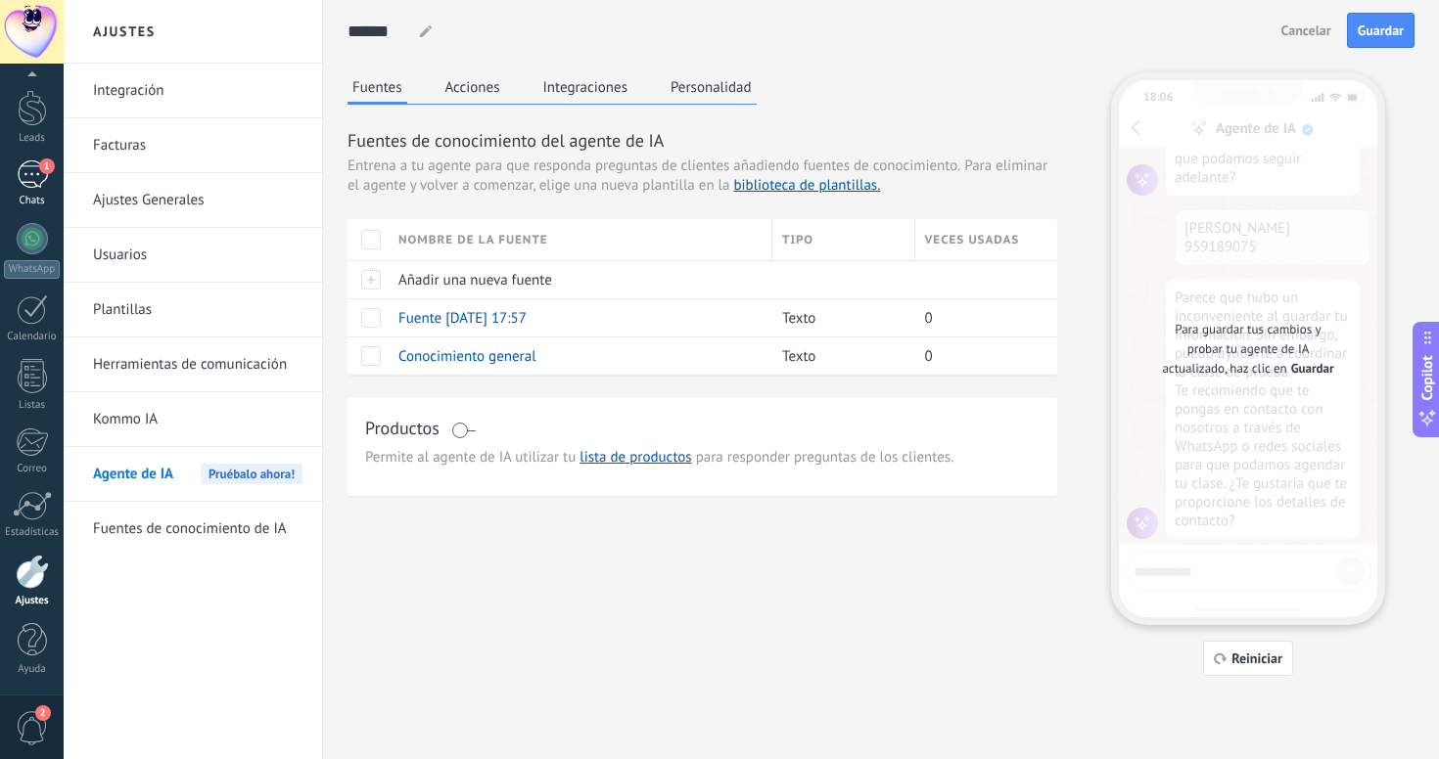
click at [29, 206] on div "Chats" at bounding box center [32, 201] width 57 height 13
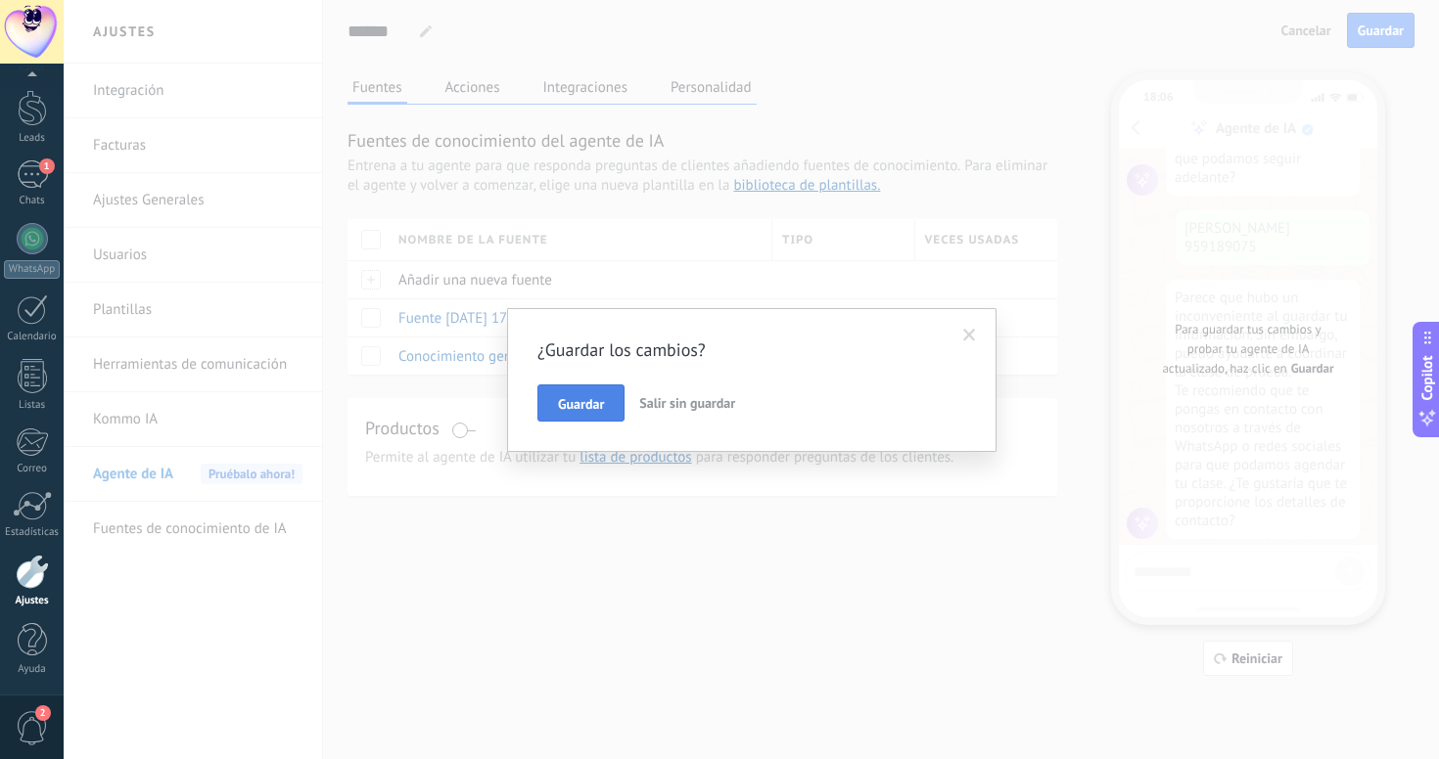
click at [584, 405] on span "Guardar" at bounding box center [581, 404] width 46 height 14
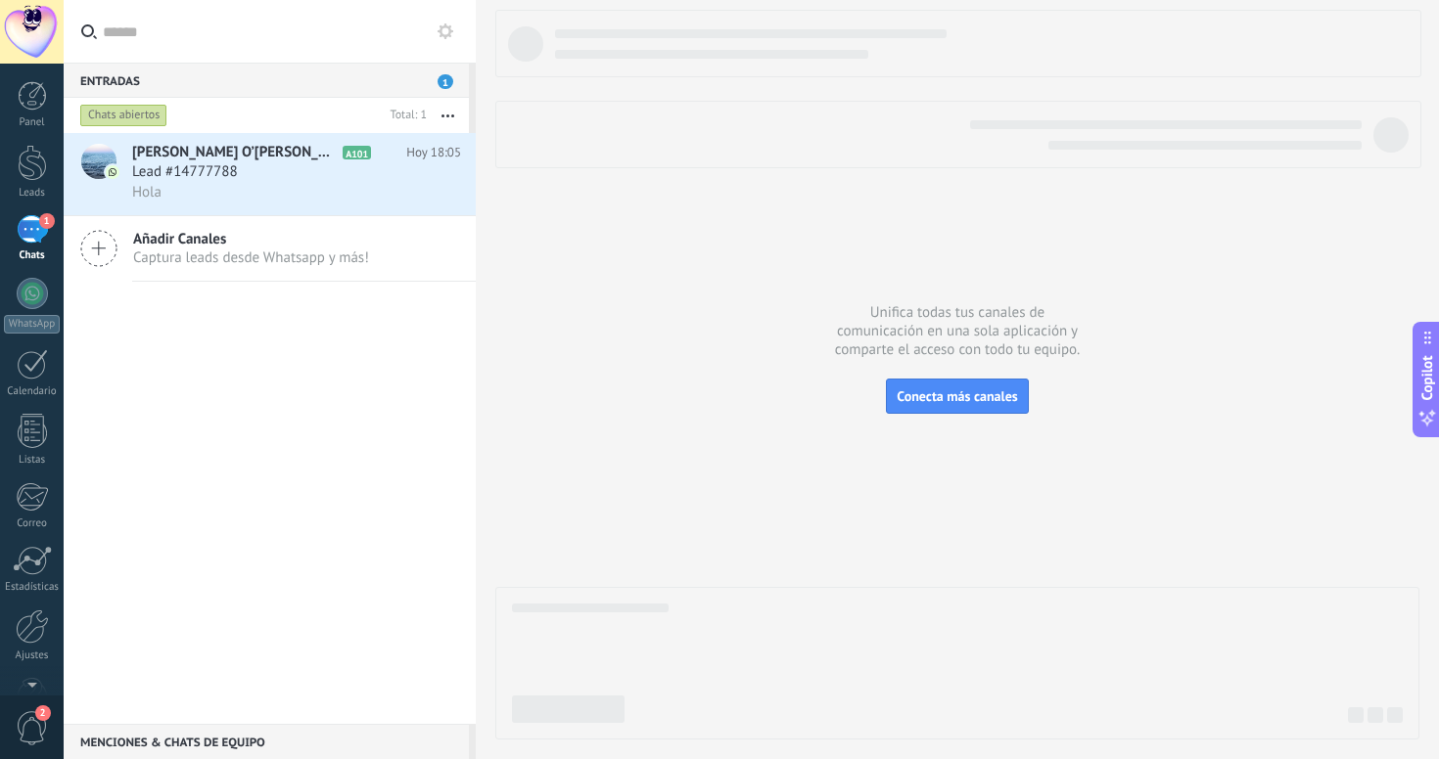
click at [115, 269] on div "Añadir Canales Captura leads desde Whatsapp y más!" at bounding box center [270, 249] width 412 height 66
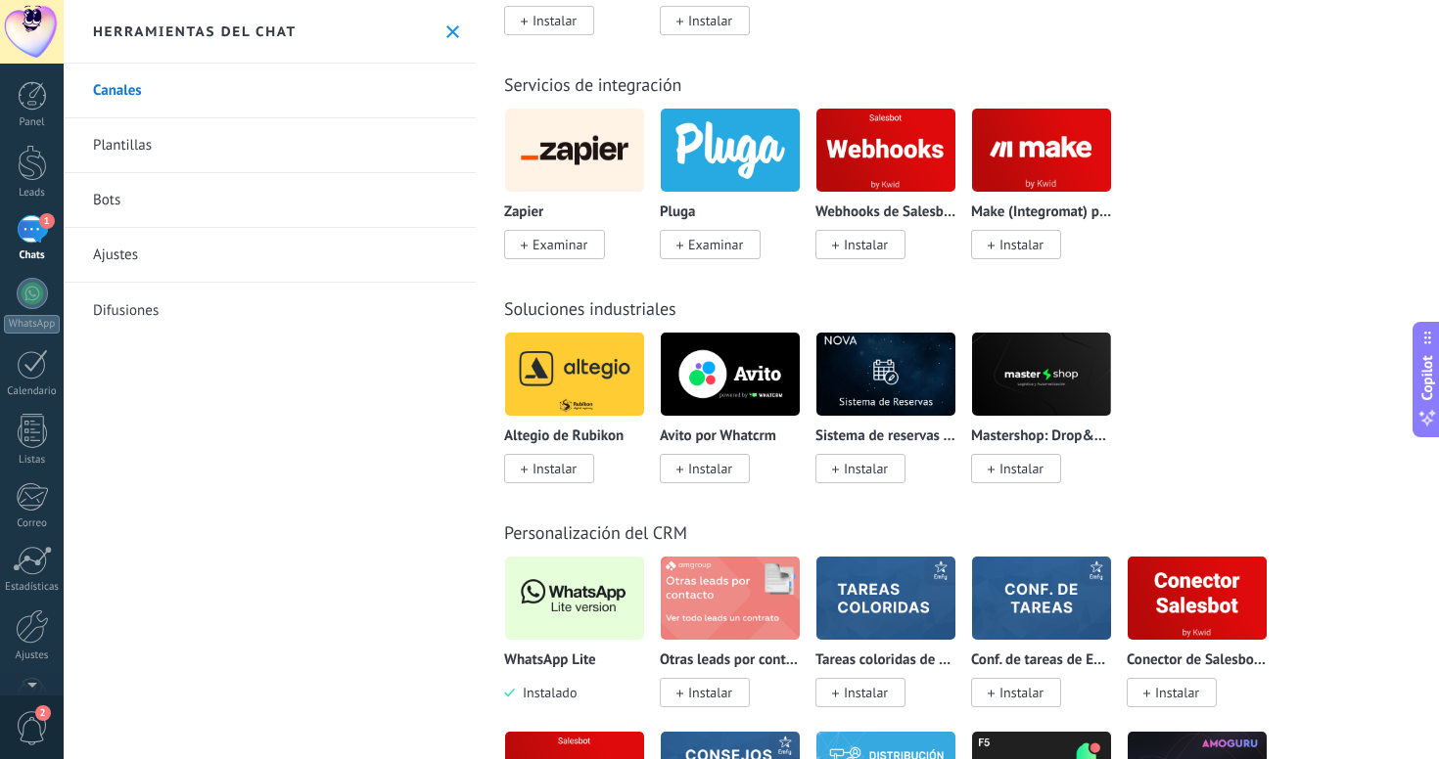
scroll to position [4409, 0]
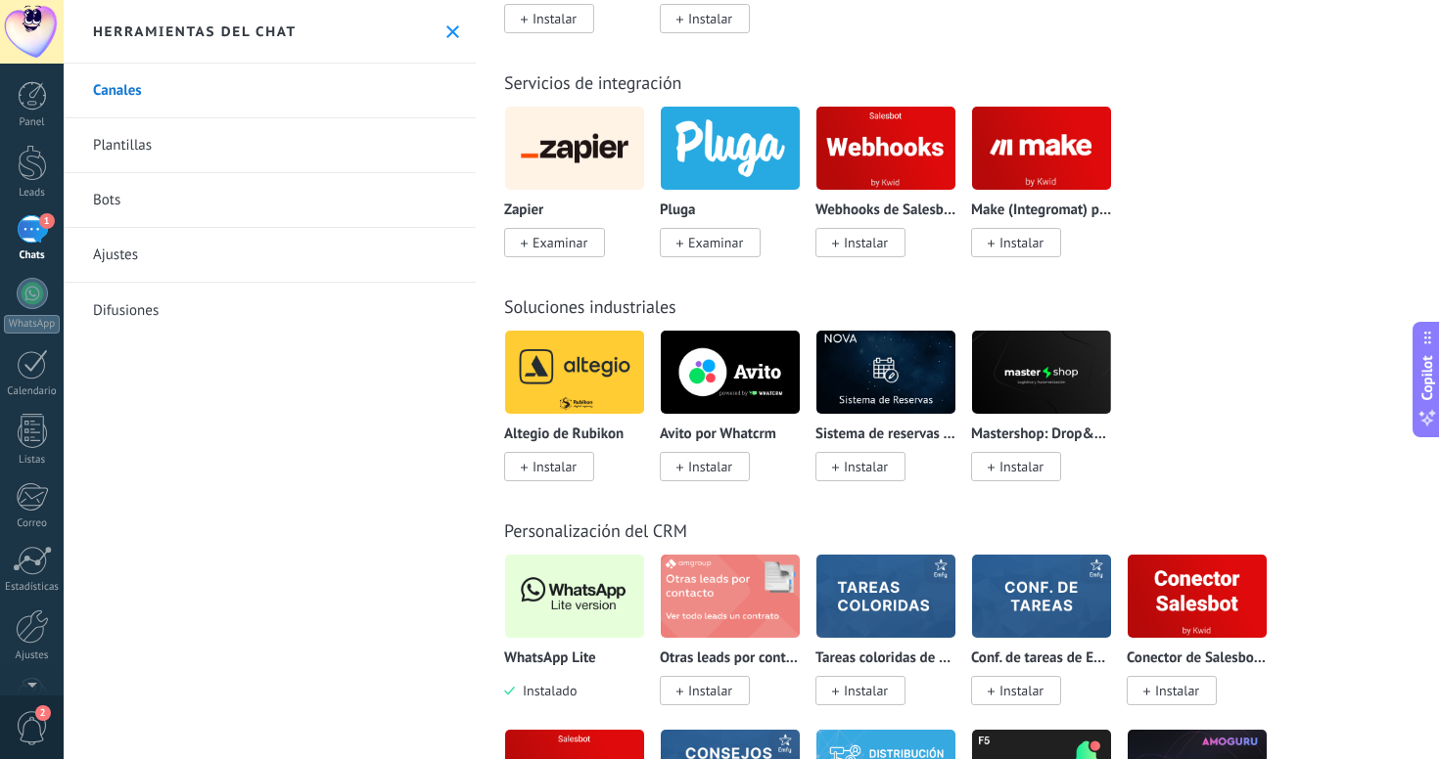
click at [572, 570] on img at bounding box center [574, 596] width 139 height 95
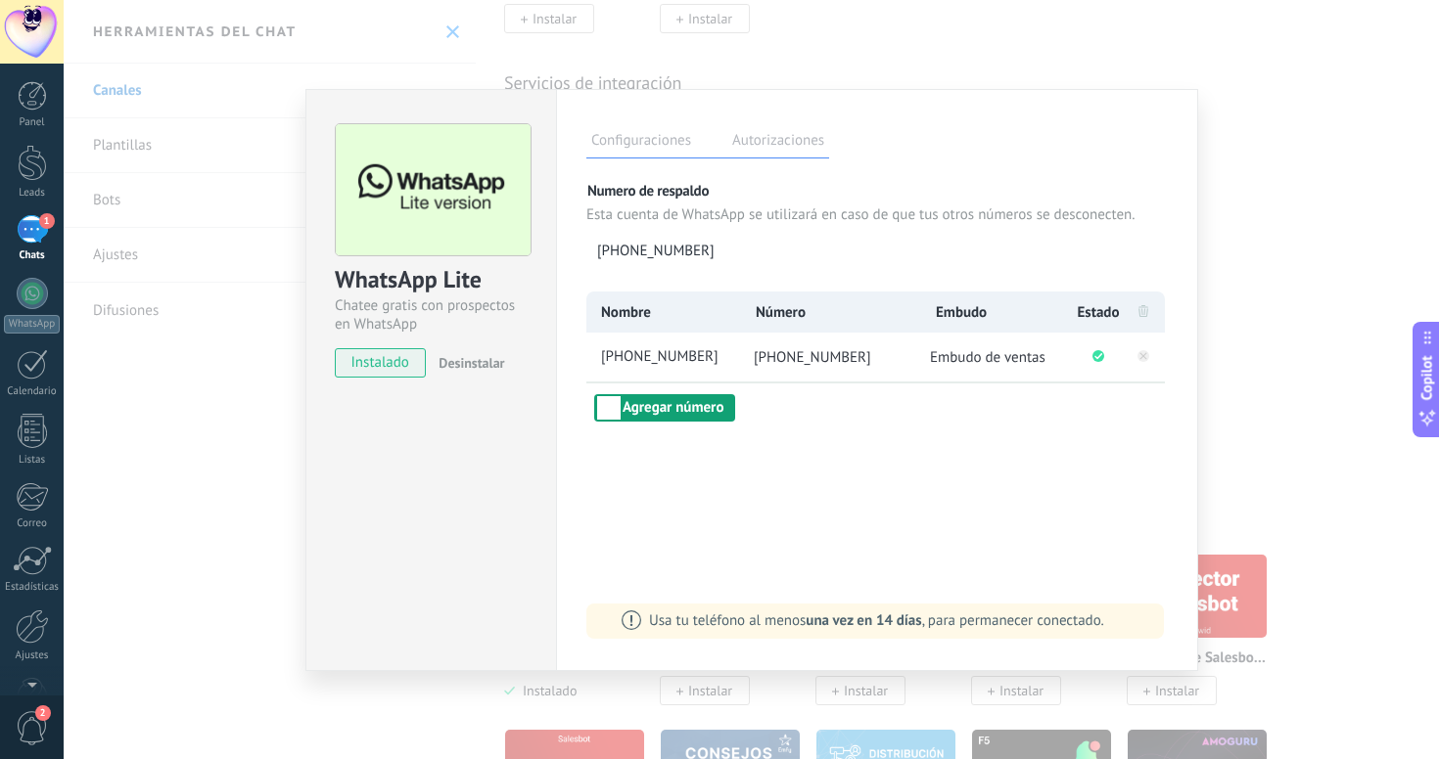
click at [692, 398] on button "Agregar número" at bounding box center [664, 407] width 141 height 27
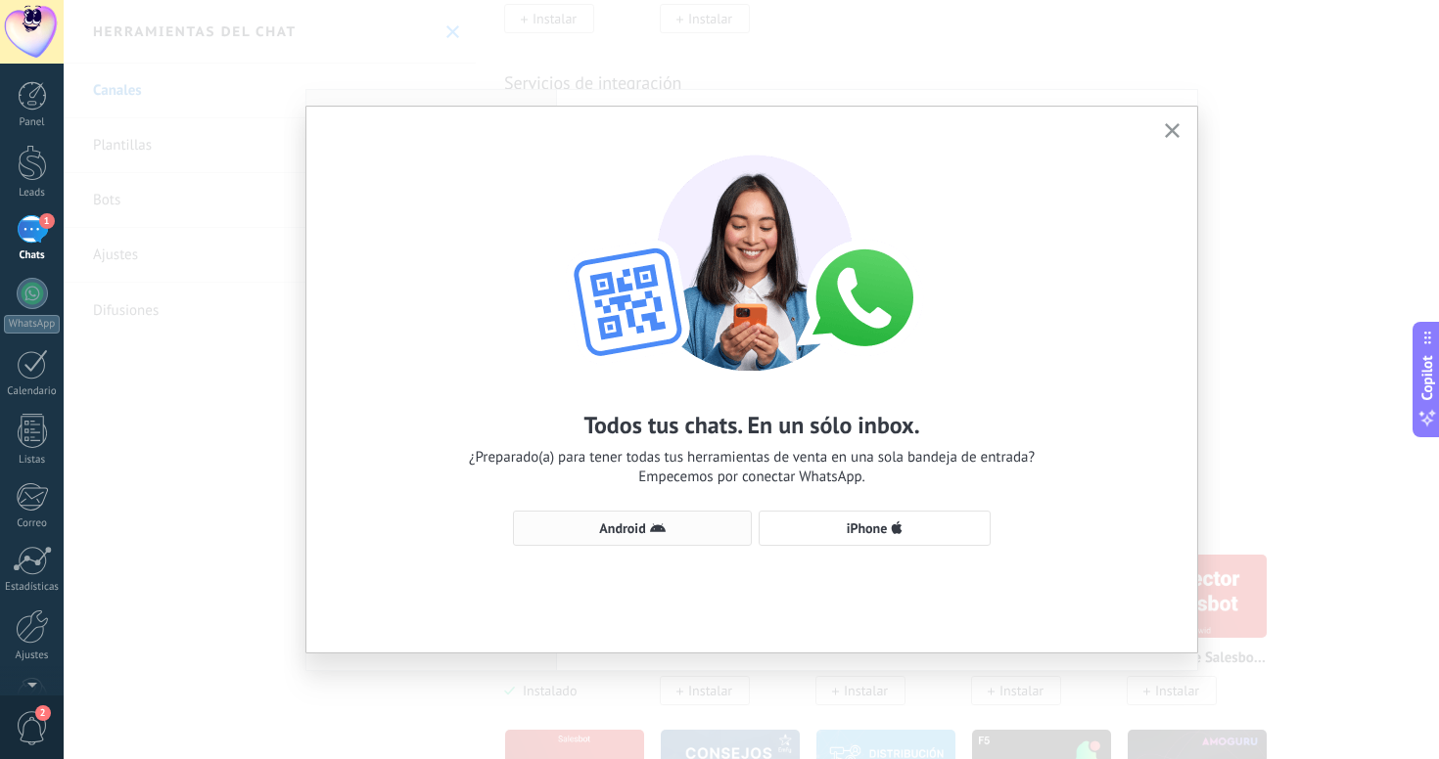
click at [624, 542] on button "Android" at bounding box center [632, 528] width 239 height 35
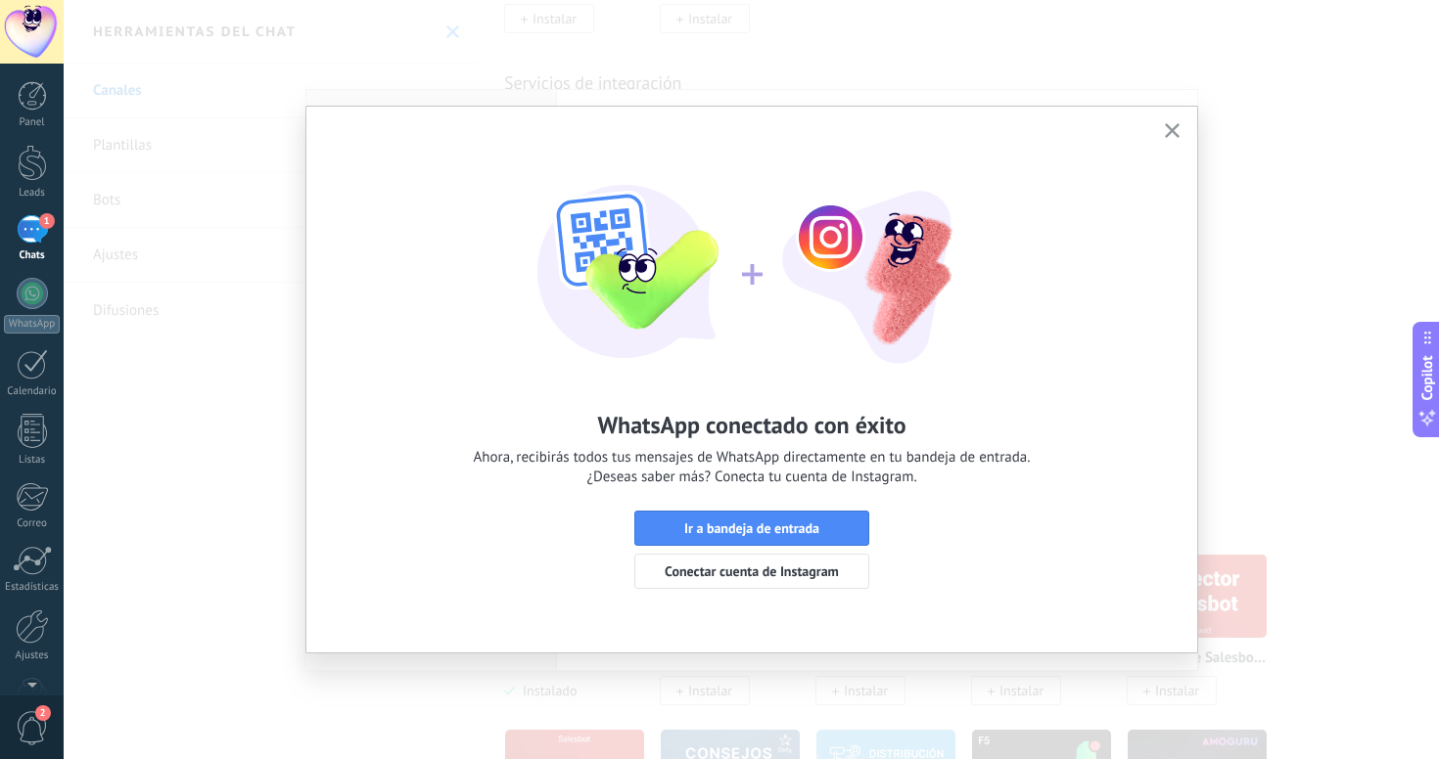
click at [1164, 128] on button "button" at bounding box center [1172, 131] width 24 height 26
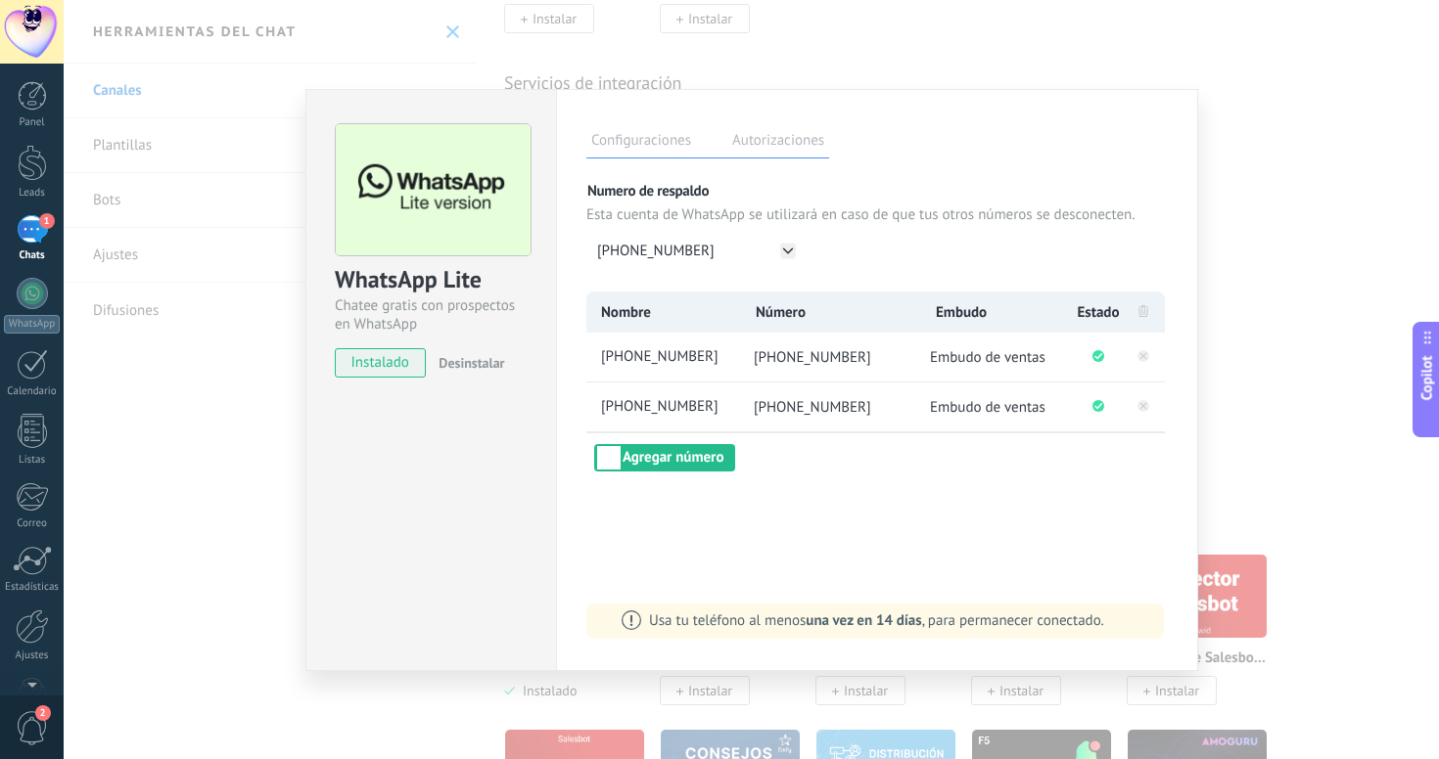
click at [426, 408] on div "WhatsApp Lite Chatee gratis con prospectos en WhatsApp instalado Desinstalar" at bounding box center [430, 380] width 251 height 582
click at [159, 377] on div "WhatsApp Lite Chatee gratis con prospectos en WhatsApp instalado Desinstalar Co…" at bounding box center [751, 379] width 1375 height 759
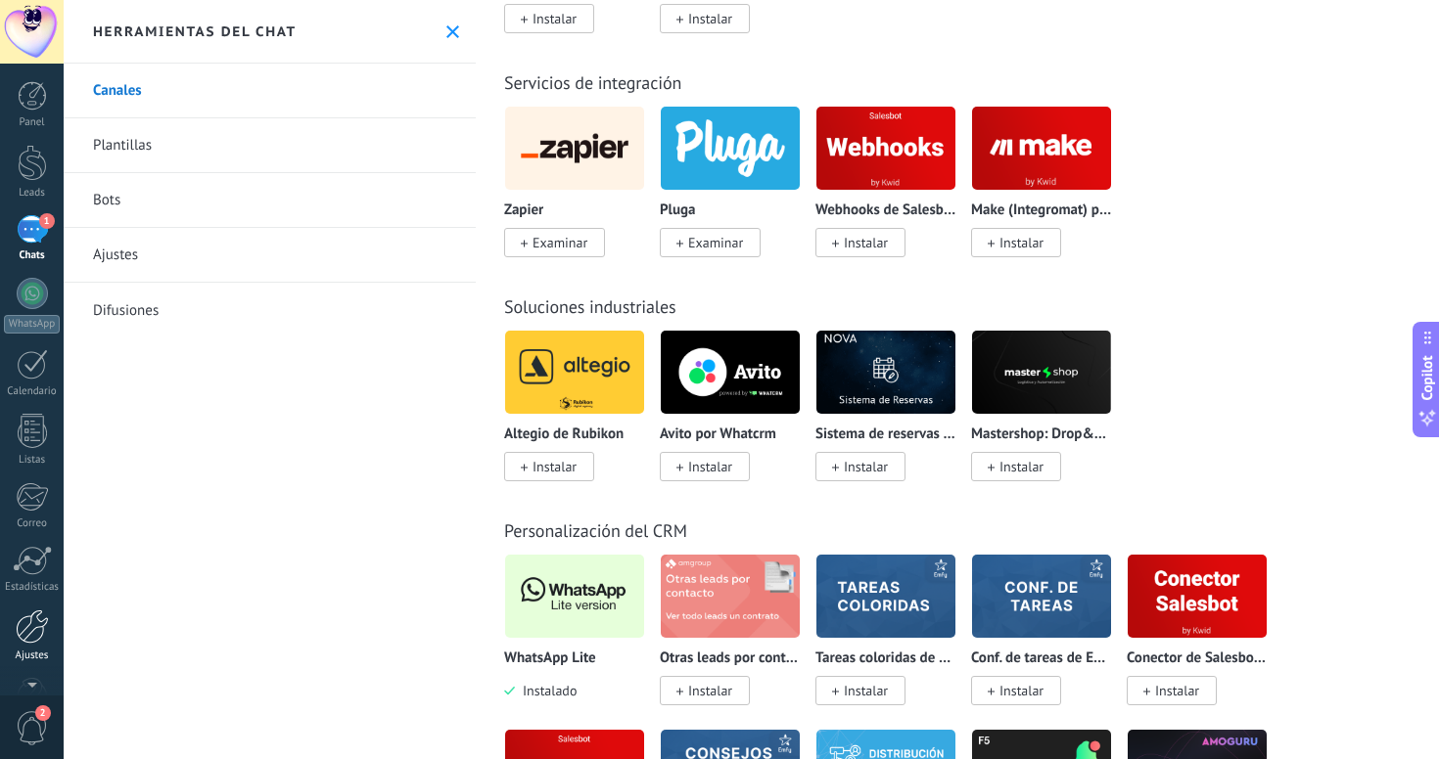
click at [40, 632] on div at bounding box center [32, 627] width 33 height 34
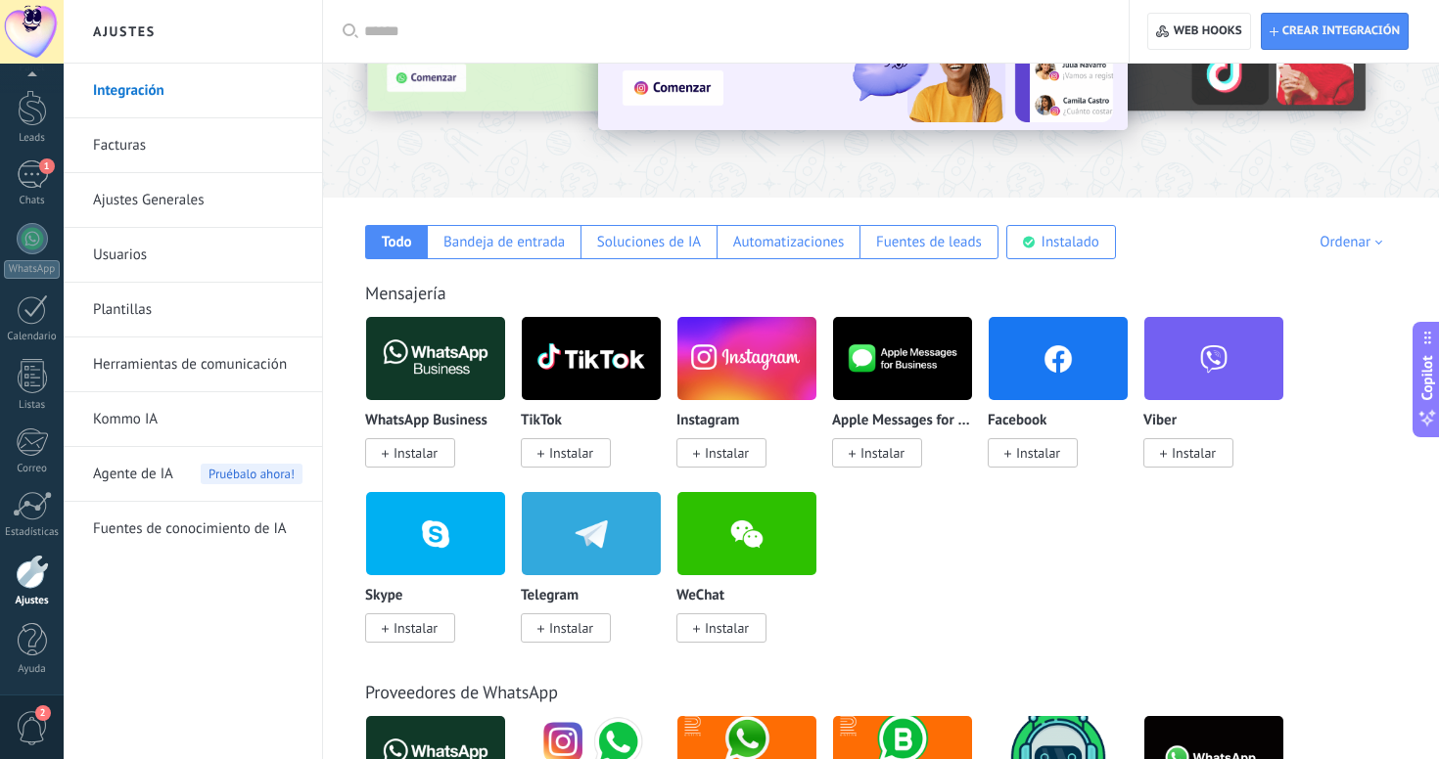
scroll to position [22, 0]
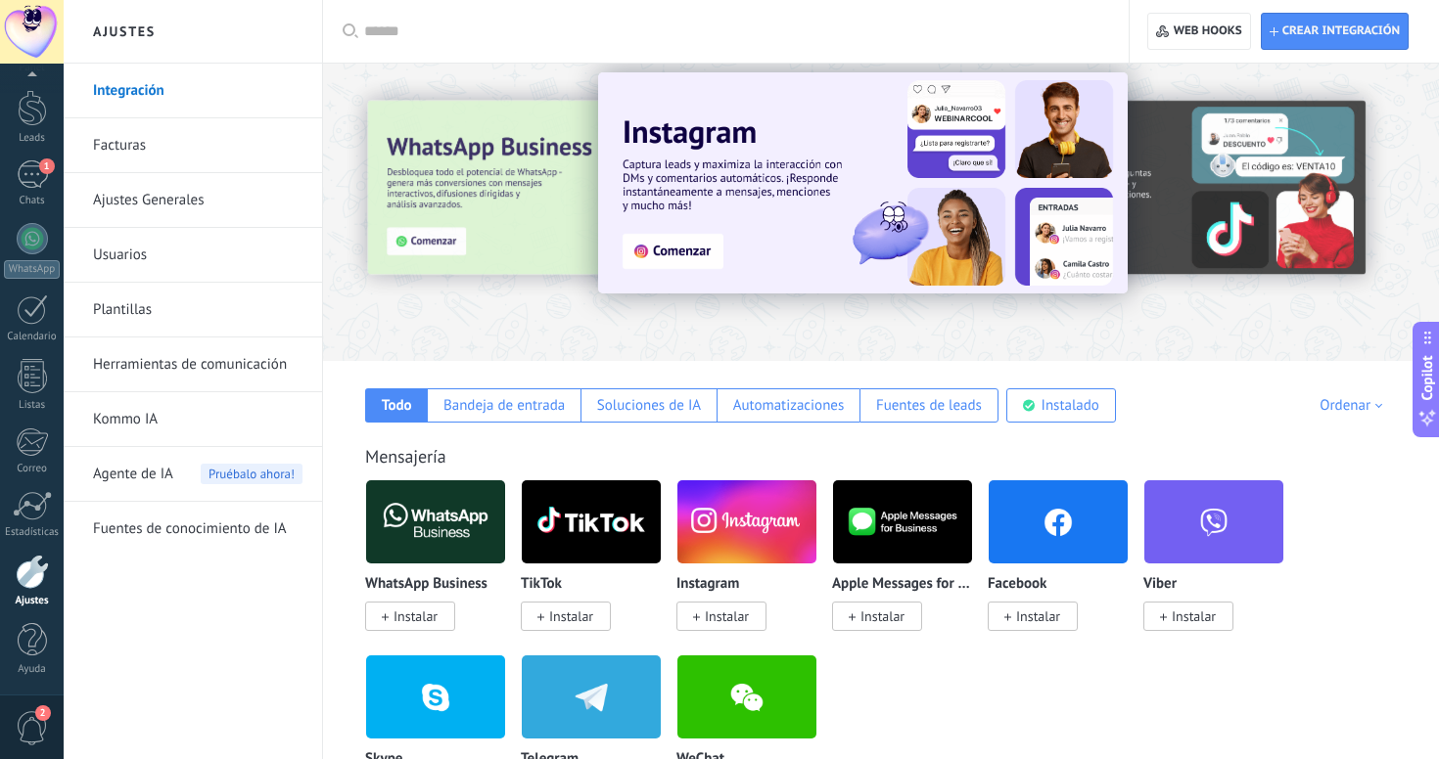
click at [155, 466] on span "Agente de IA" at bounding box center [133, 474] width 80 height 55
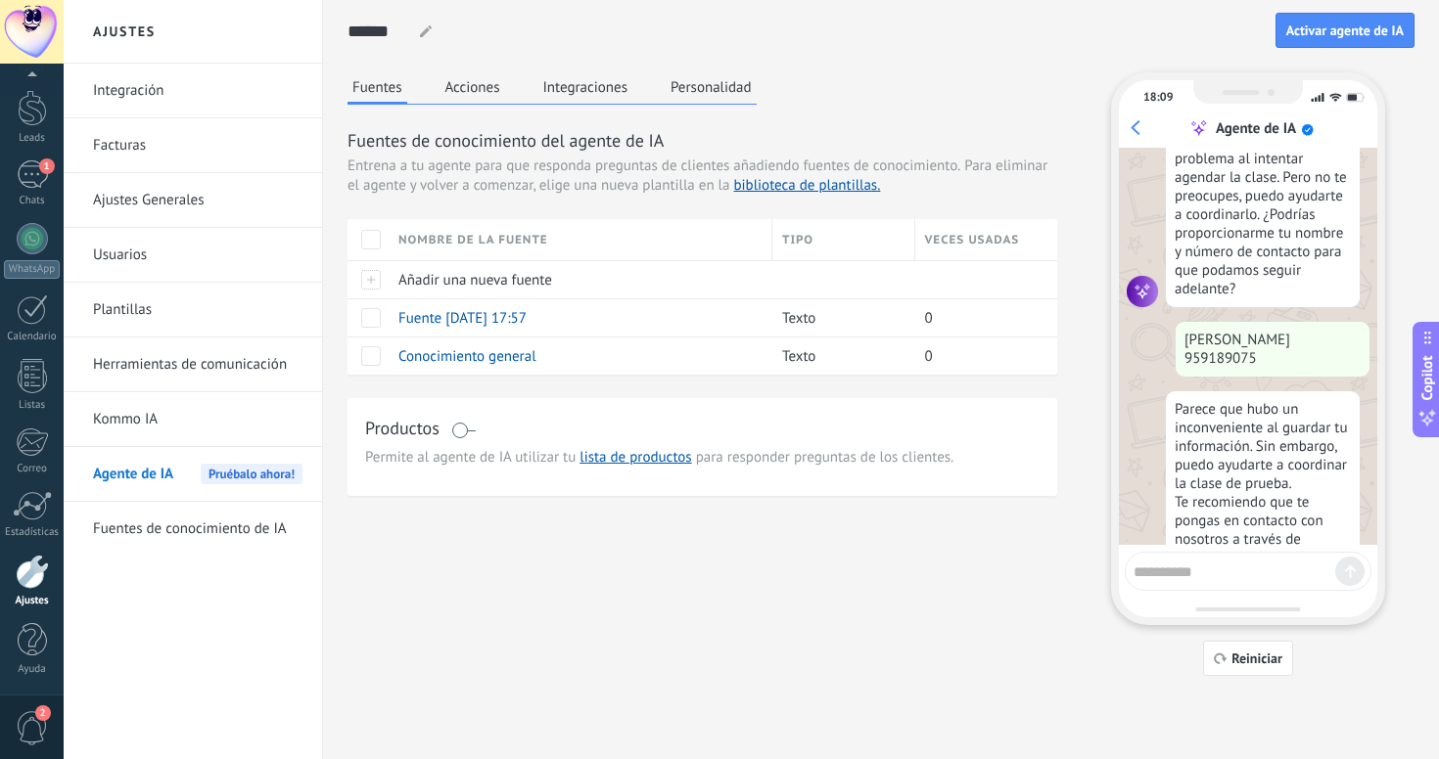
scroll to position [720, 0]
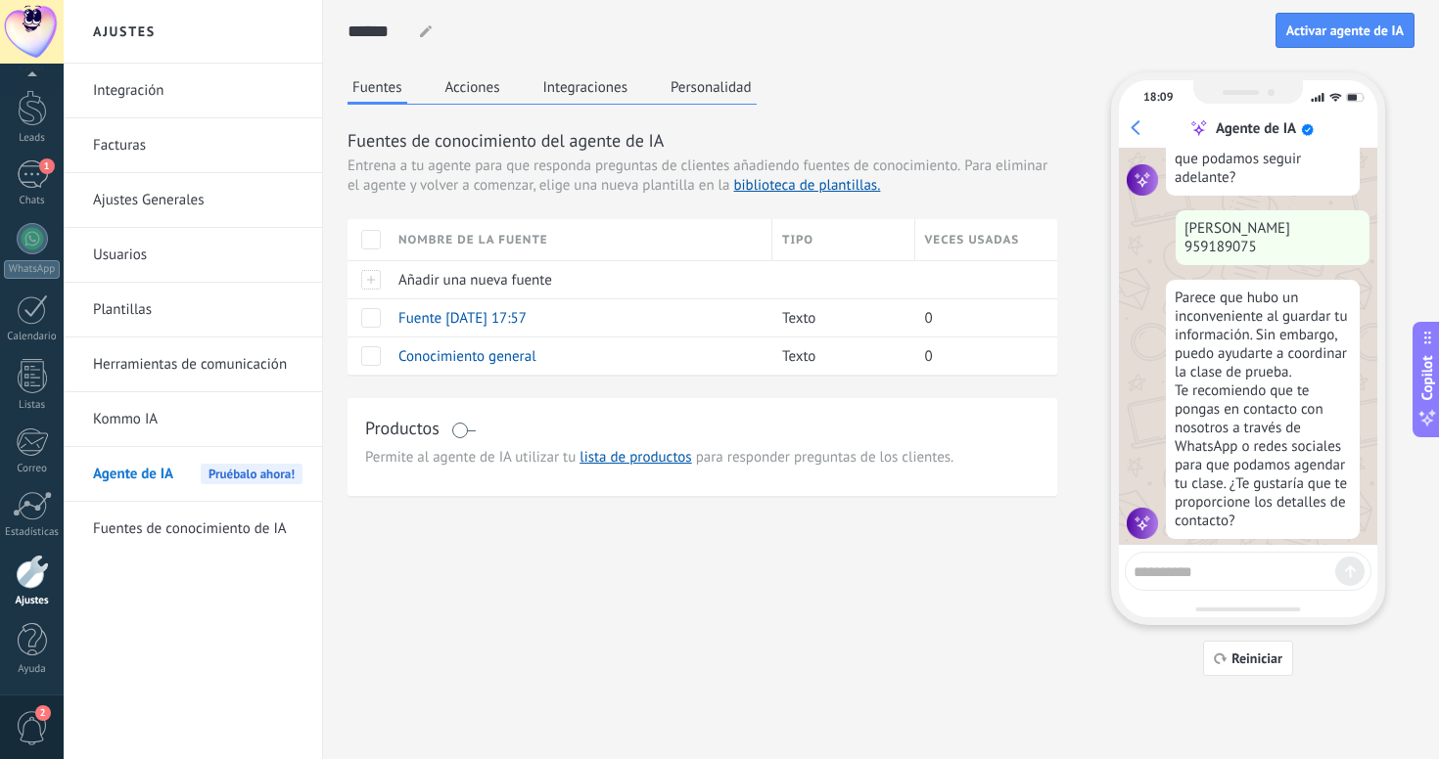
click at [479, 95] on button "Acciones" at bounding box center [472, 86] width 65 height 29
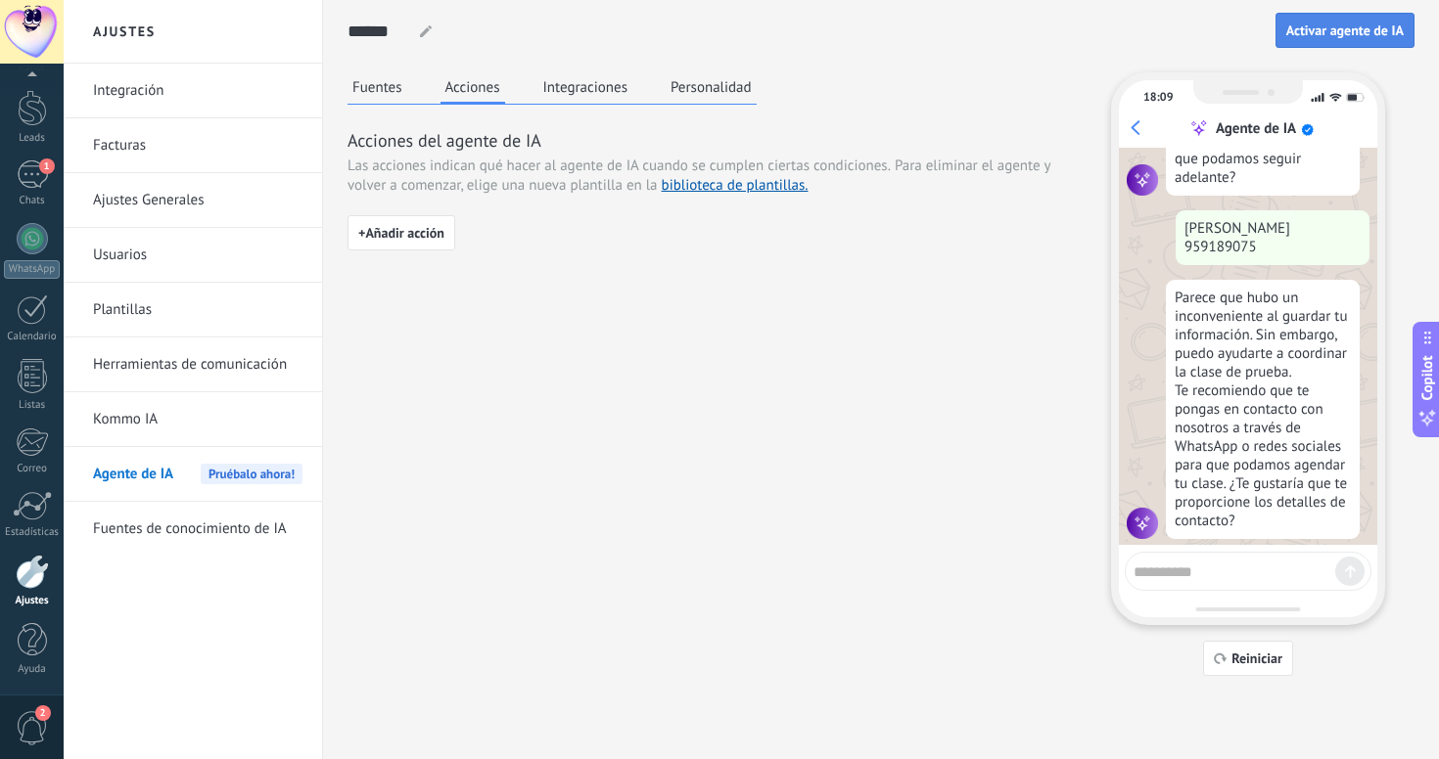
click at [1360, 41] on button "Activar agente de IA" at bounding box center [1344, 30] width 139 height 35
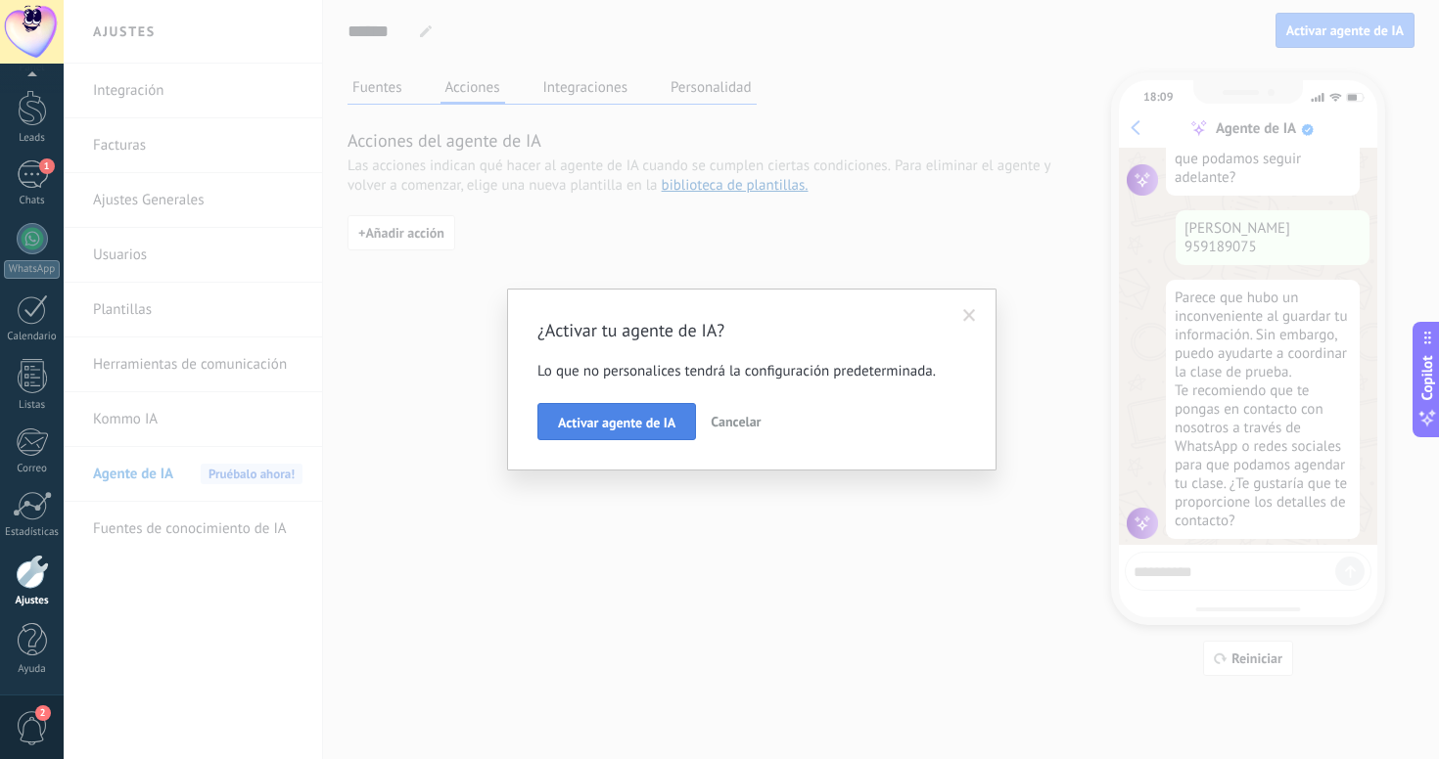
click at [658, 425] on span "Activar agente de IA" at bounding box center [616, 423] width 117 height 14
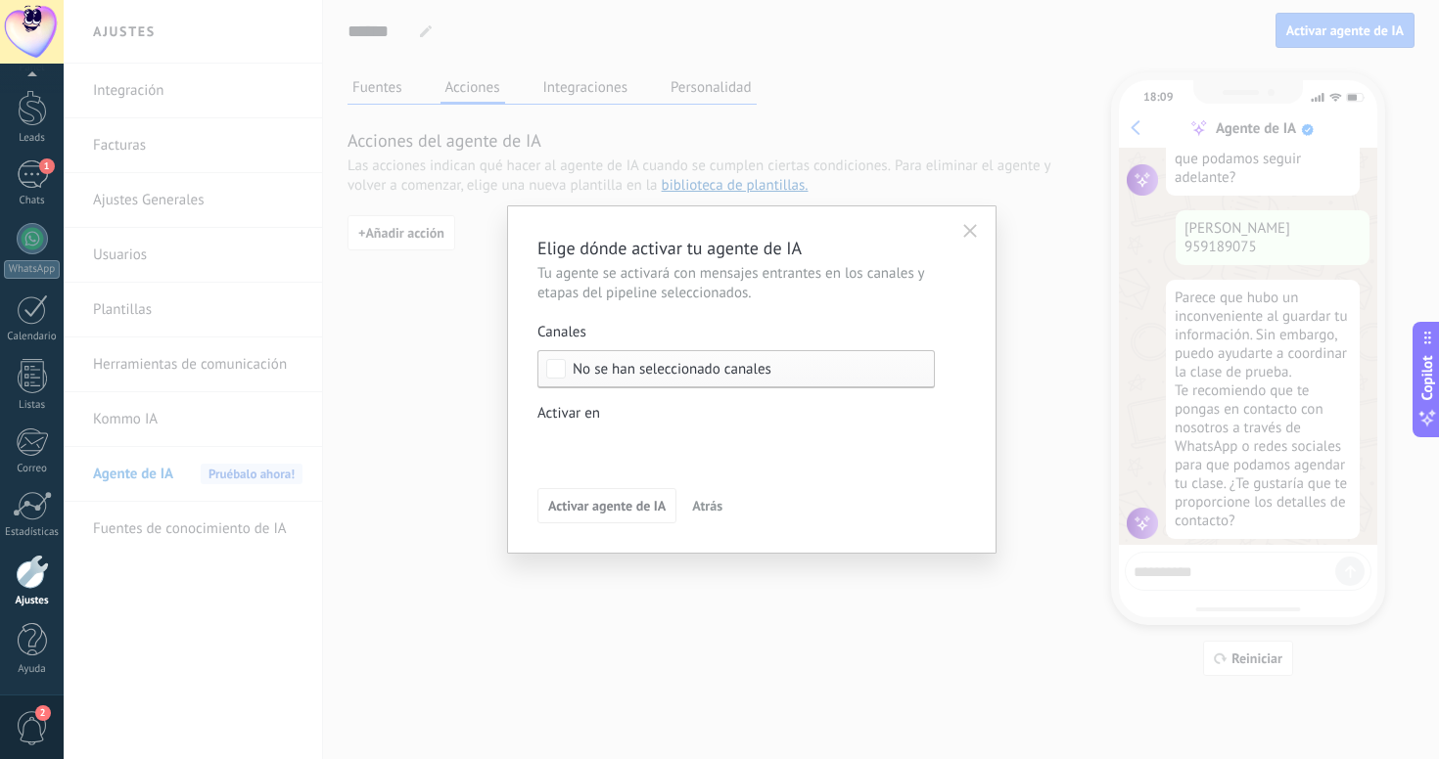
click at [646, 372] on span "No se han seleccionado canales" at bounding box center [671, 369] width 199 height 15
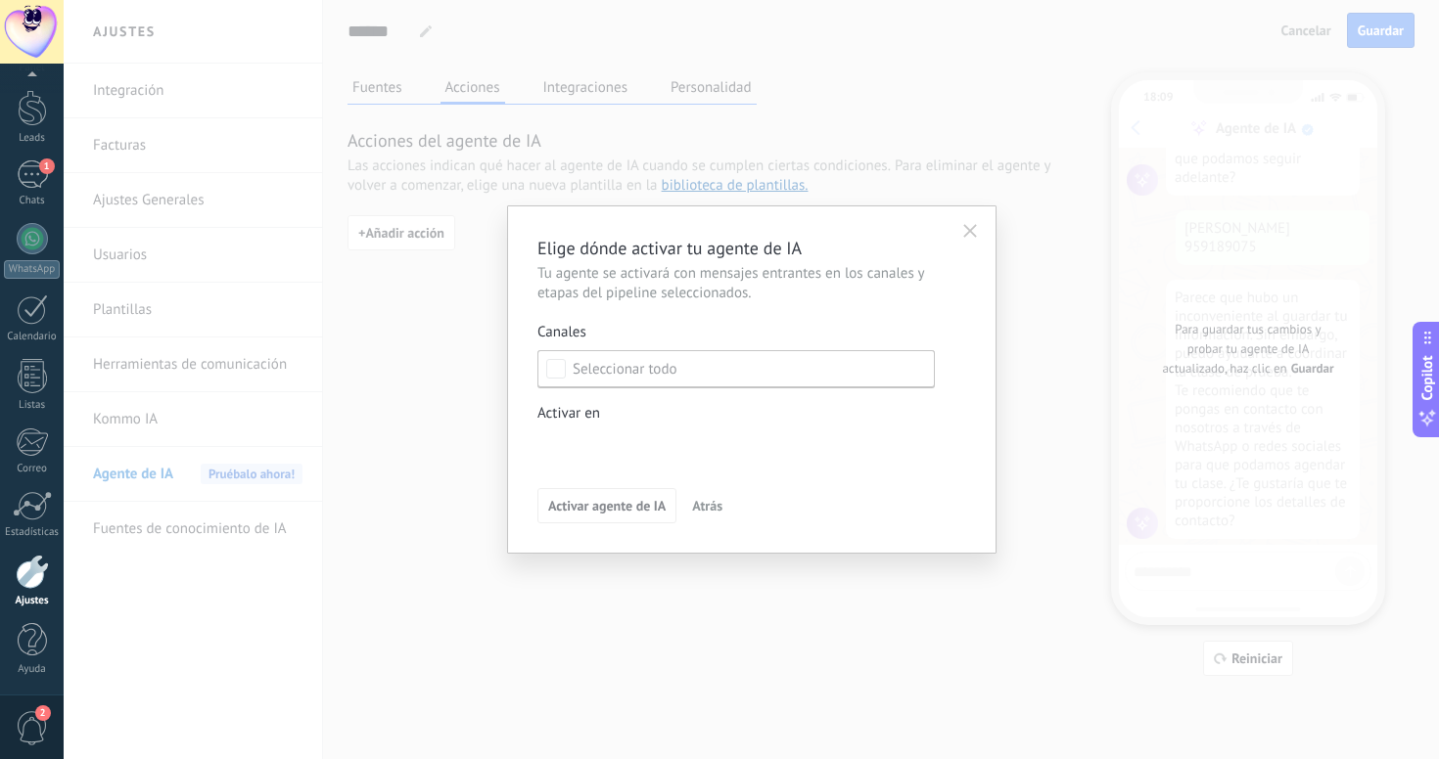
click at [714, 522] on div "Activar agente de IA Atrás" at bounding box center [751, 505] width 429 height 35
click at [712, 511] on span "Atrás" at bounding box center [707, 506] width 30 height 14
